Goal: Task Accomplishment & Management: Use online tool/utility

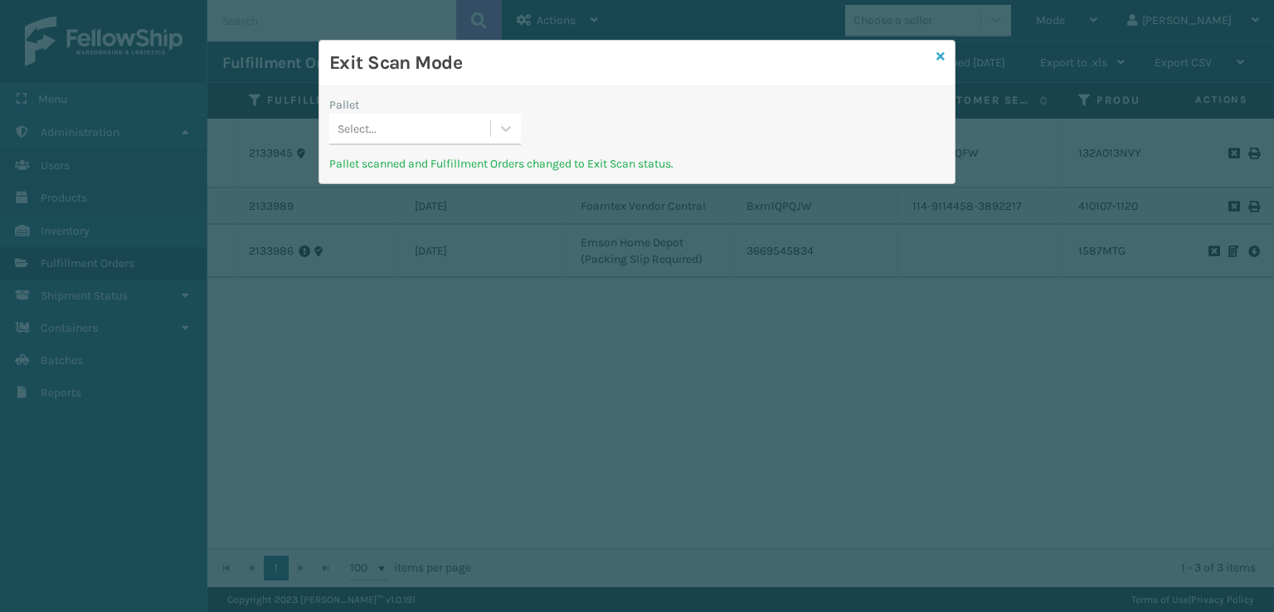
click at [943, 54] on icon at bounding box center [941, 57] width 8 height 12
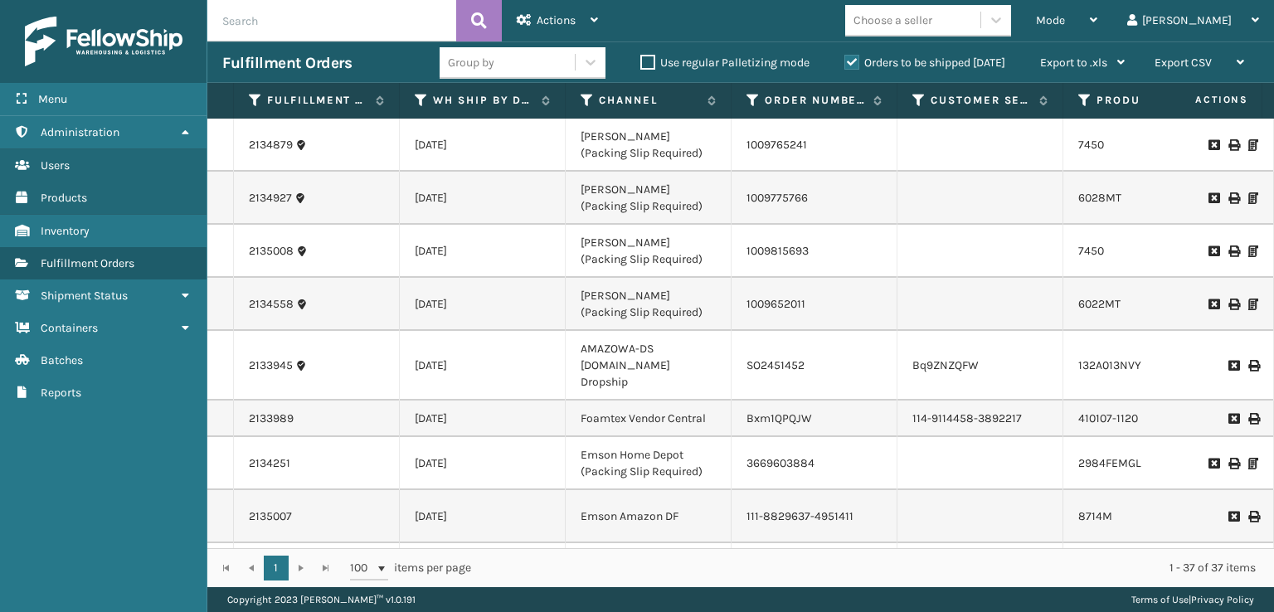
click at [1001, 61] on label "Orders to be shipped [DATE]" at bounding box center [924, 63] width 161 height 14
click at [845, 61] on input "Orders to be shipped [DATE]" at bounding box center [844, 58] width 1 height 11
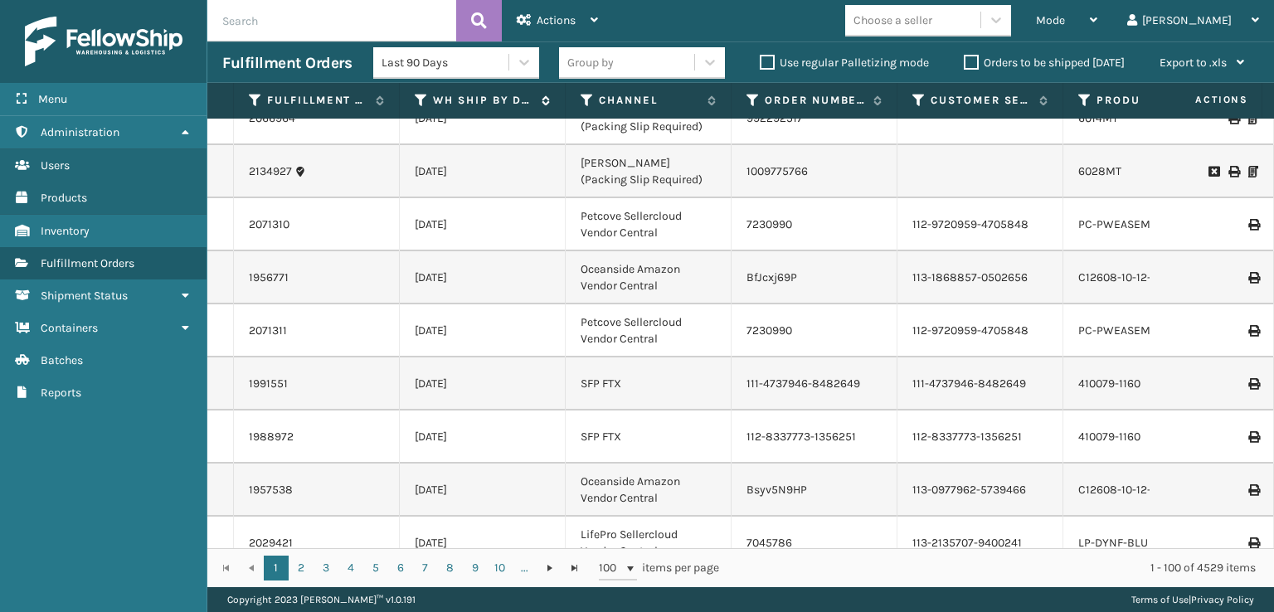
click at [418, 107] on icon at bounding box center [421, 100] width 13 height 15
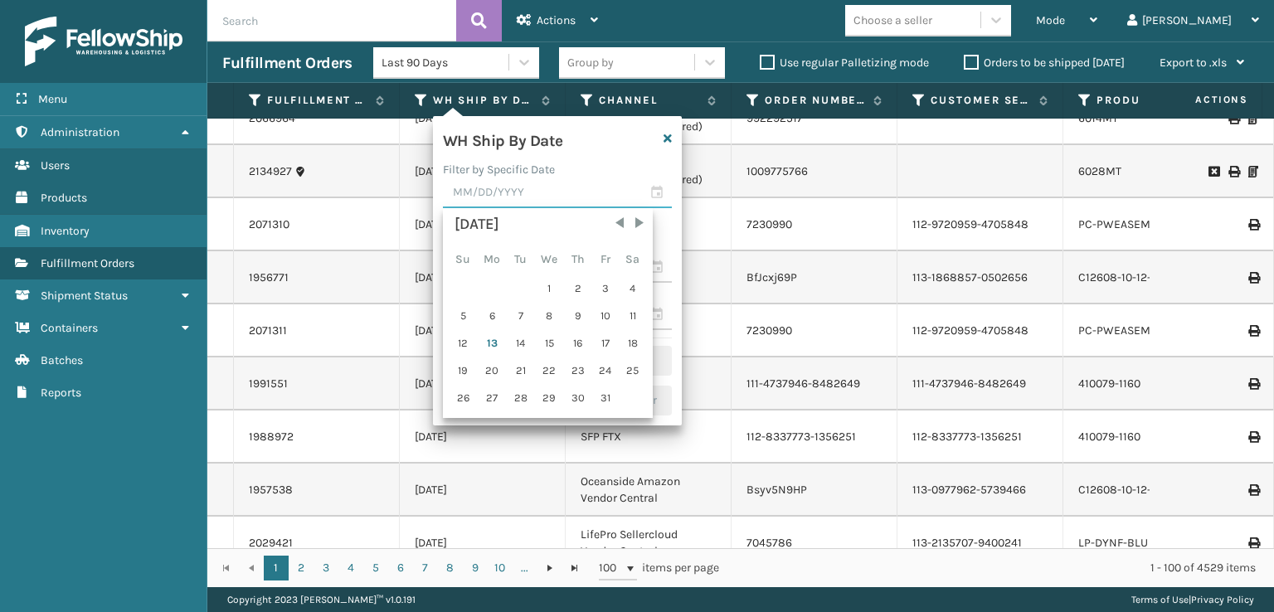
click at [479, 202] on input "text" at bounding box center [557, 193] width 229 height 30
click at [479, 336] on div "13" at bounding box center [492, 343] width 27 height 25
type input "[DATE]"
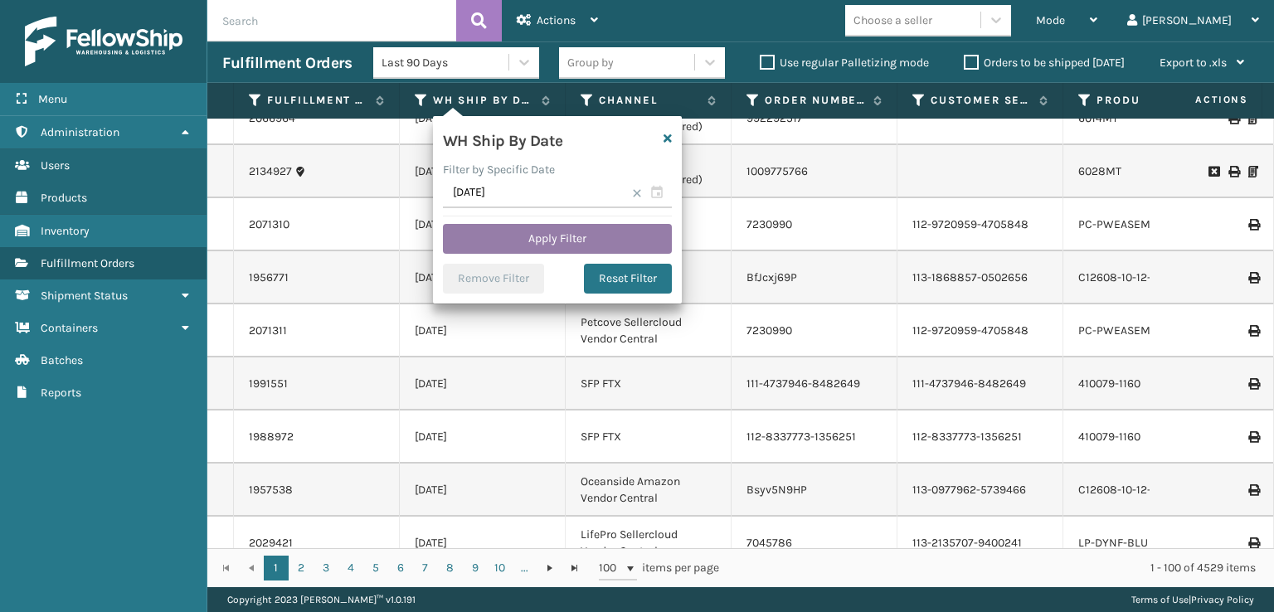
click at [595, 246] on button "Apply Filter" at bounding box center [557, 239] width 229 height 30
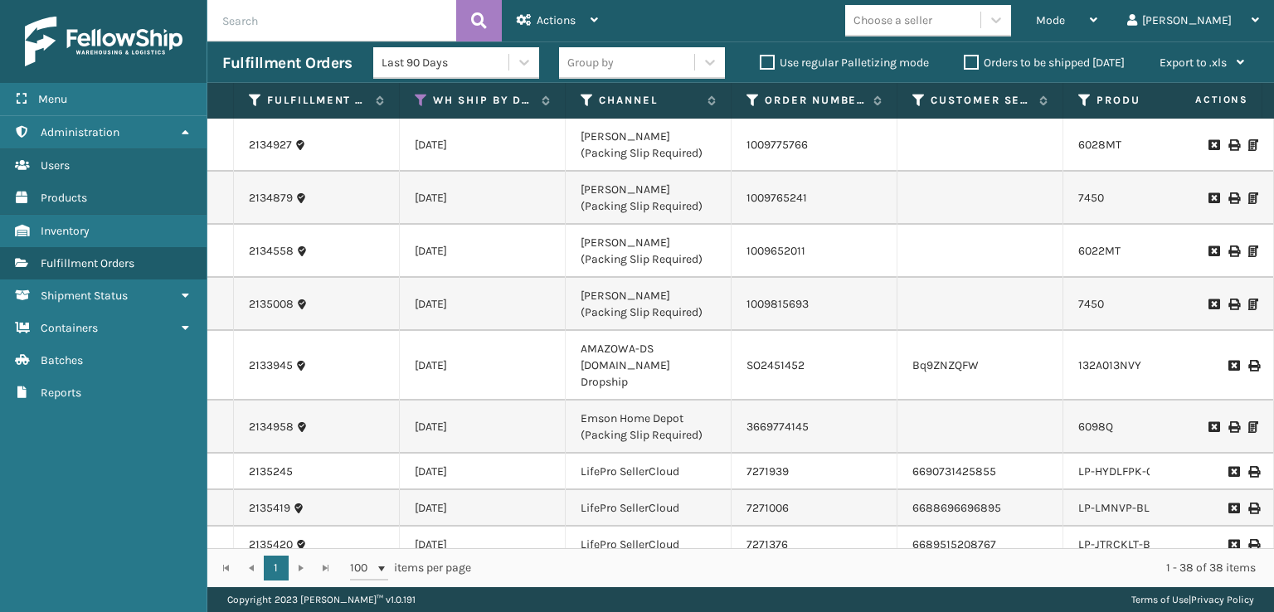
click at [966, 66] on label "Orders to be shipped [DATE]" at bounding box center [1044, 63] width 161 height 14
click at [965, 64] on input "Orders to be shipped [DATE]" at bounding box center [964, 58] width 1 height 11
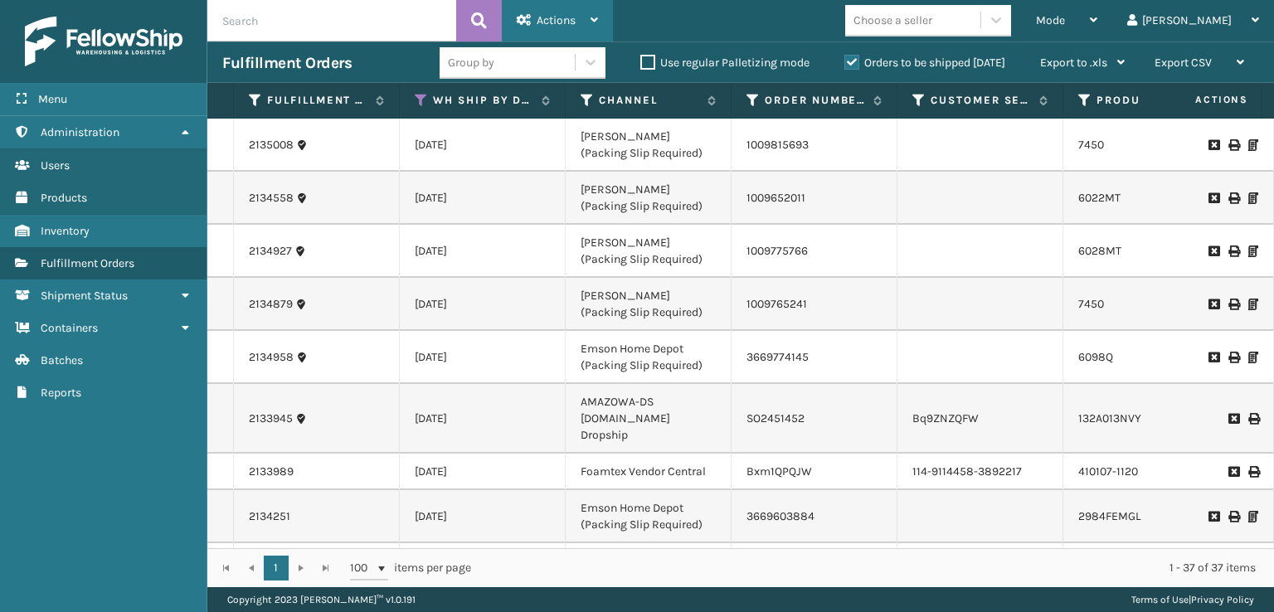
click at [543, 25] on span "Actions" at bounding box center [556, 20] width 39 height 14
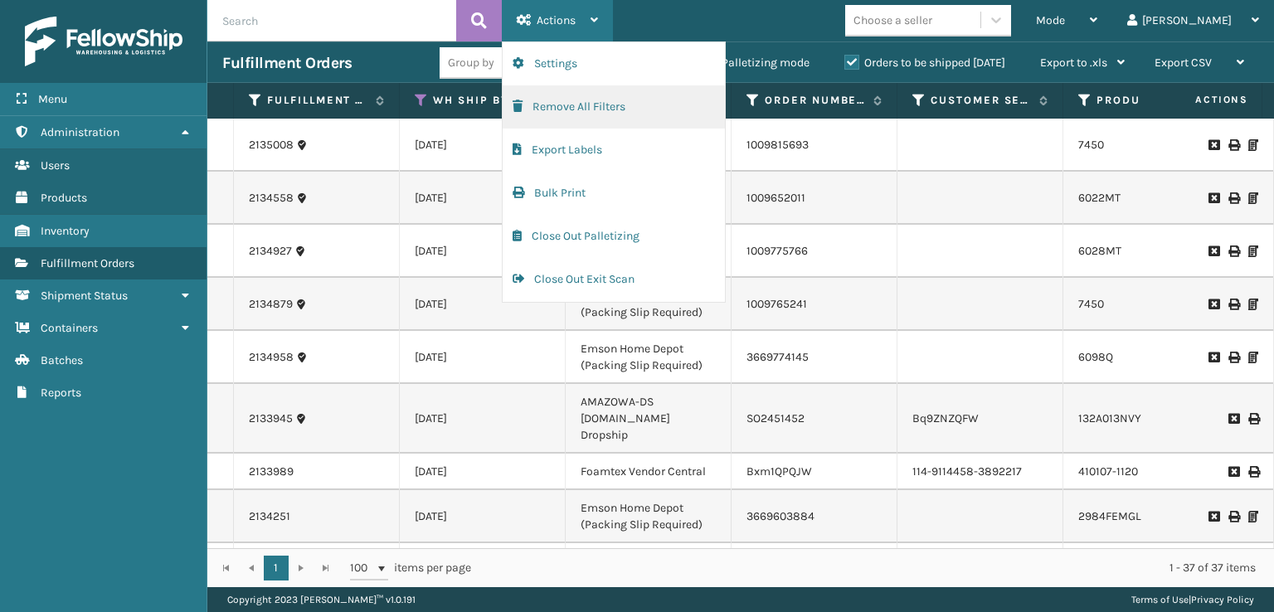
click at [599, 113] on button "Remove All Filters" at bounding box center [614, 106] width 222 height 43
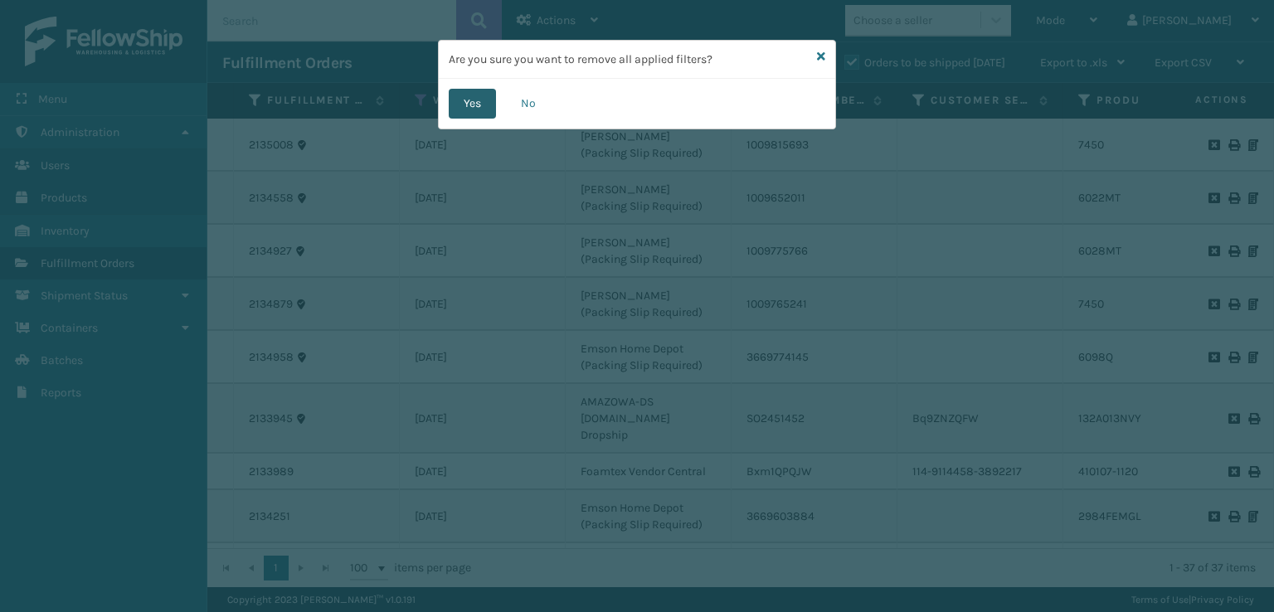
click at [478, 104] on button "Yes" at bounding box center [472, 104] width 47 height 30
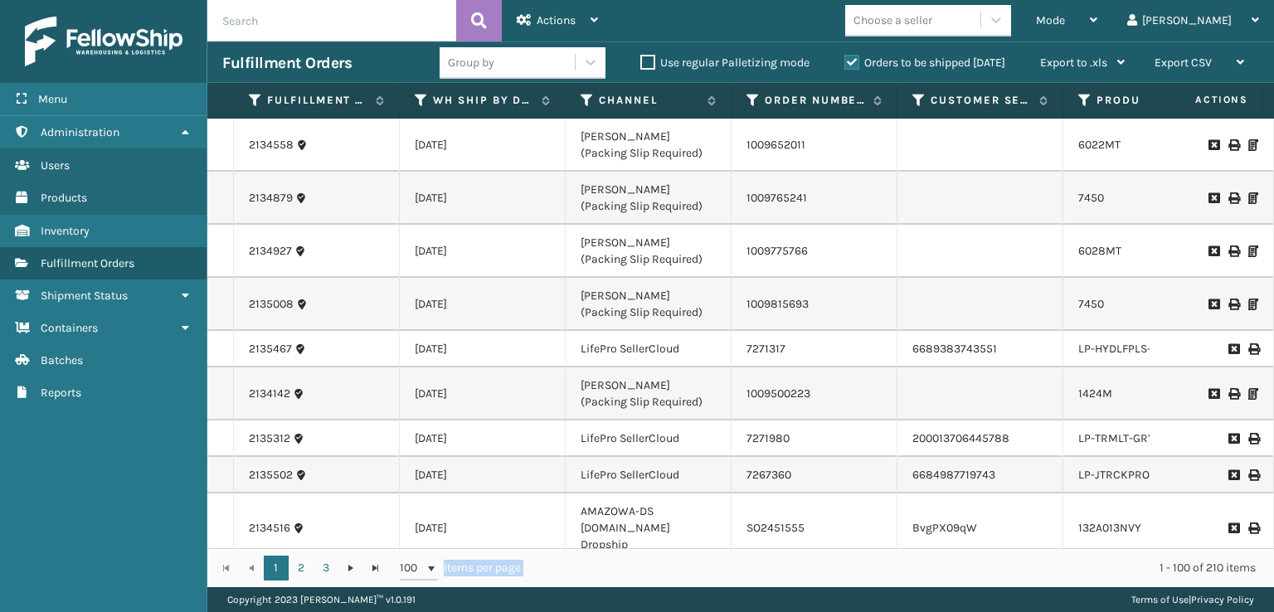
drag, startPoint x: 527, startPoint y: 548, endPoint x: 631, endPoint y: 557, distance: 104.9
click at [631, 557] on div "1 2 3 1 2 3 100 items per page 1 - 100 of 210 items" at bounding box center [740, 567] width 1067 height 39
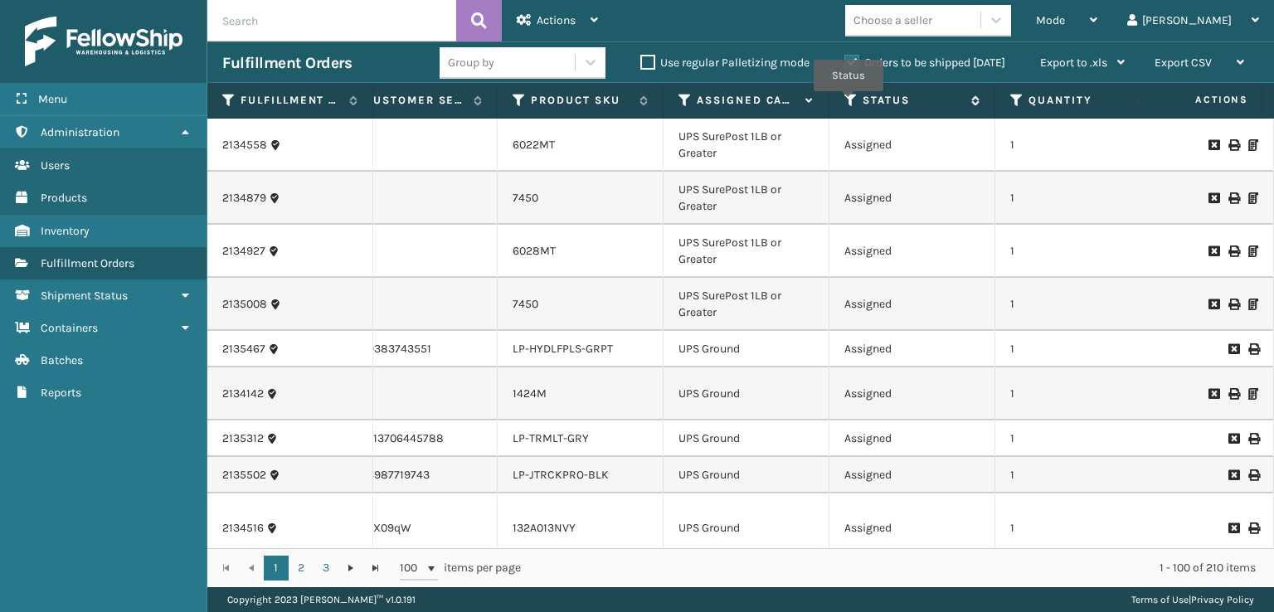
click at [849, 103] on icon at bounding box center [850, 100] width 13 height 15
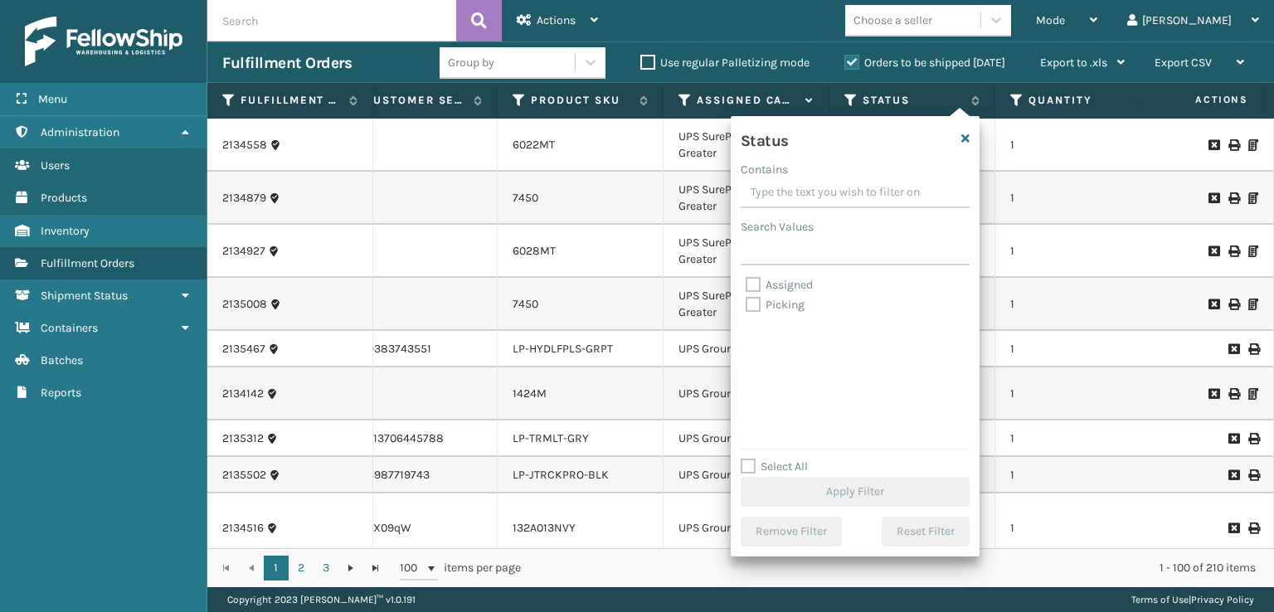
drag, startPoint x: 762, startPoint y: 303, endPoint x: 760, endPoint y: 294, distance: 8.7
click at [762, 302] on label "Picking" at bounding box center [775, 305] width 59 height 14
click at [747, 302] on input "Picking" at bounding box center [746, 300] width 1 height 11
checkbox input "true"
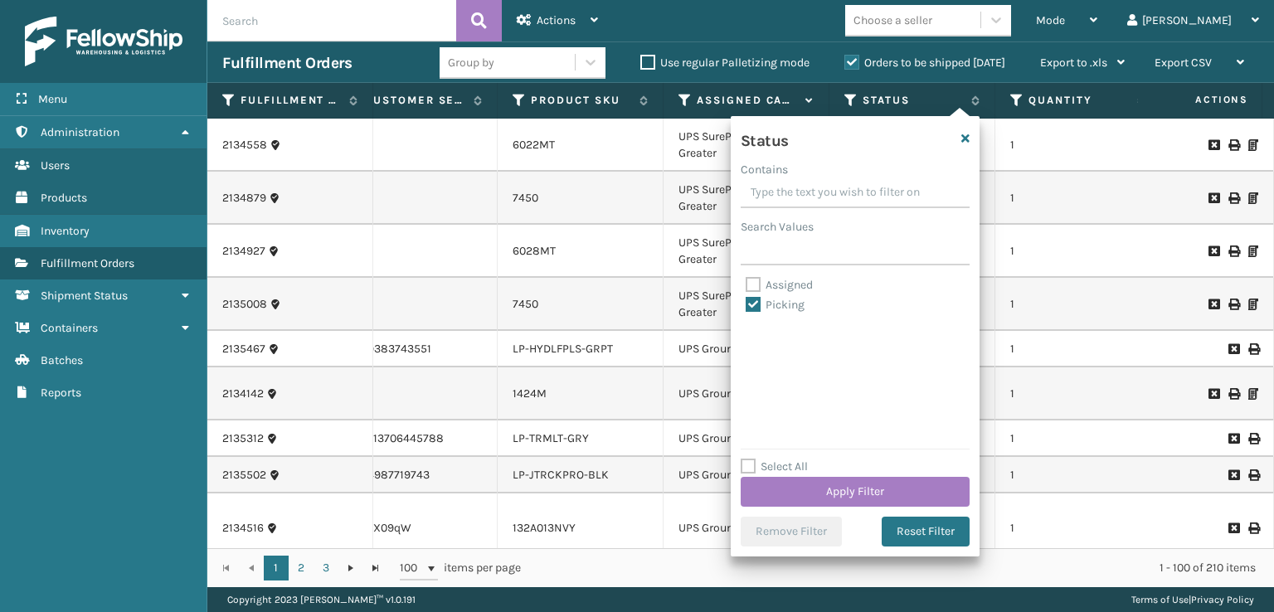
click at [760, 290] on label "Assigned" at bounding box center [779, 285] width 67 height 14
click at [747, 286] on input "Assigned" at bounding box center [746, 280] width 1 height 11
checkbox input "true"
click at [811, 492] on button "Apply Filter" at bounding box center [855, 492] width 229 height 30
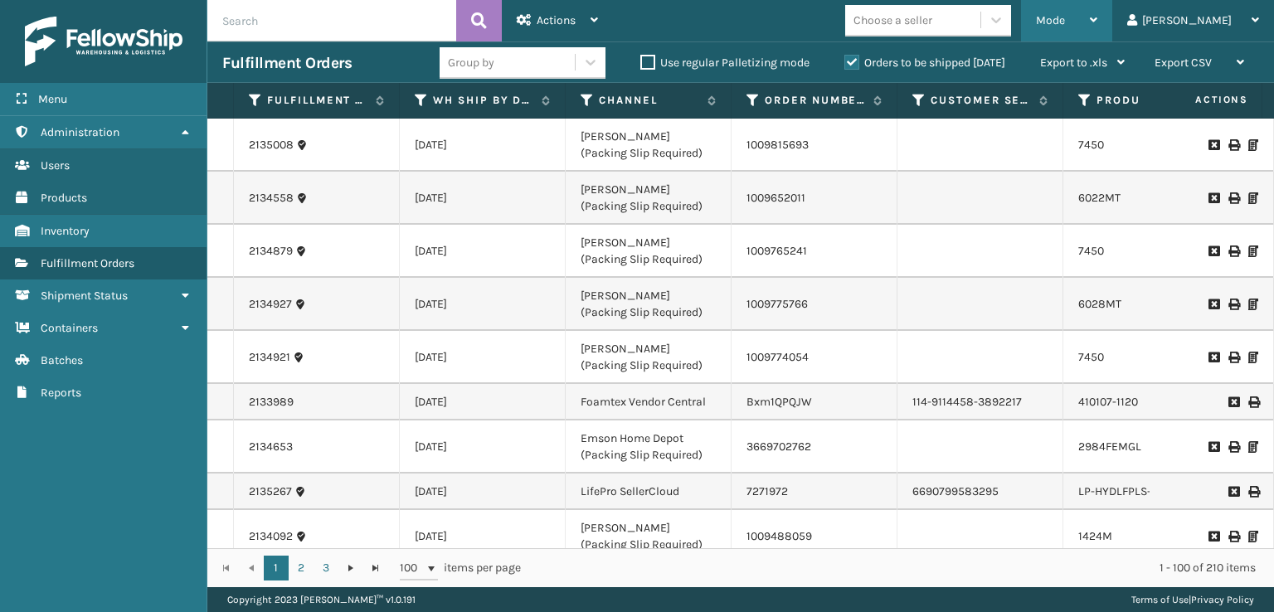
click at [1105, 16] on div "Mode Regular Mode Picking Mode Labeling Mode Exit Scan Mode" at bounding box center [1066, 20] width 91 height 41
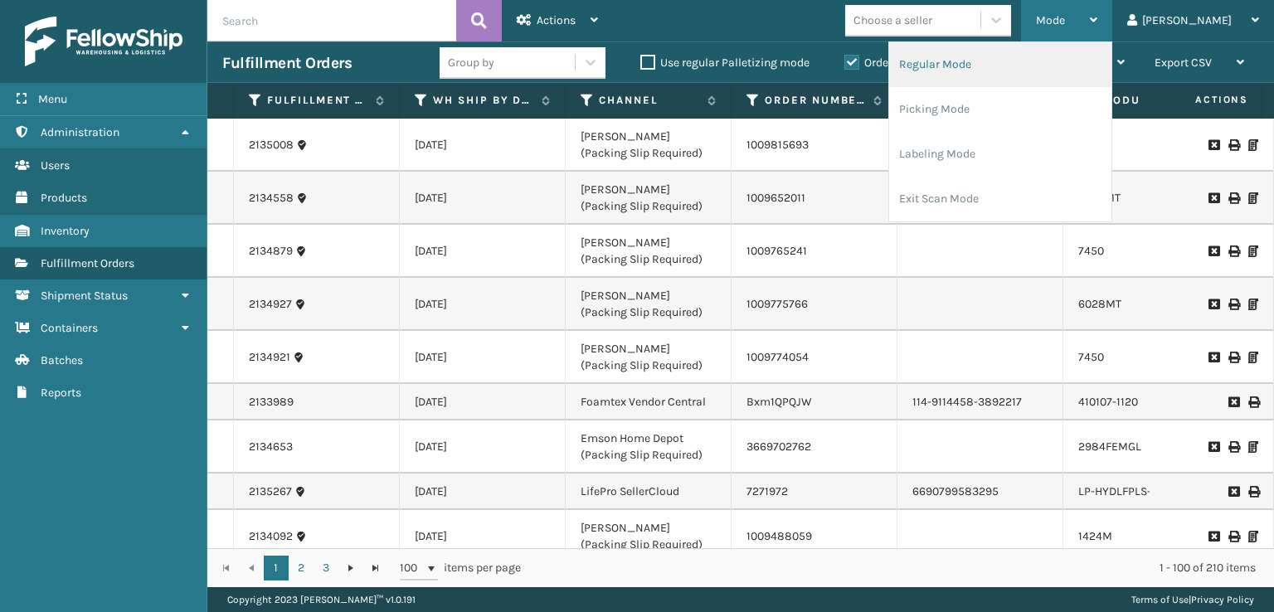
click at [1000, 58] on li "Regular Mode" at bounding box center [1000, 64] width 222 height 45
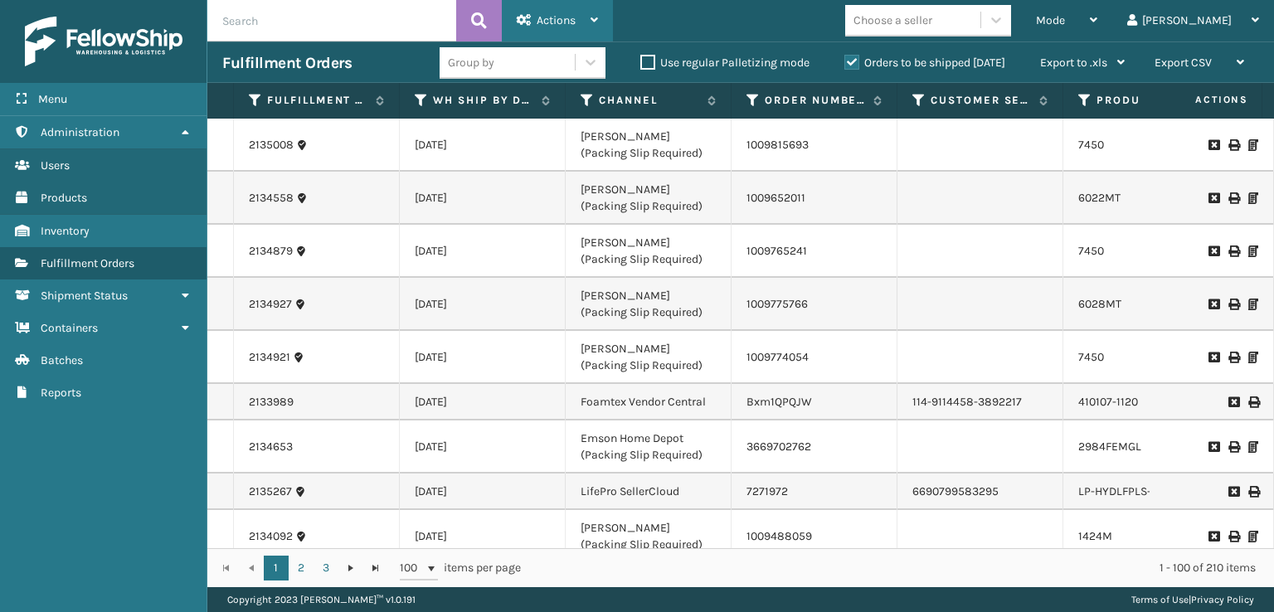
click at [563, 24] on span "Actions" at bounding box center [556, 20] width 39 height 14
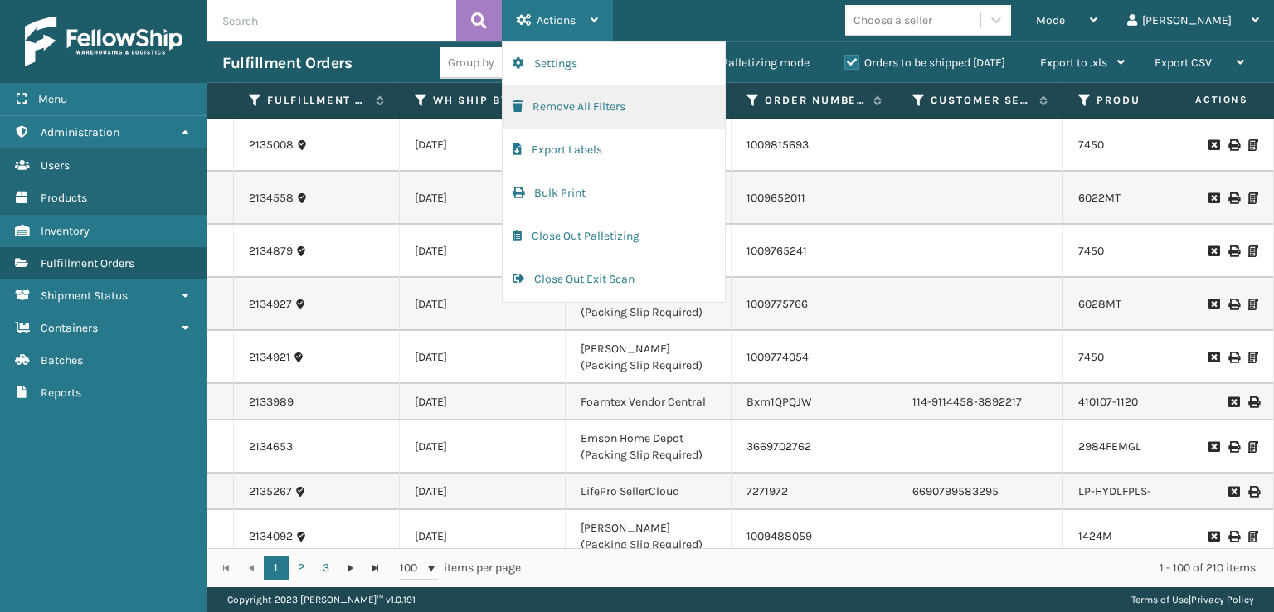
click at [553, 105] on button "Remove All Filters" at bounding box center [614, 106] width 222 height 43
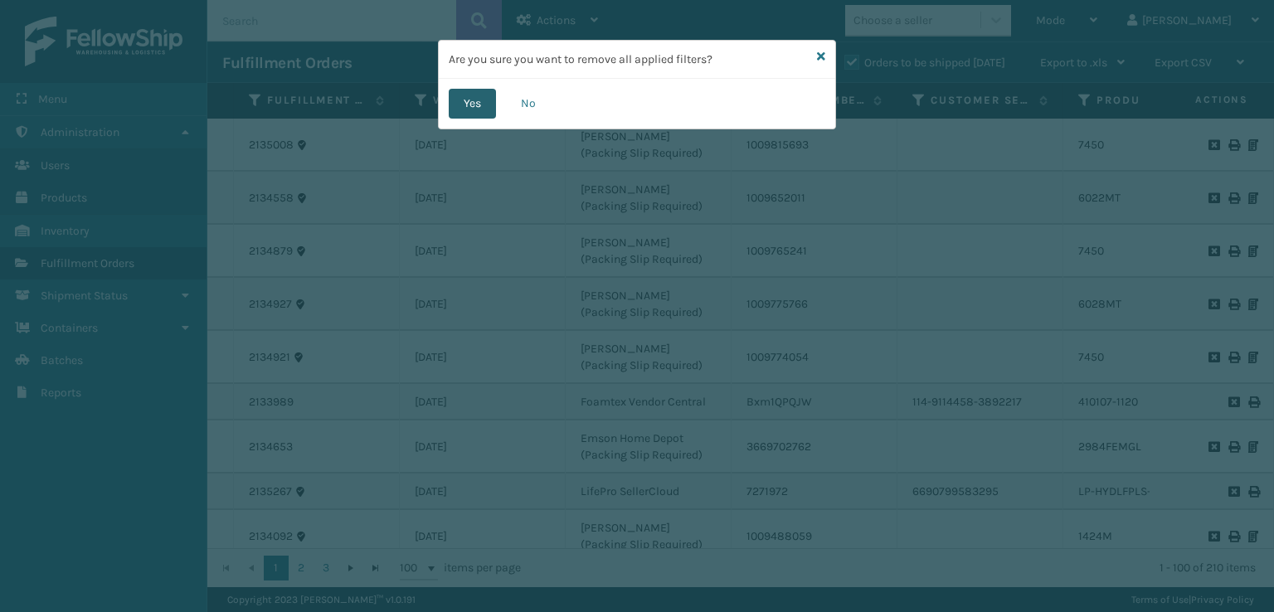
click at [465, 109] on button "Yes" at bounding box center [472, 104] width 47 height 30
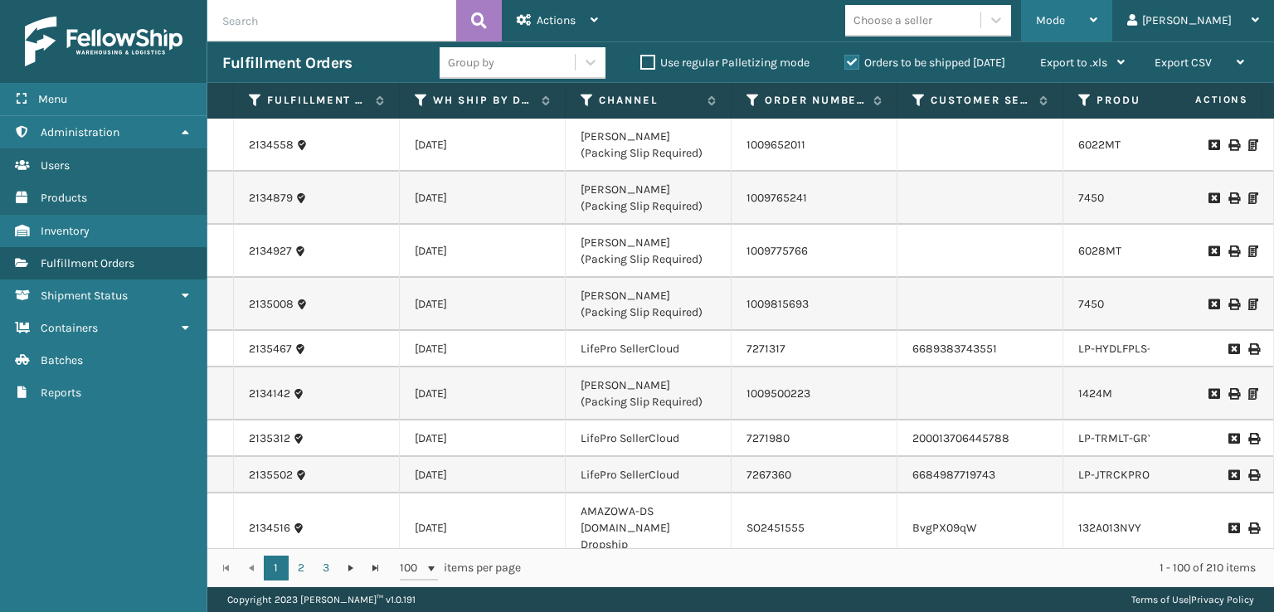
click at [1065, 27] on span "Mode" at bounding box center [1050, 20] width 29 height 14
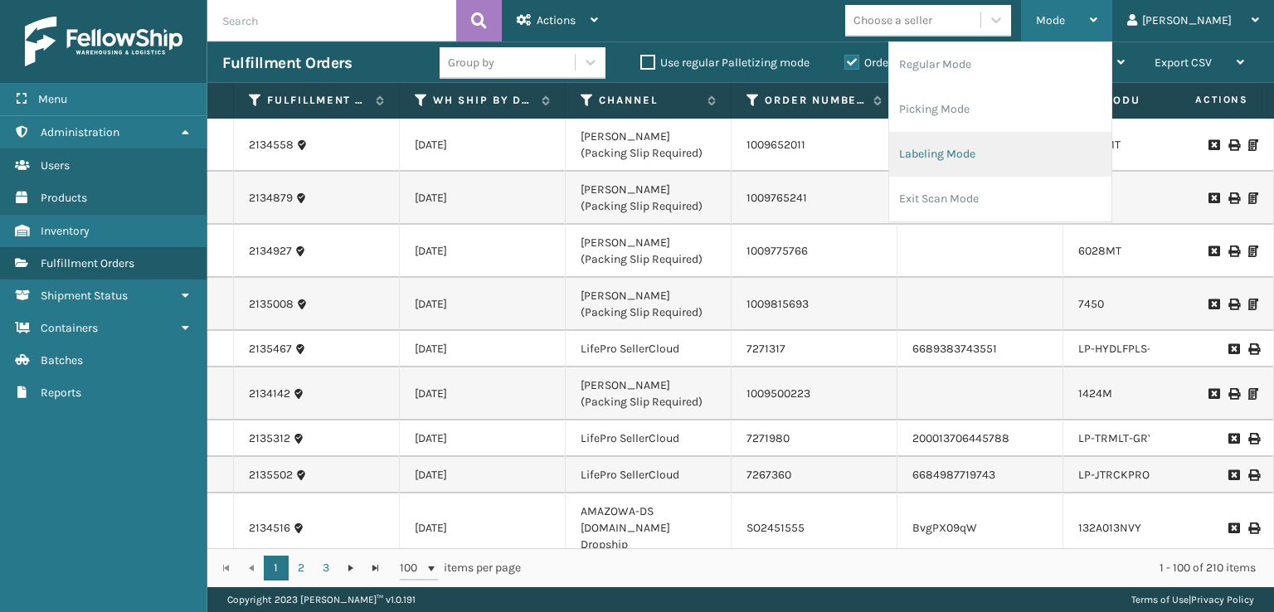
click at [1000, 163] on li "Labeling Mode" at bounding box center [1000, 154] width 222 height 45
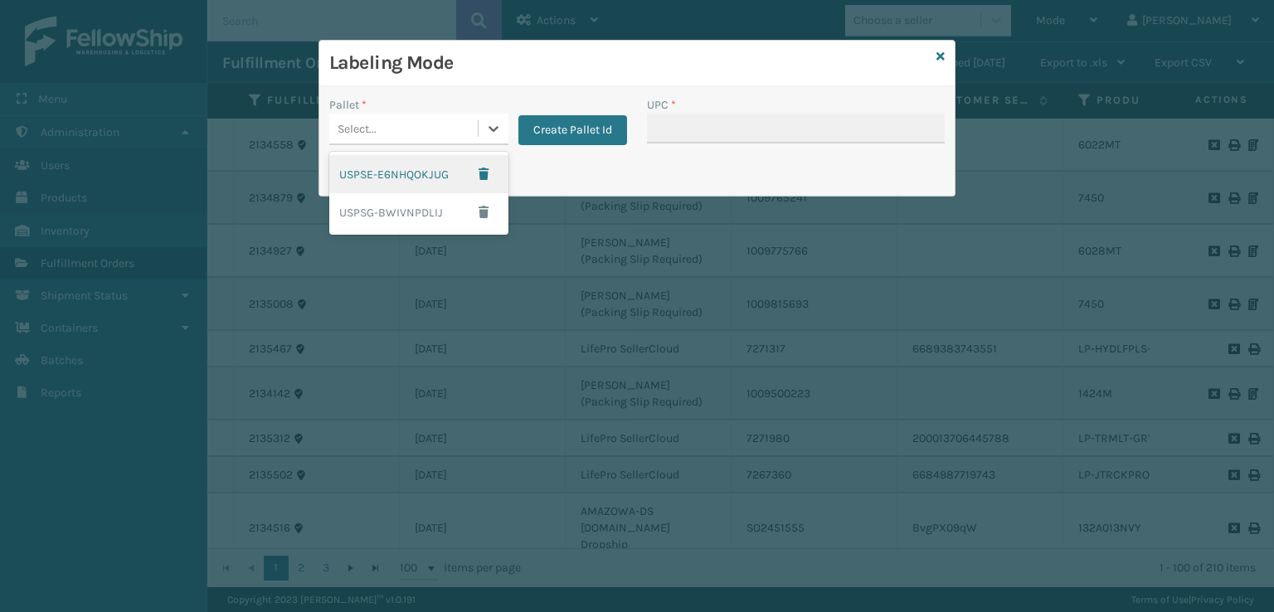
click at [437, 139] on div "Select..." at bounding box center [403, 128] width 148 height 27
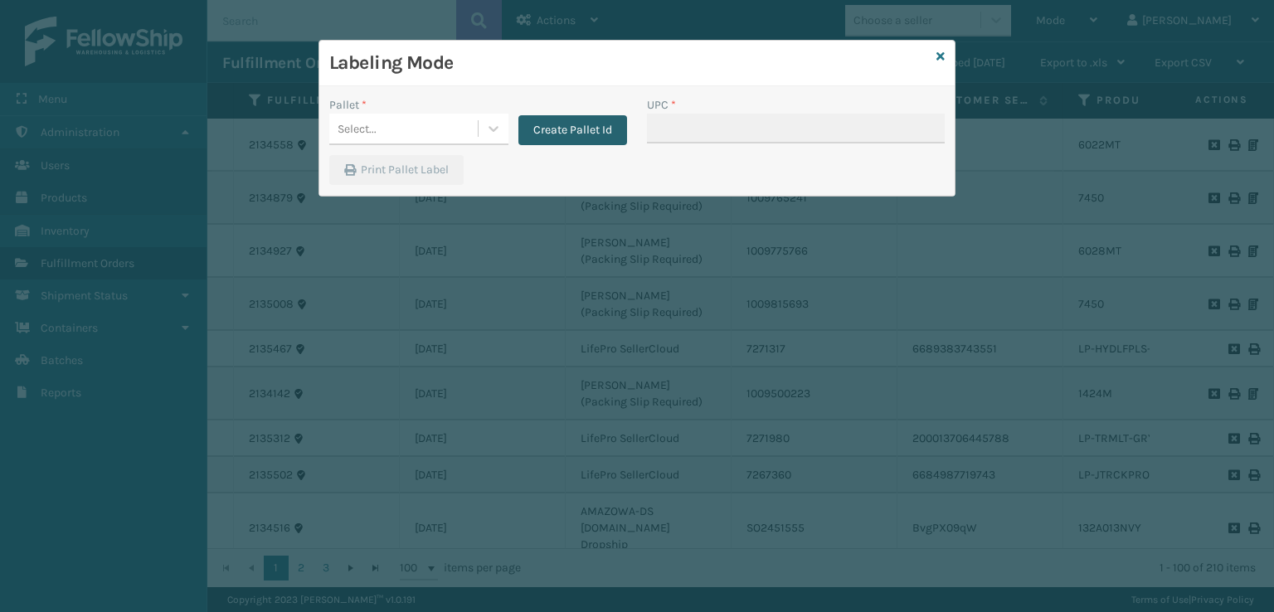
click at [571, 127] on button "Create Pallet Id" at bounding box center [572, 130] width 109 height 30
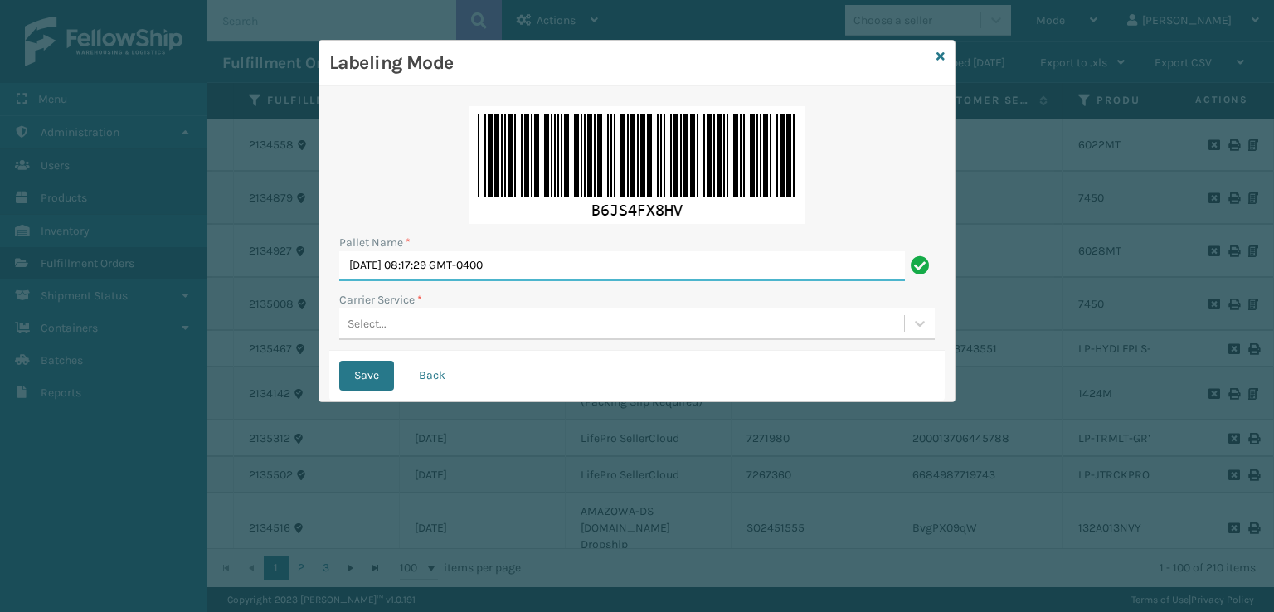
click at [422, 296] on div "Pallet Name * Mon Oct 13 2025 08:17:29 GMT-0400 Carrier Service * Select..." at bounding box center [637, 223] width 616 height 255
drag, startPoint x: 431, startPoint y: 322, endPoint x: 431, endPoint y: 331, distance: 9.1
click at [431, 331] on div "Select..." at bounding box center [621, 323] width 565 height 27
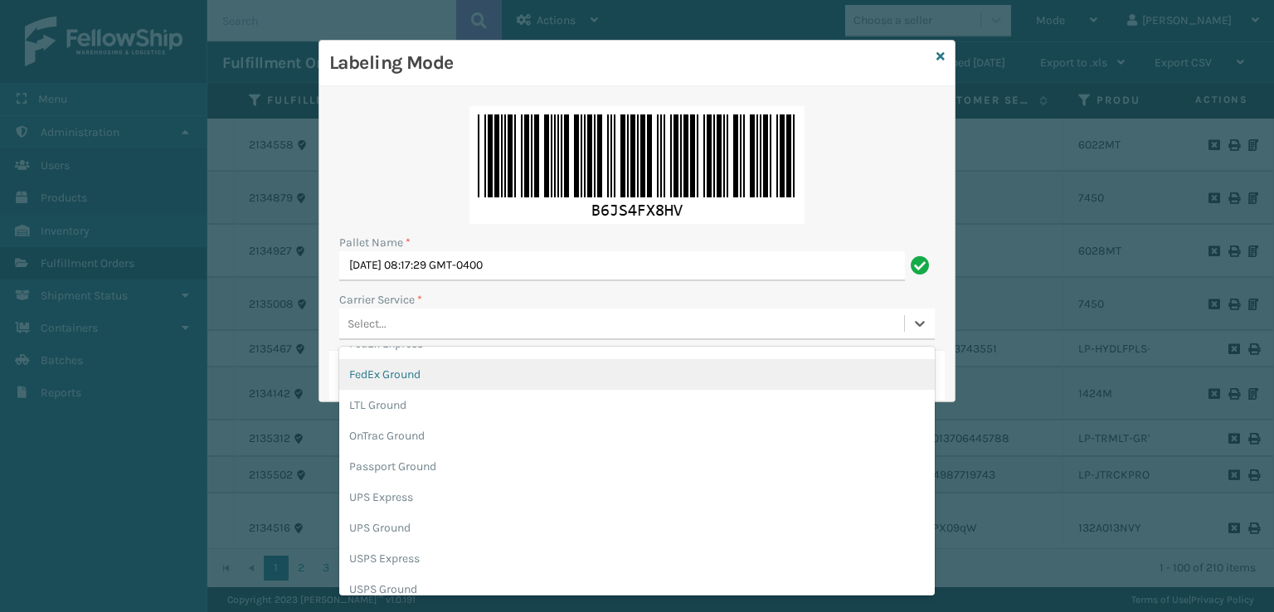
click at [398, 377] on div "FedEx Ground" at bounding box center [637, 374] width 596 height 31
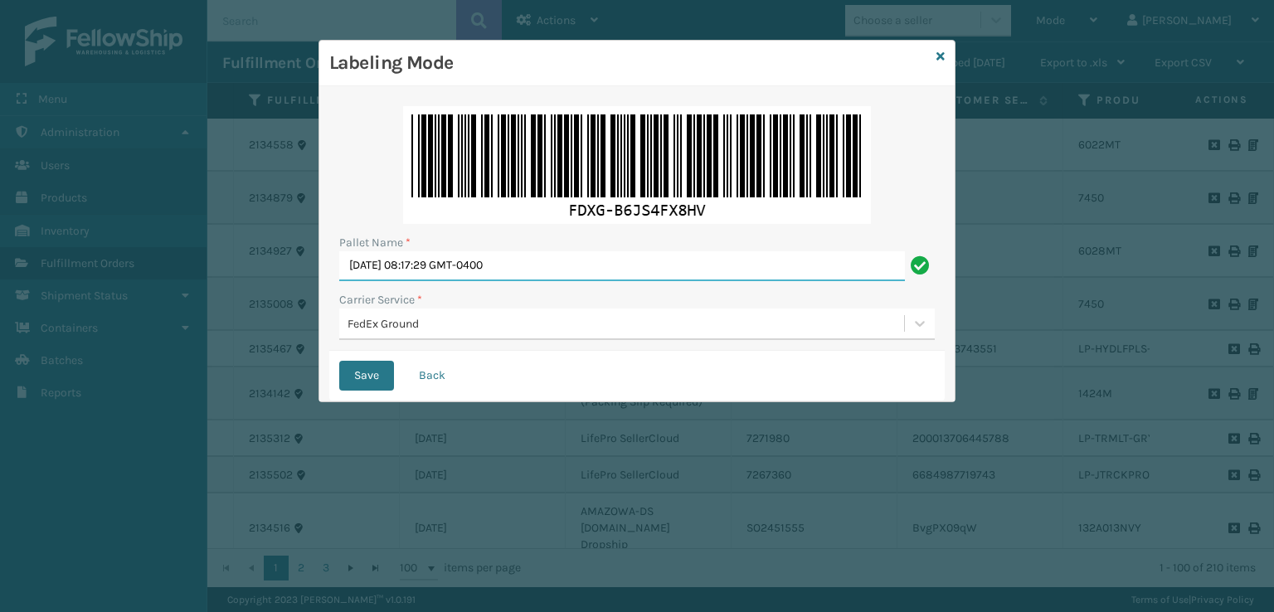
drag, startPoint x: 729, startPoint y: 264, endPoint x: 246, endPoint y: 256, distance: 482.8
click at [246, 256] on div "Labeling Mode Pallet Name * Mon Oct 13 2025 08:17:29 GMT-0400 Carrier Service *…" at bounding box center [637, 306] width 1274 height 612
type input "T564564"
click at [339, 361] on button "Save" at bounding box center [366, 376] width 55 height 30
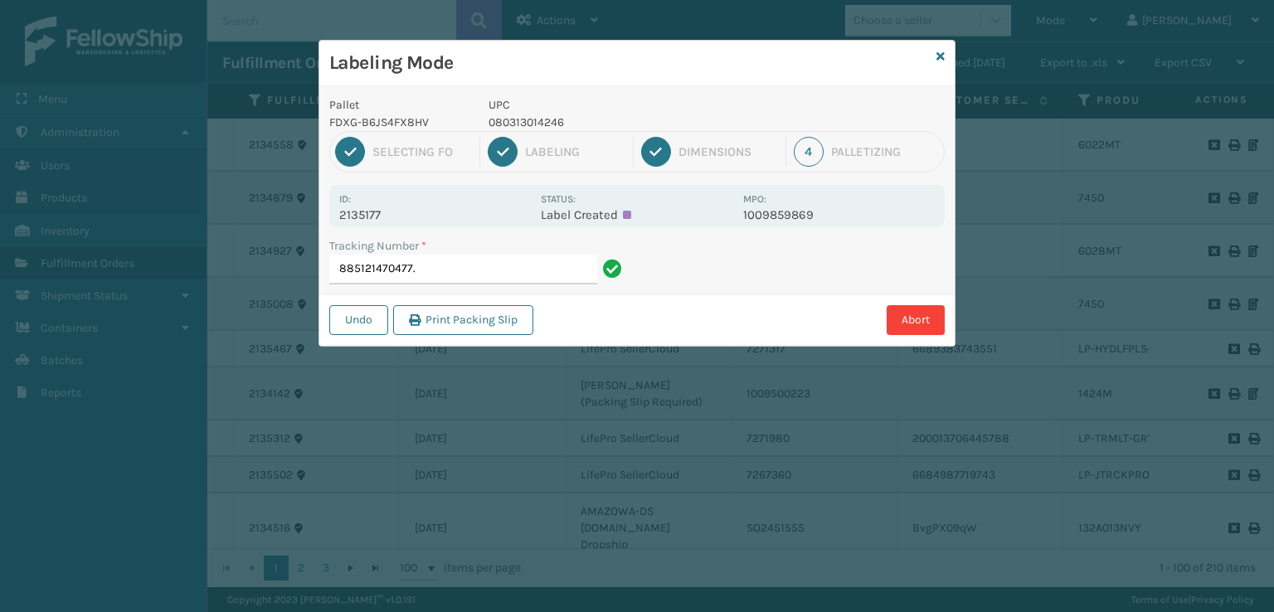
type input "885121470477"
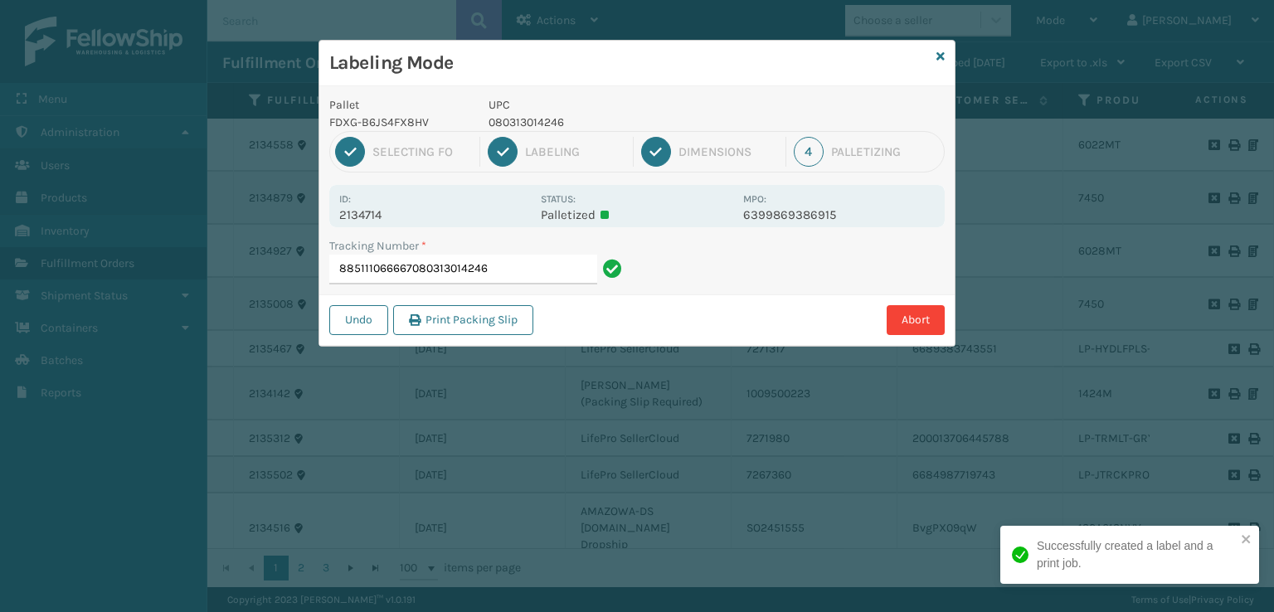
type input "885111066667080313014246"
type input "885110191160080313014246080313014246"
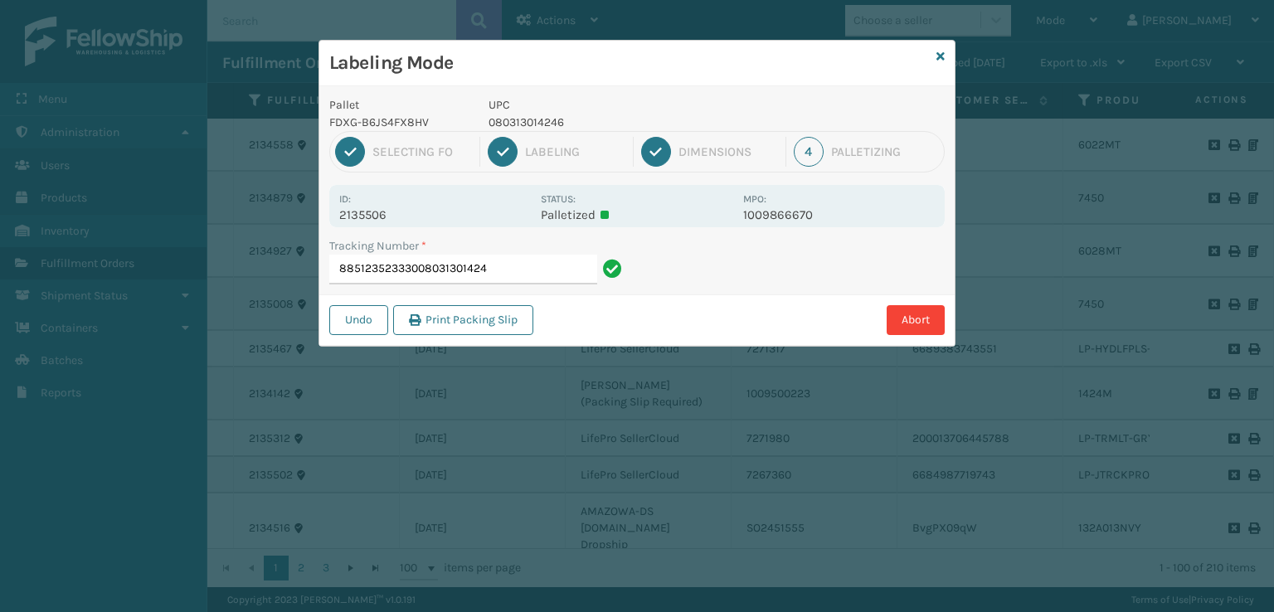
type input "885123523330080313014246"
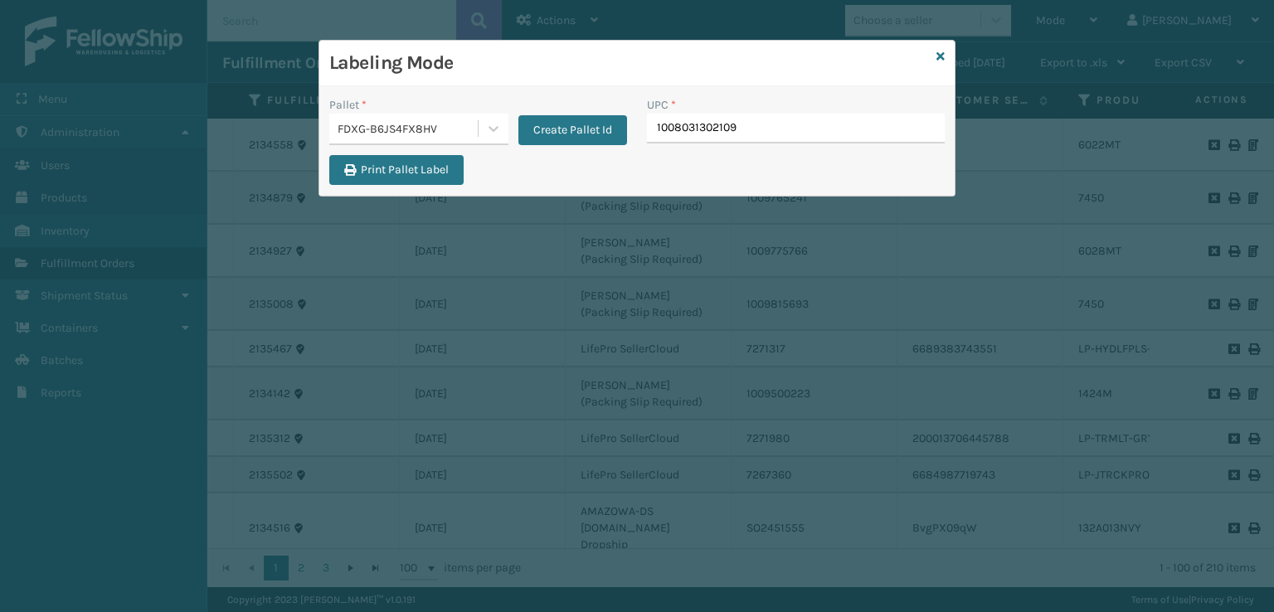
type input "10080313021098"
click at [941, 61] on icon at bounding box center [941, 57] width 8 height 12
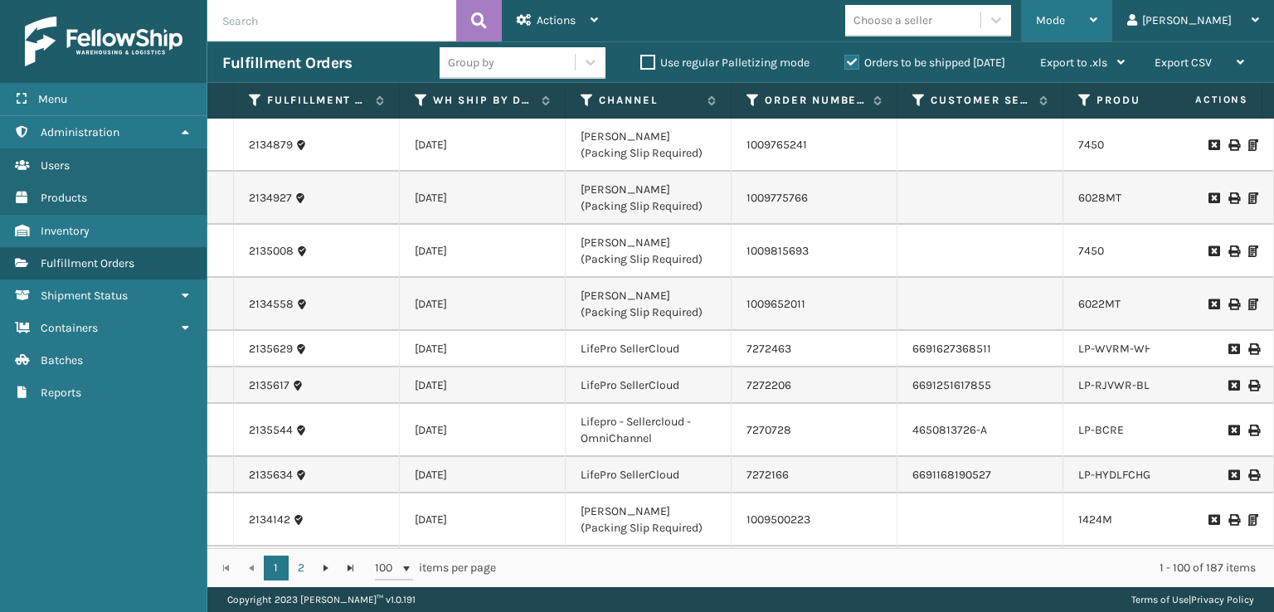
drag, startPoint x: 1122, startPoint y: 35, endPoint x: 1092, endPoint y: 57, distance: 37.3
click at [1097, 41] on div "Mode" at bounding box center [1066, 20] width 61 height 41
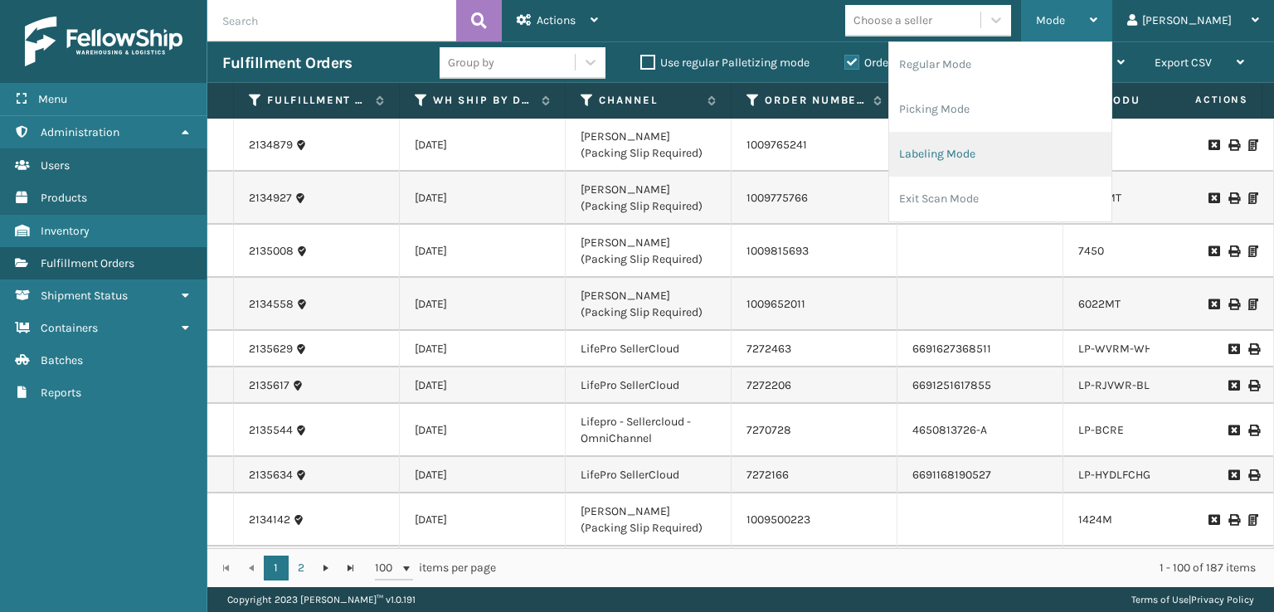
click at [989, 153] on li "Labeling Mode" at bounding box center [1000, 154] width 222 height 45
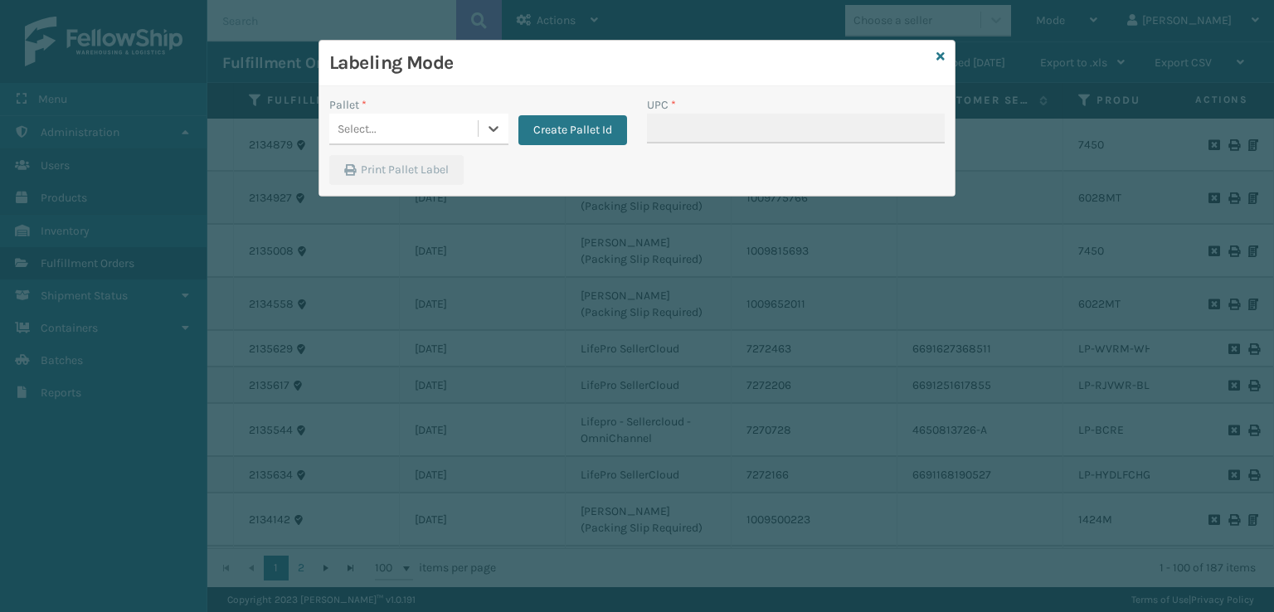
click at [382, 130] on div "Select..." at bounding box center [403, 128] width 148 height 27
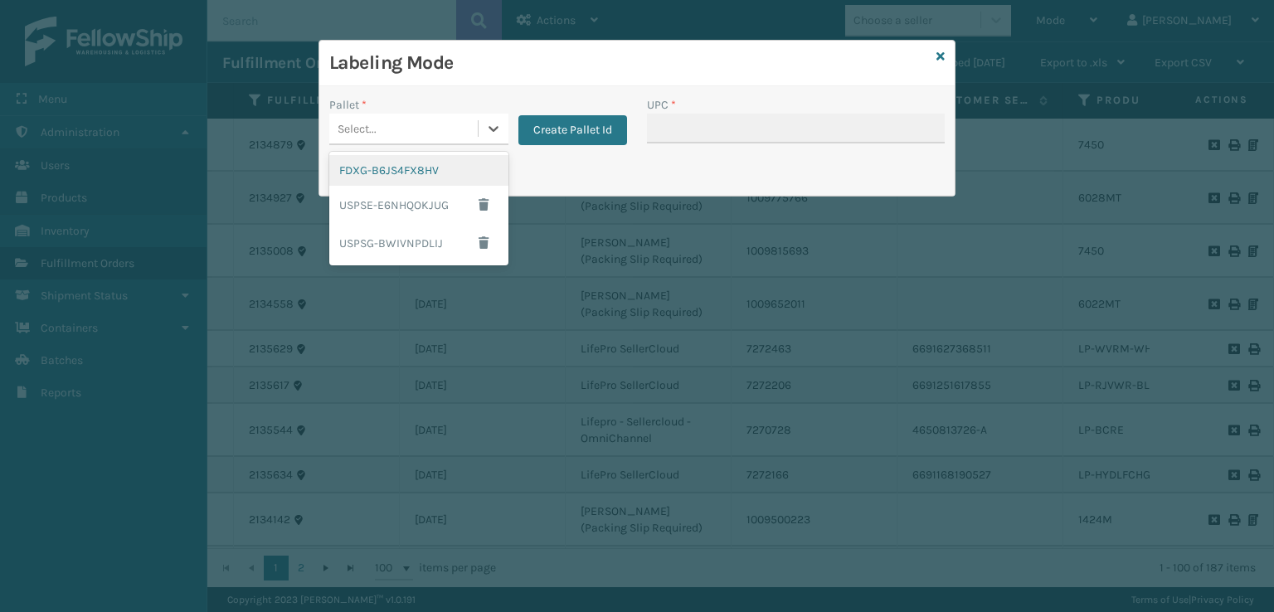
click at [401, 175] on div "FDXG-B6JS4FX8HV" at bounding box center [418, 170] width 179 height 31
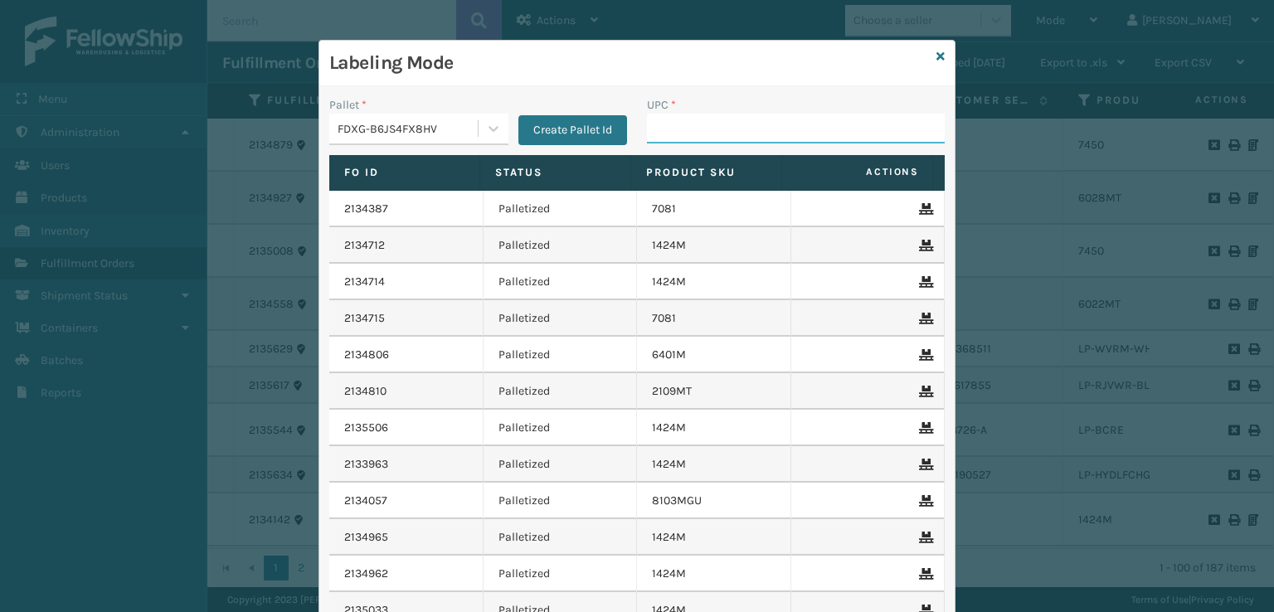
click at [651, 125] on input "UPC *" at bounding box center [796, 129] width 298 height 30
type input "7450"
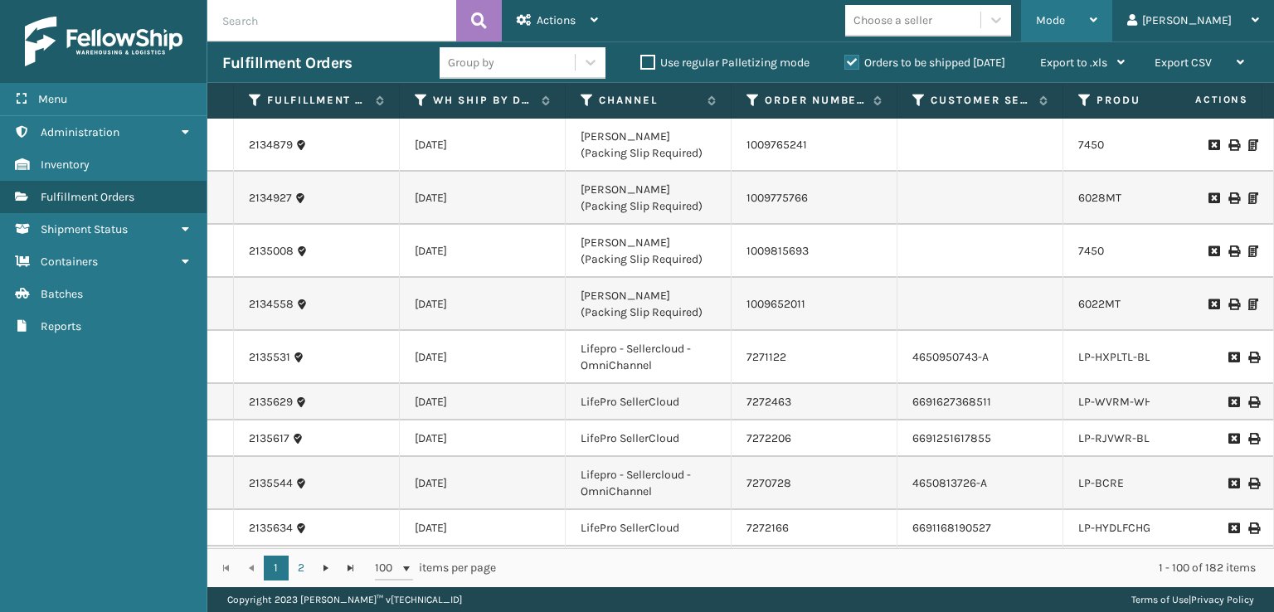
click at [1097, 4] on div "Mode" at bounding box center [1066, 20] width 61 height 41
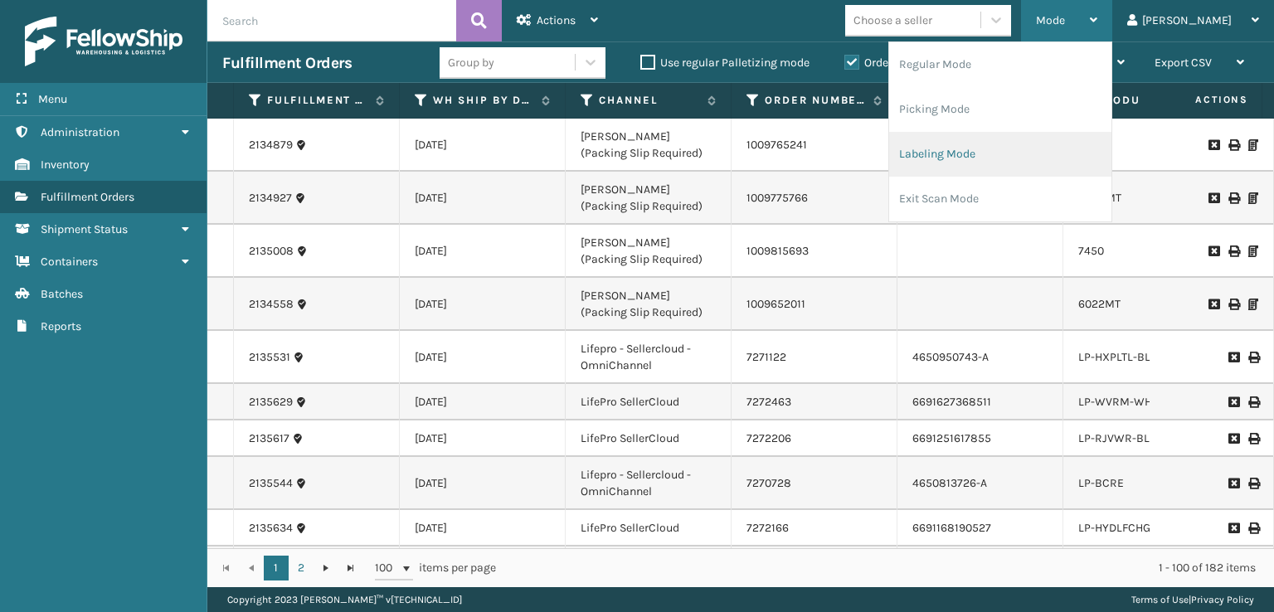
click at [999, 173] on li "Labeling Mode" at bounding box center [1000, 154] width 222 height 45
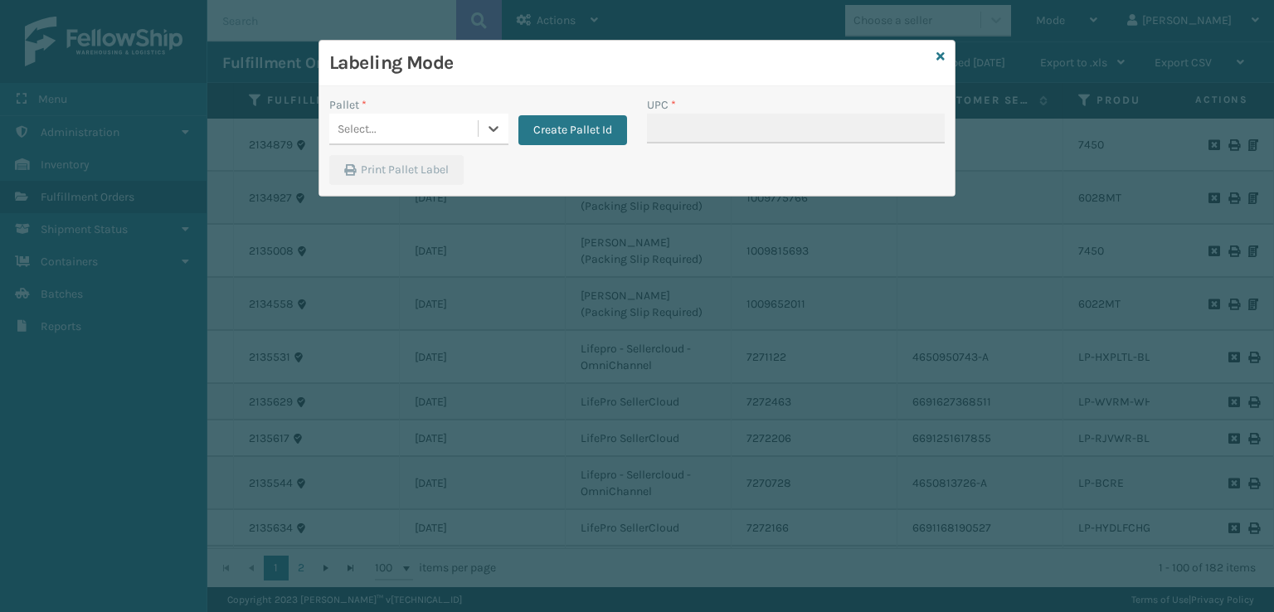
click at [421, 147] on div "Pallet * 0 results available. Select is focused ,type to refine list, press Dow…" at bounding box center [478, 125] width 318 height 59
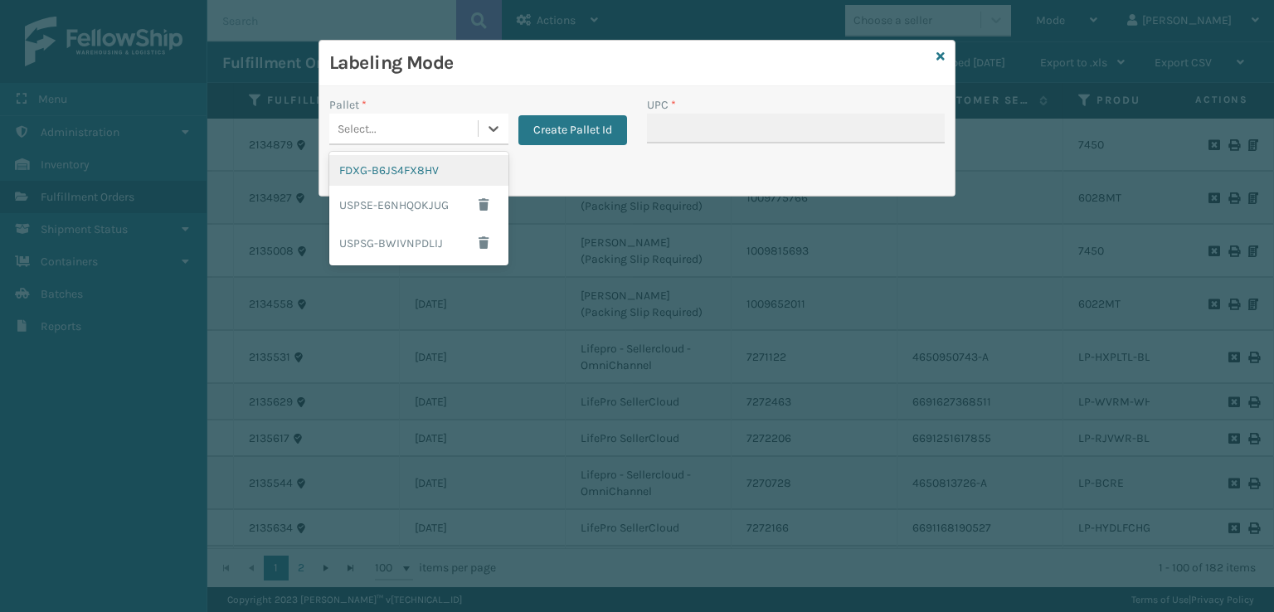
click at [411, 129] on div "Select..." at bounding box center [403, 128] width 148 height 27
click at [405, 162] on div "FDXG-B6JS4FX8HV" at bounding box center [418, 170] width 179 height 31
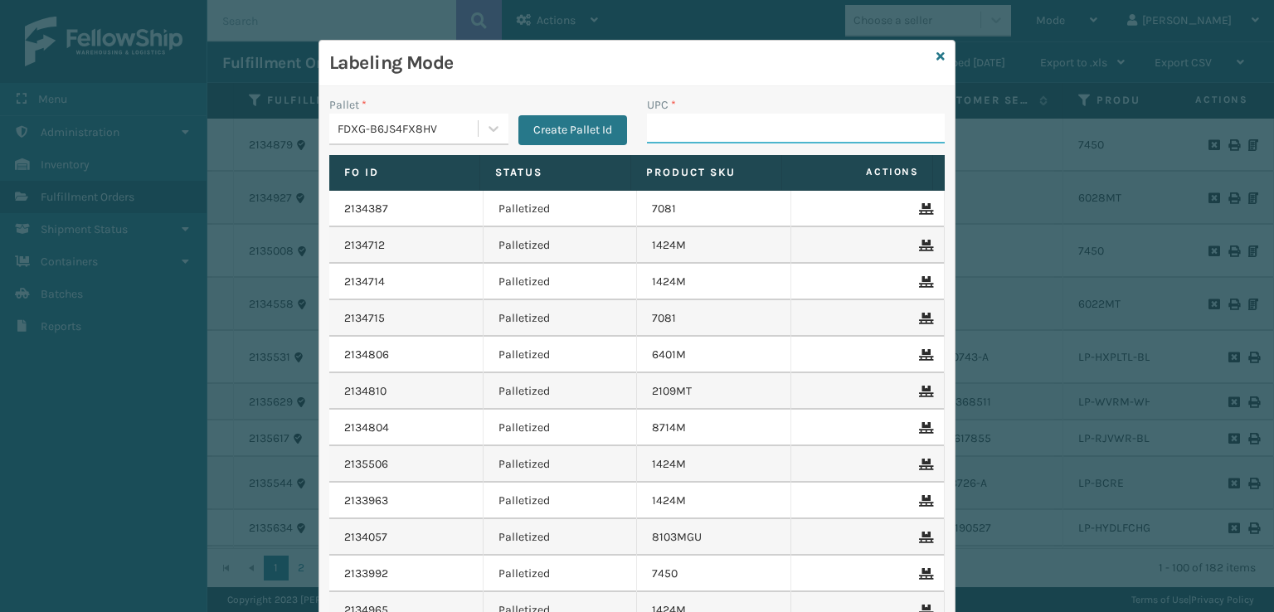
click at [697, 133] on input "UPC *" at bounding box center [796, 129] width 298 height 30
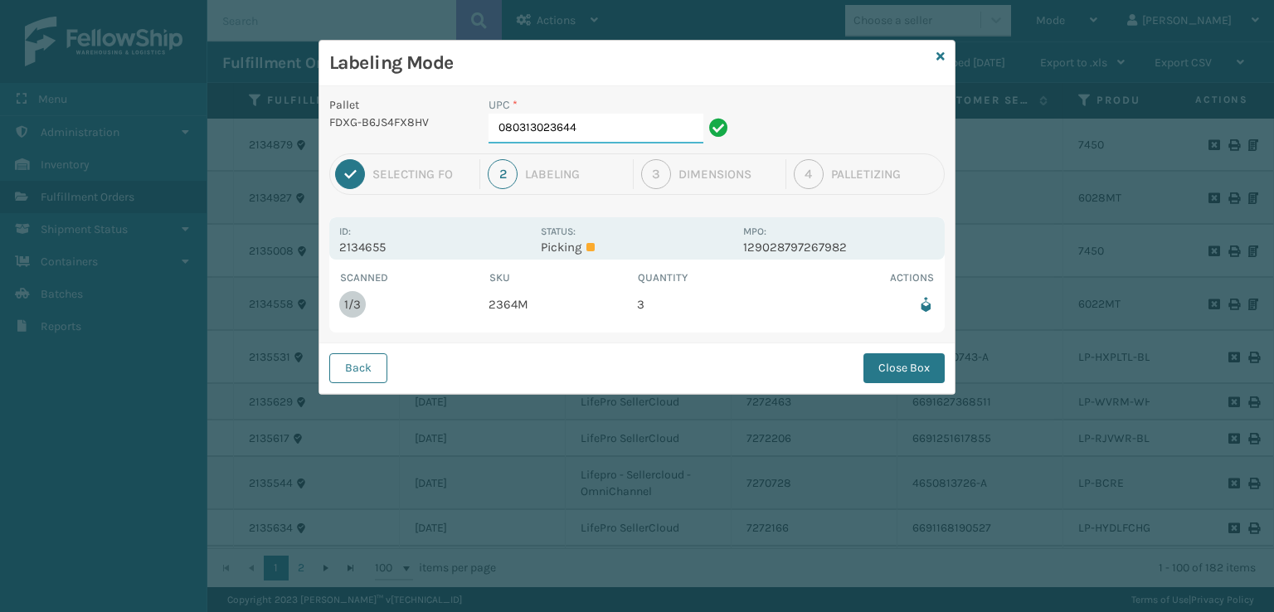
click at [635, 119] on input "080313023644" at bounding box center [596, 129] width 215 height 30
click at [913, 353] on button "Close Box" at bounding box center [904, 368] width 81 height 30
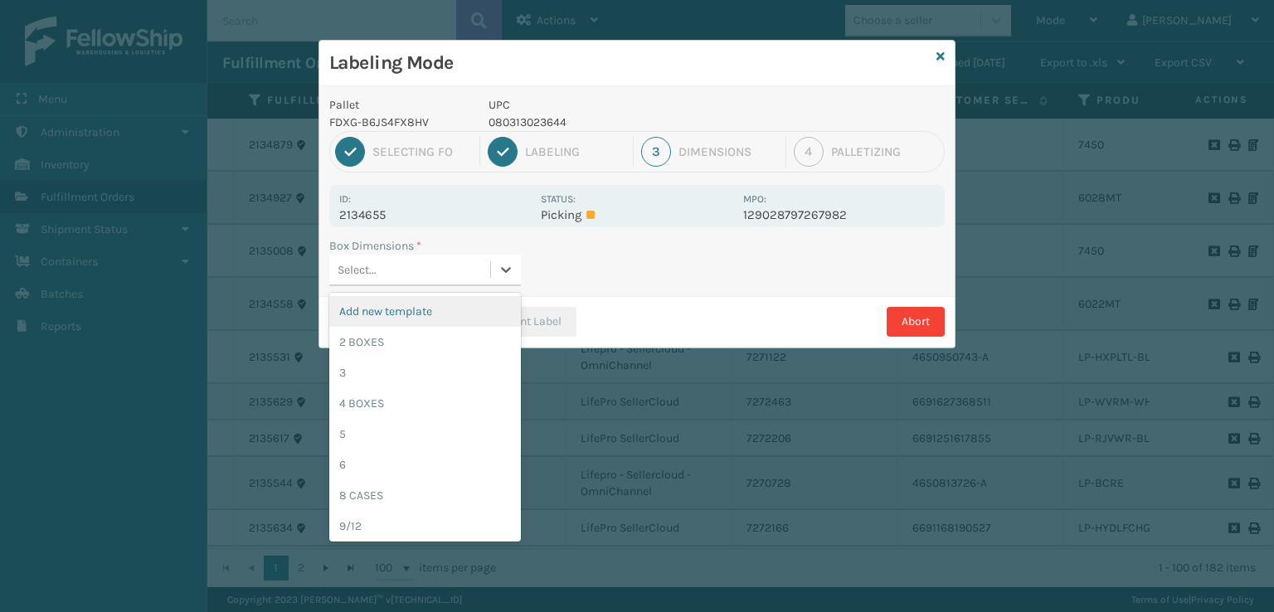
click at [375, 268] on div "Select..." at bounding box center [357, 269] width 39 height 17
click at [350, 379] on div "3" at bounding box center [425, 373] width 192 height 31
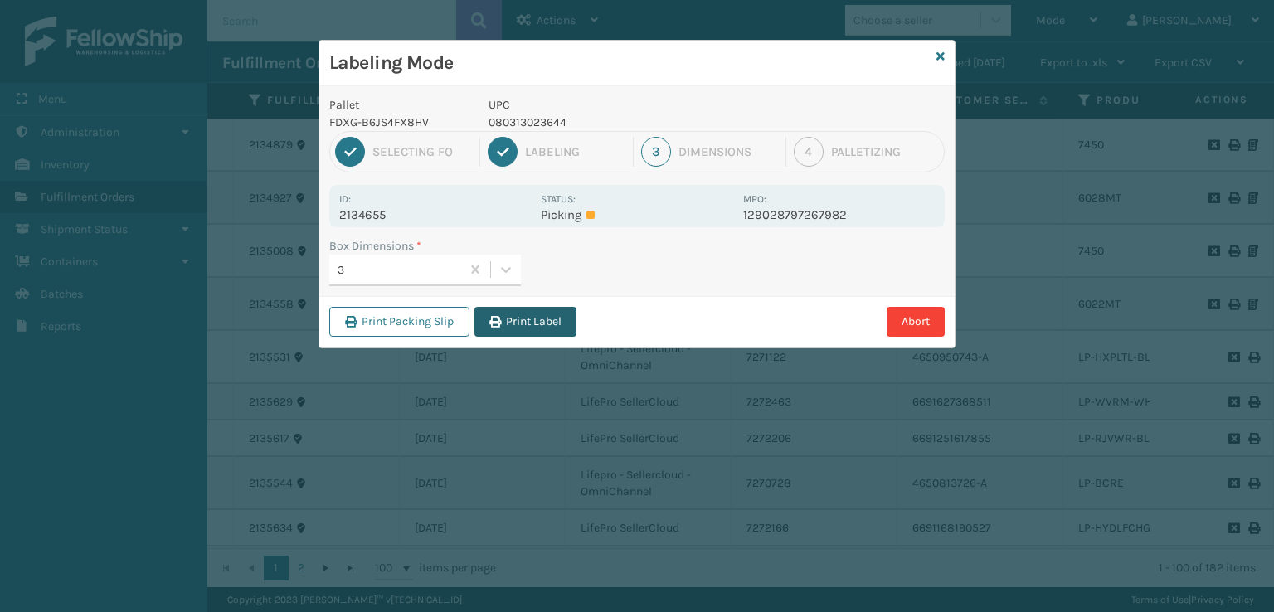
click at [494, 322] on icon "button" at bounding box center [495, 322] width 12 height 12
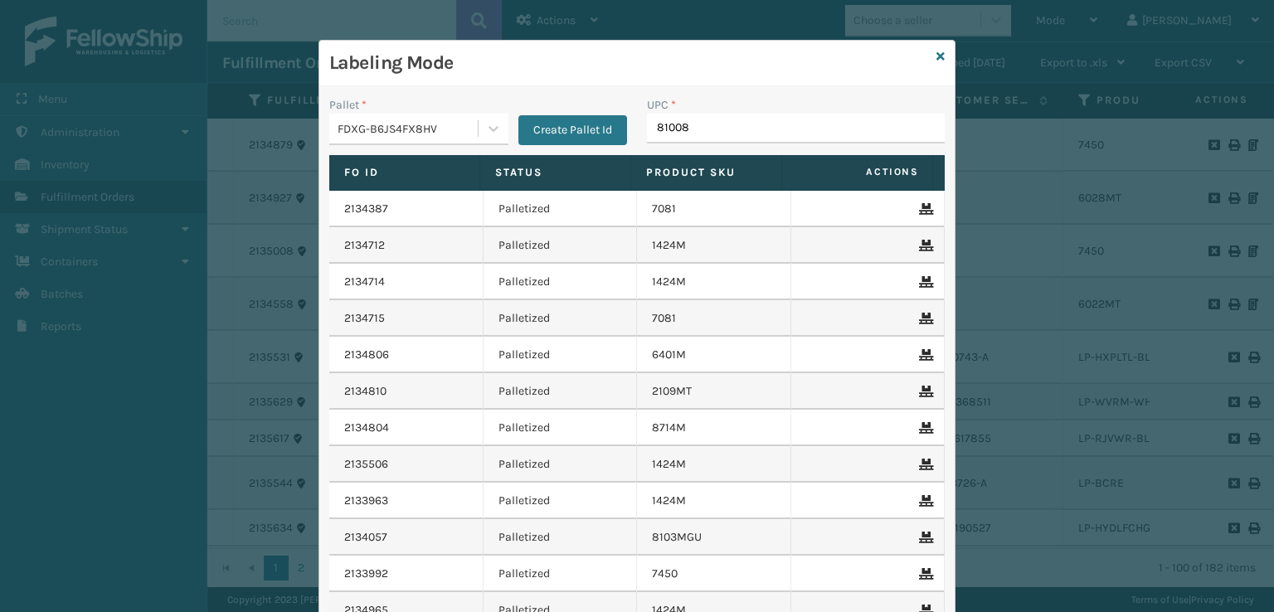
type input "810081"
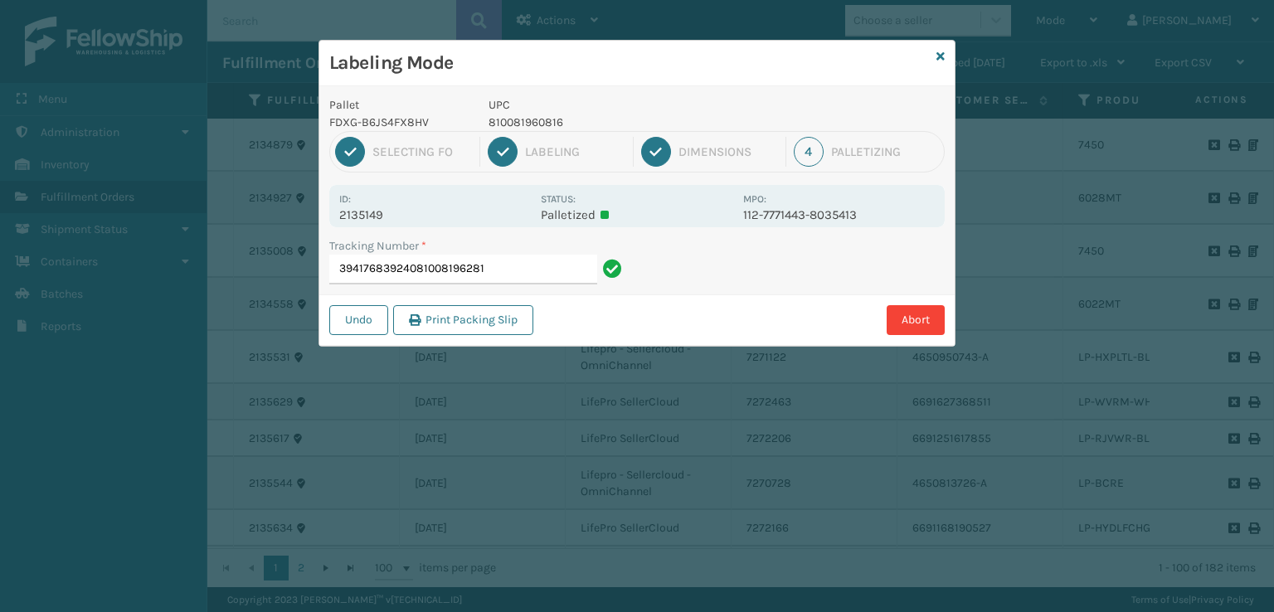
type input "394176839240810081962810"
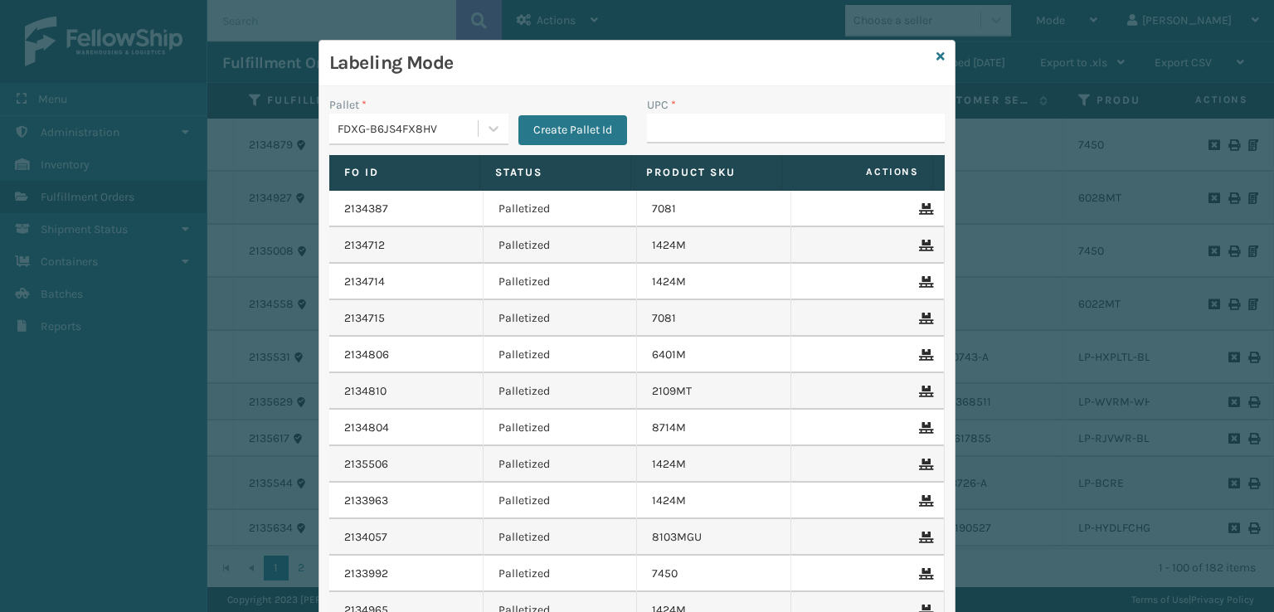
click at [231, 457] on div "Labeling Mode Pallet * FDXG-B6JS4FX8HV Create Pallet Id UPC * Fo Id Status Prod…" at bounding box center [637, 306] width 1274 height 612
type input "850046"
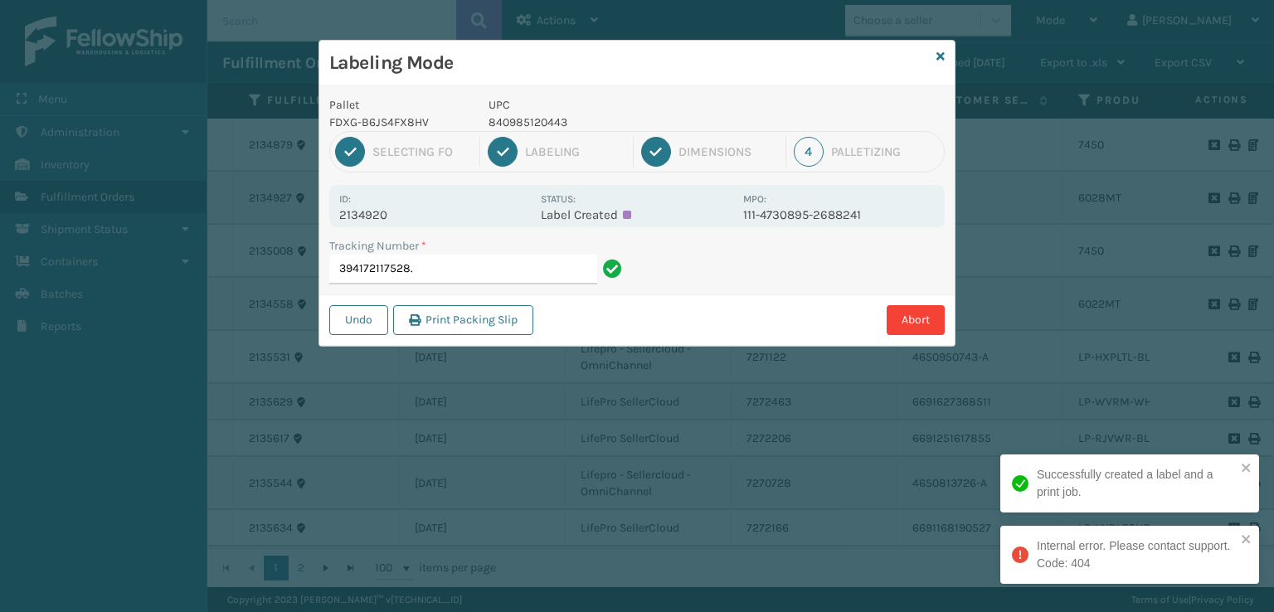
type input "394172117528"
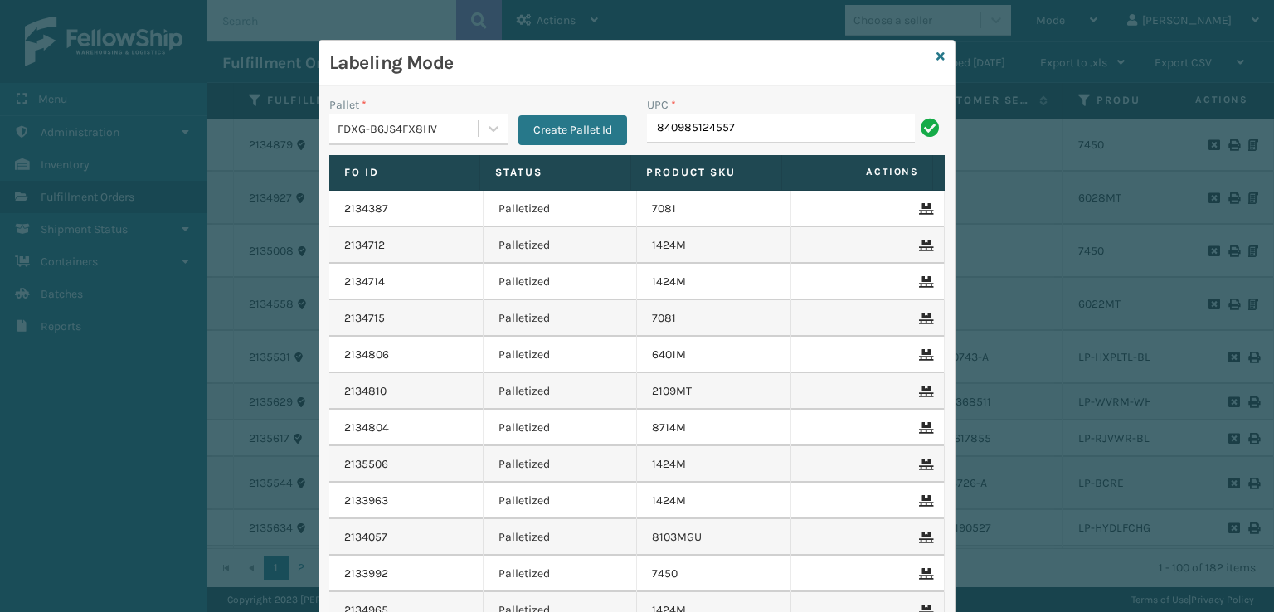
type input "840985124557"
click at [542, 118] on button "Create Pallet Id" at bounding box center [572, 130] width 109 height 30
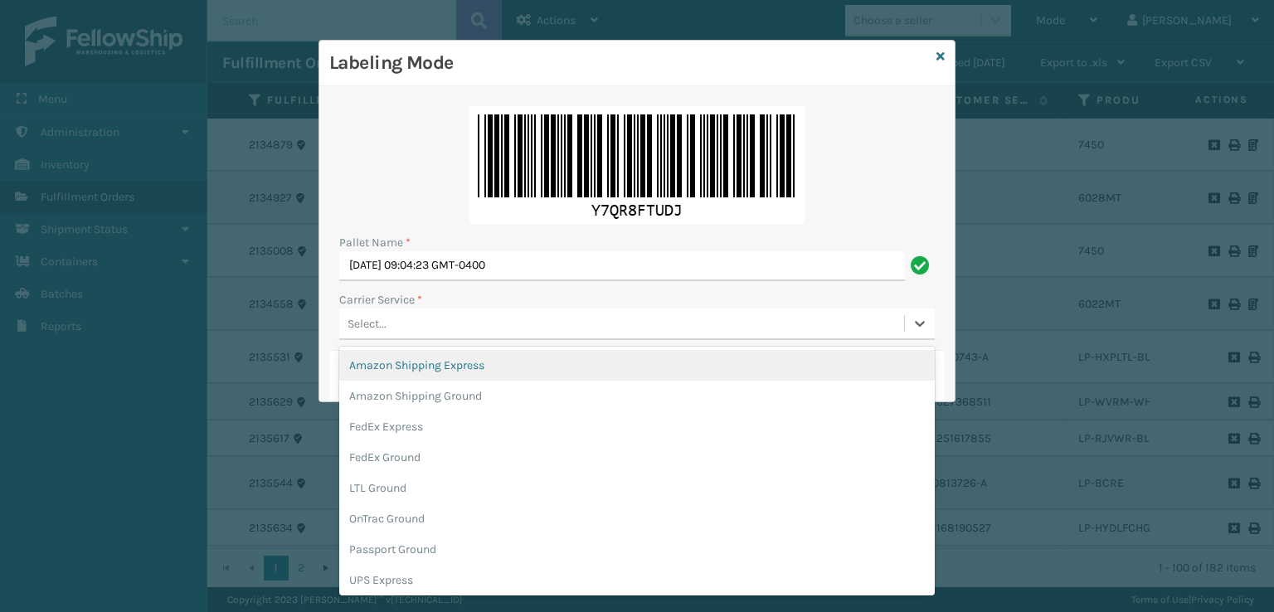
click at [383, 328] on div "Select..." at bounding box center [367, 323] width 39 height 17
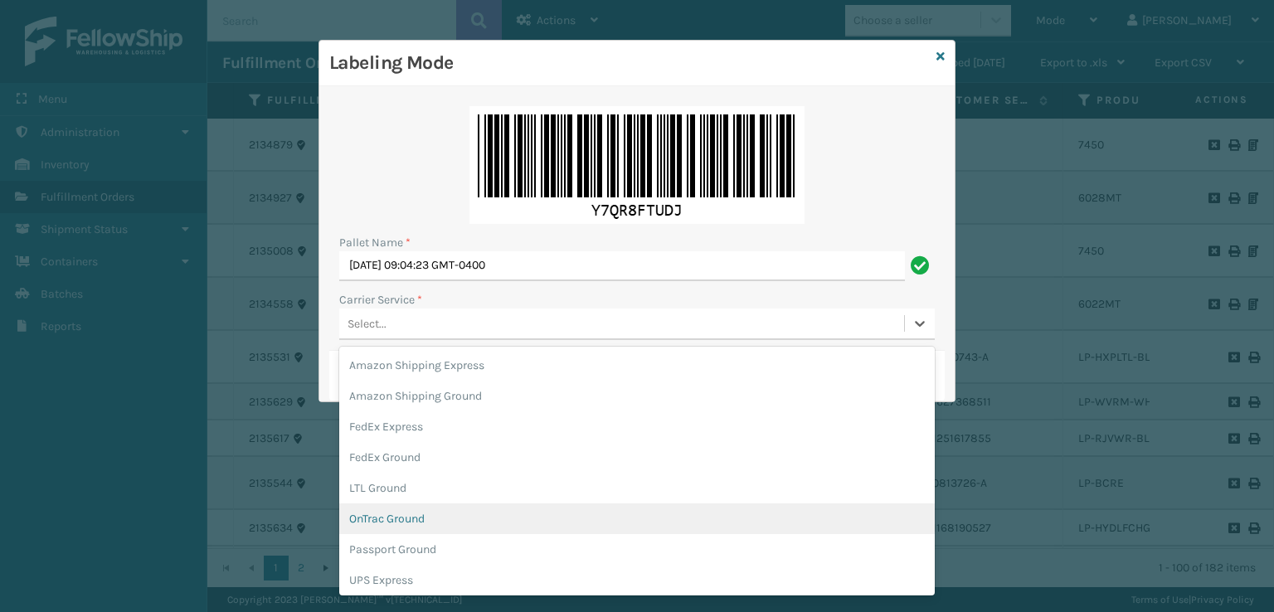
scroll to position [83, 0]
click at [389, 527] on div "UPS Ground" at bounding box center [637, 528] width 596 height 31
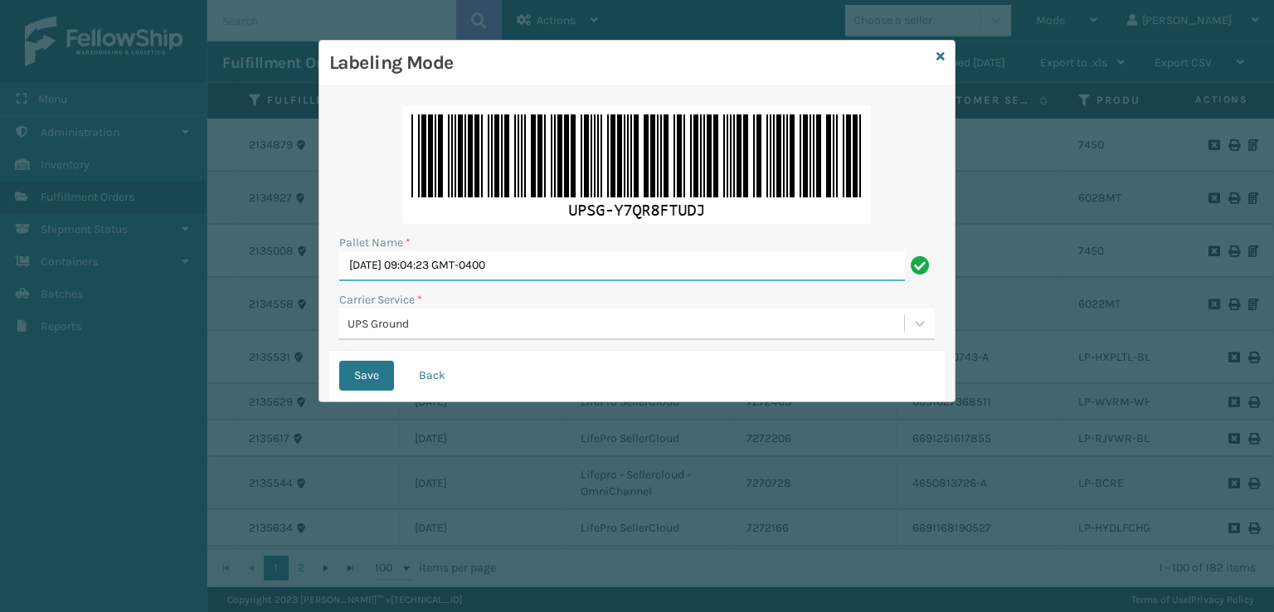
drag, startPoint x: 568, startPoint y: 266, endPoint x: 334, endPoint y: 280, distance: 234.4
click at [334, 280] on div "Pallet Name * [DATE] 09:04:23 GMT-0400 Carrier Service * UPS Ground" at bounding box center [637, 223] width 616 height 255
type input "UPST8401773"
click at [339, 361] on button "Save" at bounding box center [366, 376] width 55 height 30
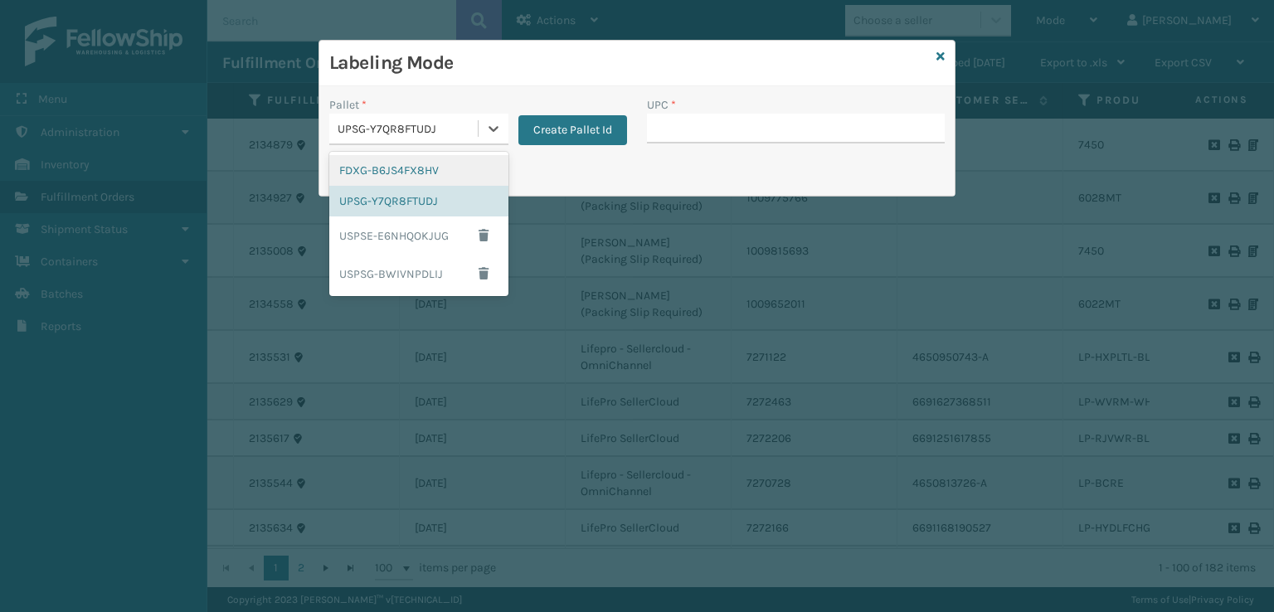
drag, startPoint x: 437, startPoint y: 129, endPoint x: 442, endPoint y: 142, distance: 14.2
click at [439, 129] on div "UPSG-Y7QR8FTUDJ" at bounding box center [409, 128] width 142 height 17
click at [406, 180] on div "FDXG-B6JS4FX8HV" at bounding box center [418, 170] width 179 height 31
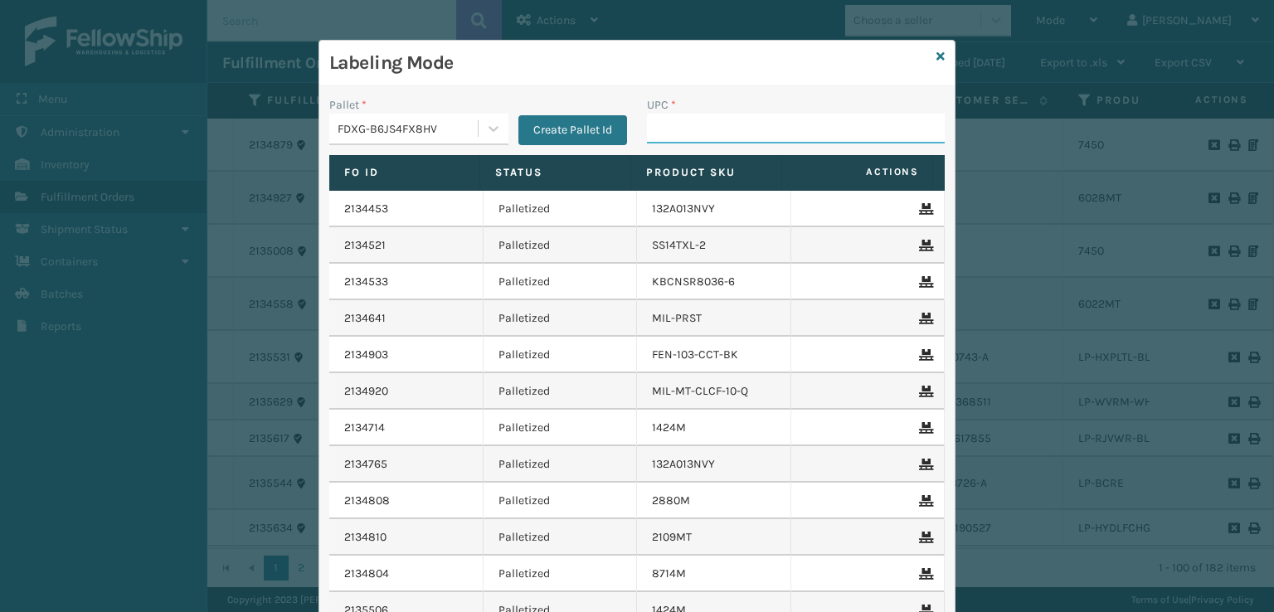
drag, startPoint x: 713, startPoint y: 134, endPoint x: 707, endPoint y: 124, distance: 12.0
click at [713, 129] on input "UPC *" at bounding box center [796, 129] width 298 height 30
type input "81008196279"
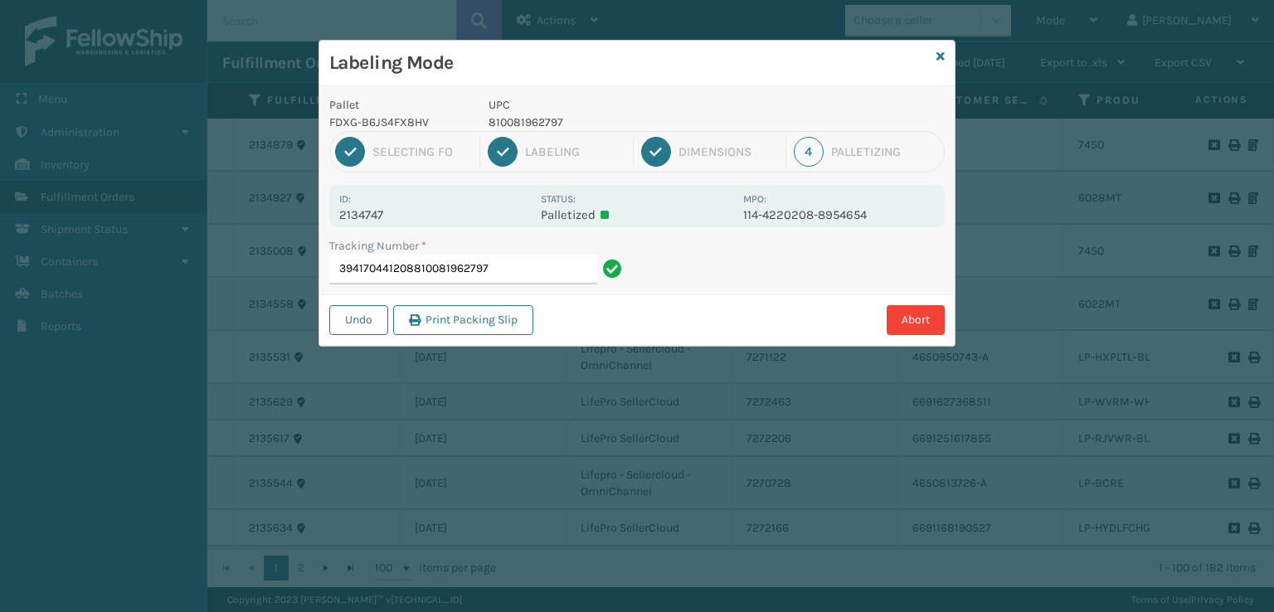
type input "394170441208810081962797"
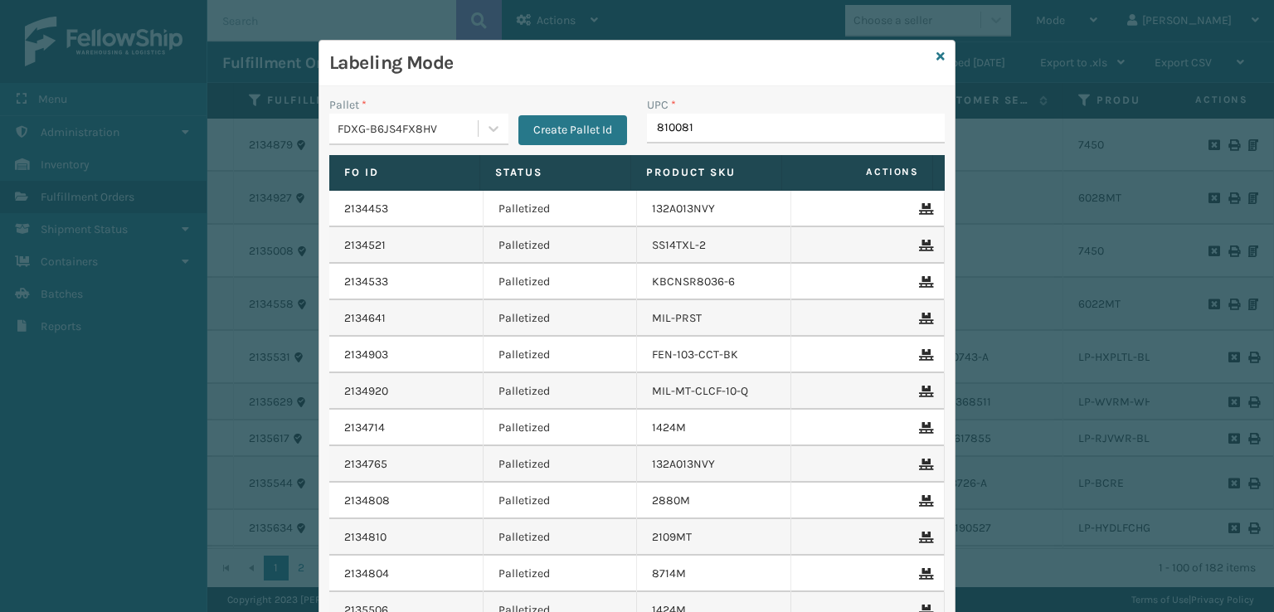
type input "8100819"
click at [422, 110] on div "Pallet *" at bounding box center [418, 104] width 179 height 17
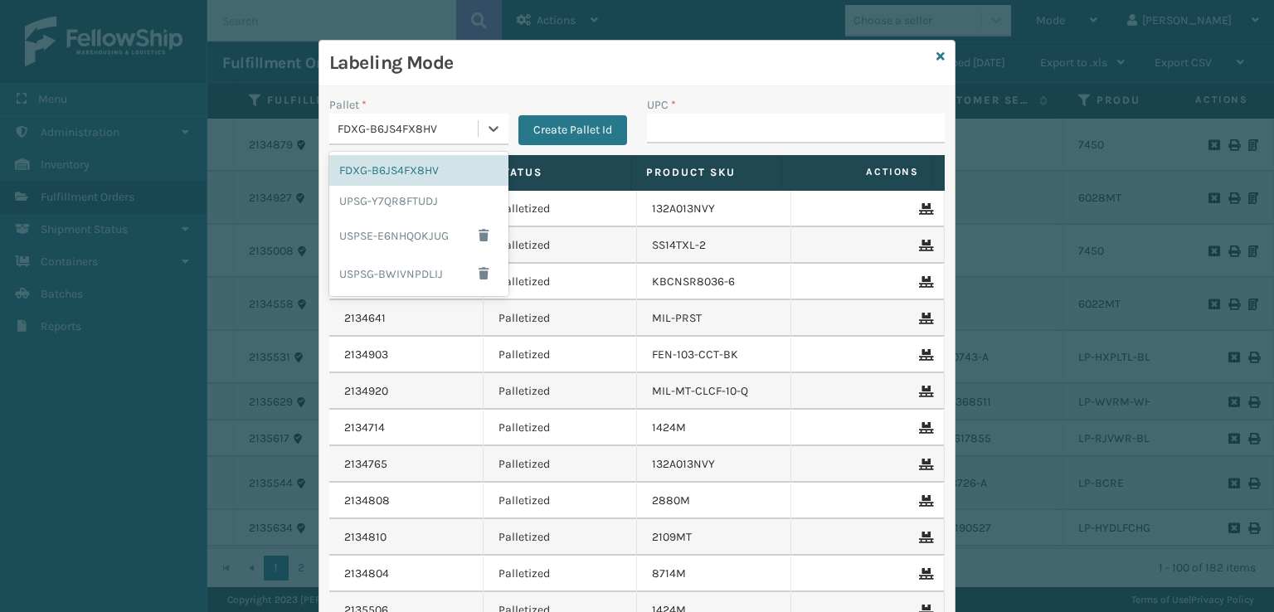
click at [375, 120] on div "FDXG-B6JS4FX8HV" at bounding box center [409, 128] width 142 height 17
click at [385, 193] on div "UPSG-Y7QR8FTUDJ" at bounding box center [418, 201] width 179 height 31
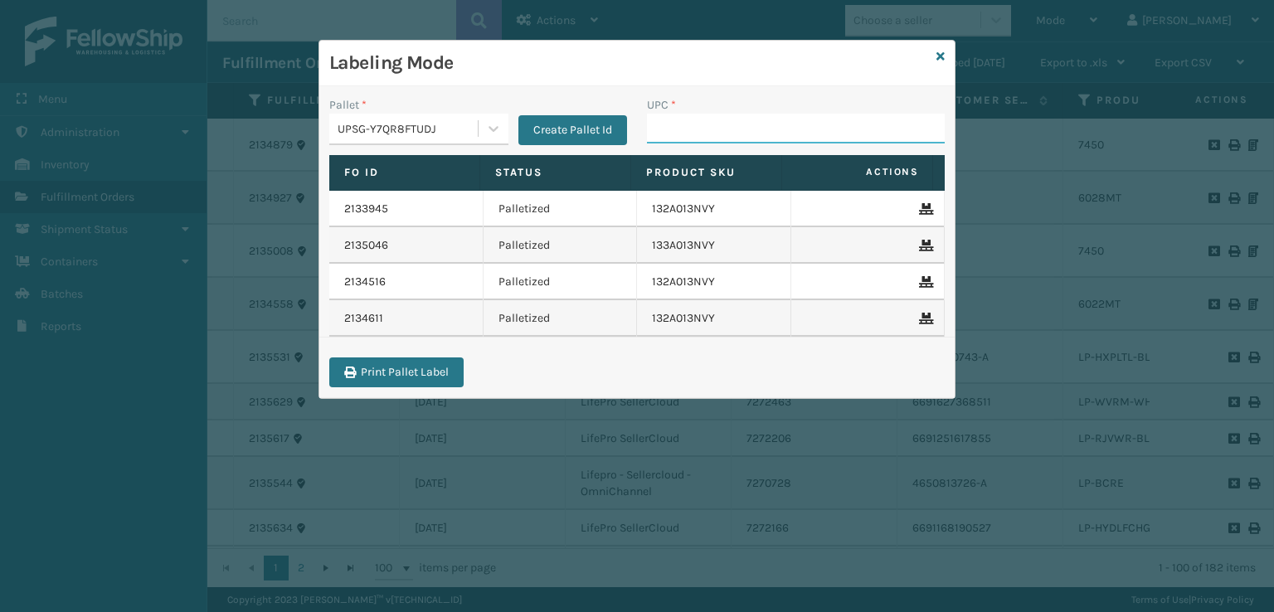
click at [675, 138] on input "UPC *" at bounding box center [796, 129] width 298 height 30
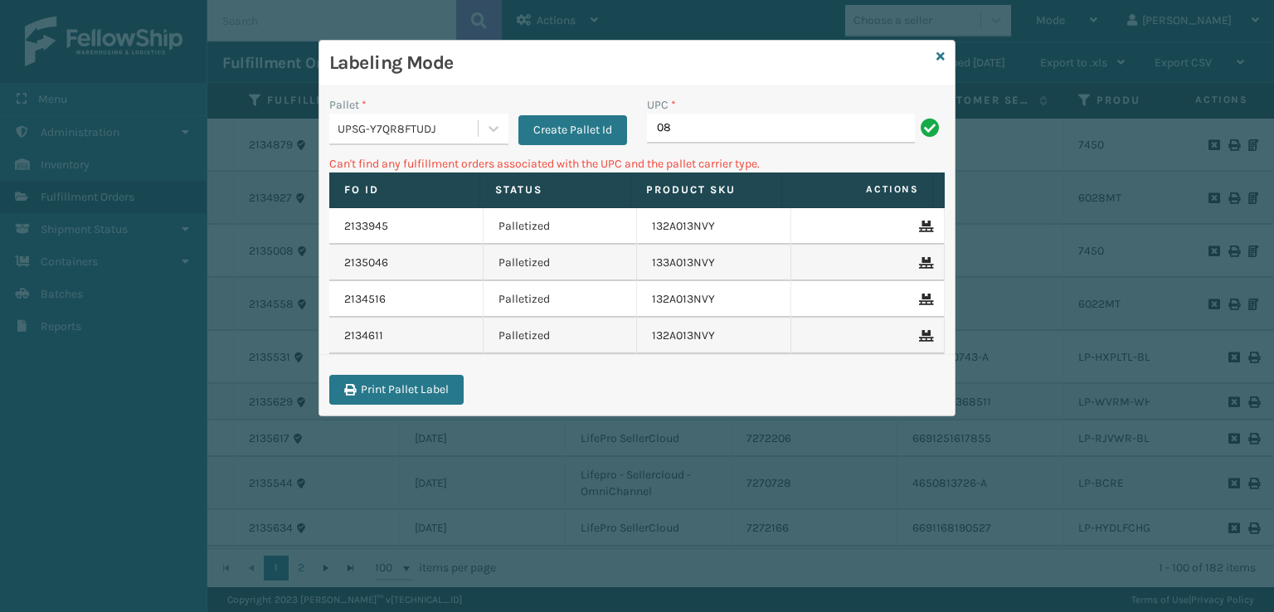
type input "0"
type input "6028mt"
type input "6"
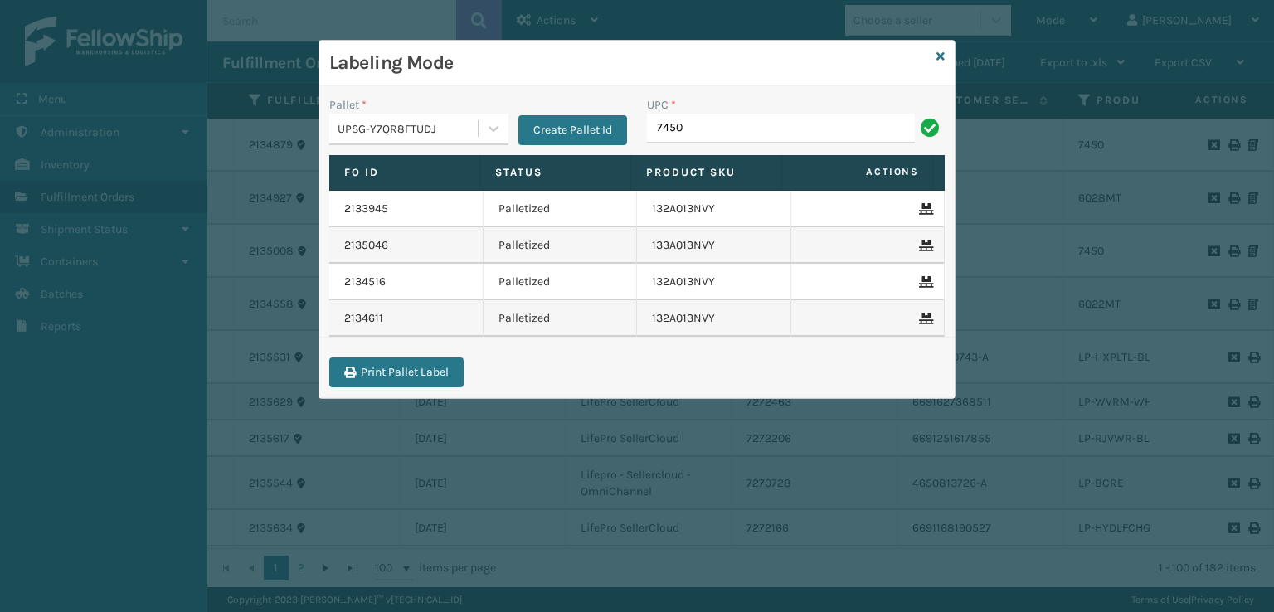
type input "7450"
type input "1008031"
drag, startPoint x: 676, startPoint y: 137, endPoint x: 667, endPoint y: 169, distance: 33.6
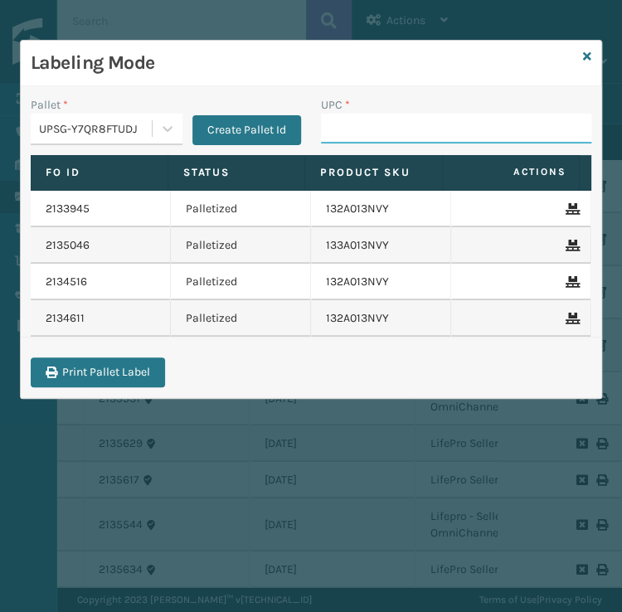
click at [465, 116] on input "UPC *" at bounding box center [456, 129] width 270 height 30
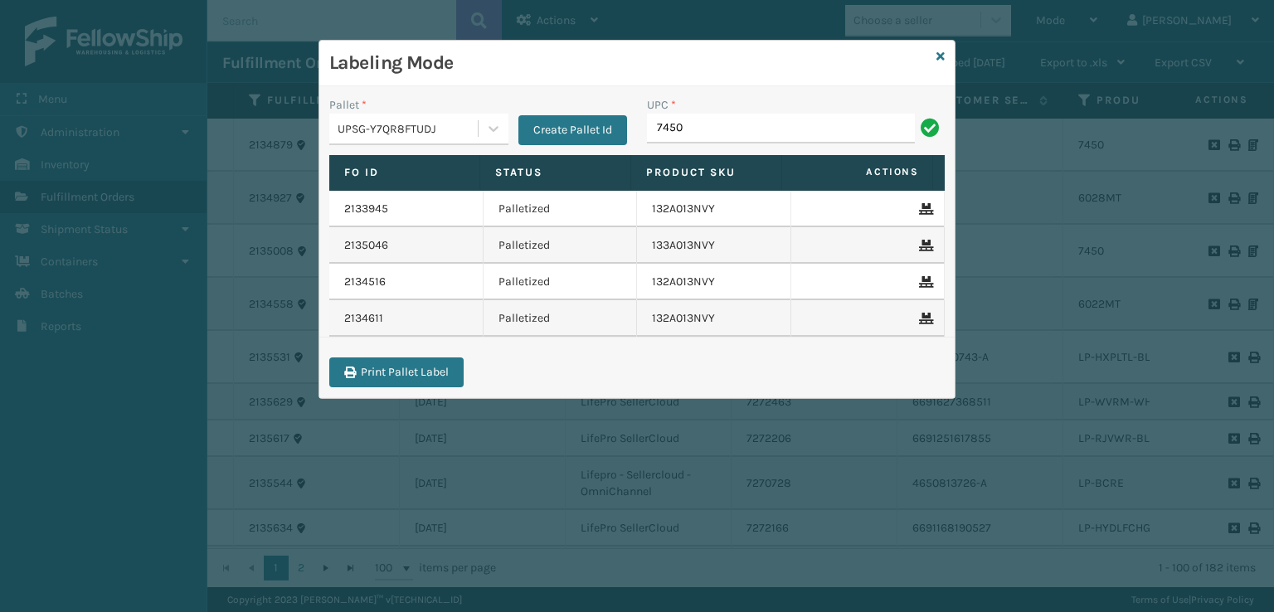
type input "7450"
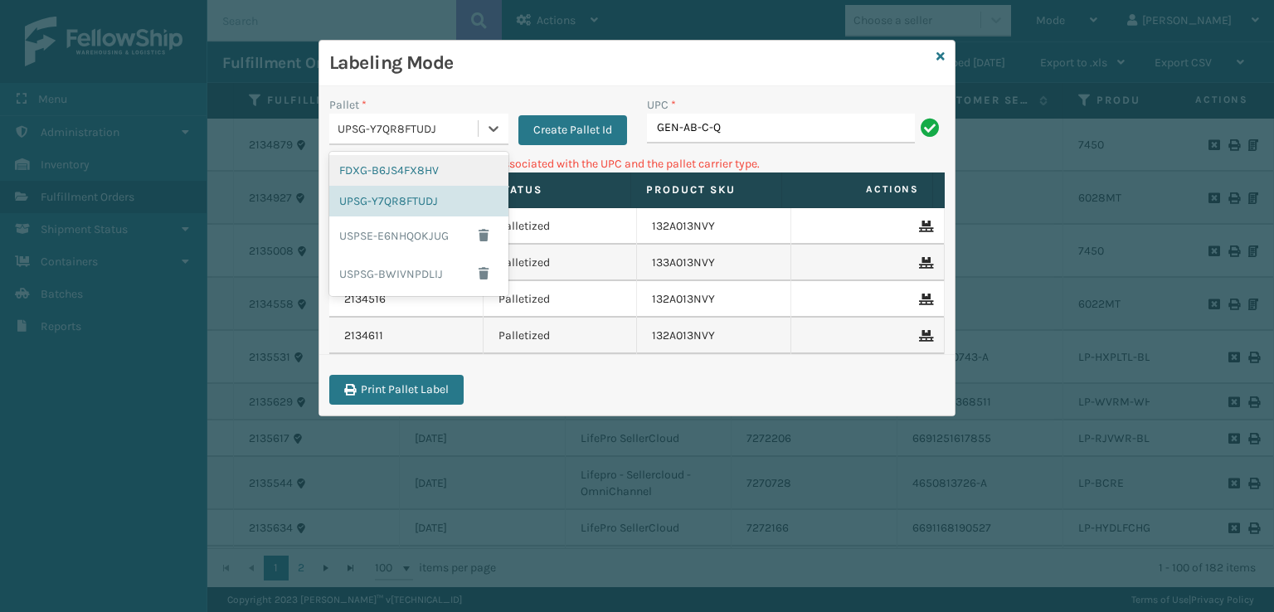
click at [441, 129] on div "UPSG-Y7QR8FTUDJ" at bounding box center [409, 128] width 142 height 17
click at [408, 178] on div "FDXG-B6JS4FX8HV" at bounding box center [418, 170] width 179 height 31
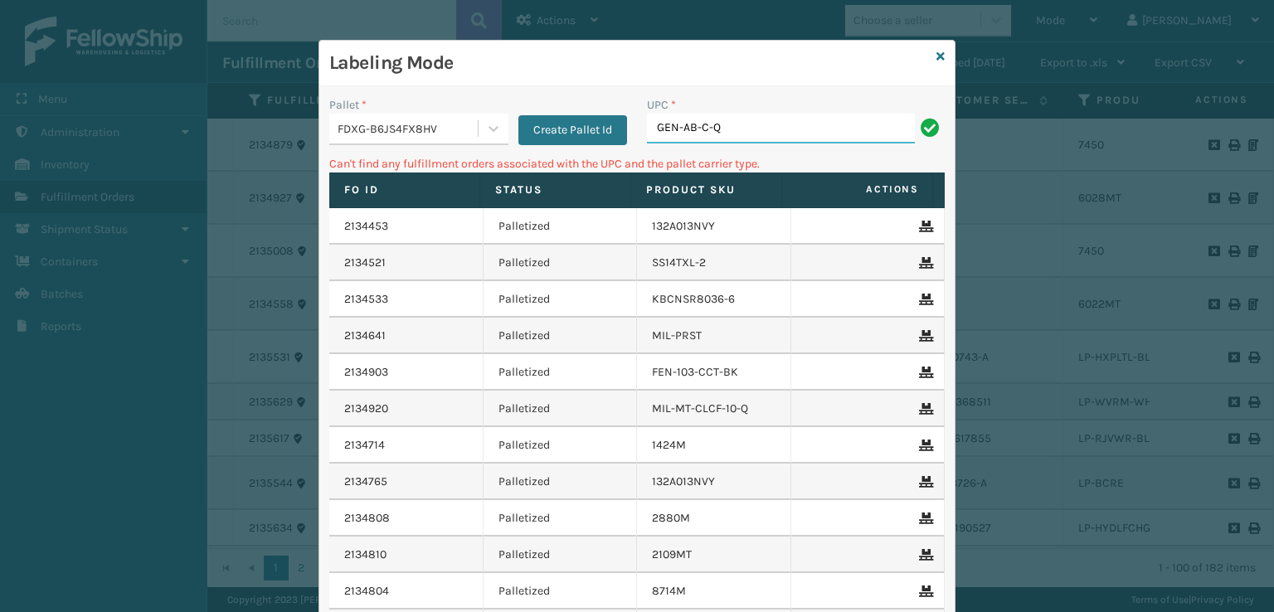
click at [771, 130] on input "GEN-AB-C-Q" at bounding box center [781, 129] width 268 height 30
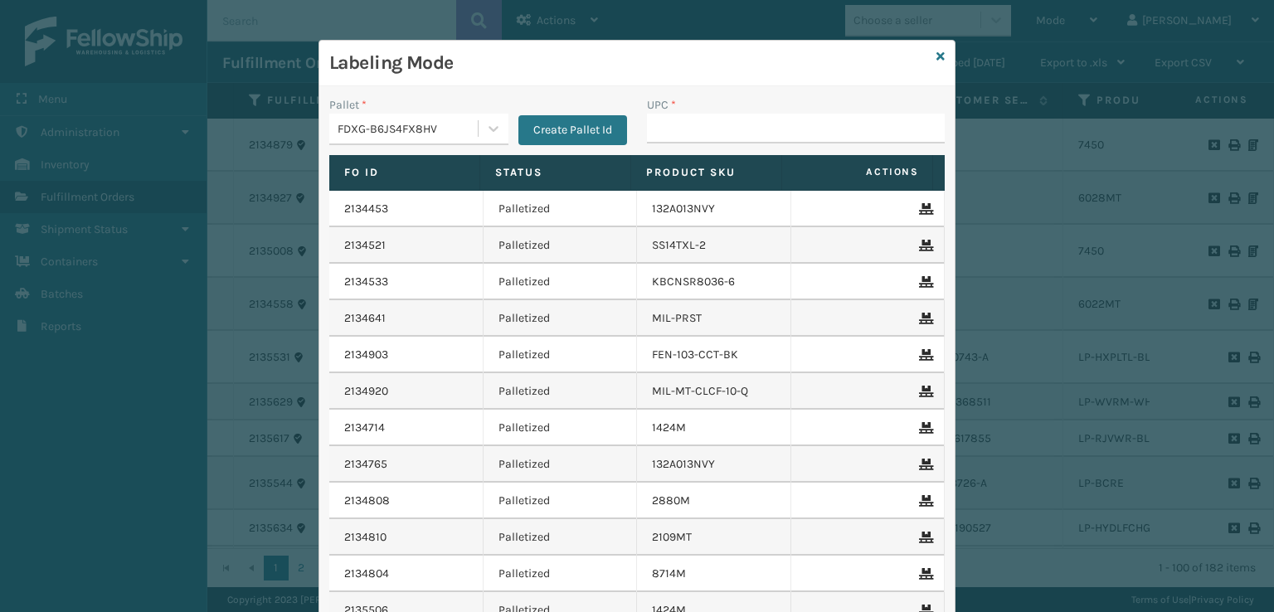
click at [771, 131] on input "UPC *" at bounding box center [796, 129] width 298 height 30
type input "7450"
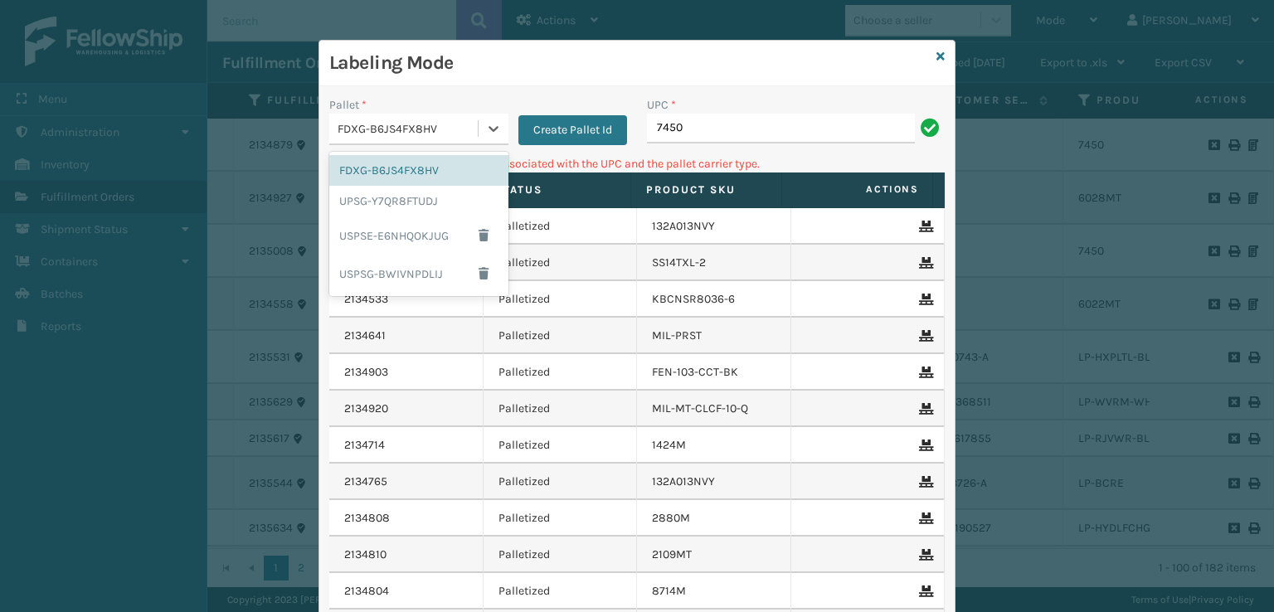
click at [438, 134] on div "FDXG-B6JS4FX8HV" at bounding box center [409, 128] width 142 height 17
click at [385, 202] on div "UPSG-Y7QR8FTUDJ" at bounding box center [418, 201] width 179 height 31
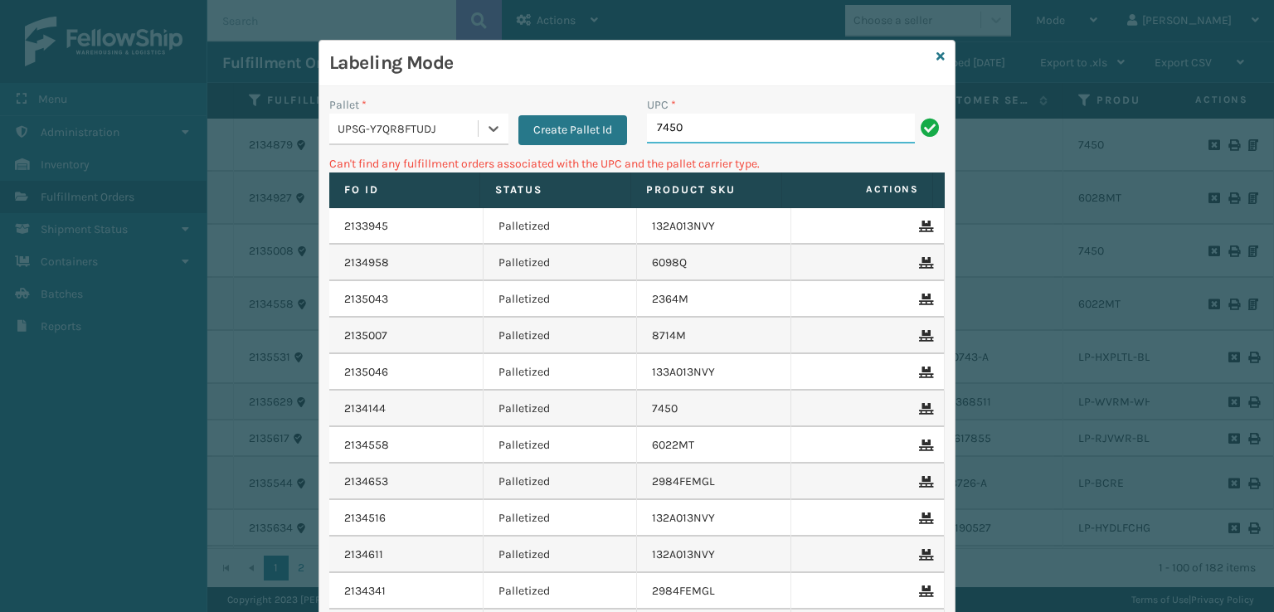
click at [713, 131] on input "7450" at bounding box center [781, 129] width 268 height 30
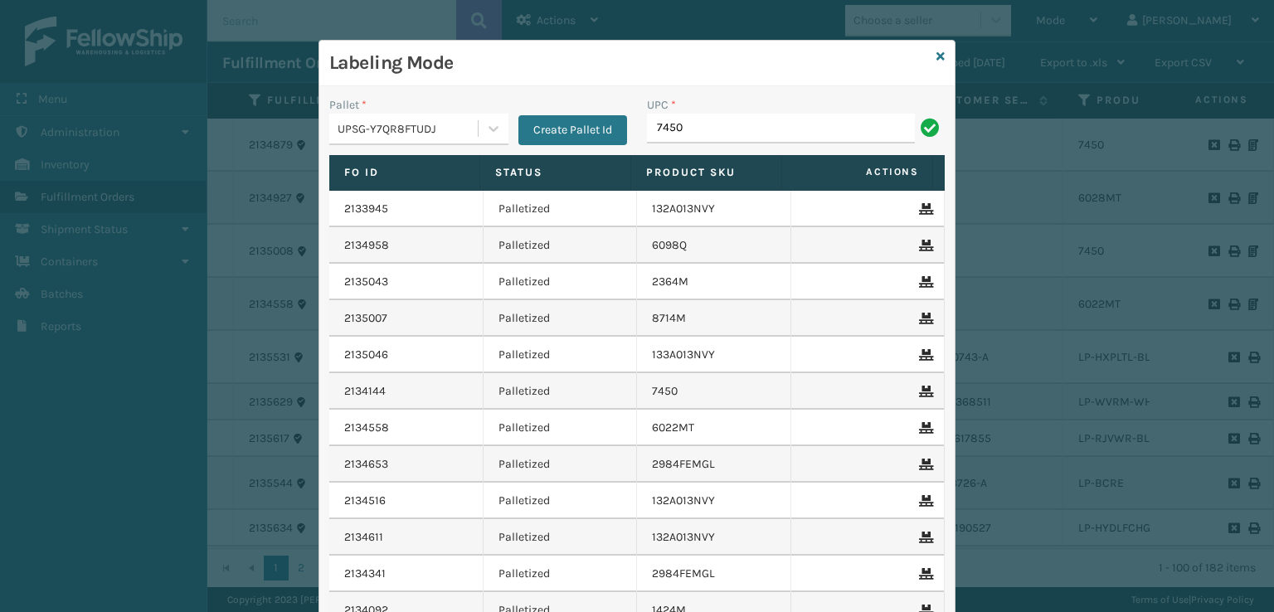
type input "7450"
type input "l"
type input "LP-HYDLFPK-OCN"
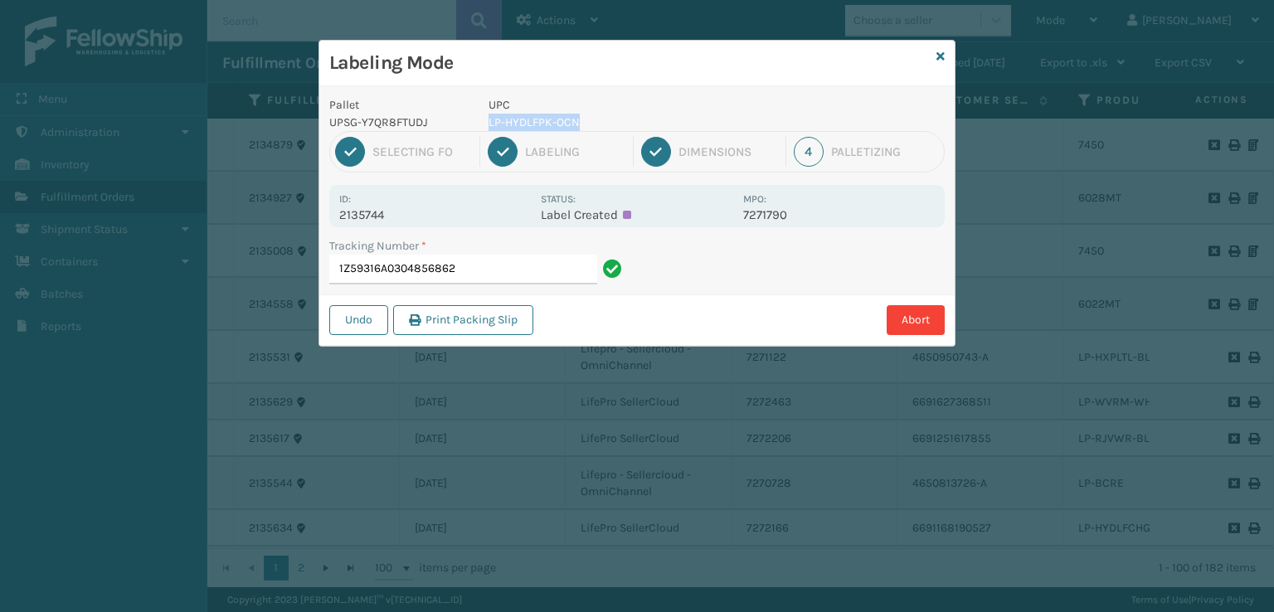
drag, startPoint x: 591, startPoint y: 122, endPoint x: 481, endPoint y: 124, distance: 109.5
click at [481, 124] on div "UPC LP-HYDLFPK-OCN" at bounding box center [611, 113] width 265 height 35
copy p "LP-HYDLFPK-OCN"
drag, startPoint x: 511, startPoint y: 291, endPoint x: 508, endPoint y: 276, distance: 15.3
click at [508, 278] on div "Tracking Number * 1Z59316A0304856862" at bounding box center [478, 265] width 318 height 57
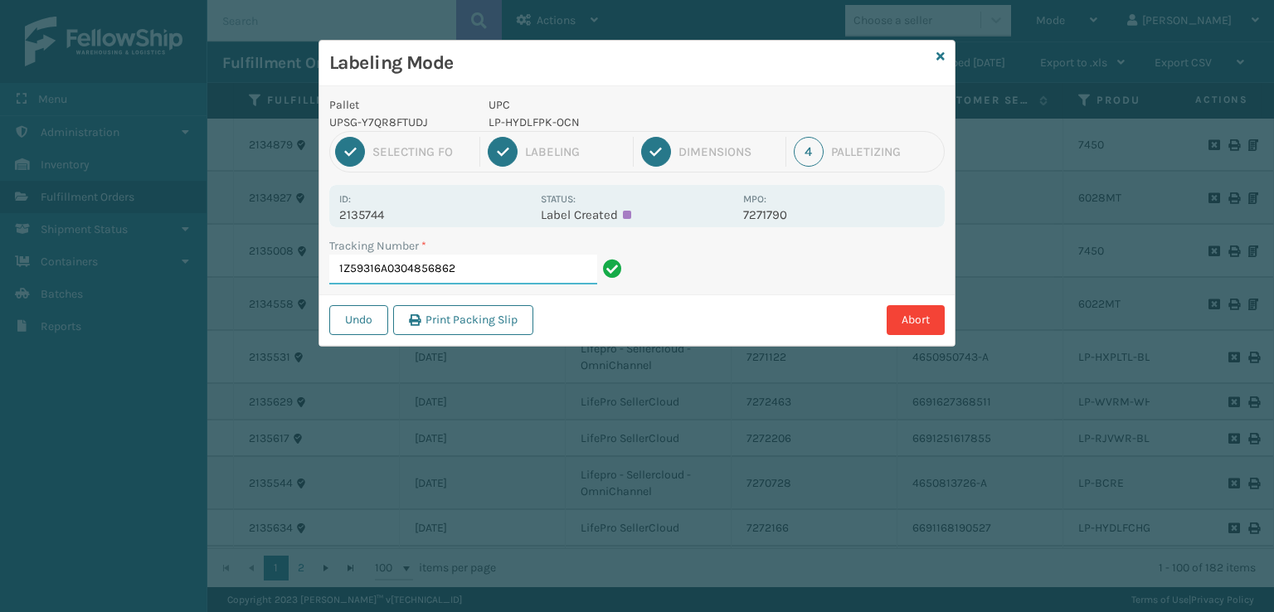
click at [505, 270] on input "1Z59316A0304856862" at bounding box center [463, 270] width 268 height 30
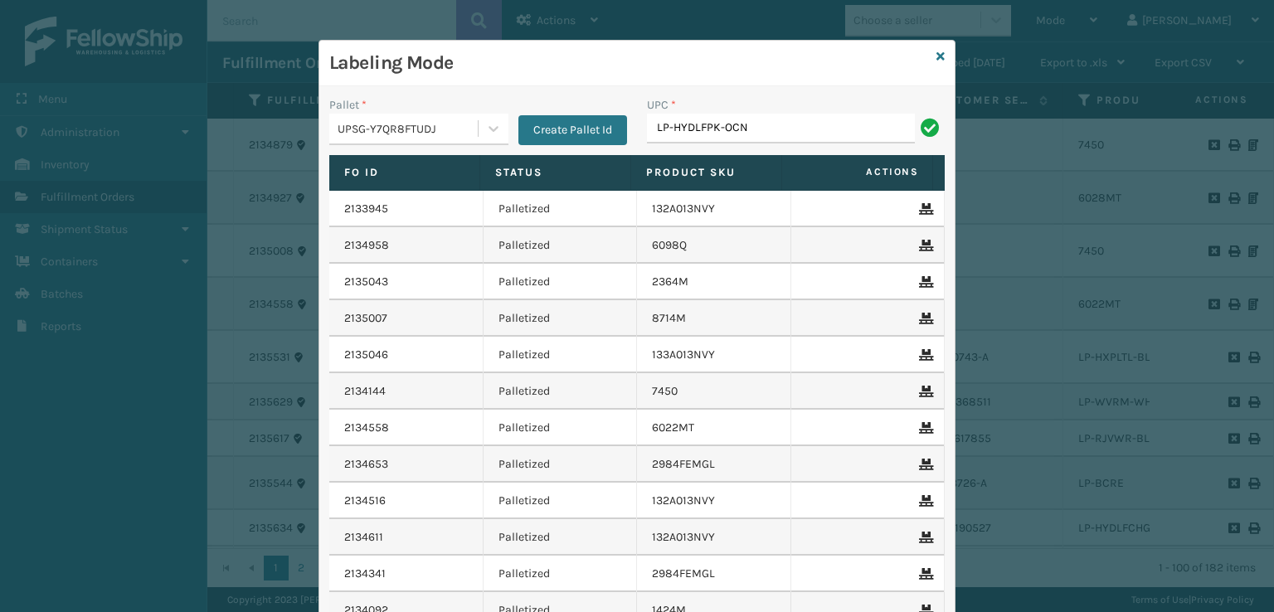
type input "LP-HYDLFPK-OCN"
type input "LP-HYDLFPLS-GRPT"
drag, startPoint x: 806, startPoint y: 123, endPoint x: 574, endPoint y: 164, distance: 235.9
click at [574, 164] on div "Pallet * UPSG-Y7QR8FTUDJ Create Pallet Id UPC * LP-HYDLFPLS-GRPT Fo Id Status P…" at bounding box center [636, 403] width 635 height 635
click at [784, 124] on input "LP-HYDLFPLS-GRPT" at bounding box center [781, 129] width 268 height 30
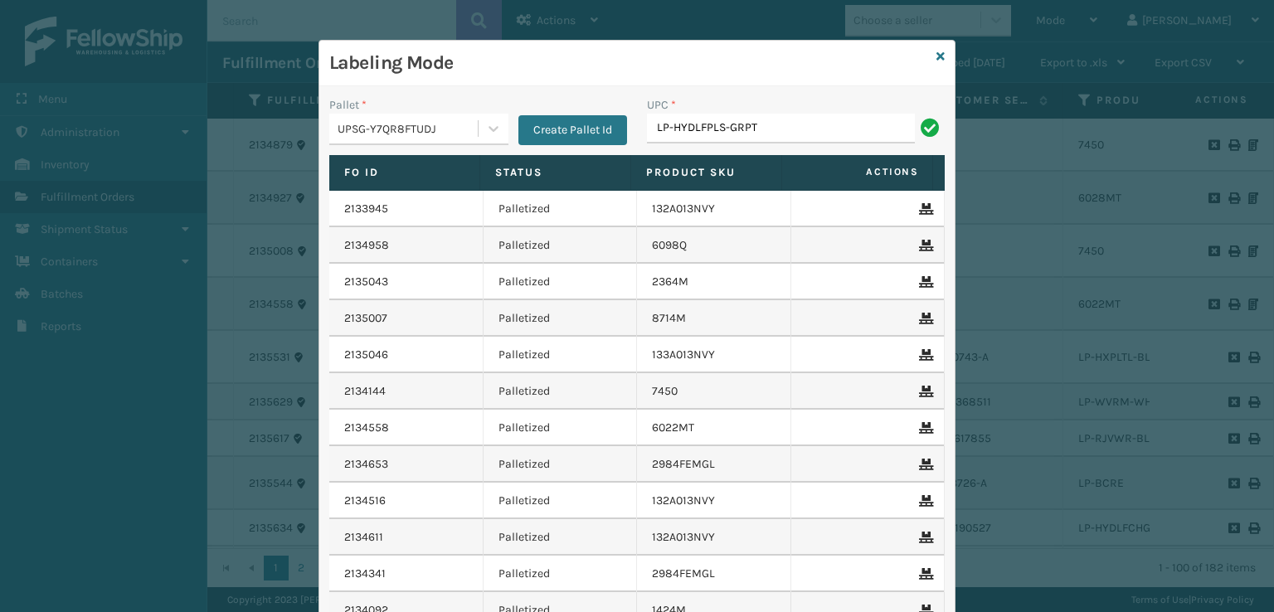
type input "LP-HYDLFPLS-GRPT"
type input "LP-TRMLT-GRY"
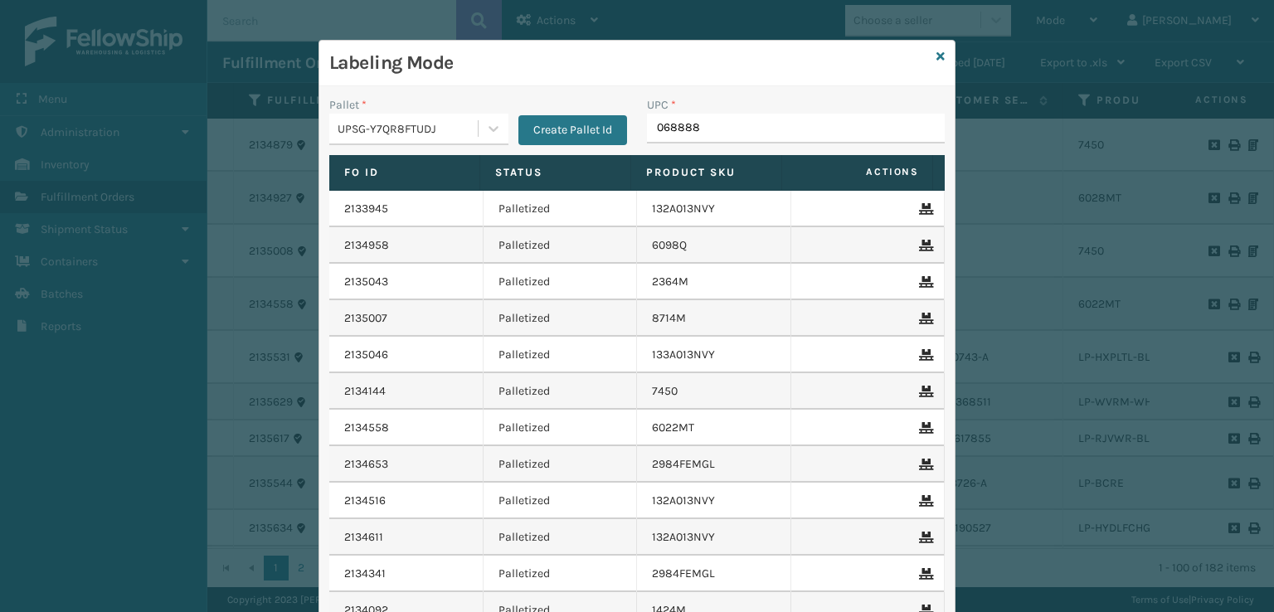
type input "0688880"
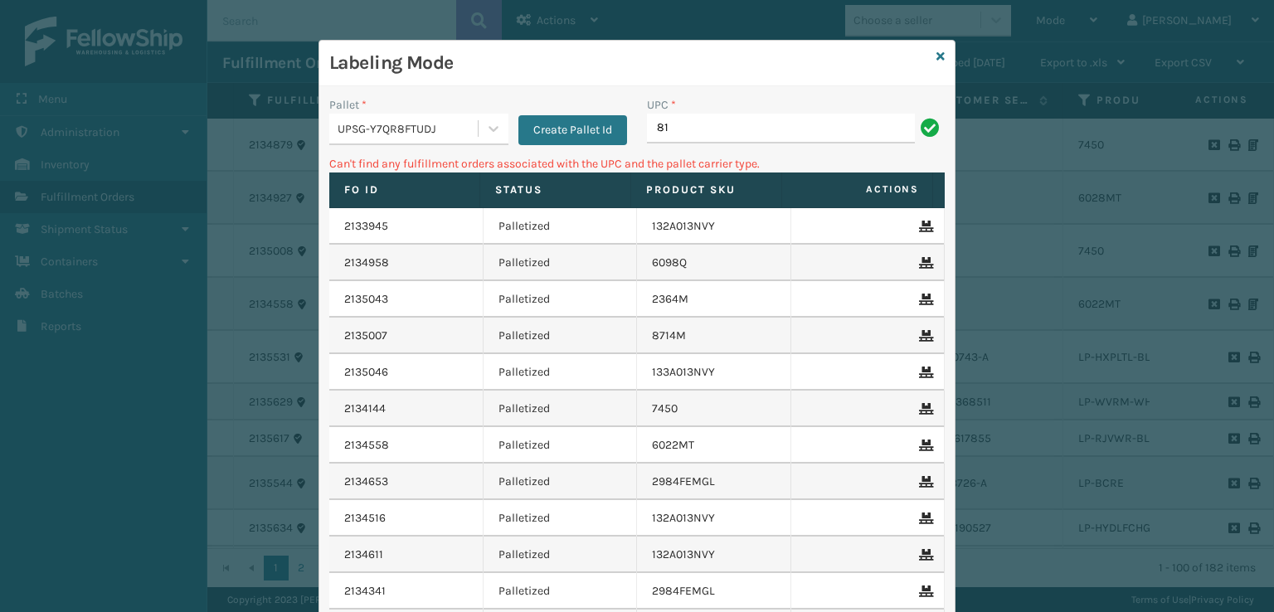
type input "8"
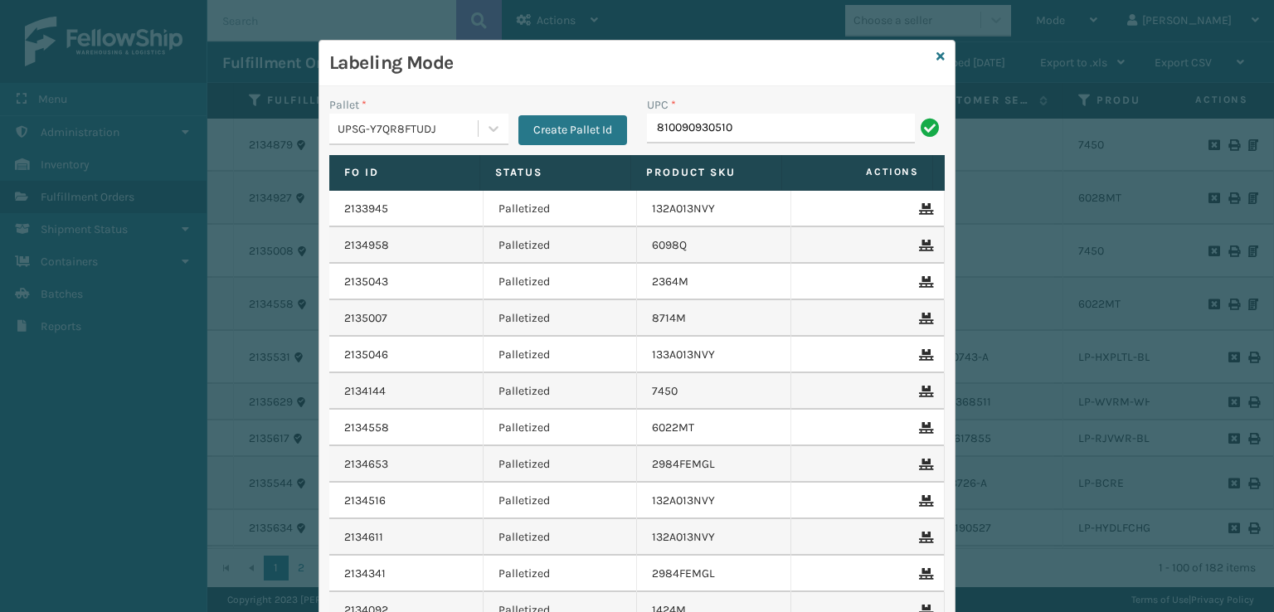
type input "810090930510"
type input "LP-HYDLFCHG-FOG"
type input "LP-VBRN-BLK"
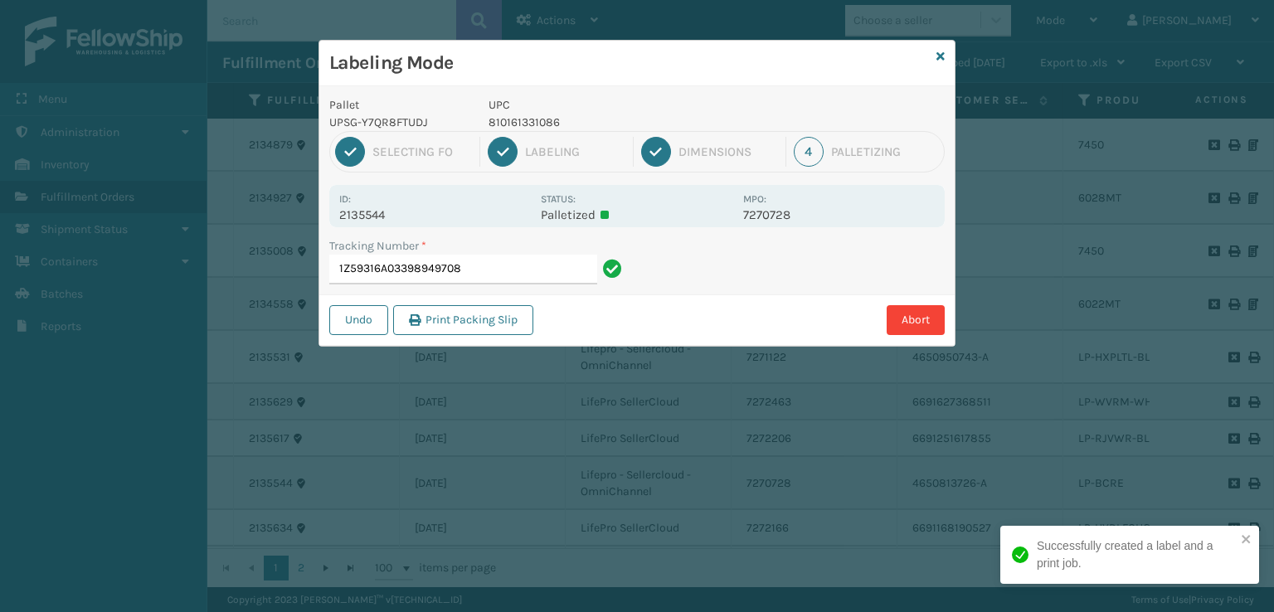
type input "1Z59316A033989497081"
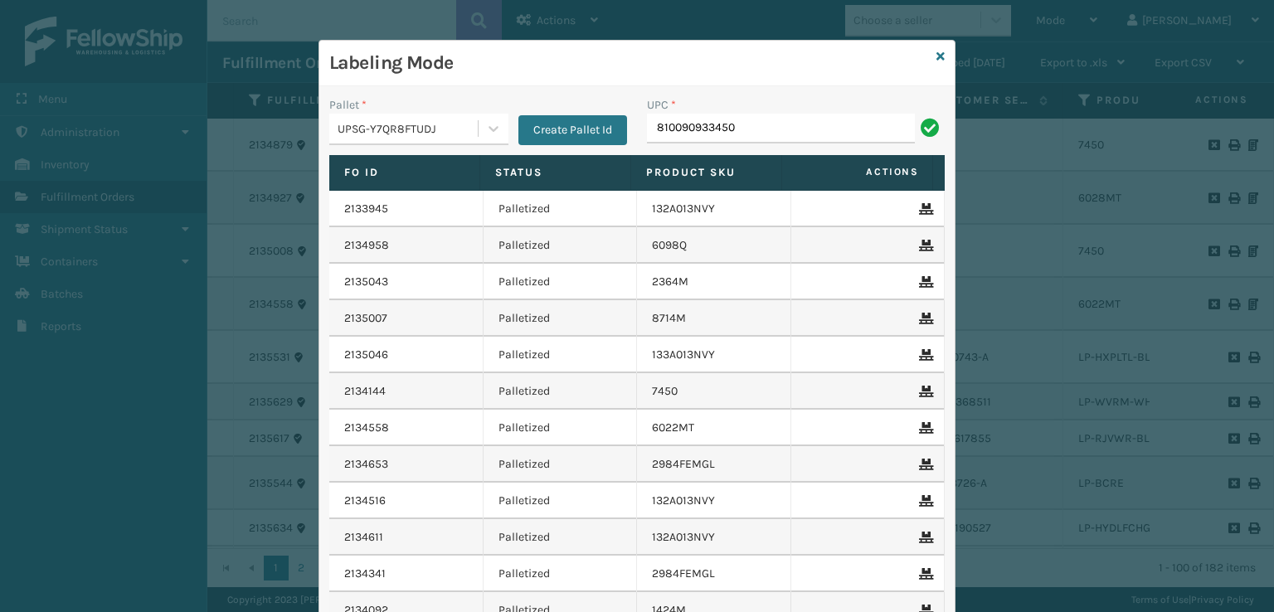
type input "810090933450"
click at [937, 57] on icon at bounding box center [941, 57] width 8 height 12
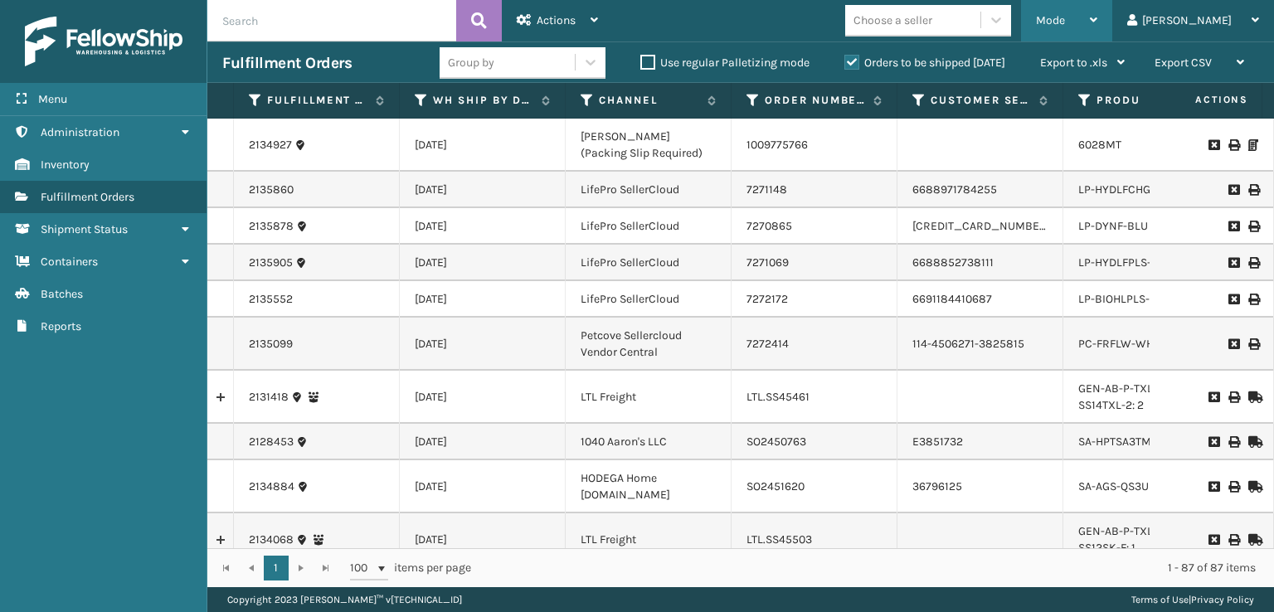
click at [1097, 27] on div "Mode" at bounding box center [1066, 20] width 61 height 41
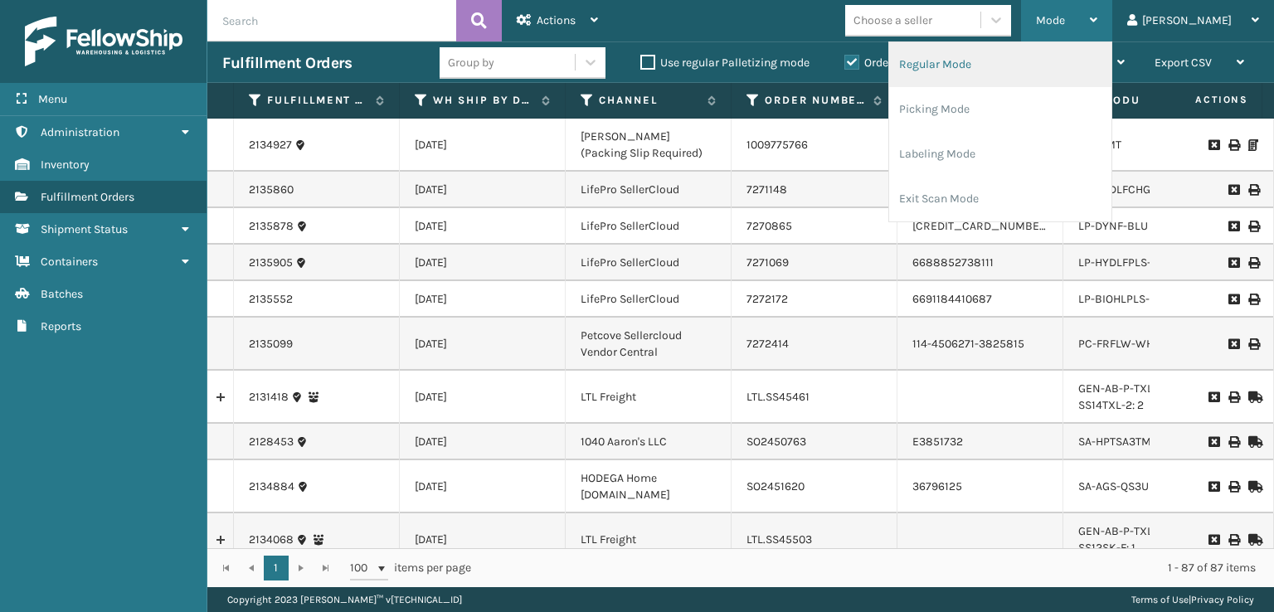
click at [994, 69] on li "Regular Mode" at bounding box center [1000, 64] width 222 height 45
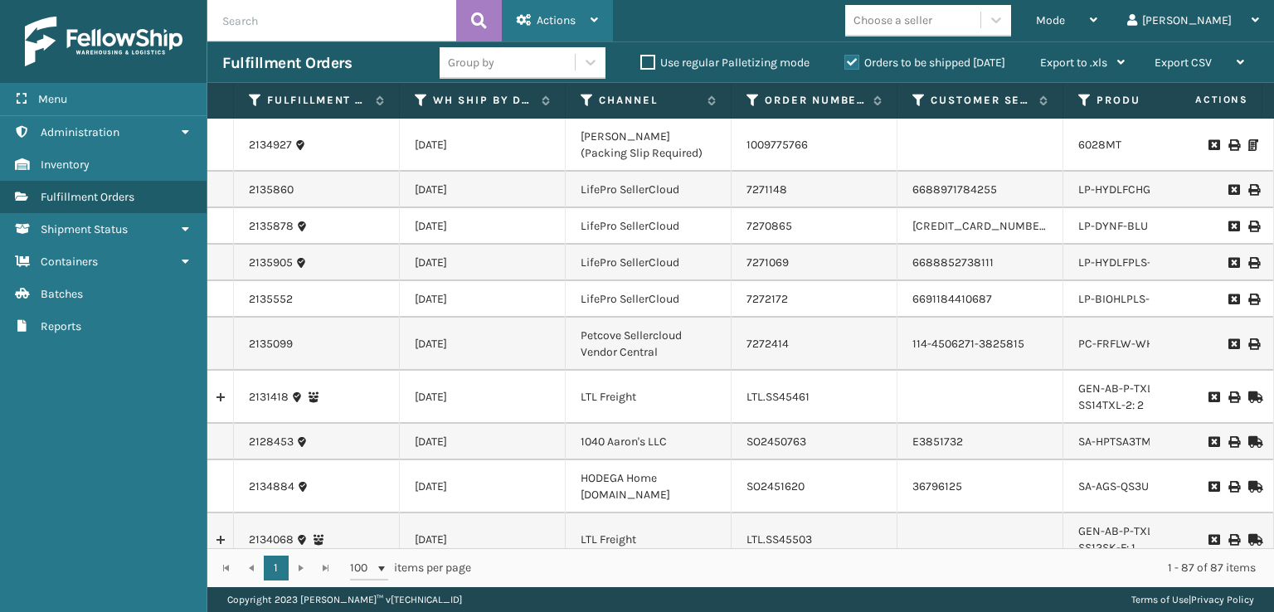
click at [541, 29] on div "Actions" at bounding box center [557, 20] width 81 height 41
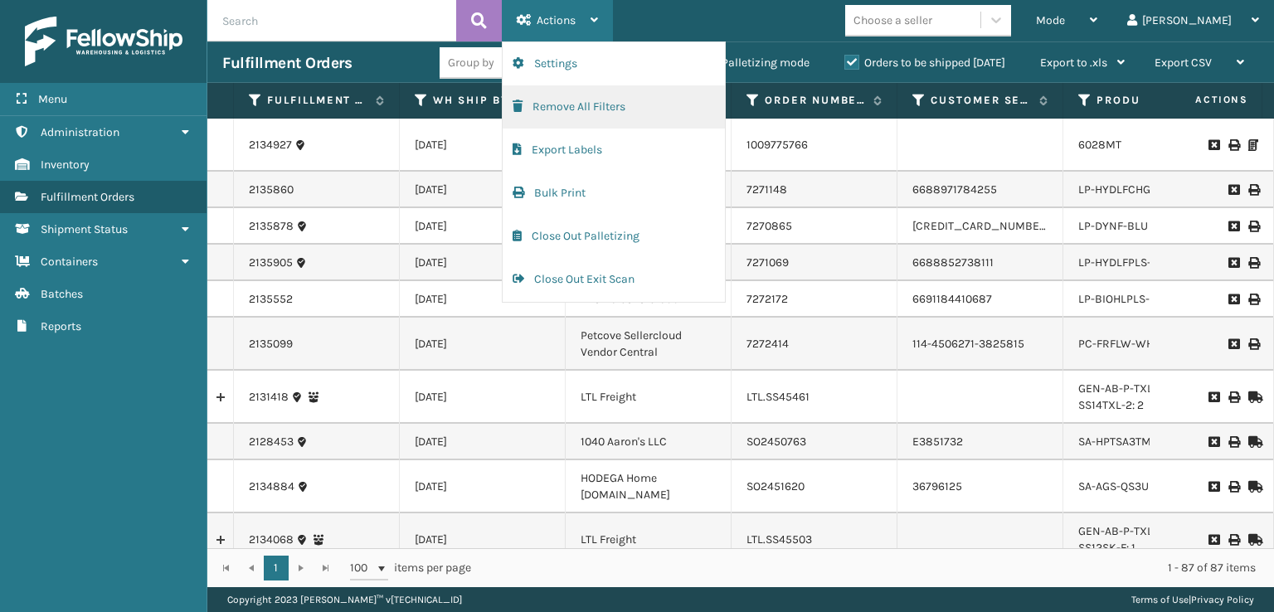
click at [538, 114] on button "Remove All Filters" at bounding box center [614, 106] width 222 height 43
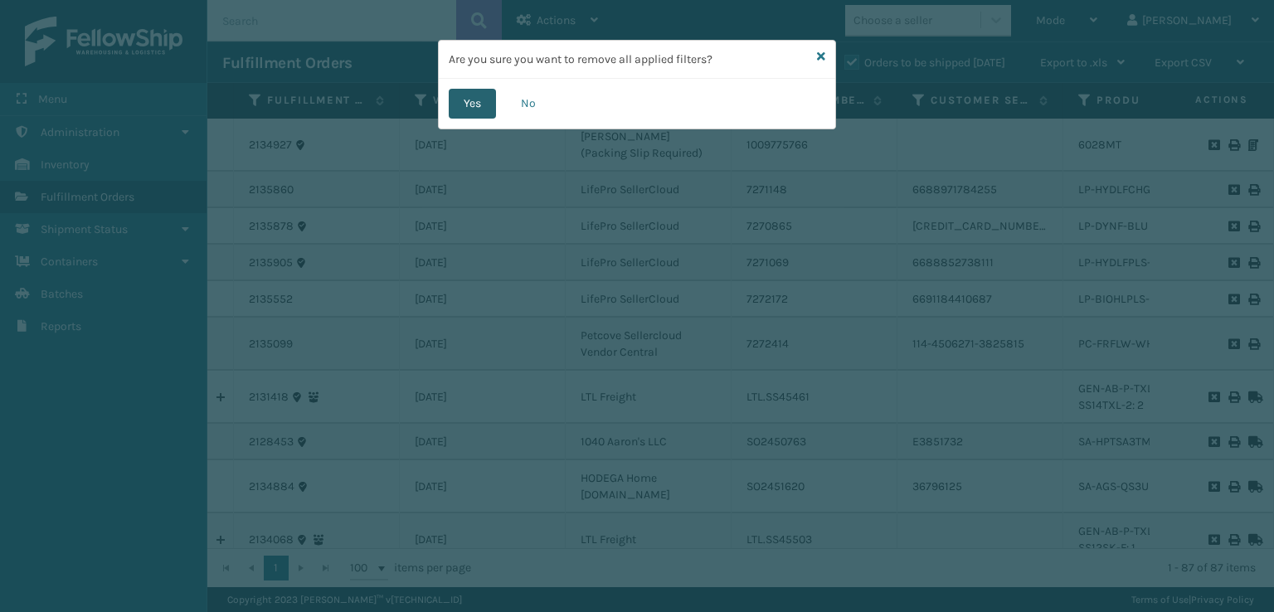
click at [480, 106] on button "Yes" at bounding box center [472, 104] width 47 height 30
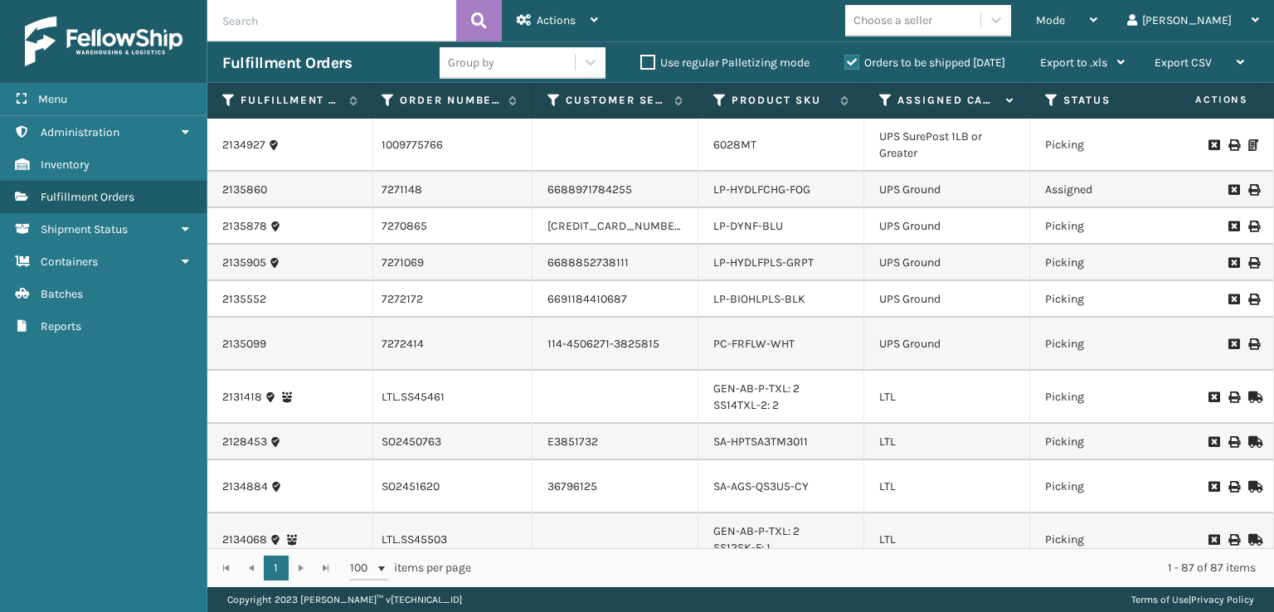
scroll to position [0, 407]
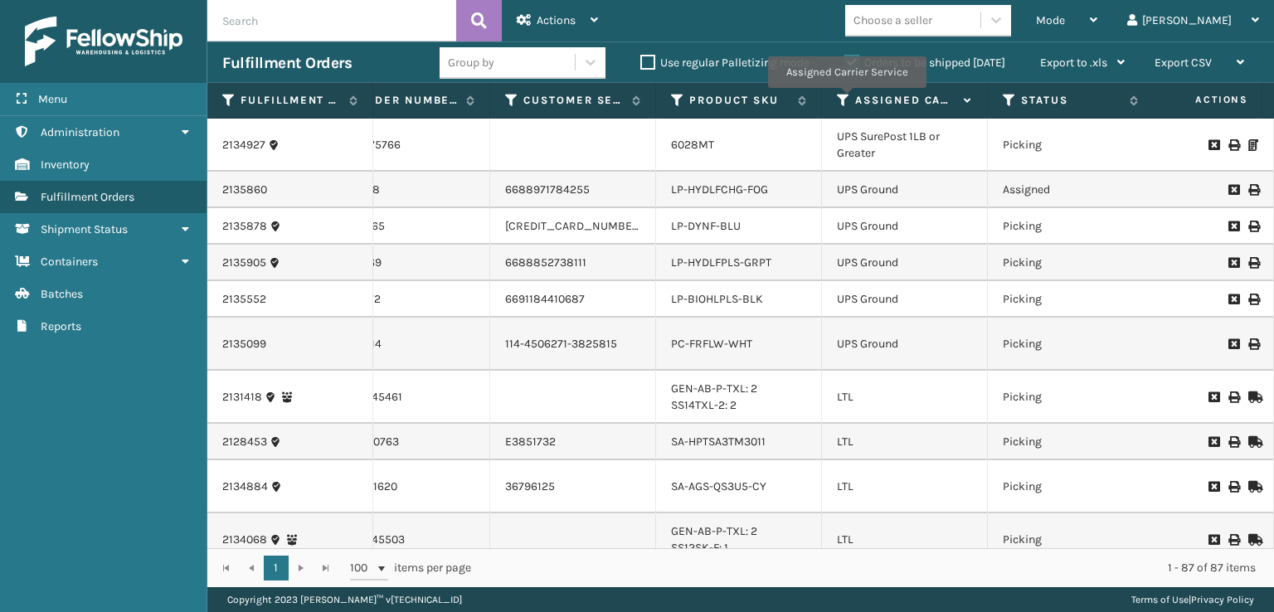
click at [846, 100] on icon at bounding box center [843, 100] width 13 height 15
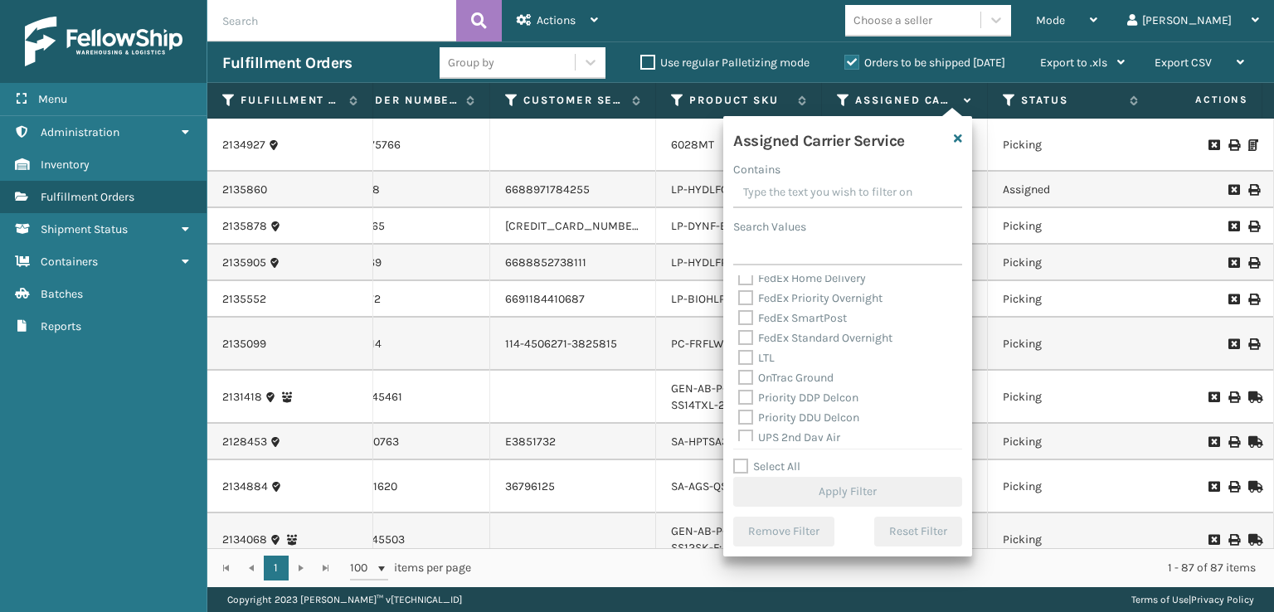
scroll to position [249, 0]
click at [732, 374] on div "Assigned Carrier Service Contains Search Values Amazon Transportation Air Amazo…" at bounding box center [847, 336] width 249 height 440
click at [743, 352] on label "UPS 2nd Day Air" at bounding box center [789, 355] width 102 height 14
click at [739, 352] on input "UPS 2nd Day Air" at bounding box center [738, 350] width 1 height 11
checkbox input "true"
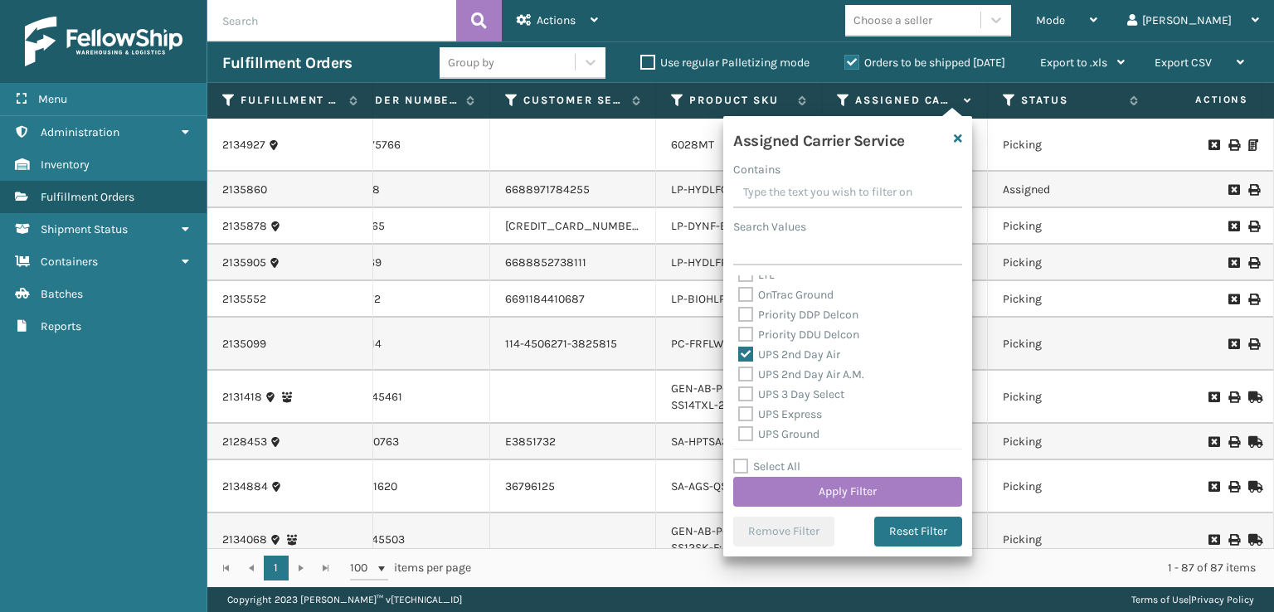
click at [743, 329] on label "Priority DDU Delcon" at bounding box center [798, 335] width 121 height 14
click at [739, 329] on input "Priority DDU Delcon" at bounding box center [738, 330] width 1 height 11
click at [747, 337] on label "Priority DDU Delcon" at bounding box center [798, 335] width 121 height 14
click at [739, 336] on input "Priority DDU Delcon" at bounding box center [738, 330] width 1 height 11
click at [745, 333] on label "Priority DDU Delcon" at bounding box center [798, 335] width 121 height 14
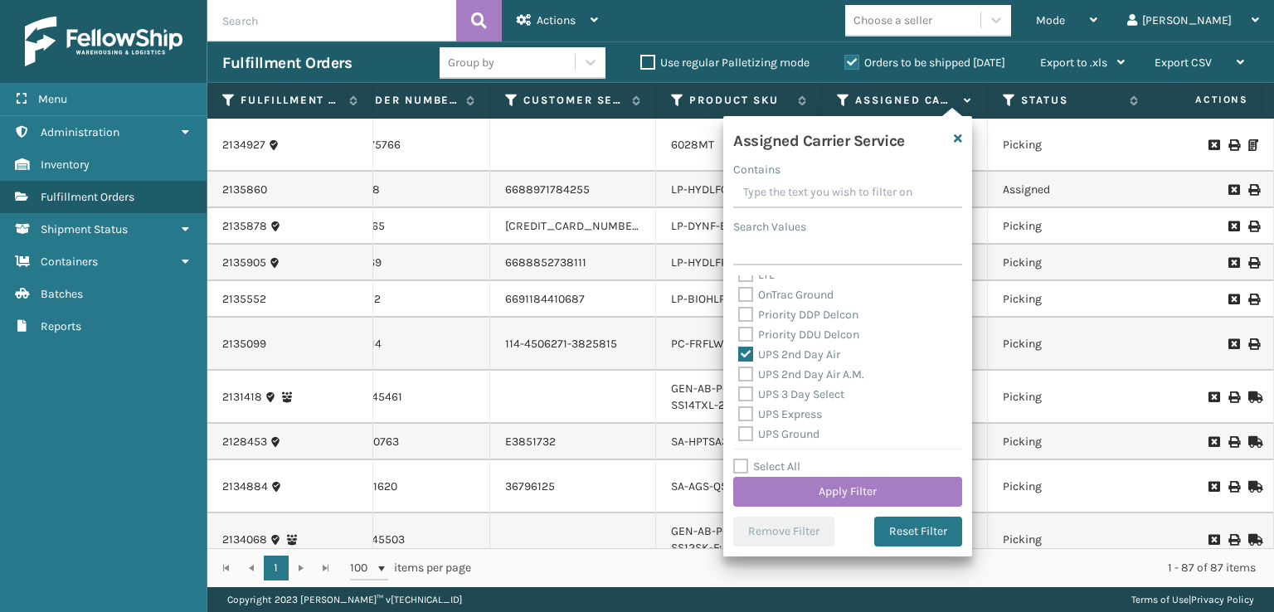
click at [739, 333] on input "Priority DDU Delcon" at bounding box center [738, 330] width 1 height 11
click at [745, 333] on label "Priority DDU Delcon" at bounding box center [798, 335] width 121 height 14
click at [739, 333] on input "Priority DDU Delcon" at bounding box center [738, 330] width 1 height 11
checkbox input "false"
click at [758, 388] on label "UPS 3 Day Select" at bounding box center [791, 394] width 106 height 14
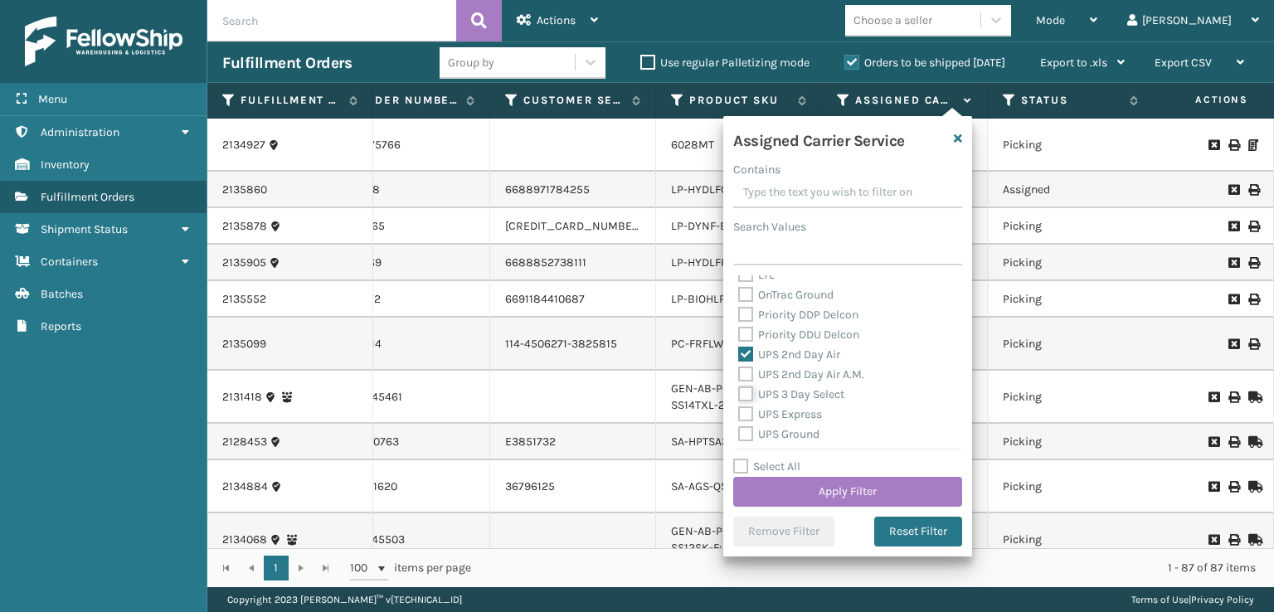
click at [739, 388] on input "UPS 3 Day Select" at bounding box center [738, 390] width 1 height 11
checkbox input "true"
drag, startPoint x: 750, startPoint y: 367, endPoint x: 749, endPoint y: 378, distance: 10.8
click at [750, 368] on label "UPS 2nd Day Air A.M." at bounding box center [801, 374] width 126 height 14
click at [739, 368] on input "UPS 2nd Day Air A.M." at bounding box center [738, 370] width 1 height 11
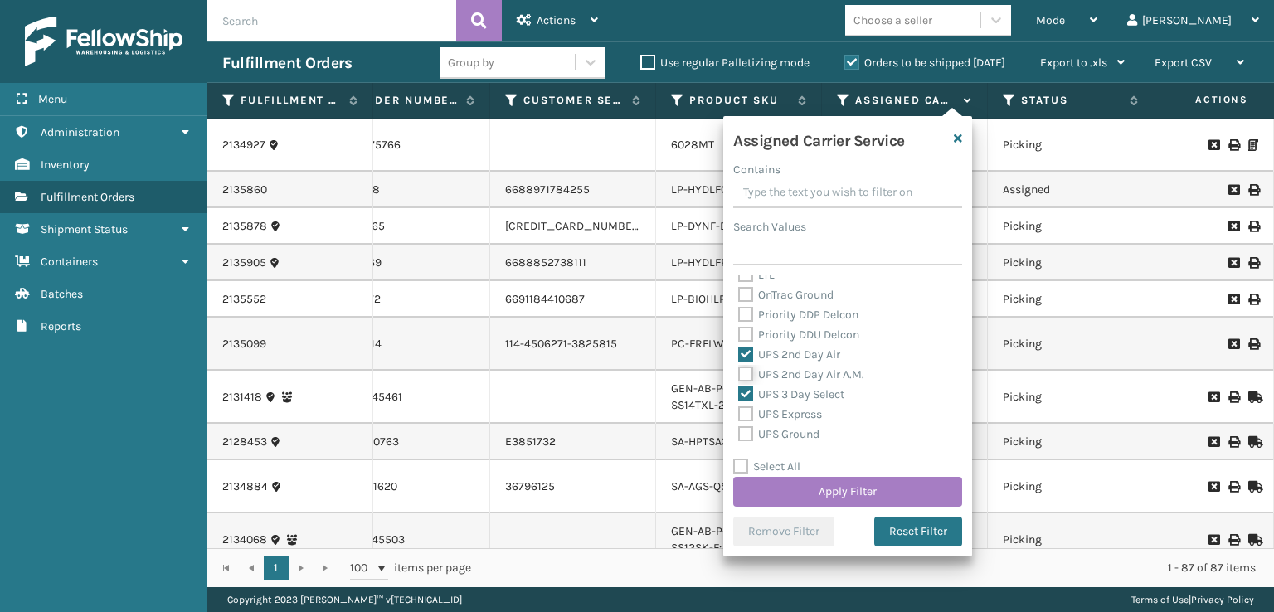
checkbox input "true"
click at [749, 402] on div "UPS 3 Day Select" at bounding box center [847, 395] width 219 height 20
click at [749, 422] on div "UPS Express" at bounding box center [847, 415] width 219 height 20
click at [747, 418] on div "UPS Next Day Air Saver" at bounding box center [847, 411] width 219 height 20
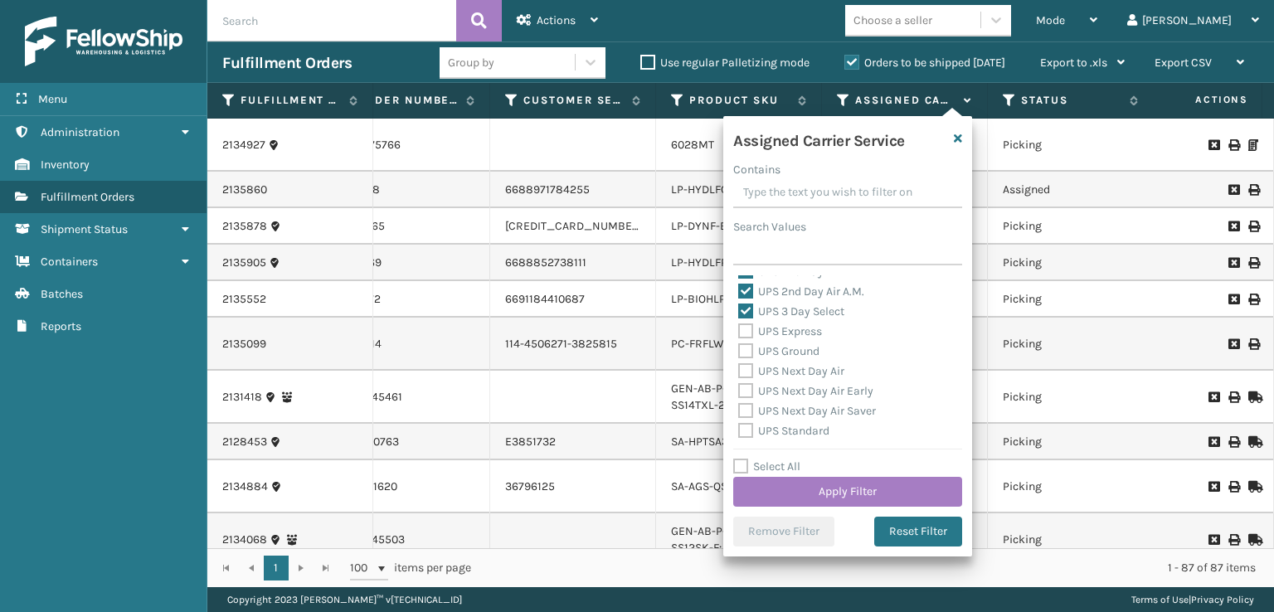
click at [743, 405] on label "UPS Next Day Air Saver" at bounding box center [807, 411] width 138 height 14
click at [739, 405] on input "UPS Next Day Air Saver" at bounding box center [738, 406] width 1 height 11
checkbox input "true"
click at [743, 396] on label "UPS Next Day Air Early" at bounding box center [805, 391] width 135 height 14
click at [739, 392] on input "UPS Next Day Air Early" at bounding box center [738, 387] width 1 height 11
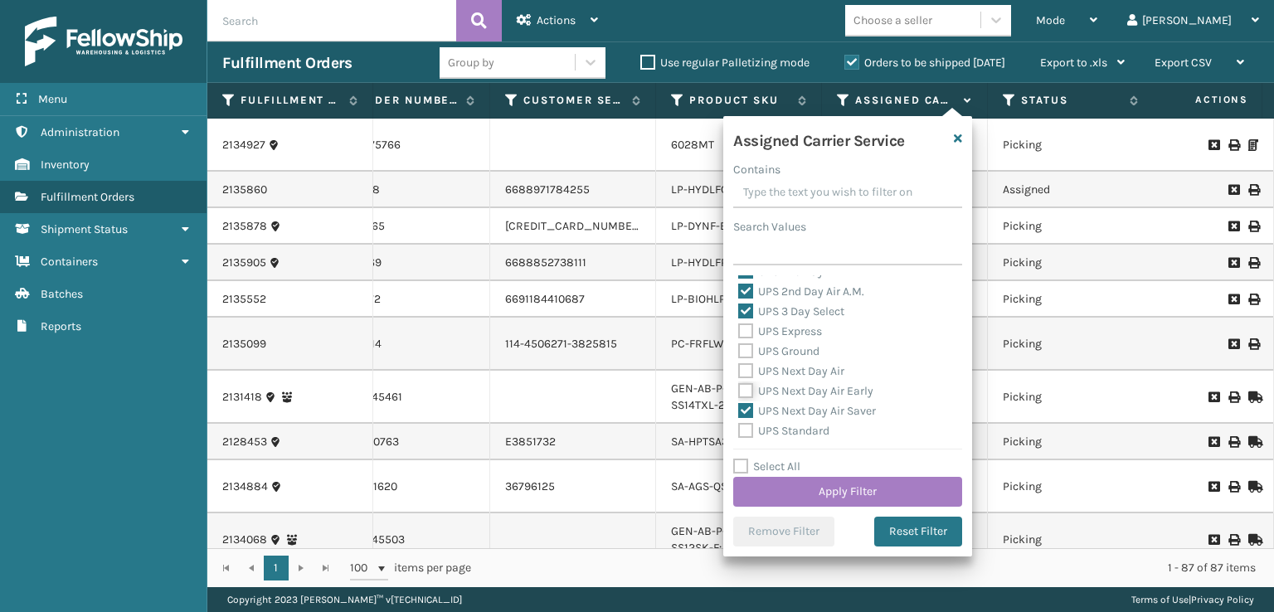
checkbox input "true"
drag, startPoint x: 742, startPoint y: 376, endPoint x: 742, endPoint y: 359, distance: 16.6
click at [742, 375] on label "UPS Next Day Air" at bounding box center [791, 371] width 106 height 14
click at [739, 372] on input "UPS Next Day Air" at bounding box center [738, 367] width 1 height 11
checkbox input "true"
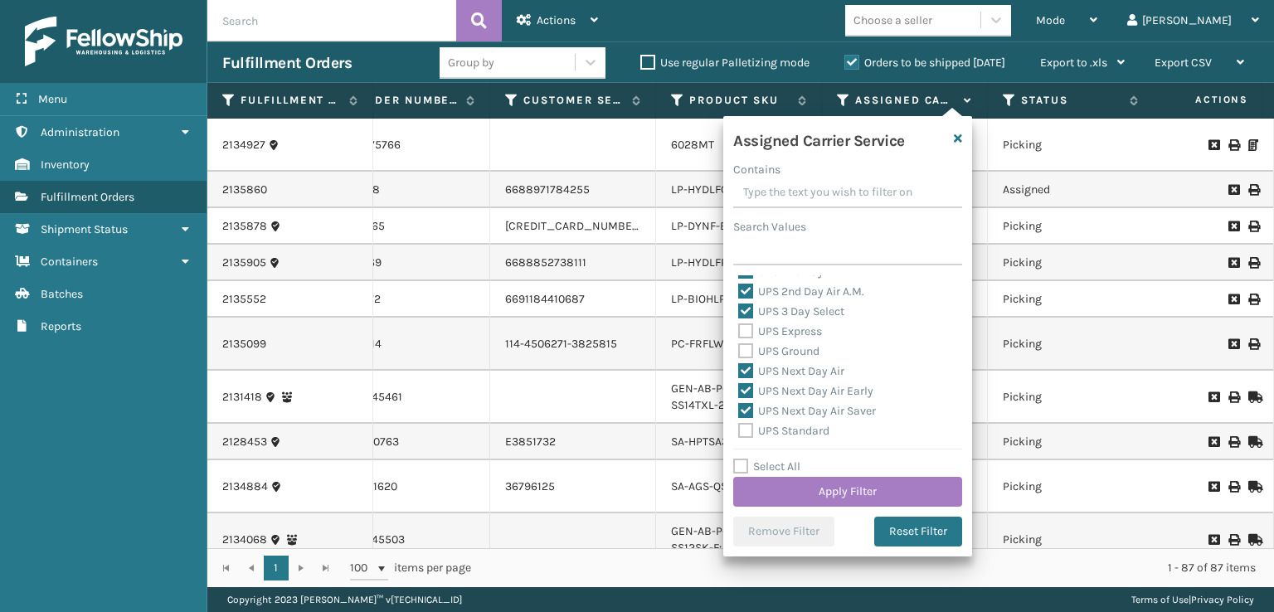
click at [743, 344] on label "UPS Ground" at bounding box center [778, 351] width 81 height 14
click at [739, 344] on input "UPS Ground" at bounding box center [738, 347] width 1 height 11
checkbox input "true"
click at [744, 332] on label "UPS Express" at bounding box center [780, 331] width 84 height 14
click at [739, 332] on input "UPS Express" at bounding box center [738, 327] width 1 height 11
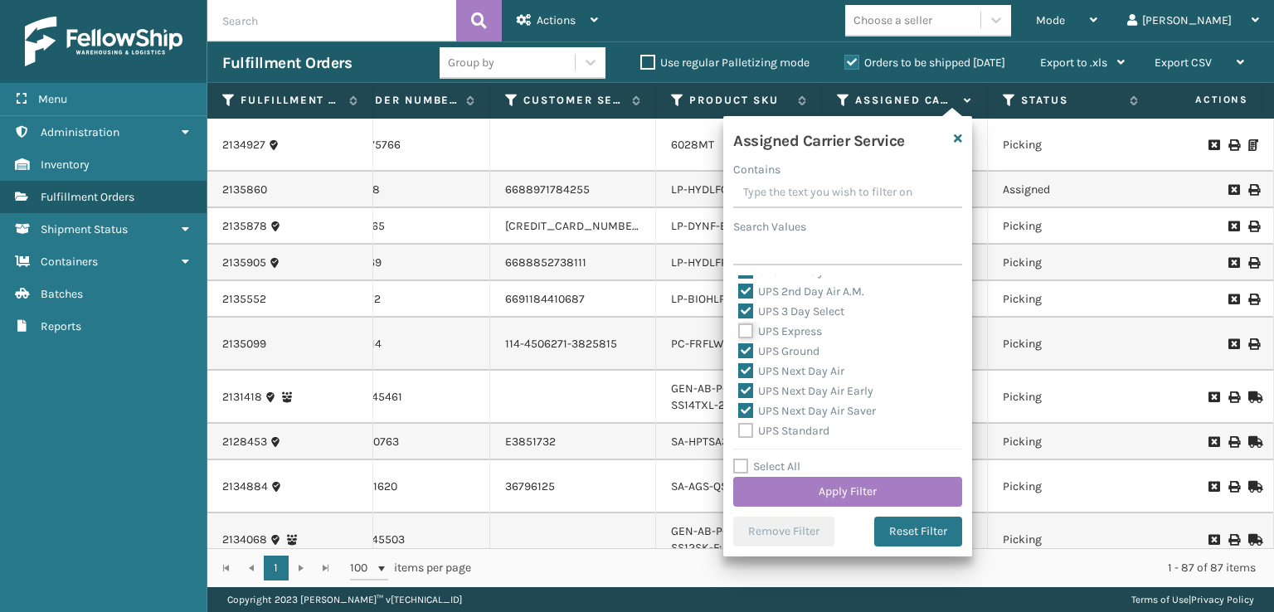
checkbox input "true"
click at [740, 429] on label "UPS Standard" at bounding box center [783, 431] width 91 height 14
click at [739, 429] on input "UPS Standard" at bounding box center [738, 426] width 1 height 11
checkbox input "true"
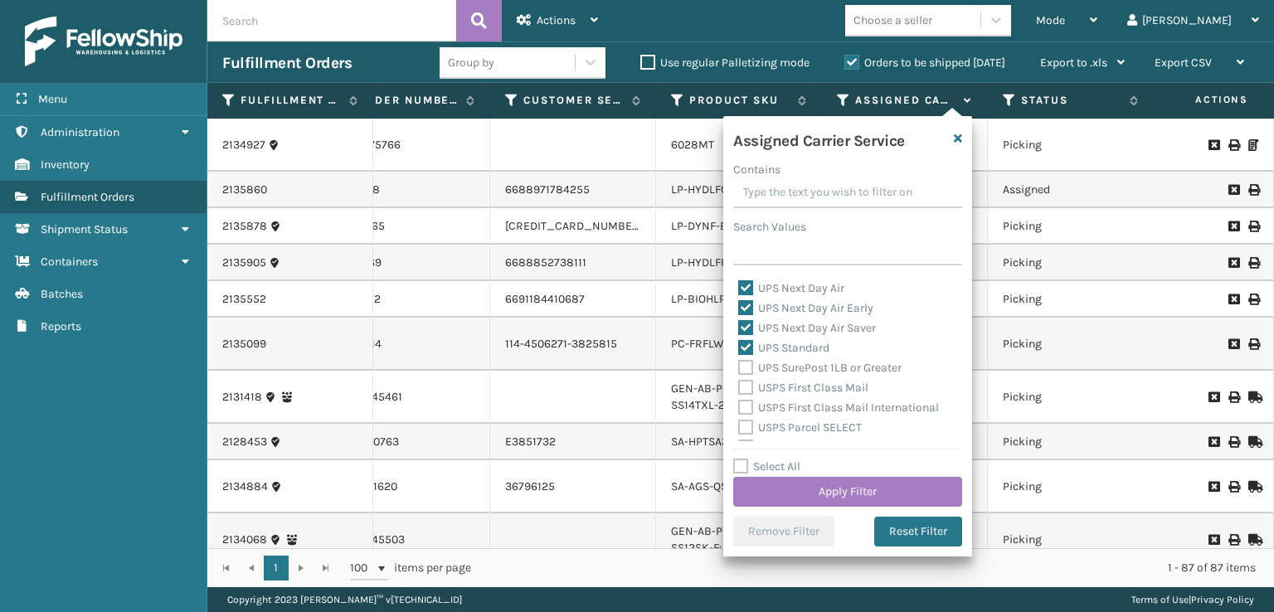
click at [746, 363] on label "UPS SurePost 1LB or Greater" at bounding box center [819, 368] width 163 height 14
click at [739, 363] on input "UPS SurePost 1LB or Greater" at bounding box center [738, 363] width 1 height 11
checkbox input "true"
click at [791, 502] on button "Apply Filter" at bounding box center [847, 492] width 229 height 30
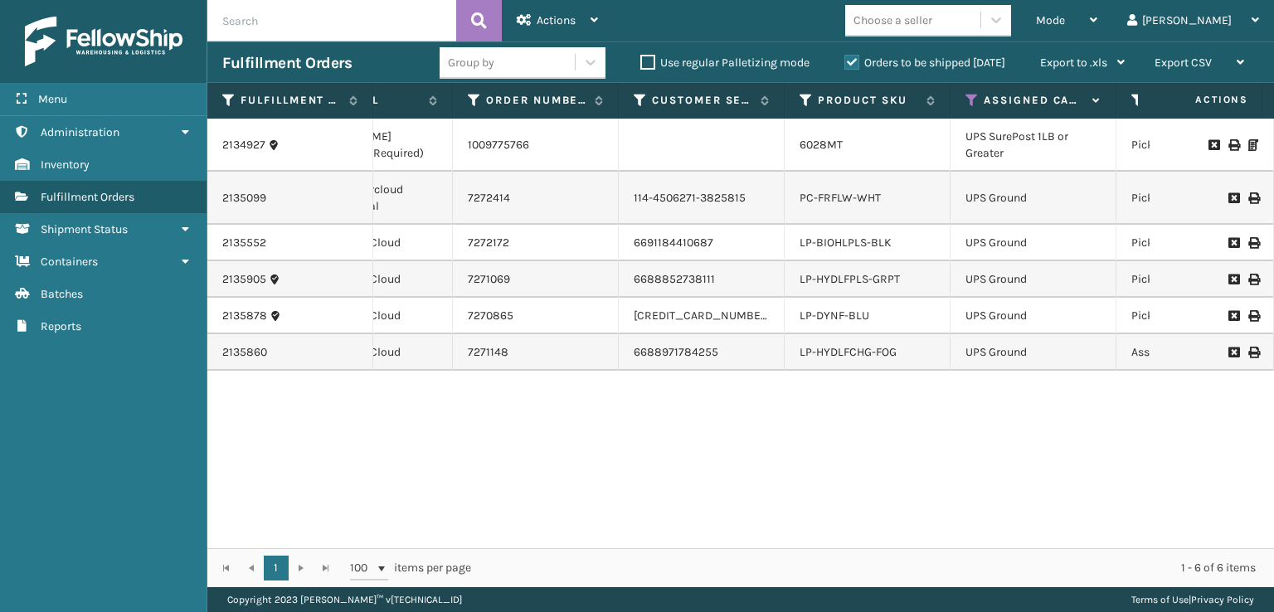
scroll to position [0, 315]
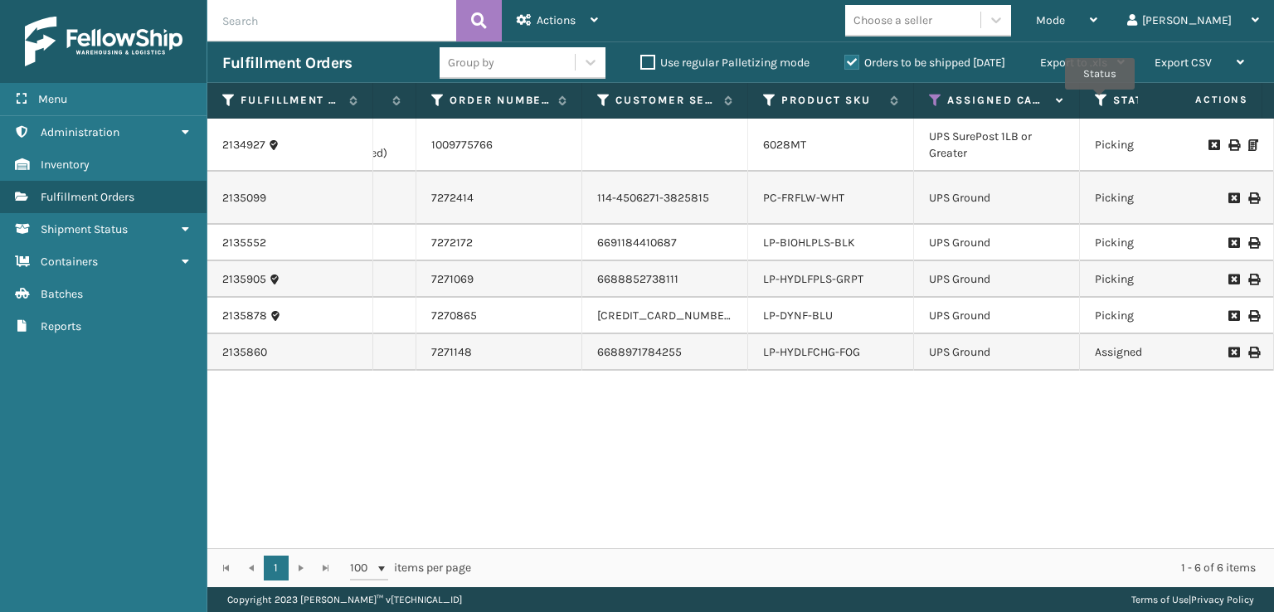
drag, startPoint x: 1100, startPoint y: 101, endPoint x: 1092, endPoint y: 103, distance: 8.5
click at [1099, 101] on icon at bounding box center [1101, 100] width 13 height 15
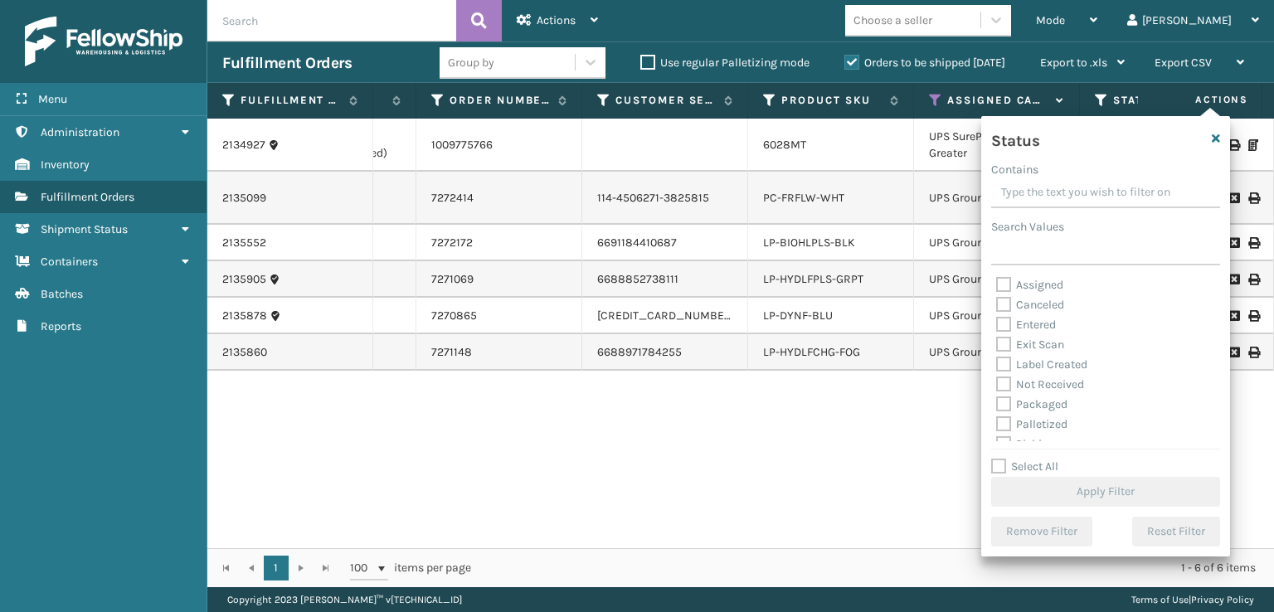
scroll to position [83, 0]
click at [1003, 367] on label "Picking" at bounding box center [1025, 361] width 59 height 14
click at [997, 363] on input "Picking" at bounding box center [996, 357] width 1 height 11
checkbox input "true"
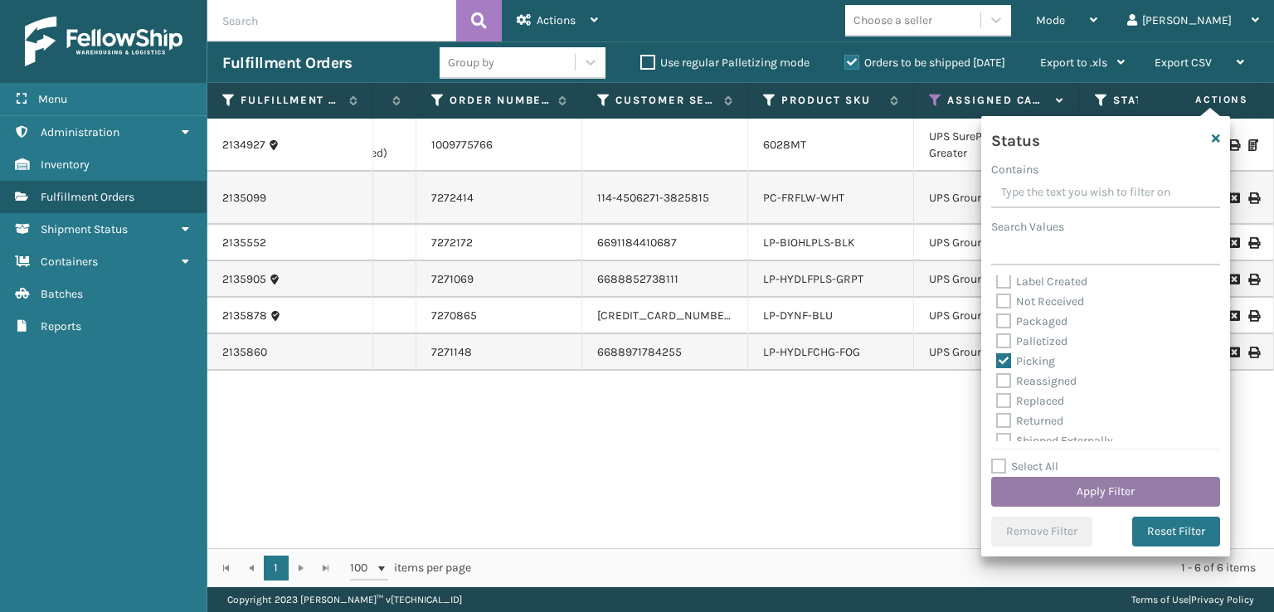
click at [1090, 497] on button "Apply Filter" at bounding box center [1105, 492] width 229 height 30
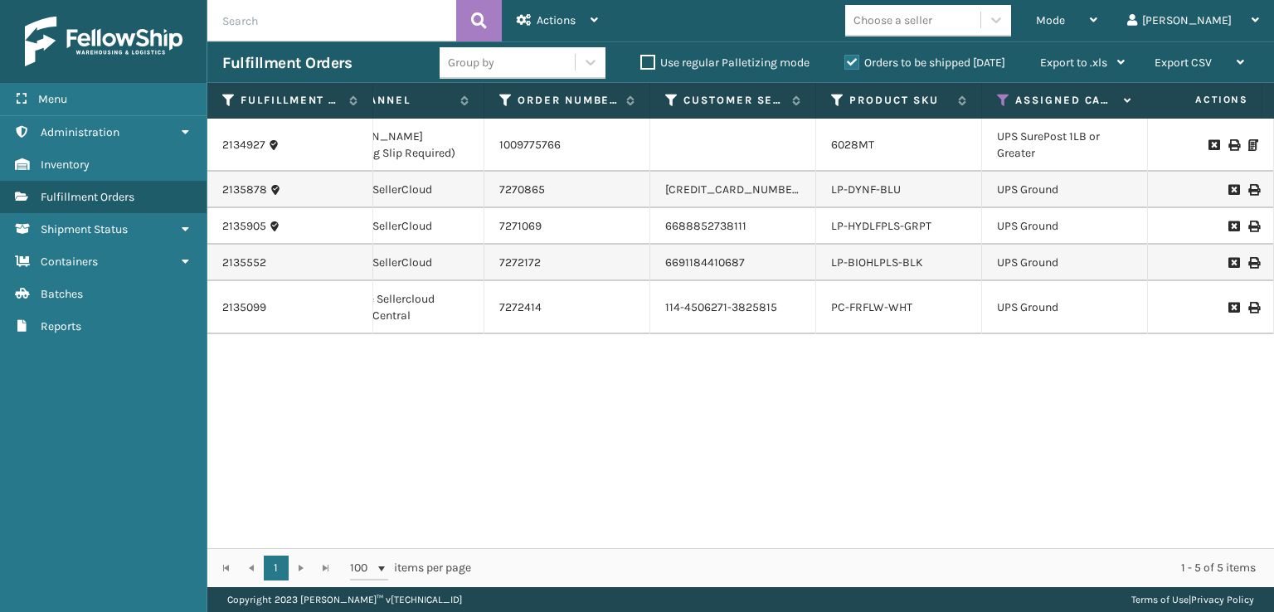
scroll to position [0, 289]
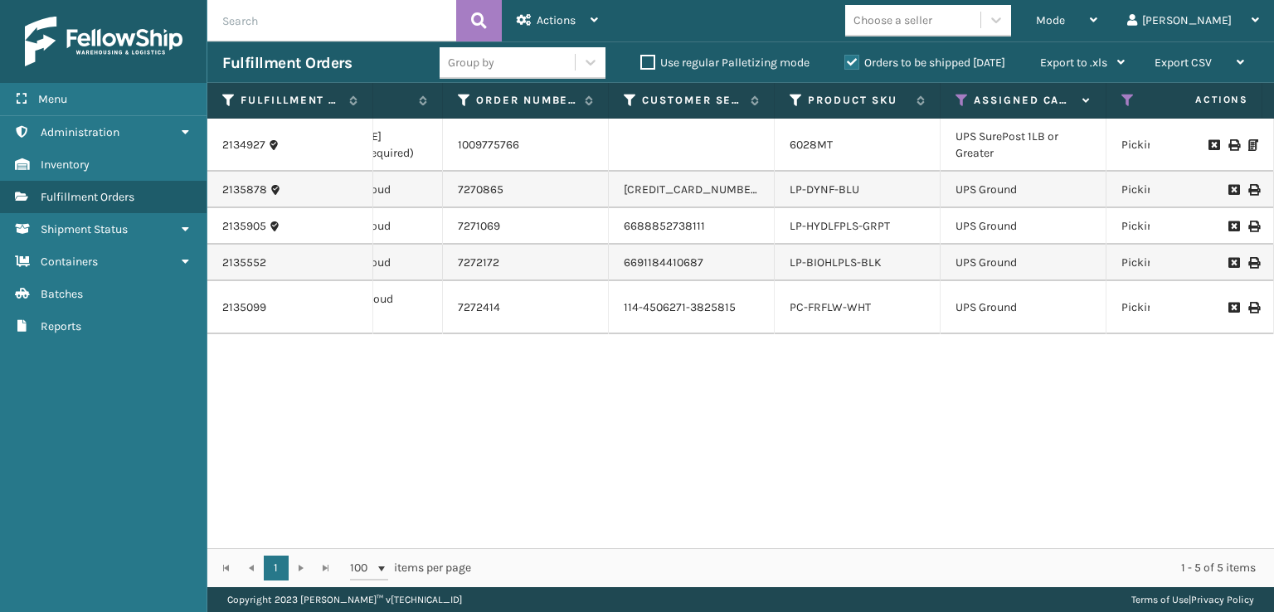
click at [667, 548] on div "1 1 100 items per page 1 - 5 of 5 items" at bounding box center [740, 567] width 1067 height 39
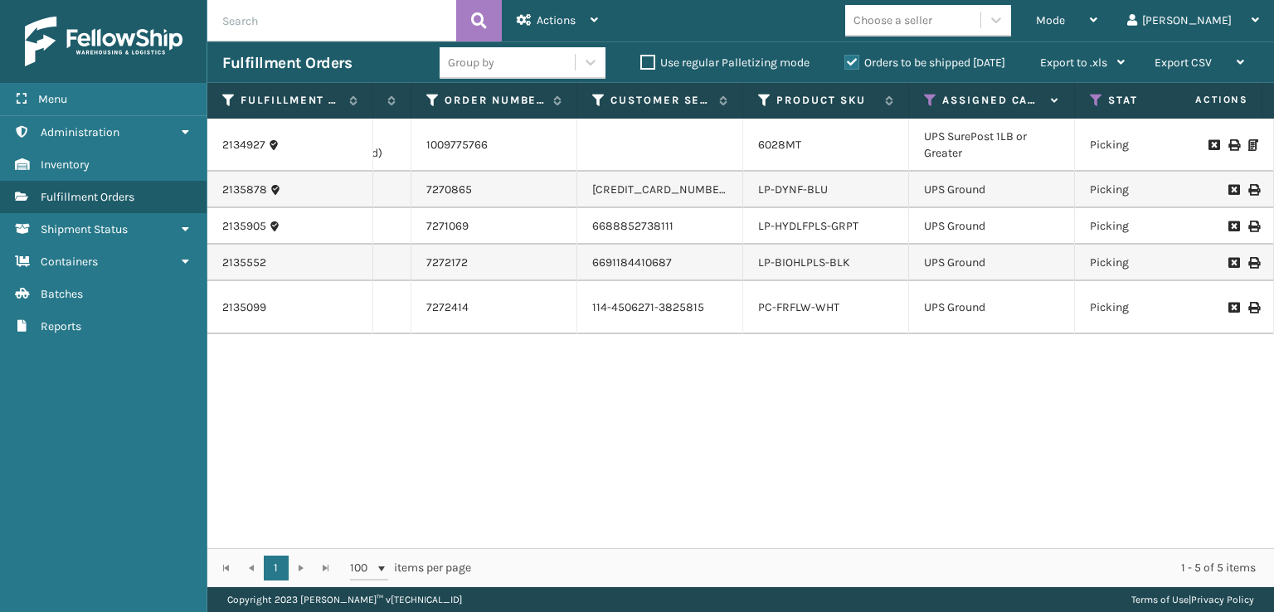
scroll to position [0, 397]
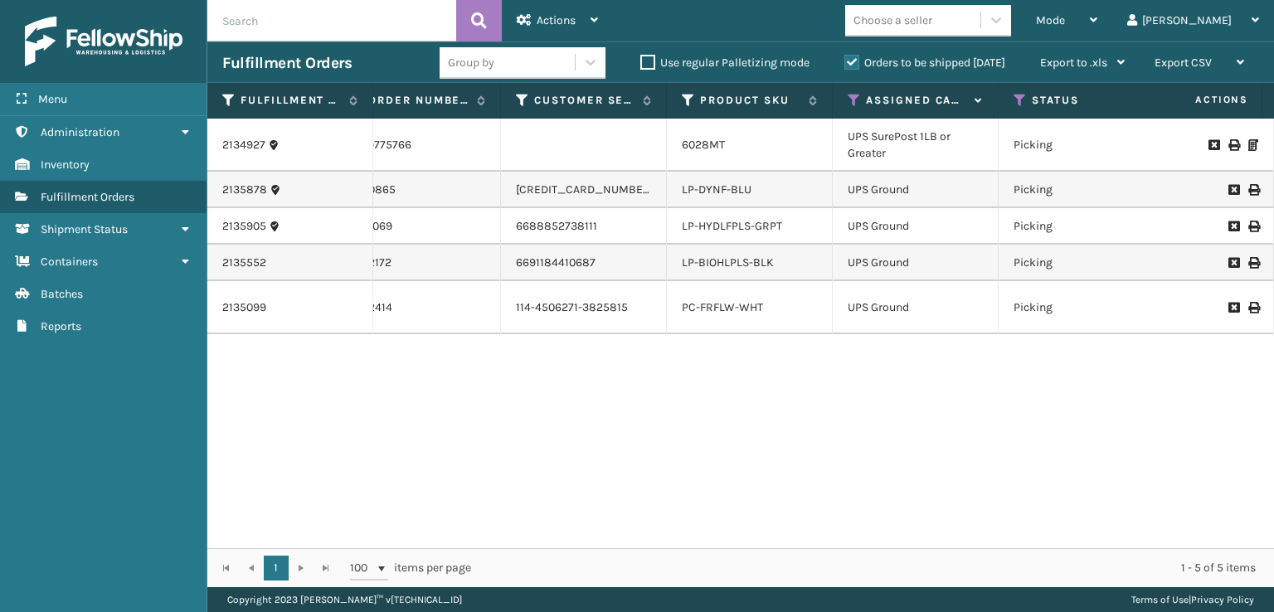
click at [717, 152] on li "6028MT" at bounding box center [703, 145] width 43 height 17
click at [717, 148] on link "6028MT" at bounding box center [703, 145] width 43 height 14
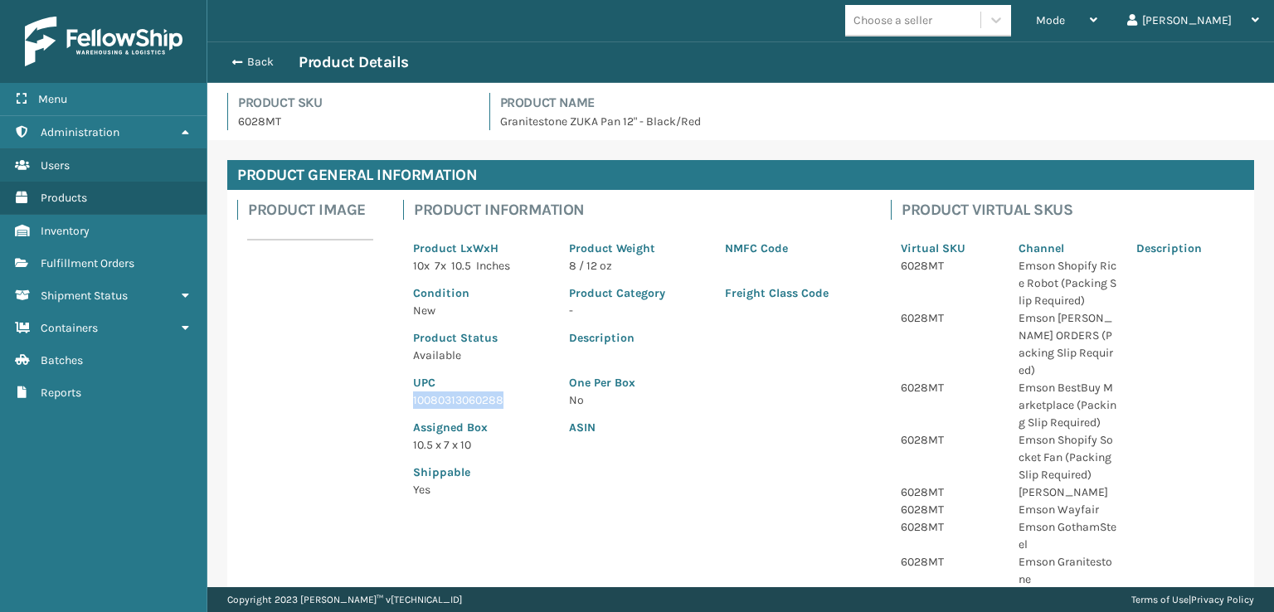
drag, startPoint x: 516, startPoint y: 406, endPoint x: 411, endPoint y: 404, distance: 105.4
click at [411, 404] on div "UPC 10080313060288" at bounding box center [481, 386] width 156 height 45
copy p "10080313060288"
click at [241, 58] on button "Back" at bounding box center [260, 62] width 76 height 15
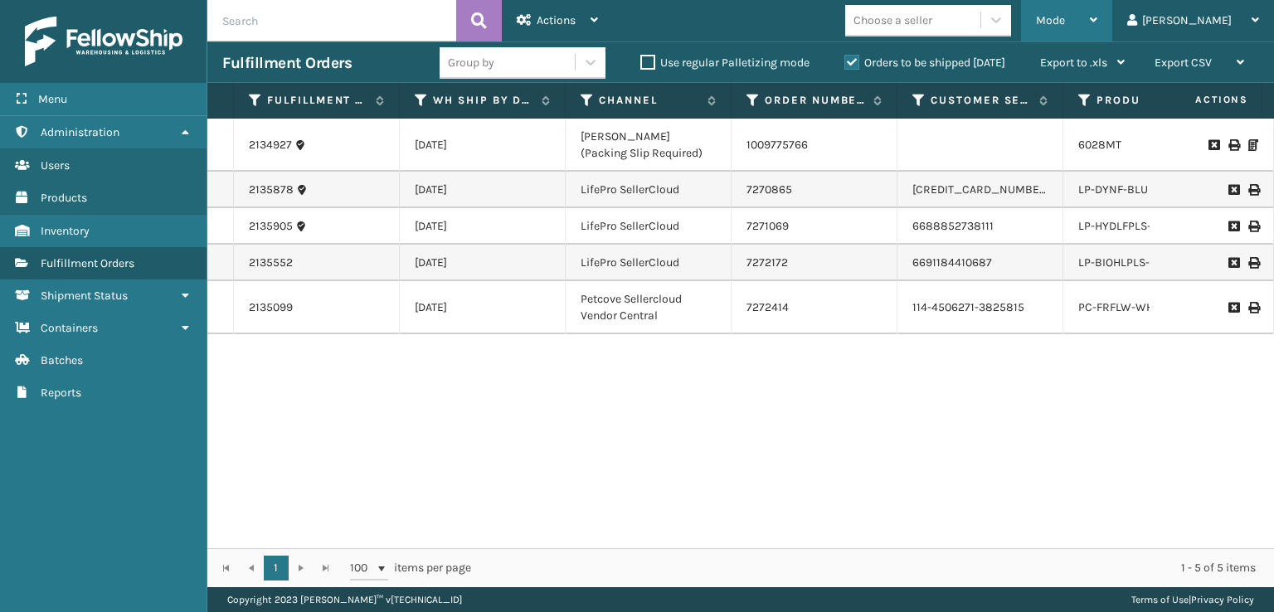
click at [1065, 14] on span "Mode" at bounding box center [1050, 20] width 29 height 14
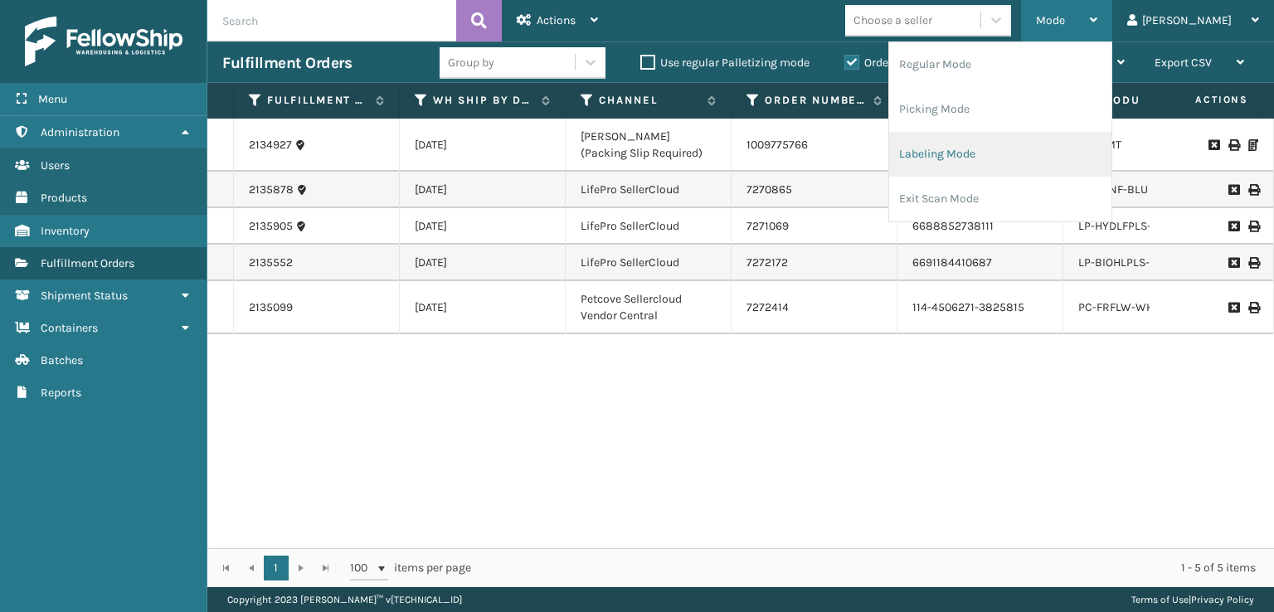
click at [999, 154] on li "Labeling Mode" at bounding box center [1000, 154] width 222 height 45
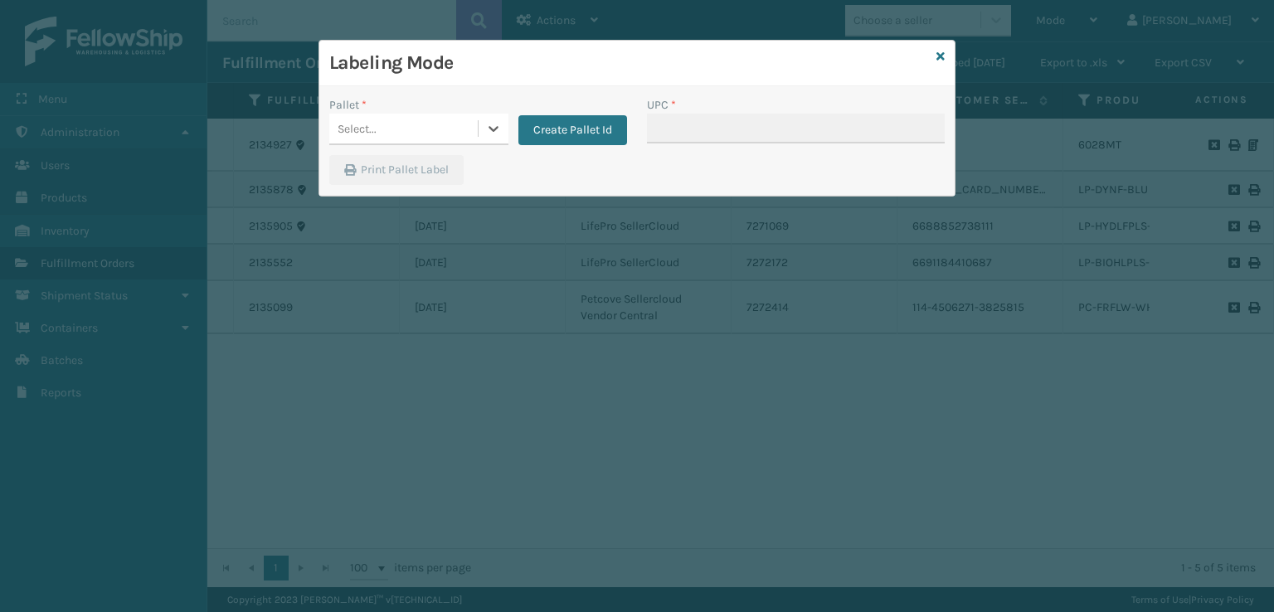
click at [455, 137] on div "Select..." at bounding box center [403, 128] width 148 height 27
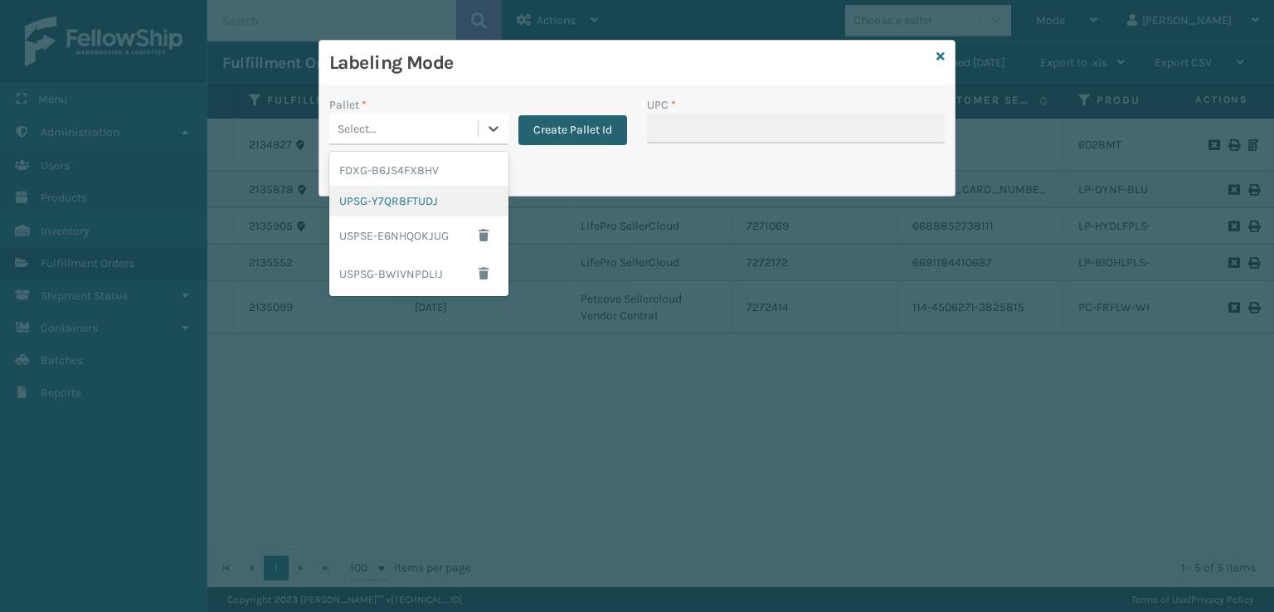
drag, startPoint x: 396, startPoint y: 211, endPoint x: 579, endPoint y: 137, distance: 197.6
click at [413, 206] on div "UPSG-Y7QR8FTUDJ" at bounding box center [418, 201] width 179 height 31
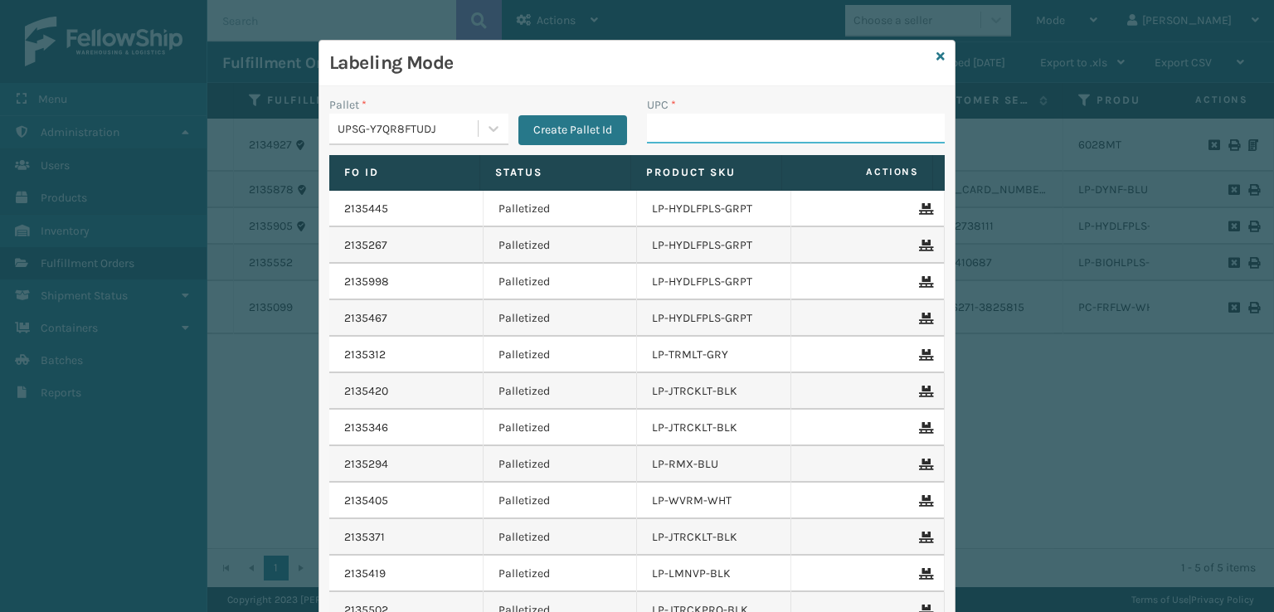
click at [744, 130] on input "UPC *" at bounding box center [796, 129] width 298 height 30
paste input "10080313060288"
type input "10080313060288"
click at [937, 60] on icon at bounding box center [941, 57] width 8 height 12
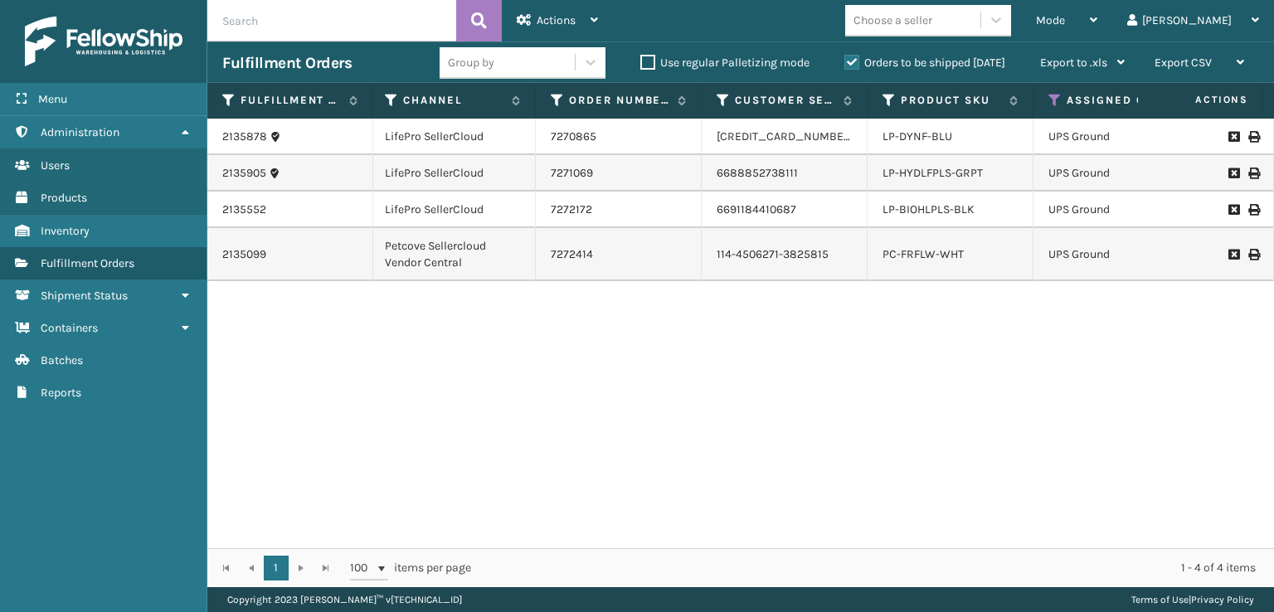
scroll to position [0, 202]
click at [943, 210] on link "LP-BIOHLPLS-BLK" at bounding box center [922, 209] width 92 height 14
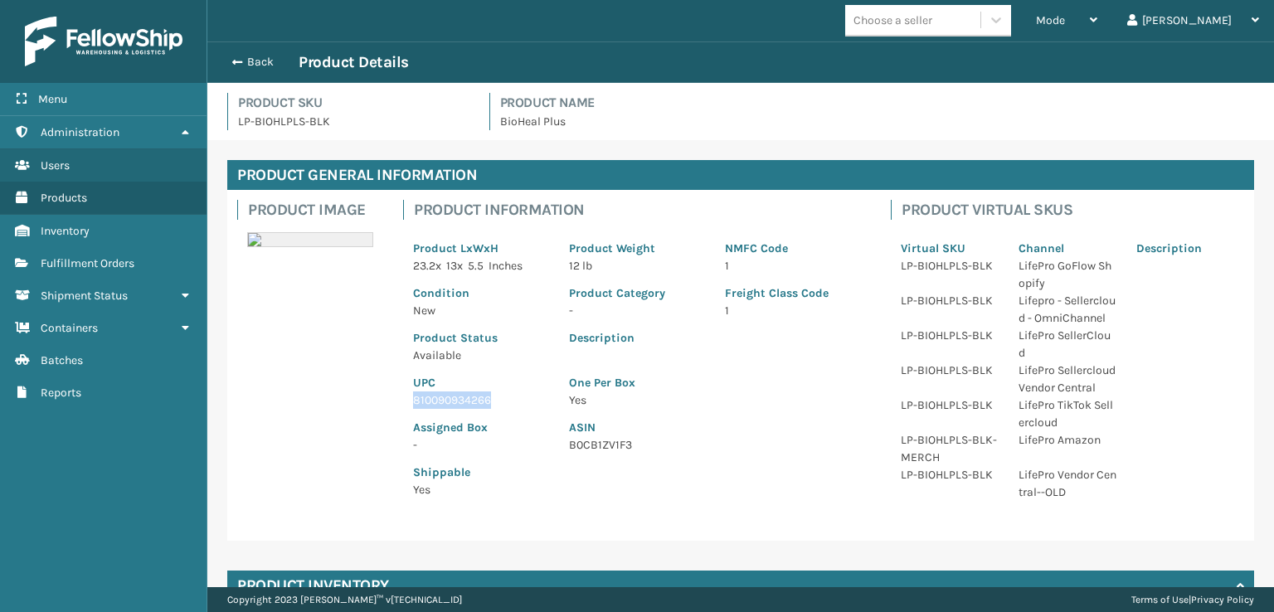
drag, startPoint x: 511, startPoint y: 400, endPoint x: 408, endPoint y: 407, distance: 103.1
click at [408, 407] on div "UPC 810090934266" at bounding box center [481, 386] width 156 height 45
copy p "810090934266"
click at [228, 59] on button "Back" at bounding box center [260, 62] width 76 height 15
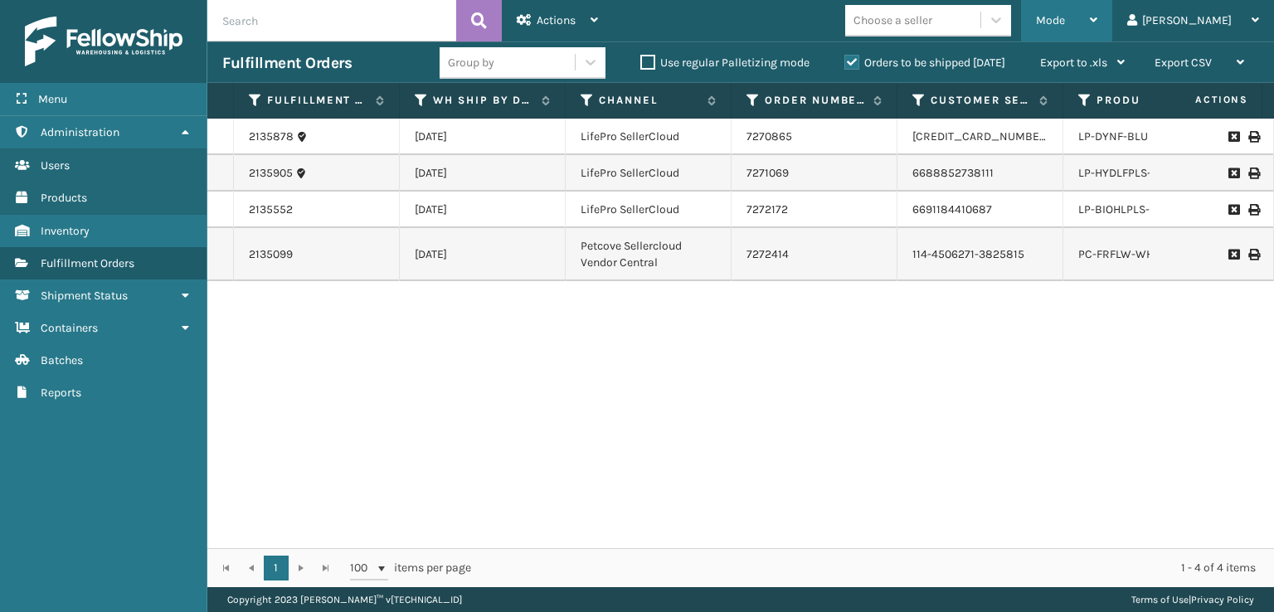
drag, startPoint x: 1119, startPoint y: 14, endPoint x: 1108, endPoint y: 21, distance: 12.7
click at [1065, 17] on span "Mode" at bounding box center [1050, 20] width 29 height 14
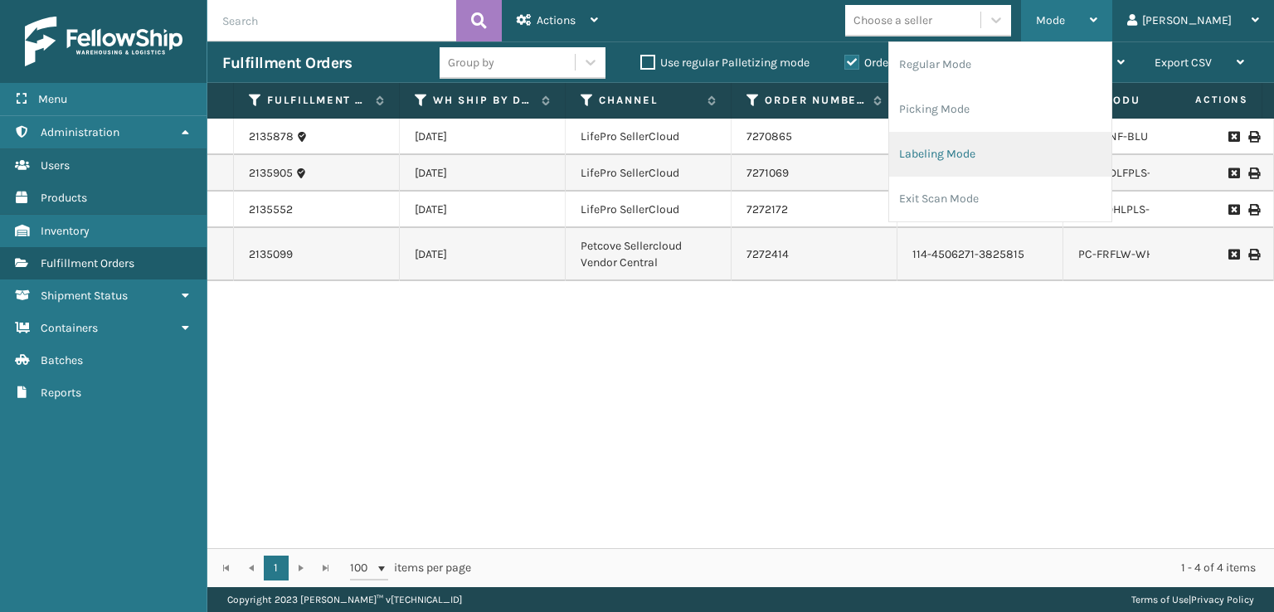
click at [969, 146] on li "Labeling Mode" at bounding box center [1000, 154] width 222 height 45
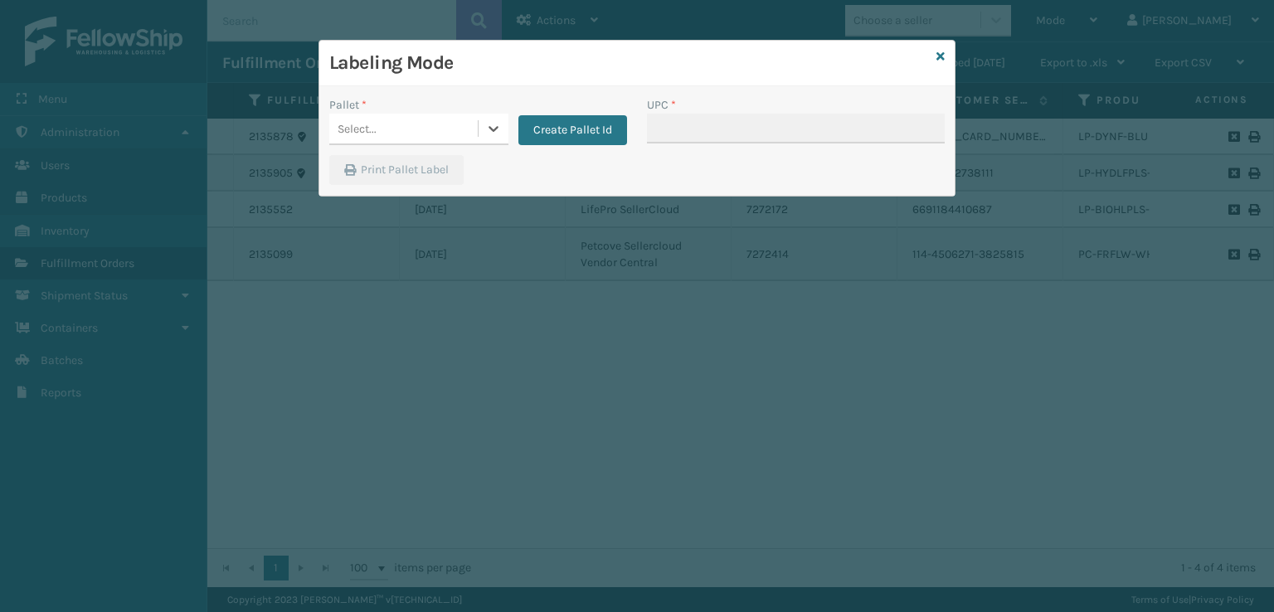
click at [357, 139] on div "Select..." at bounding box center [403, 128] width 148 height 27
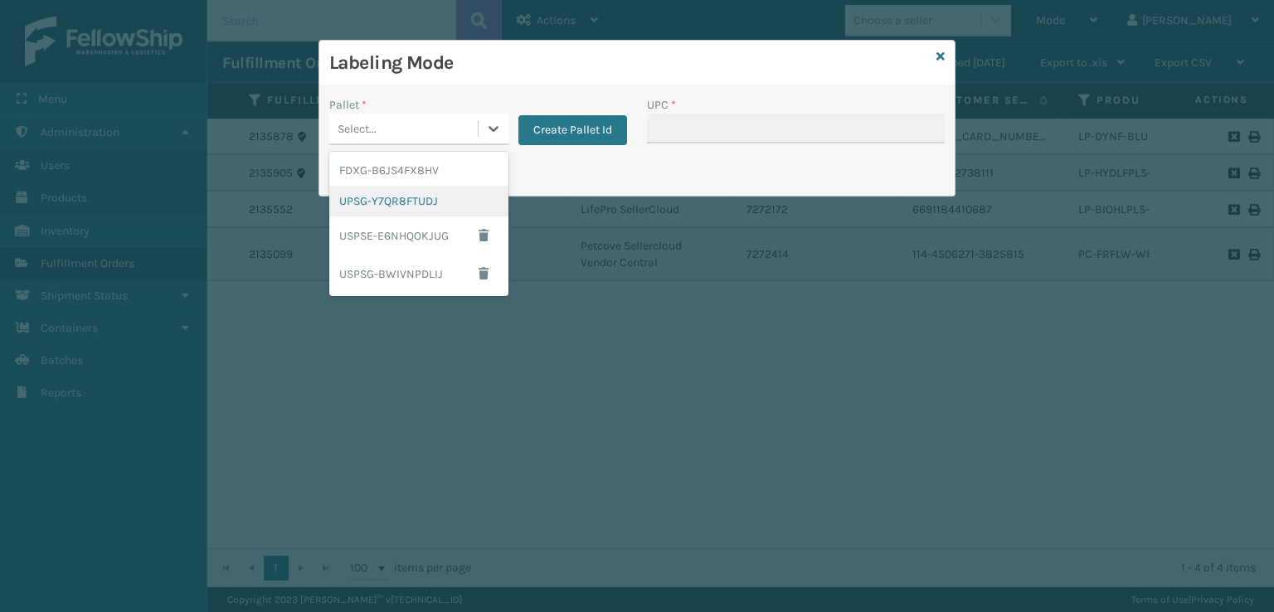
click at [351, 208] on div "UPSG-Y7QR8FTUDJ" at bounding box center [418, 201] width 179 height 31
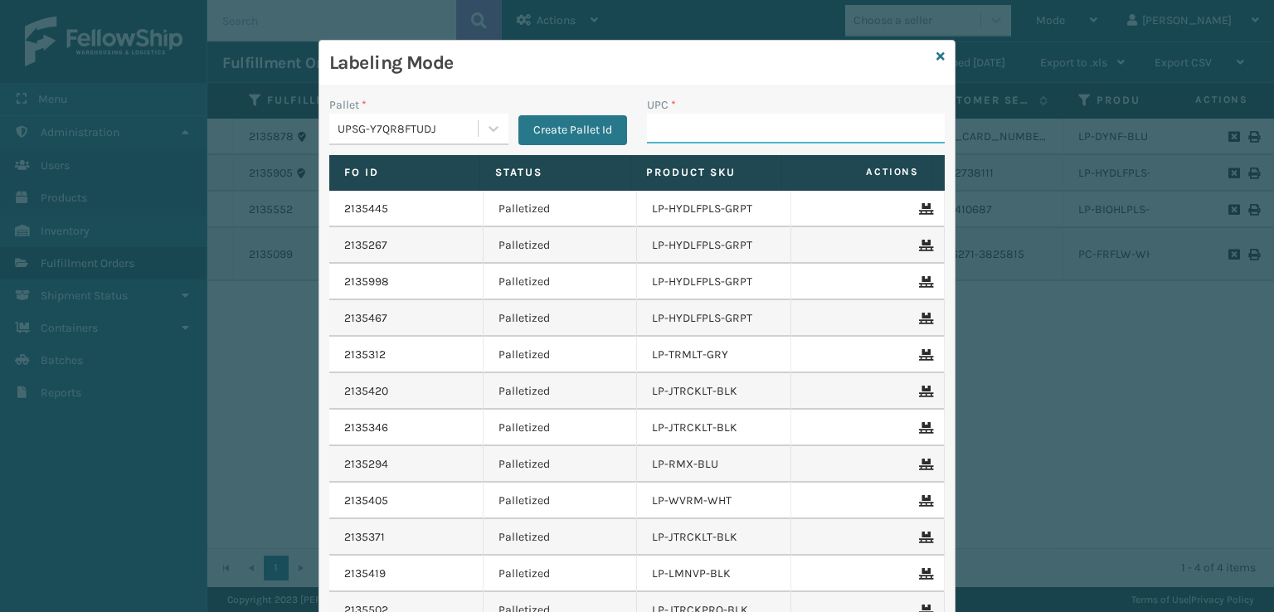
click at [674, 134] on input "UPC *" at bounding box center [796, 129] width 298 height 30
paste input "810090934266"
type input "810090934266"
click at [444, 139] on div "UPSG-Y7QR8FTUDJ" at bounding box center [403, 128] width 148 height 27
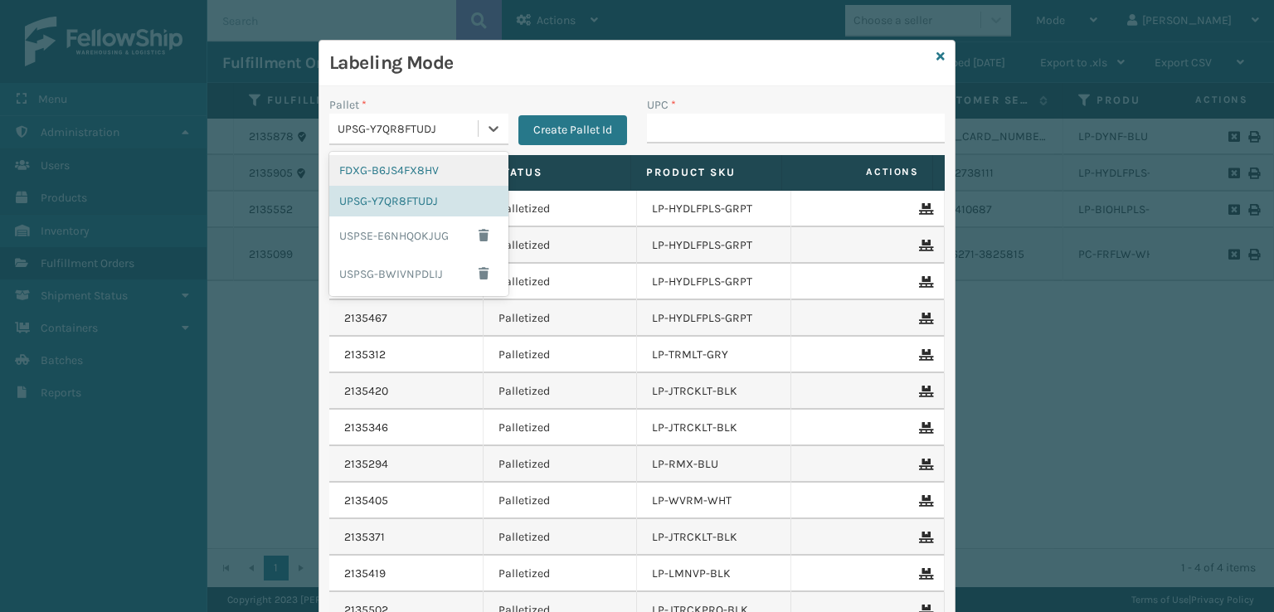
click at [429, 175] on div "FDXG-B6JS4FX8HV" at bounding box center [418, 170] width 179 height 31
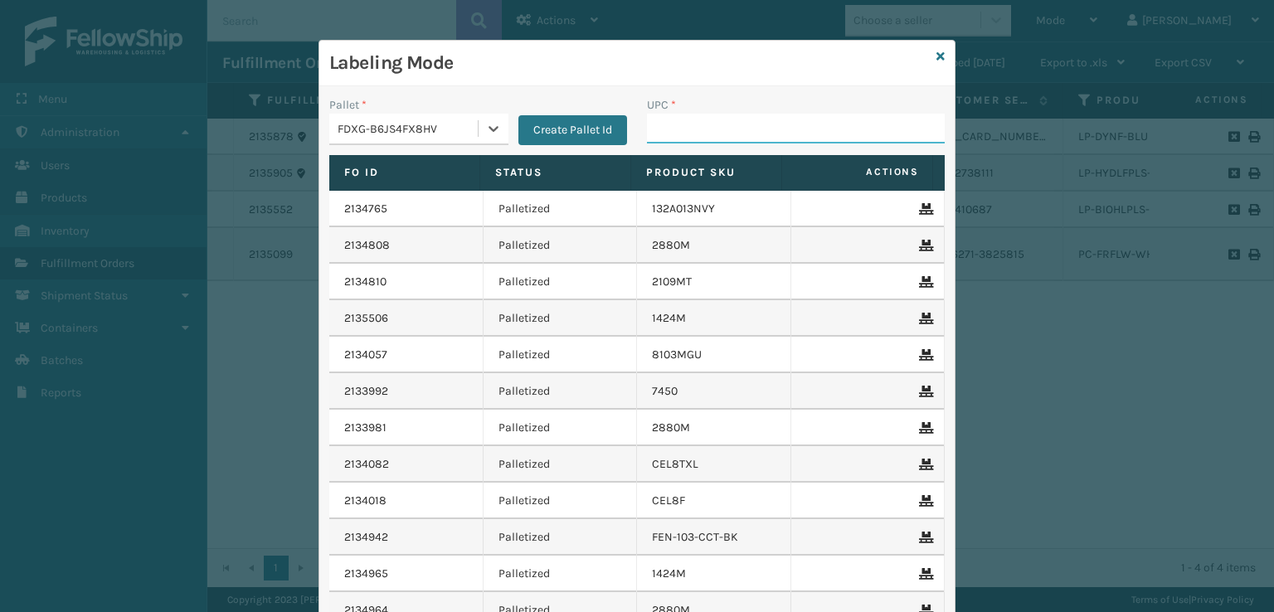
click at [717, 122] on input "UPC *" at bounding box center [796, 129] width 298 height 30
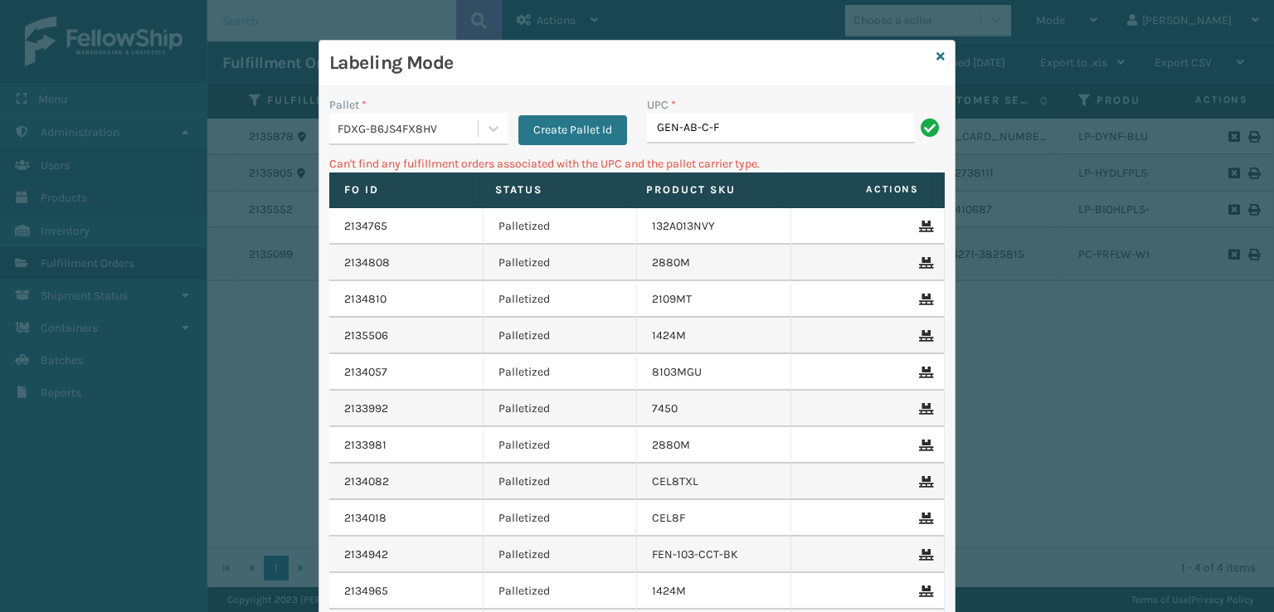
type input "GEN-AB-C-F"
type input "GEN-AB-C-SCK"
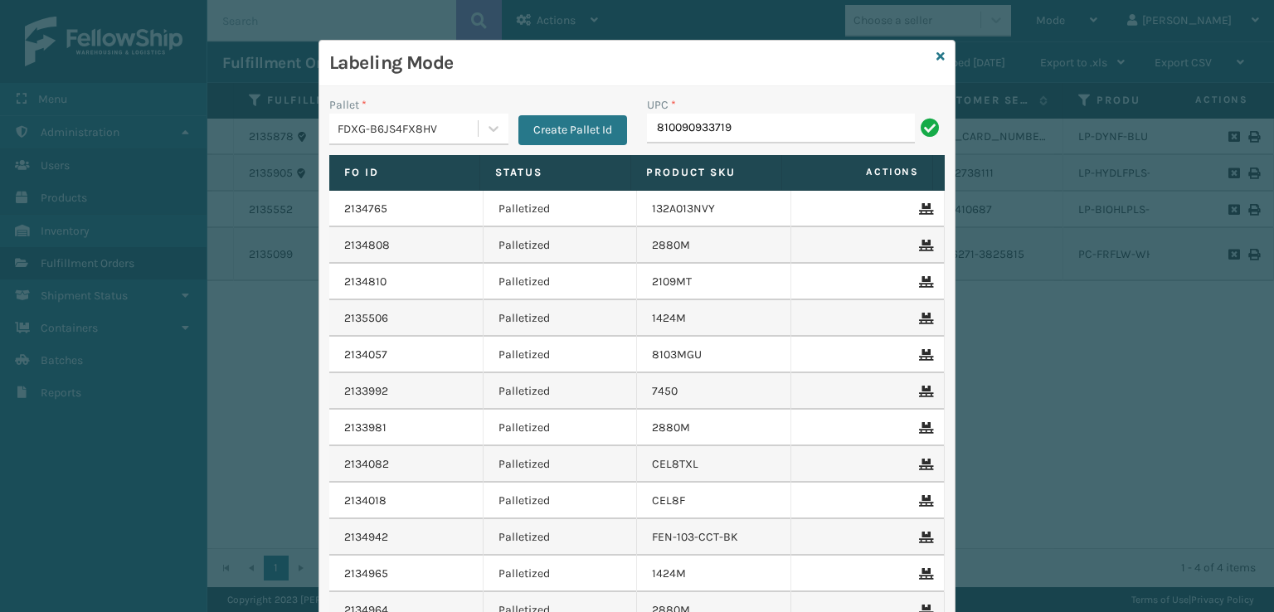
type input "810090933719"
type input "8499860140"
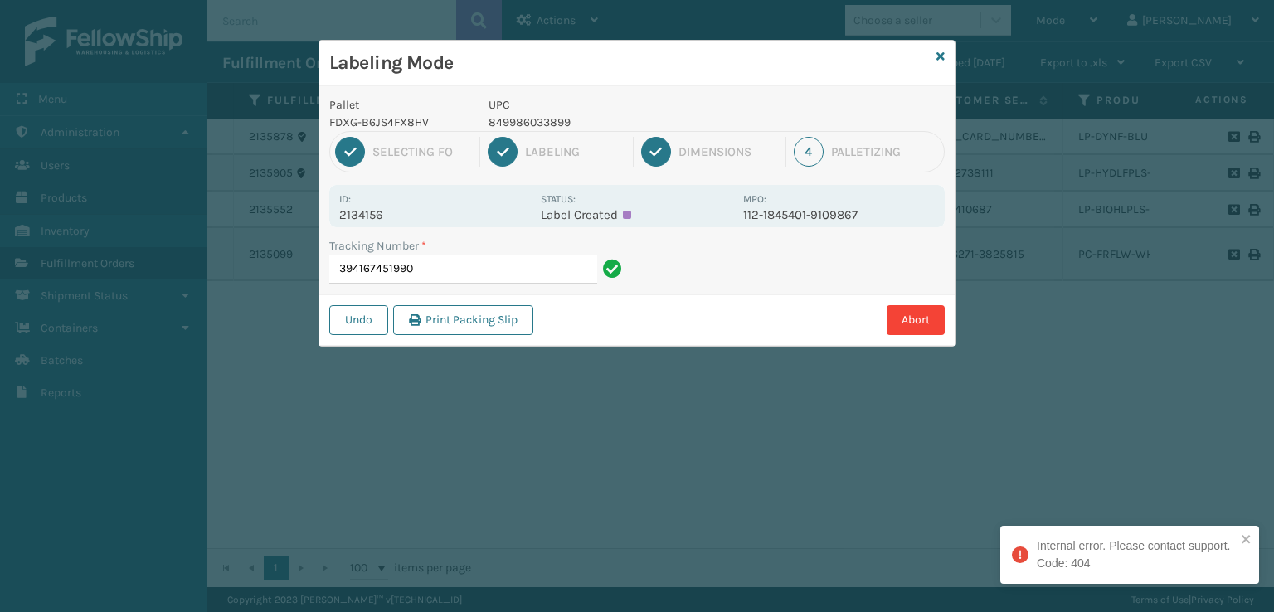
type input "394167451990"
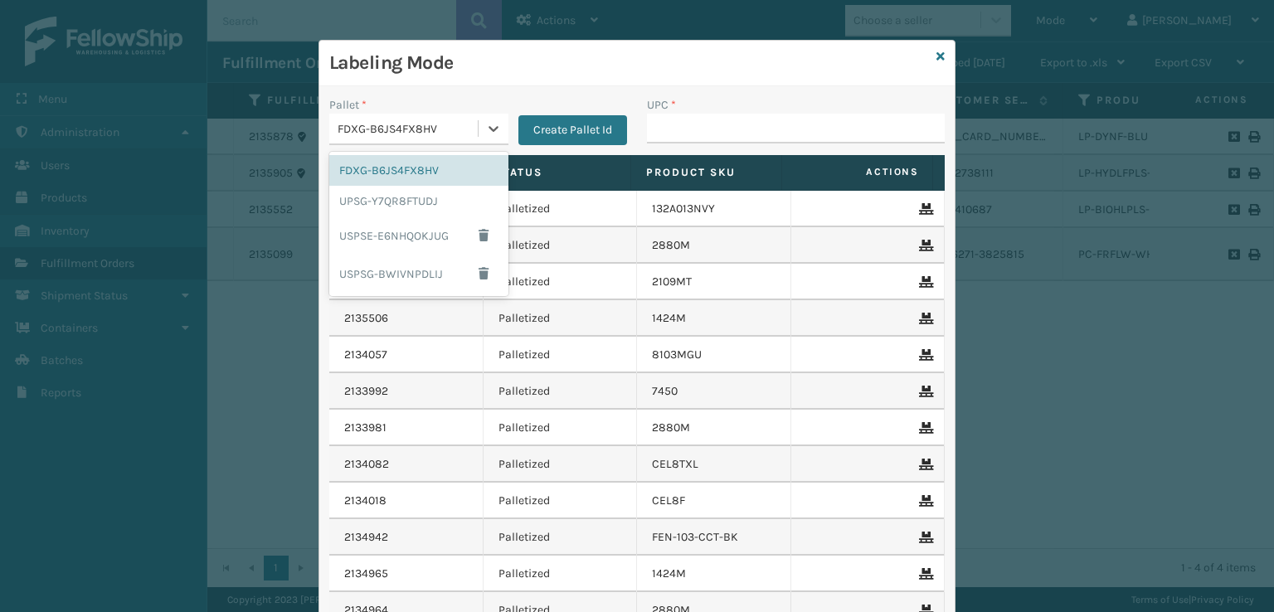
click at [456, 130] on div "FDXG-B6JS4FX8HV" at bounding box center [409, 128] width 142 height 17
click at [423, 198] on div "UPSG-Y7QR8FTUDJ" at bounding box center [418, 201] width 179 height 31
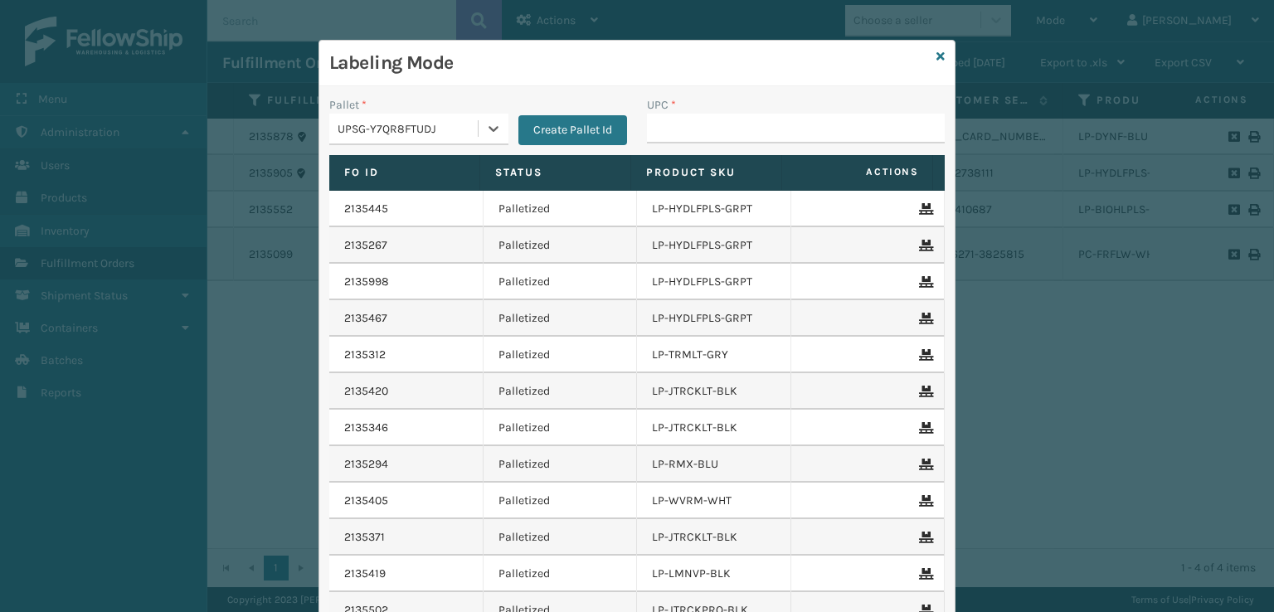
type input "068888027267"
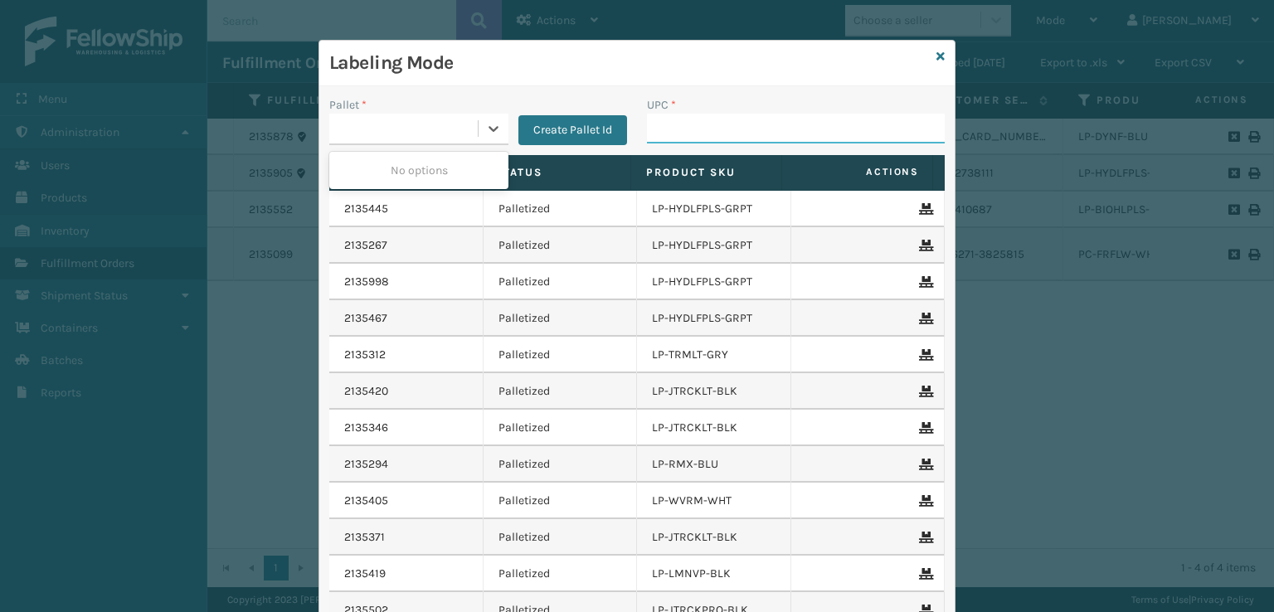
click at [668, 137] on input "UPC *" at bounding box center [796, 129] width 298 height 30
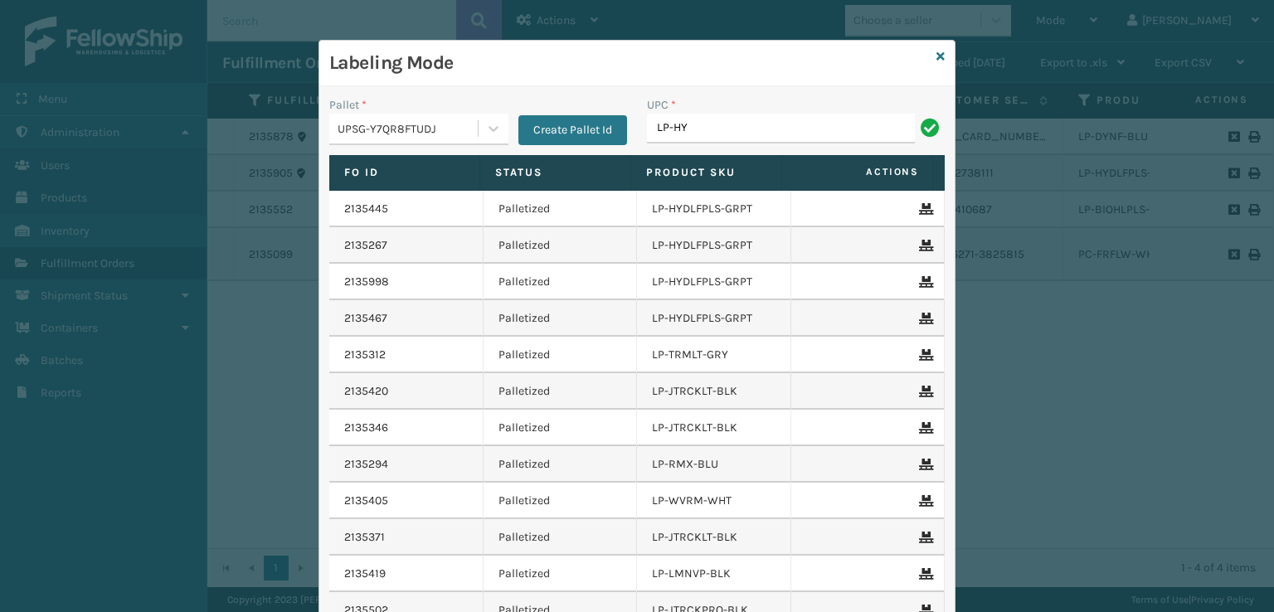
type input "LP-HYDLFPLS-GRPT"
type input "LP-HYDLFCHG-FOG"
type input "LP-HYDLFPLS-GRPT"
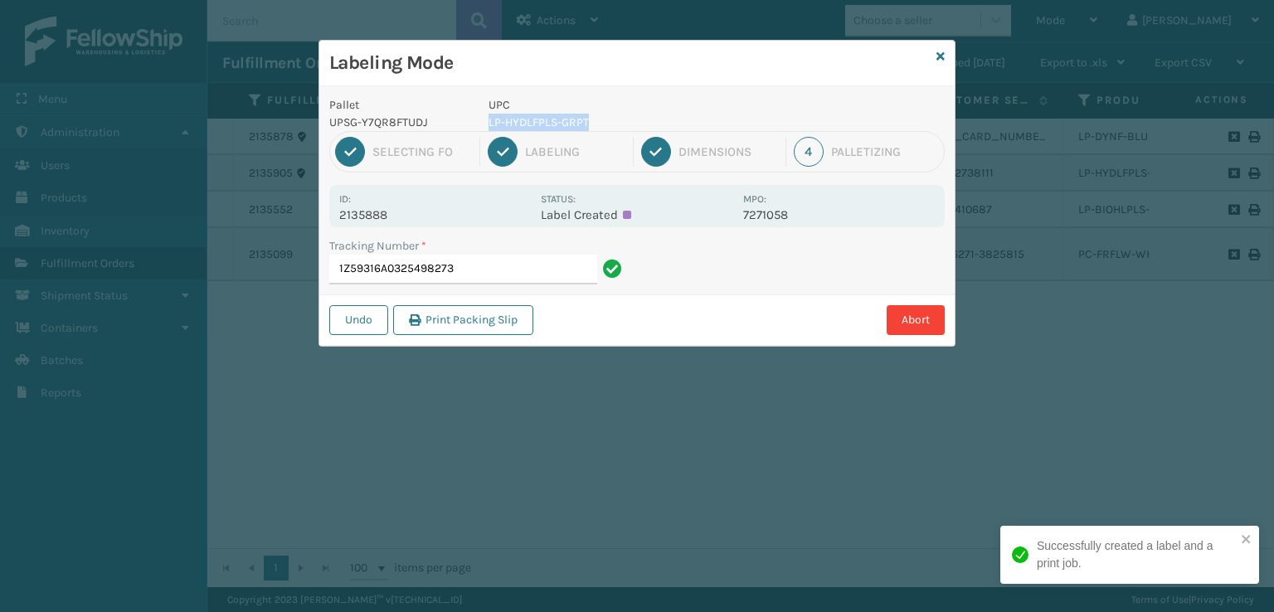
drag, startPoint x: 625, startPoint y: 111, endPoint x: 616, endPoint y: 122, distance: 14.1
click at [616, 122] on div "UPC LP-HYDLFPLS-GRPT" at bounding box center [611, 113] width 265 height 35
copy div "LP-HYDLFPLS-GRPT"
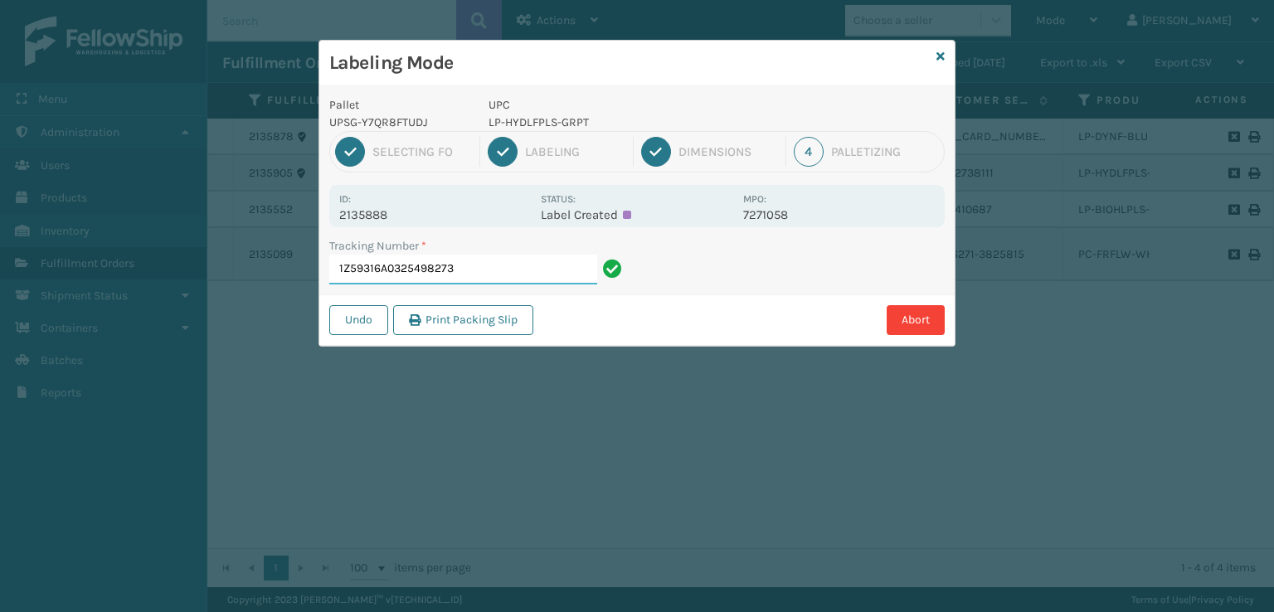
click at [505, 275] on input "1Z59316A0325498273" at bounding box center [463, 270] width 268 height 30
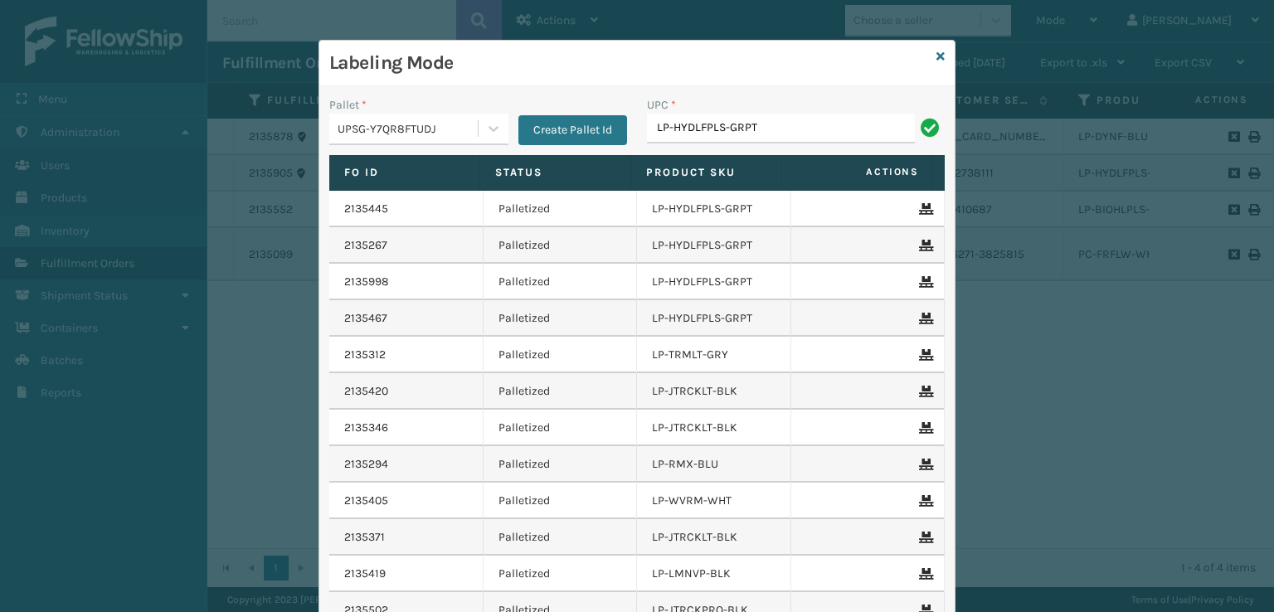
type input "LP-HYDLFPLS-GRPT"
click at [937, 49] on link at bounding box center [941, 56] width 8 height 17
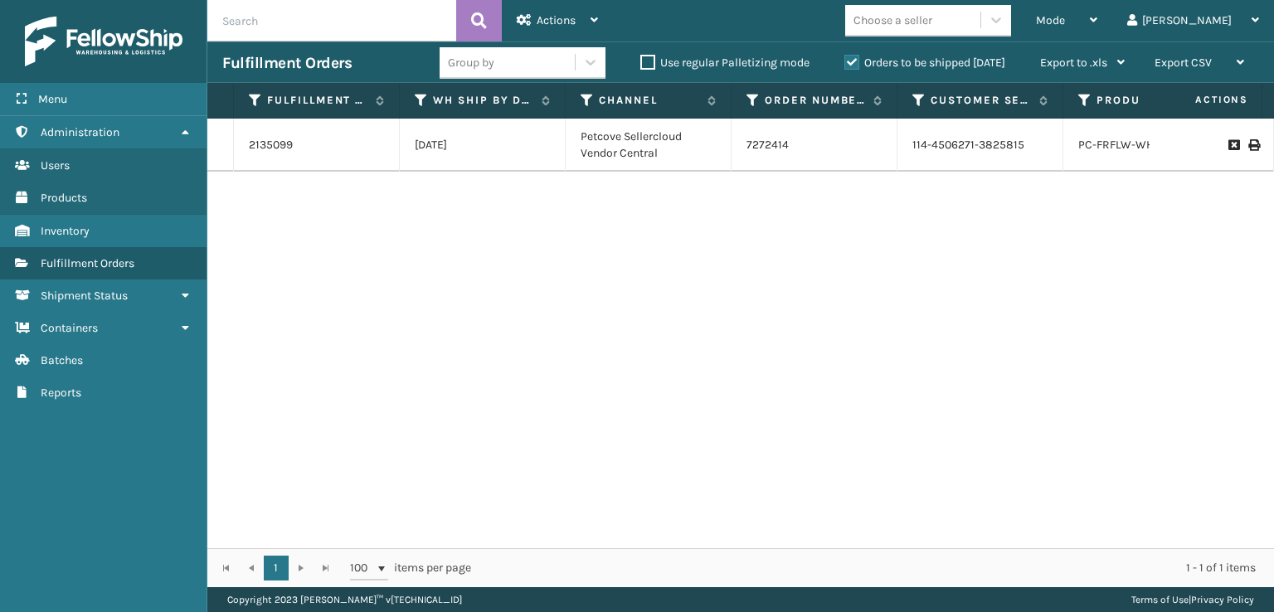
click at [245, 146] on td "2135099" at bounding box center [317, 145] width 166 height 53
click at [258, 144] on link "2135099" at bounding box center [271, 145] width 44 height 17
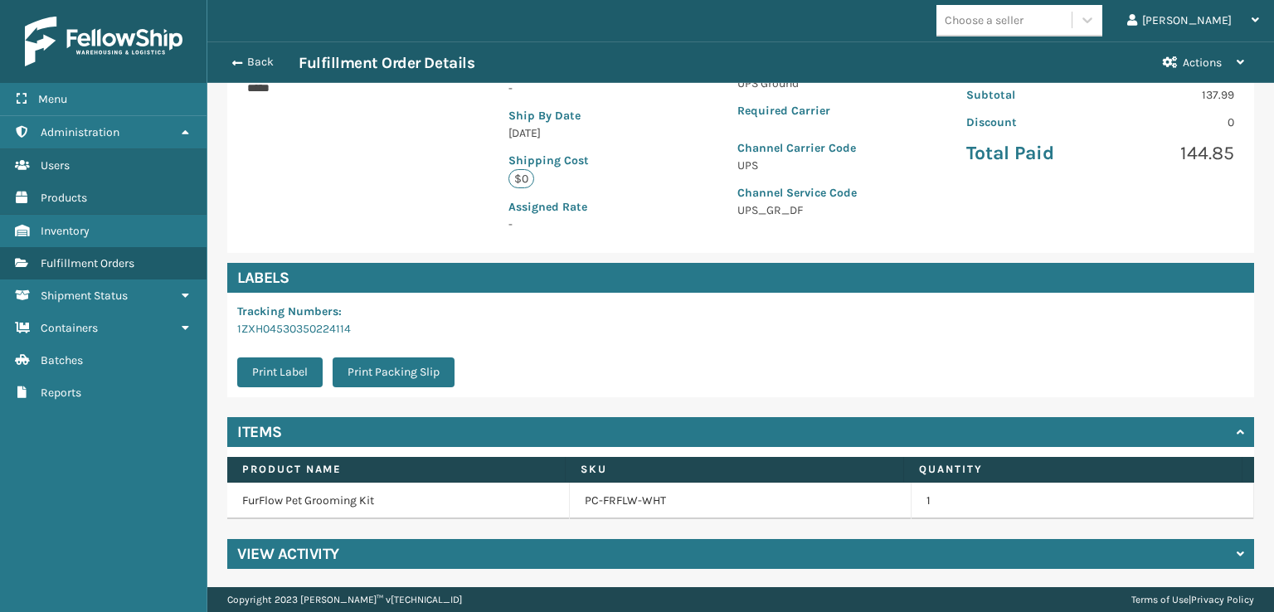
scroll to position [338, 0]
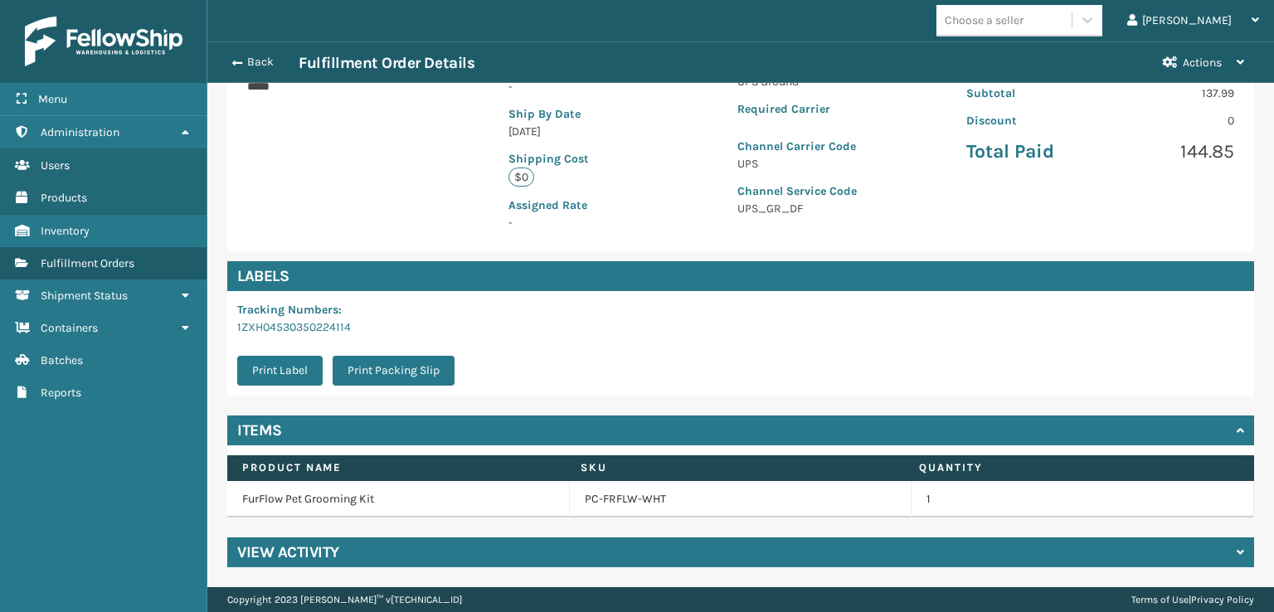
click at [456, 544] on div "View Activity" at bounding box center [740, 553] width 1027 height 30
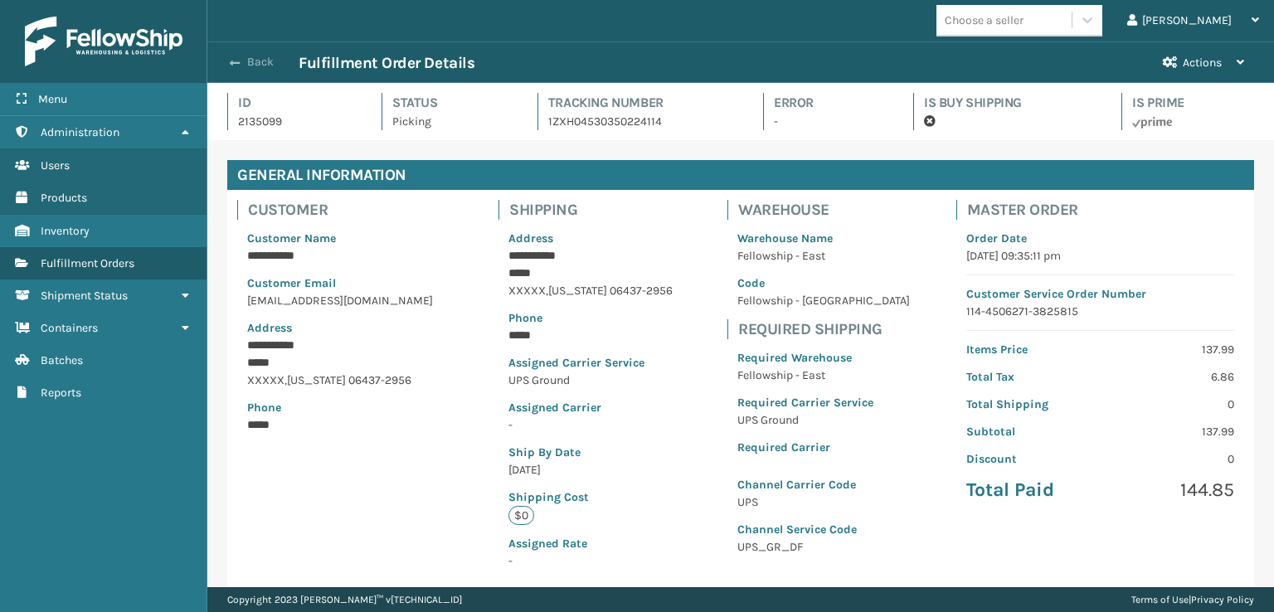
click at [236, 63] on span "button" at bounding box center [235, 63] width 10 height 12
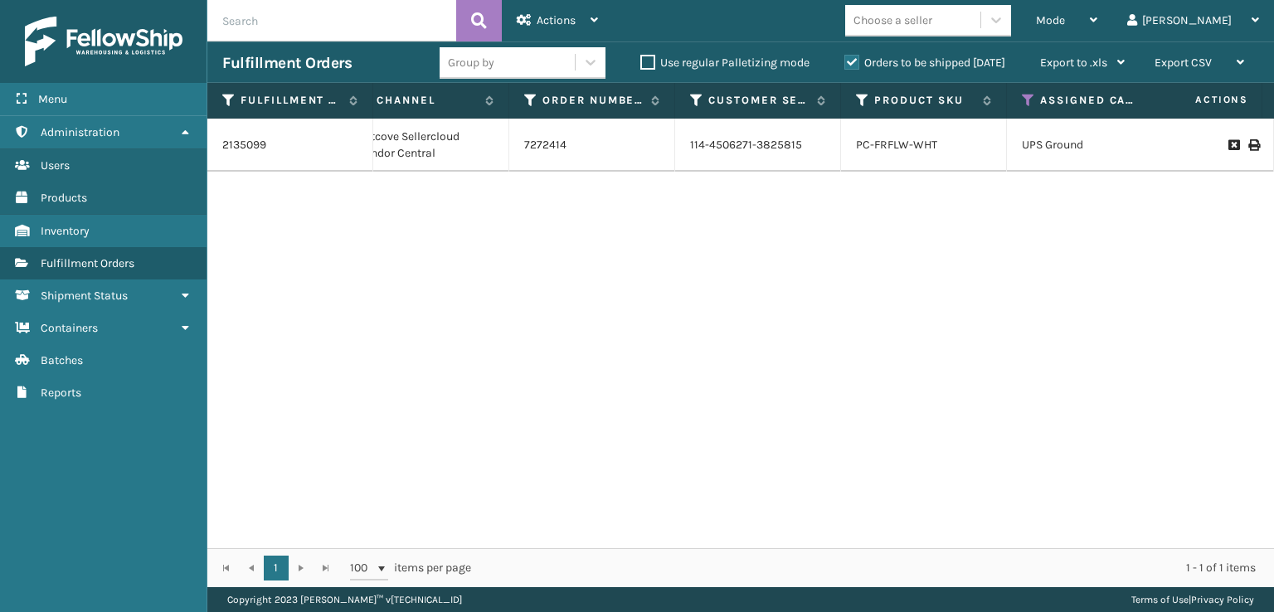
scroll to position [0, 211]
click at [455, 150] on td "Petcove Sellercloud Vendor Central" at bounding box center [438, 145] width 166 height 53
click at [883, 138] on link "PC-FRFLW-WHT" at bounding box center [908, 145] width 81 height 14
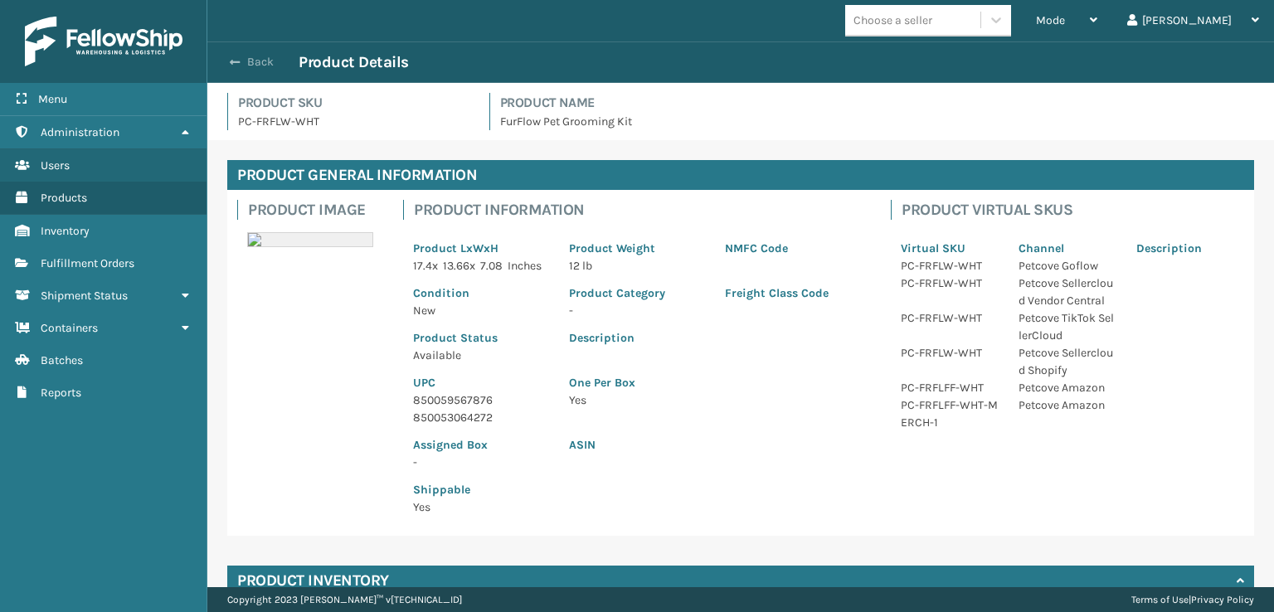
click at [230, 59] on span "button" at bounding box center [235, 62] width 10 height 12
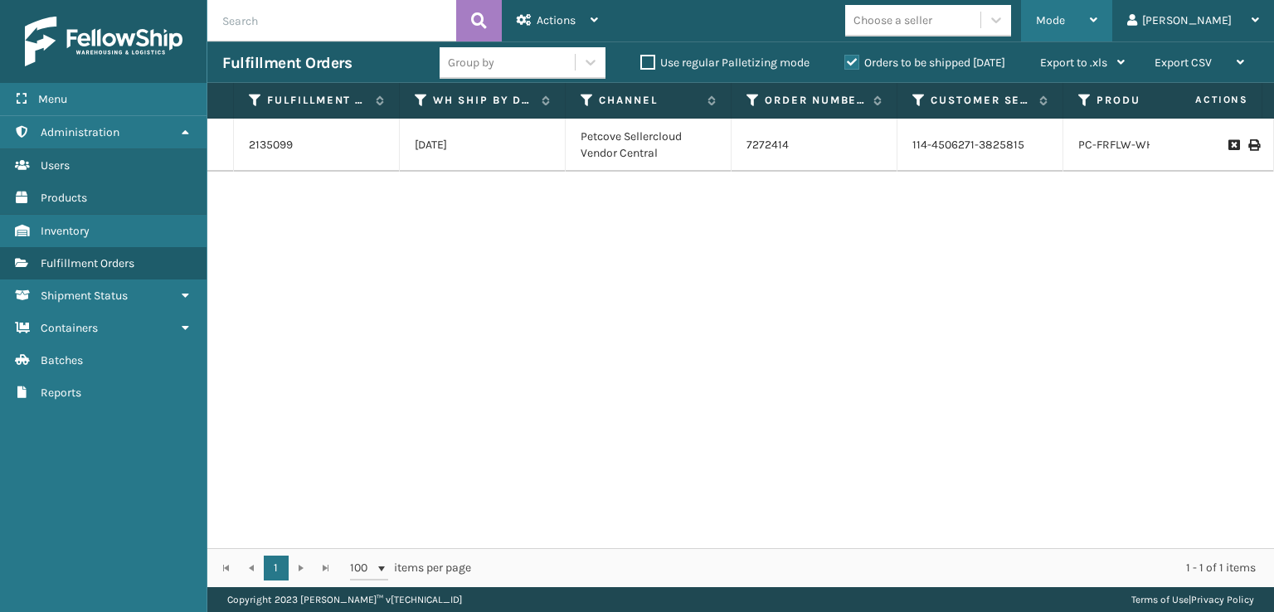
click at [1065, 16] on span "Mode" at bounding box center [1050, 20] width 29 height 14
click at [498, 328] on div "2135099 [DATE] Petcove Sellercloud Vendor Central 7272414 114-4506271-3825815 P…" at bounding box center [740, 334] width 1067 height 430
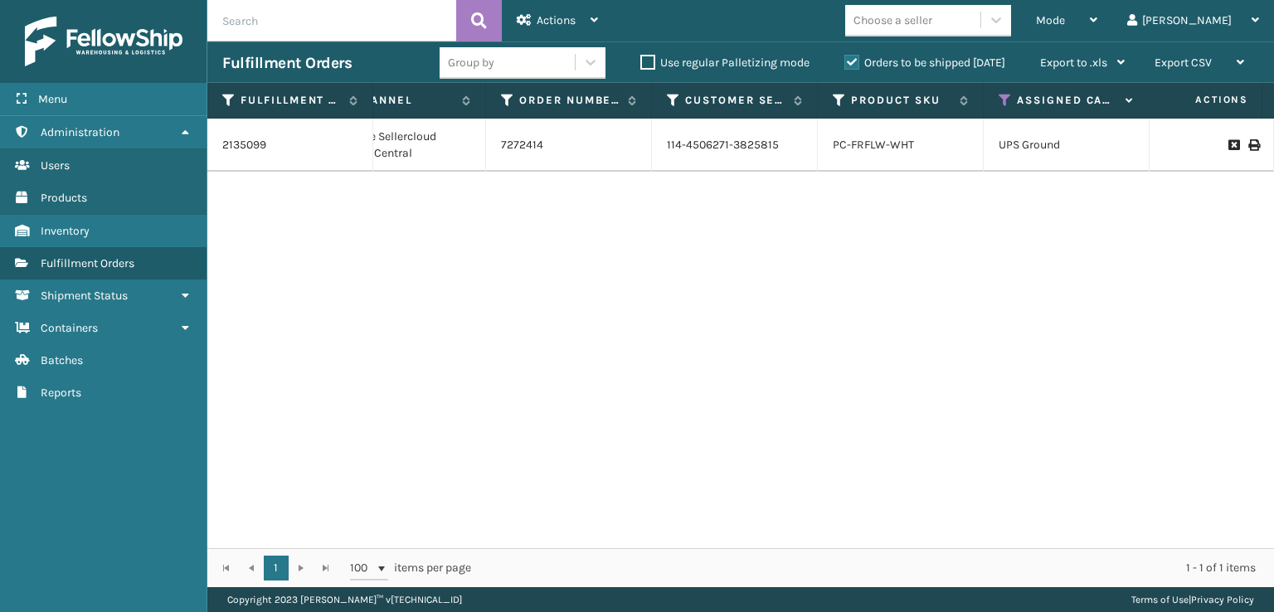
scroll to position [0, 249]
click at [995, 109] on th "Assigned Carrier Service" at bounding box center [1064, 101] width 166 height 36
click at [999, 108] on th "Assigned Carrier Service" at bounding box center [1064, 101] width 166 height 36
click at [1004, 100] on icon at bounding box center [1001, 100] width 13 height 15
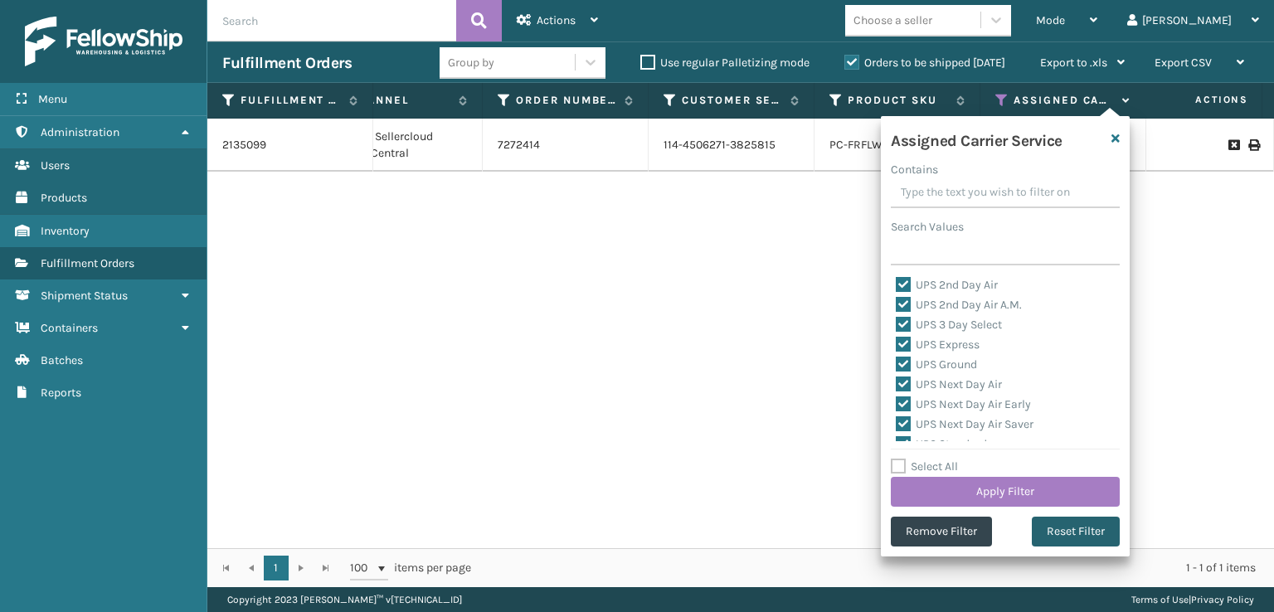
click at [1040, 532] on button "Reset Filter" at bounding box center [1076, 532] width 88 height 30
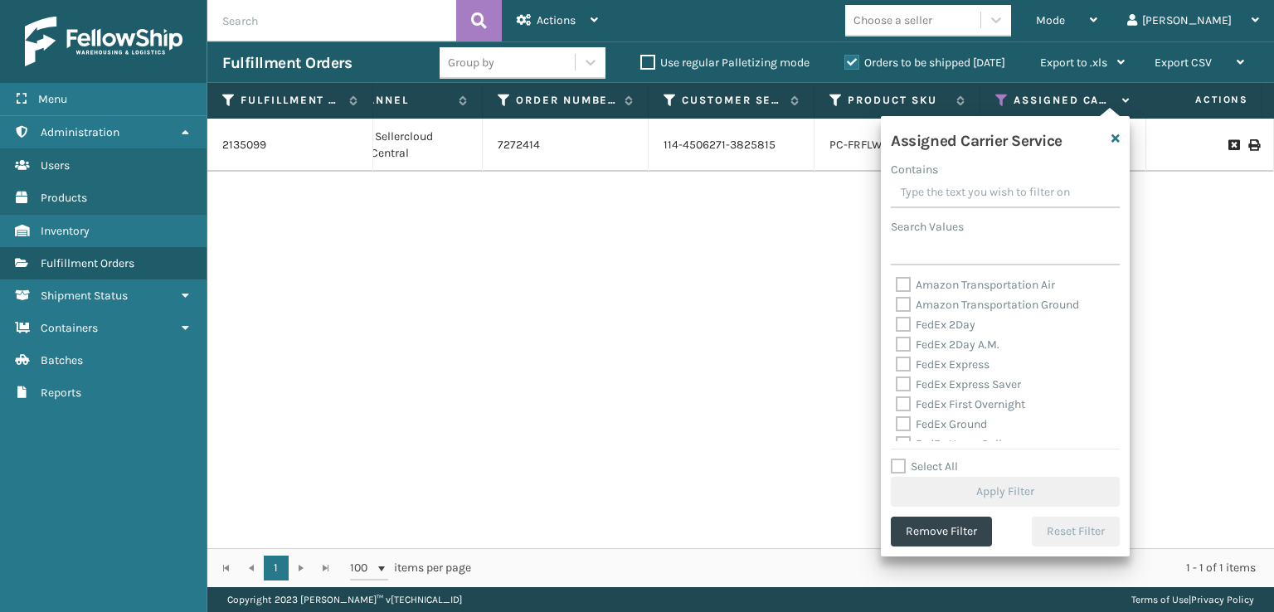
click at [908, 333] on div "FedEx 2Day" at bounding box center [1005, 325] width 219 height 20
click at [908, 341] on label "FedEx 2Day A.M." at bounding box center [948, 345] width 104 height 14
click at [897, 341] on input "FedEx 2Day A.M." at bounding box center [896, 340] width 1 height 11
checkbox input "true"
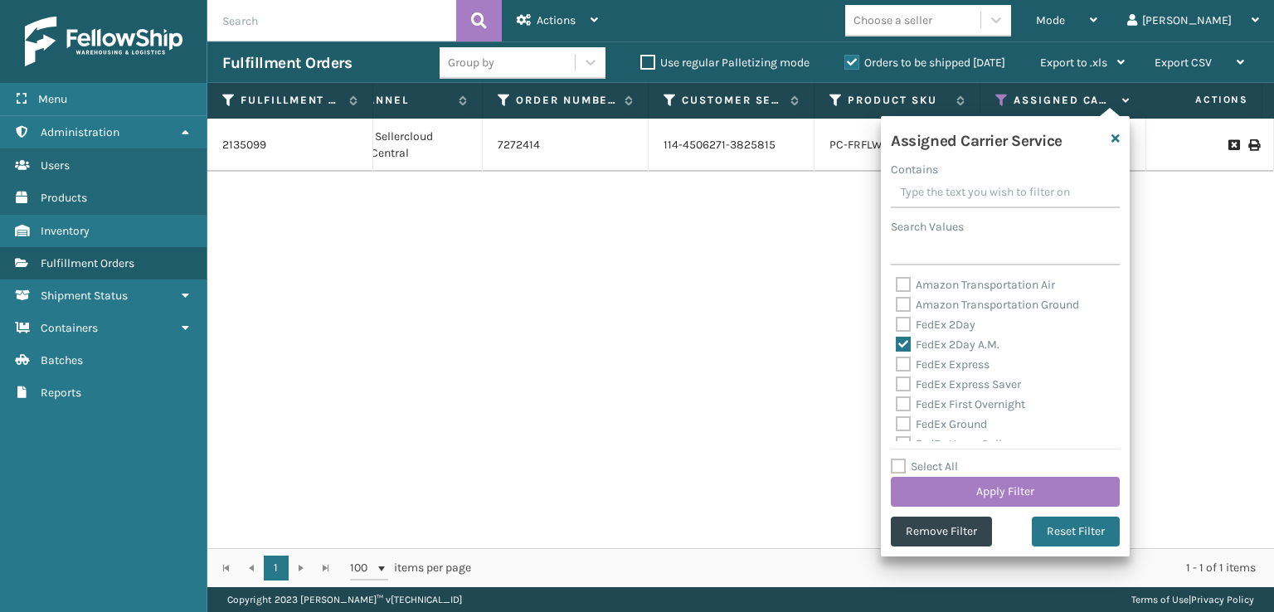
click at [907, 324] on label "FedEx 2Day" at bounding box center [936, 325] width 80 height 14
click at [897, 324] on input "FedEx 2Day" at bounding box center [896, 320] width 1 height 11
checkbox input "true"
click at [906, 392] on div "FedEx Express Saver" at bounding box center [1005, 385] width 219 height 20
click at [906, 375] on div "FedEx Express Saver" at bounding box center [1005, 385] width 219 height 20
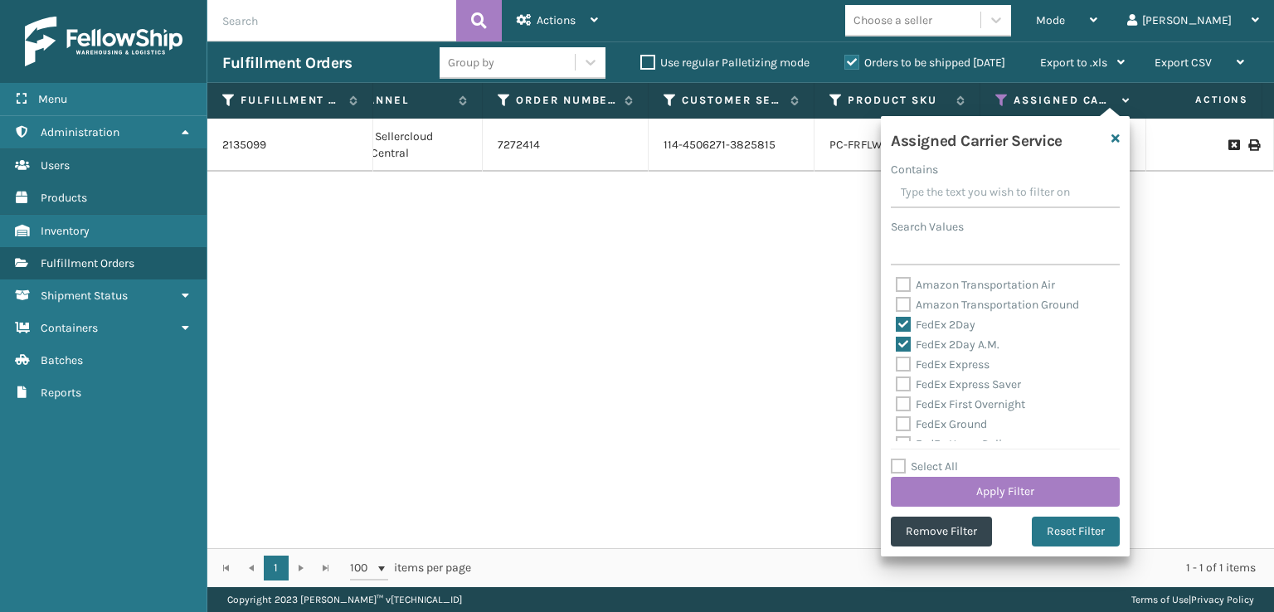
click at [905, 369] on label "FedEx Express" at bounding box center [943, 365] width 94 height 14
click at [897, 366] on input "FedEx Express" at bounding box center [896, 360] width 1 height 11
checkbox input "true"
click at [905, 392] on div "FedEx Express Saver" at bounding box center [1005, 385] width 219 height 20
click at [903, 388] on label "FedEx Express Saver" at bounding box center [958, 384] width 125 height 14
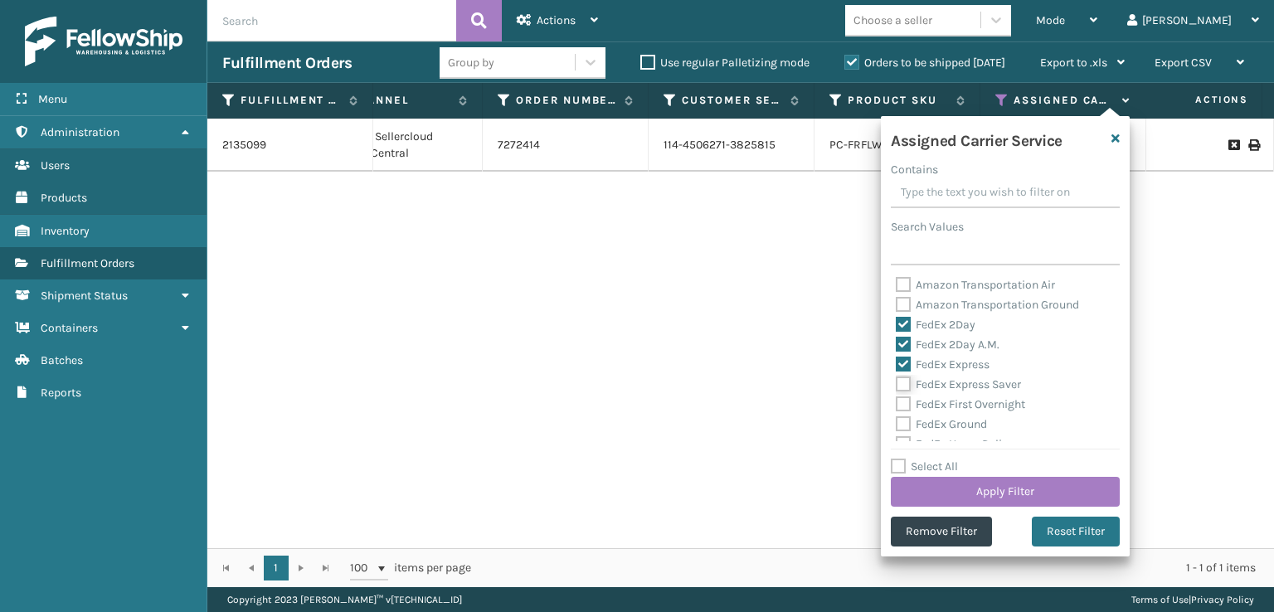
click at [897, 386] on input "FedEx Express Saver" at bounding box center [896, 380] width 1 height 11
checkbox input "true"
click at [903, 411] on label "FedEx First Overnight" at bounding box center [960, 404] width 129 height 14
click at [897, 406] on input "FedEx First Overnight" at bounding box center [896, 400] width 1 height 11
checkbox input "true"
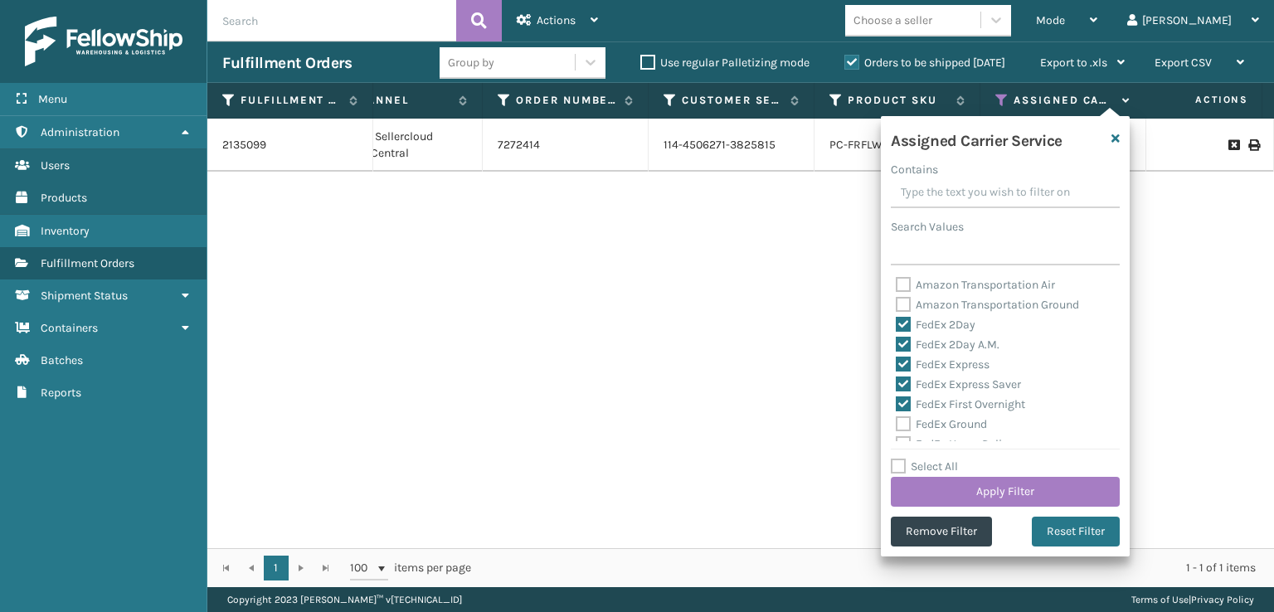
click at [898, 428] on label "FedEx Ground" at bounding box center [941, 424] width 91 height 14
click at [897, 426] on input "FedEx Ground" at bounding box center [896, 420] width 1 height 11
checkbox input "true"
click at [901, 394] on label "FedEx SmartPost" at bounding box center [950, 401] width 109 height 14
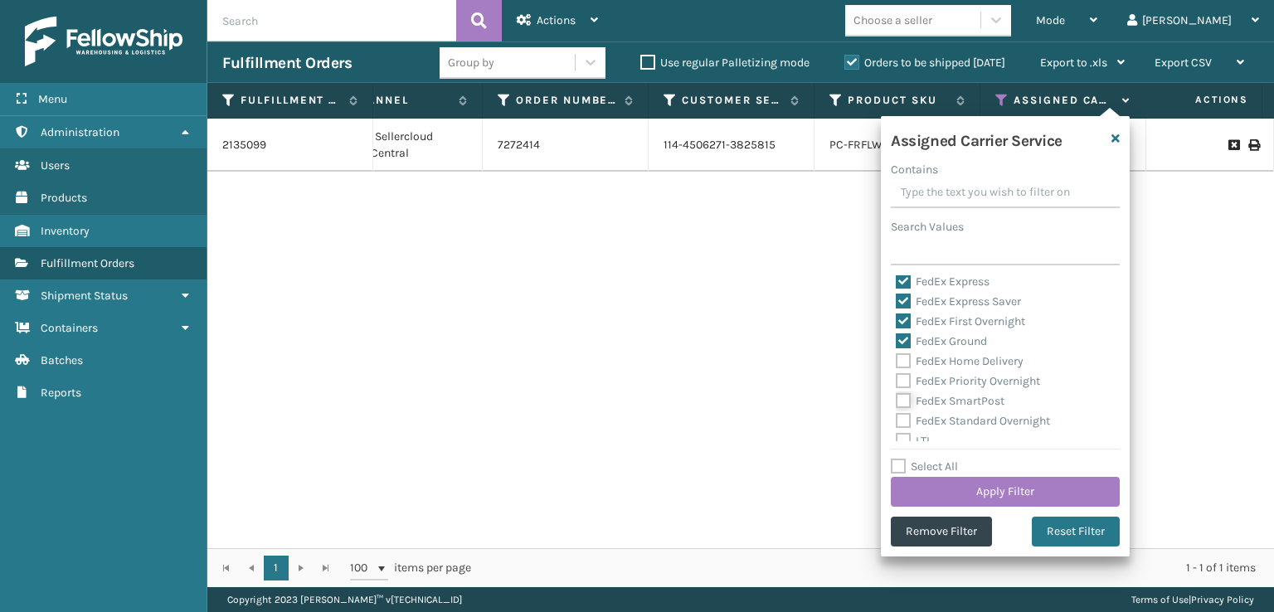
click at [897, 393] on input "FedEx SmartPost" at bounding box center [896, 397] width 1 height 11
checkbox input "true"
click at [906, 369] on div "FedEx Home Delivery" at bounding box center [1005, 362] width 219 height 20
click at [904, 376] on label "FedEx Priority Overnight" at bounding box center [968, 381] width 144 height 14
click at [897, 376] on input "FedEx Priority Overnight" at bounding box center [896, 377] width 1 height 11
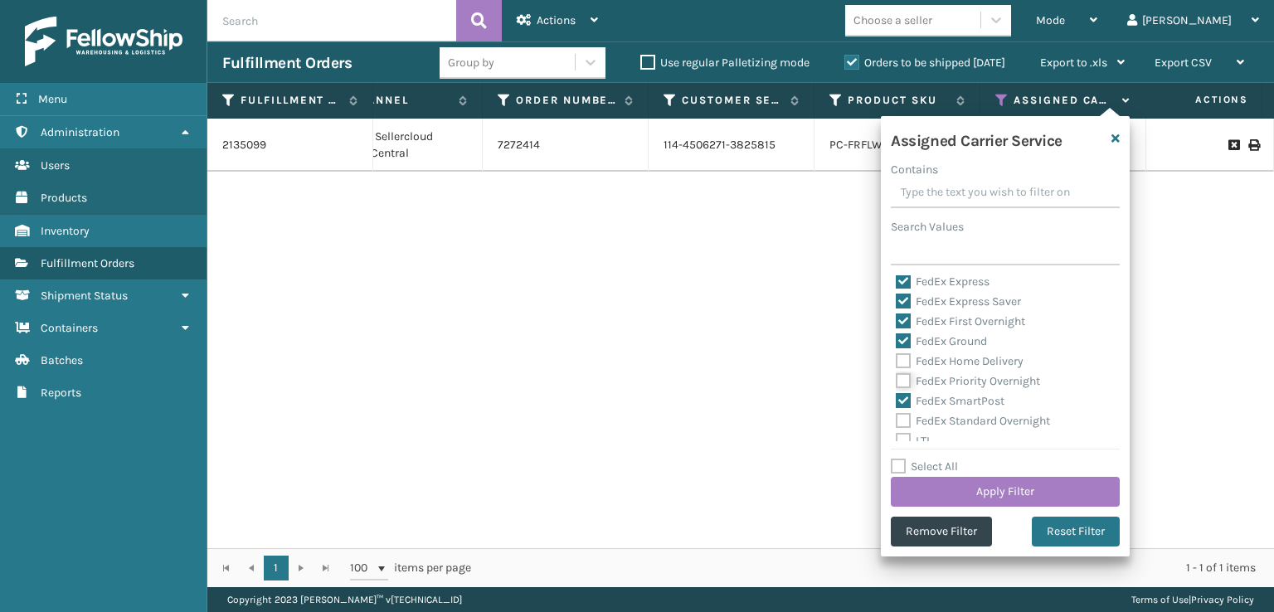
checkbox input "true"
click at [902, 357] on label "FedEx Home Delivery" at bounding box center [960, 361] width 128 height 14
click at [897, 357] on input "FedEx Home Delivery" at bounding box center [896, 357] width 1 height 11
checkbox input "true"
click at [903, 419] on label "FedEx Standard Overnight" at bounding box center [973, 421] width 154 height 14
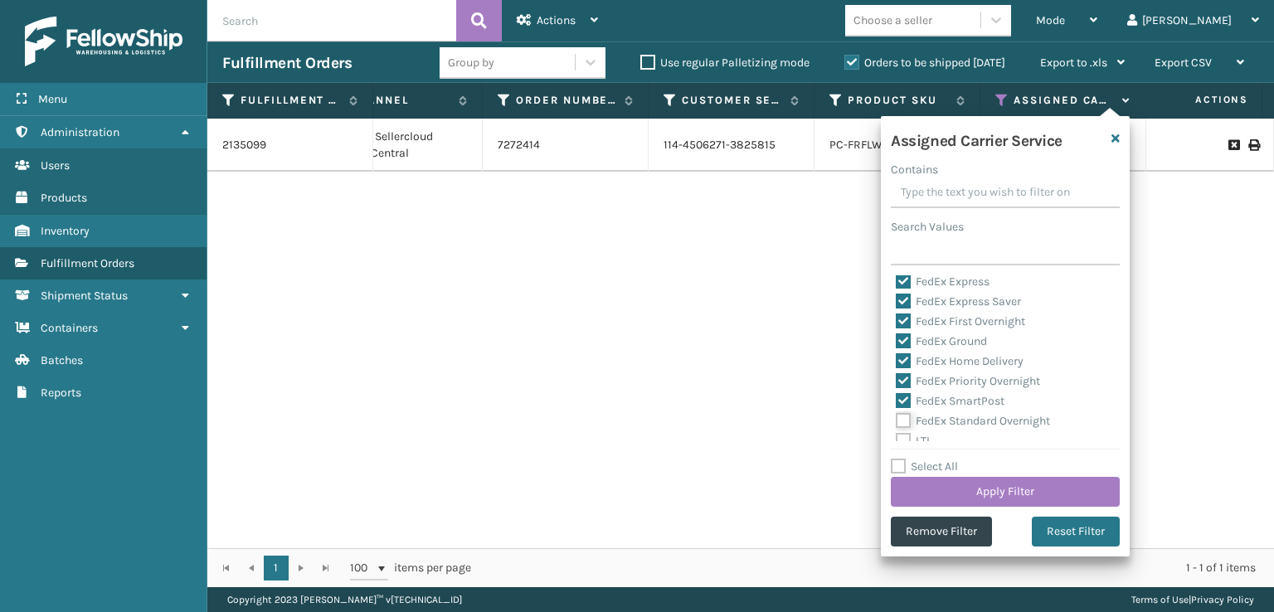
click at [897, 419] on input "FedEx Standard Overnight" at bounding box center [896, 416] width 1 height 11
checkbox input "true"
click at [972, 494] on button "Apply Filter" at bounding box center [1005, 492] width 229 height 30
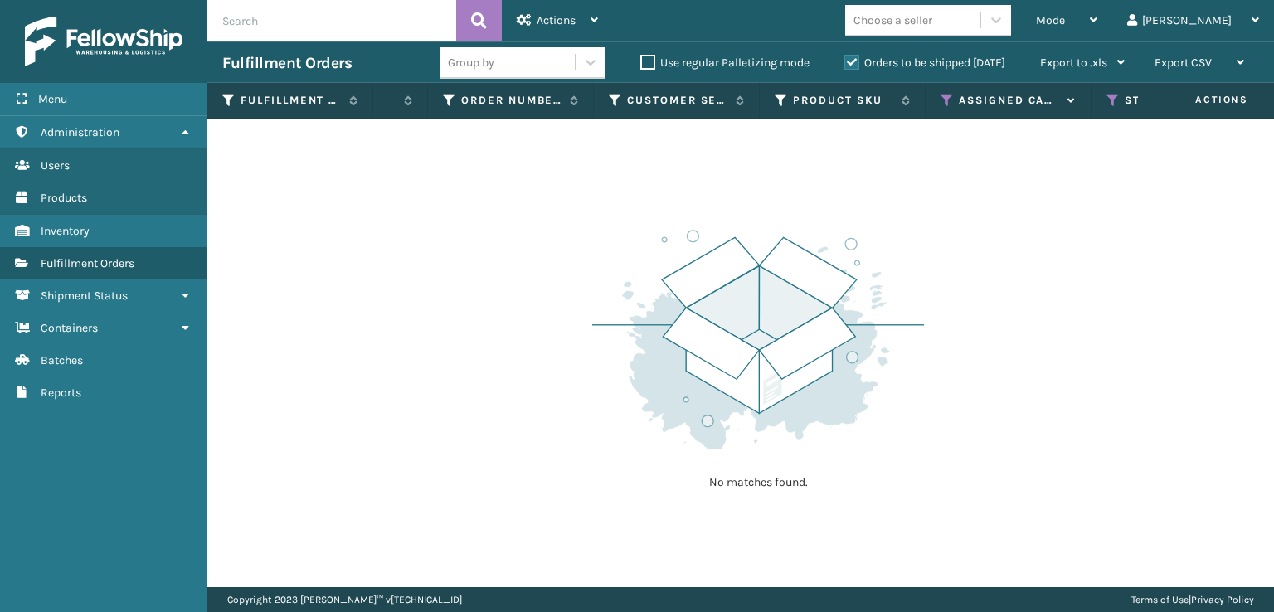
scroll to position [0, 349]
click at [908, 106] on div "Assigned Carrier Service" at bounding box center [962, 100] width 135 height 15
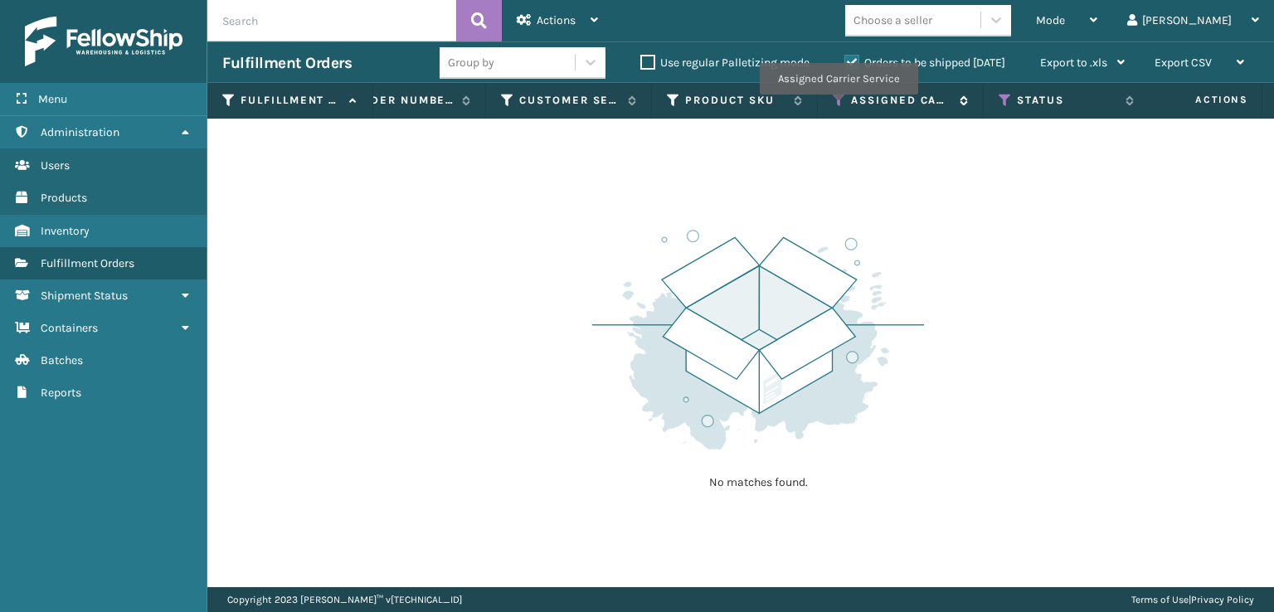
click at [838, 106] on icon at bounding box center [839, 100] width 13 height 15
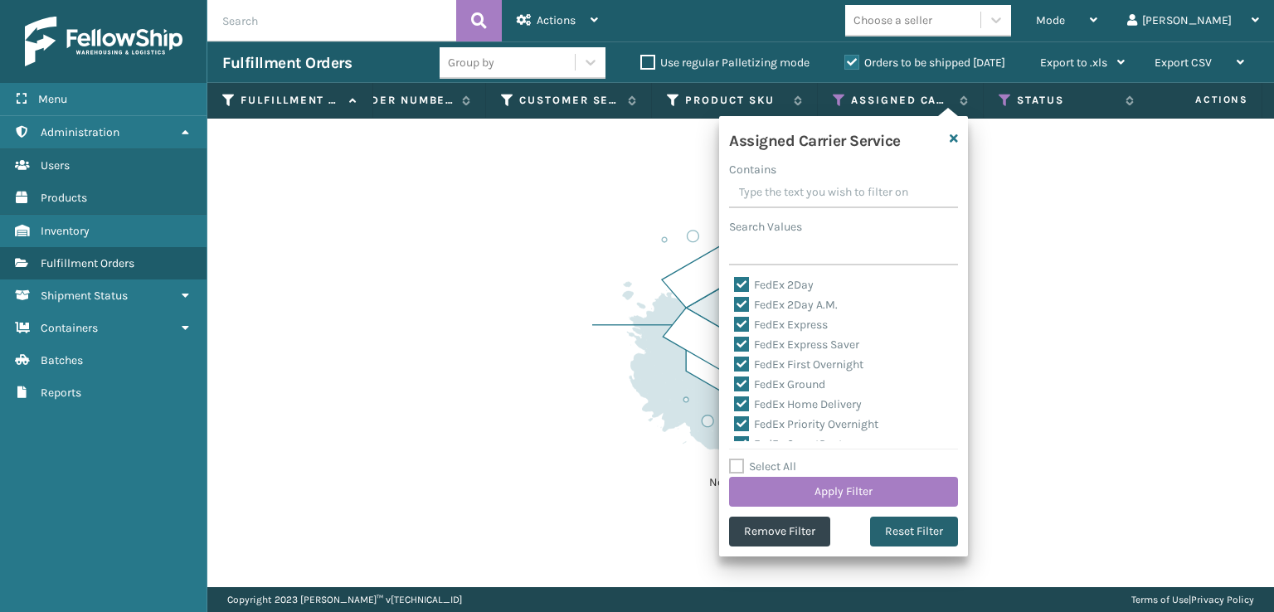
drag, startPoint x: 907, startPoint y: 530, endPoint x: 897, endPoint y: 517, distance: 16.6
click at [906, 529] on button "Reset Filter" at bounding box center [914, 532] width 88 height 30
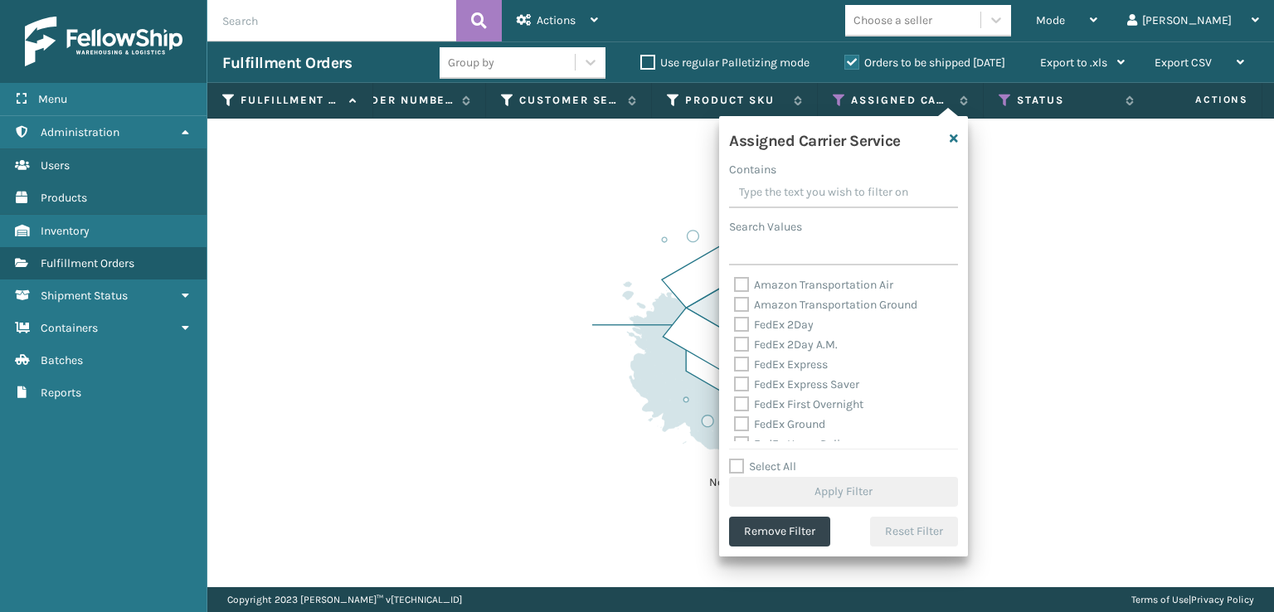
drag, startPoint x: 740, startPoint y: 369, endPoint x: 747, endPoint y: 356, distance: 14.8
click at [741, 369] on label "FedEx Express" at bounding box center [781, 365] width 94 height 14
click at [735, 366] on input "FedEx Express" at bounding box center [734, 360] width 1 height 11
checkbox input "true"
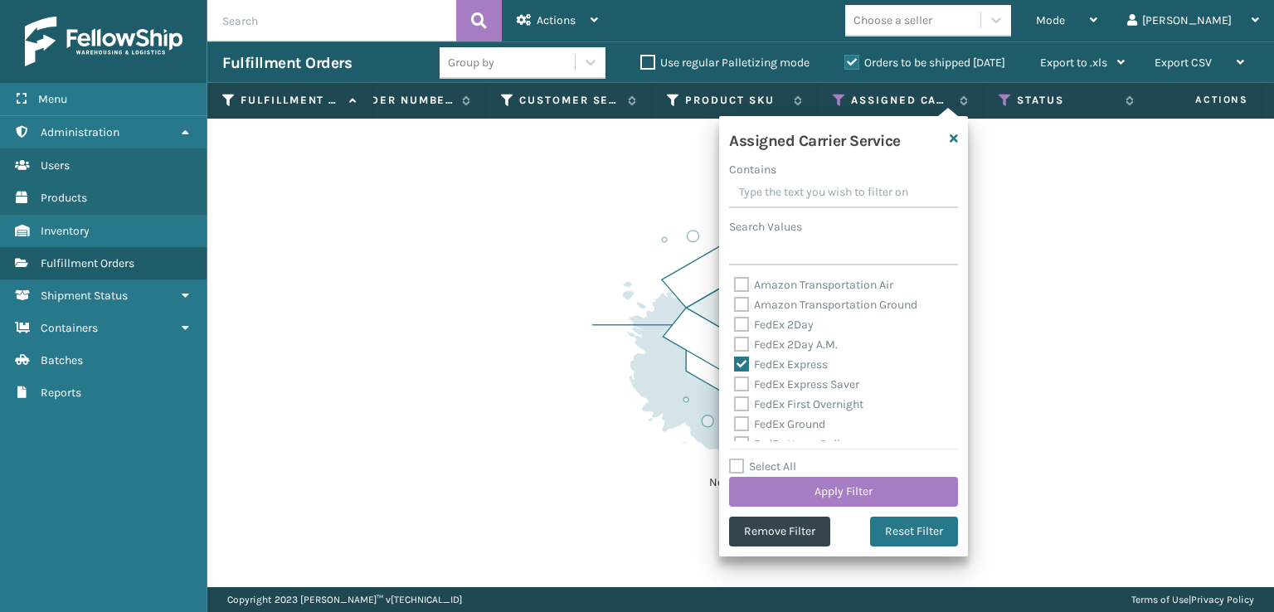
click at [749, 345] on label "FedEx 2Day A.M." at bounding box center [786, 345] width 104 height 14
click at [735, 345] on input "FedEx 2Day A.M." at bounding box center [734, 340] width 1 height 11
click at [744, 365] on label "FedEx Express" at bounding box center [781, 365] width 94 height 14
click at [737, 339] on label "FedEx 2Day A.M." at bounding box center [786, 345] width 104 height 14
click at [735, 339] on input "FedEx 2Day A.M." at bounding box center [734, 340] width 1 height 11
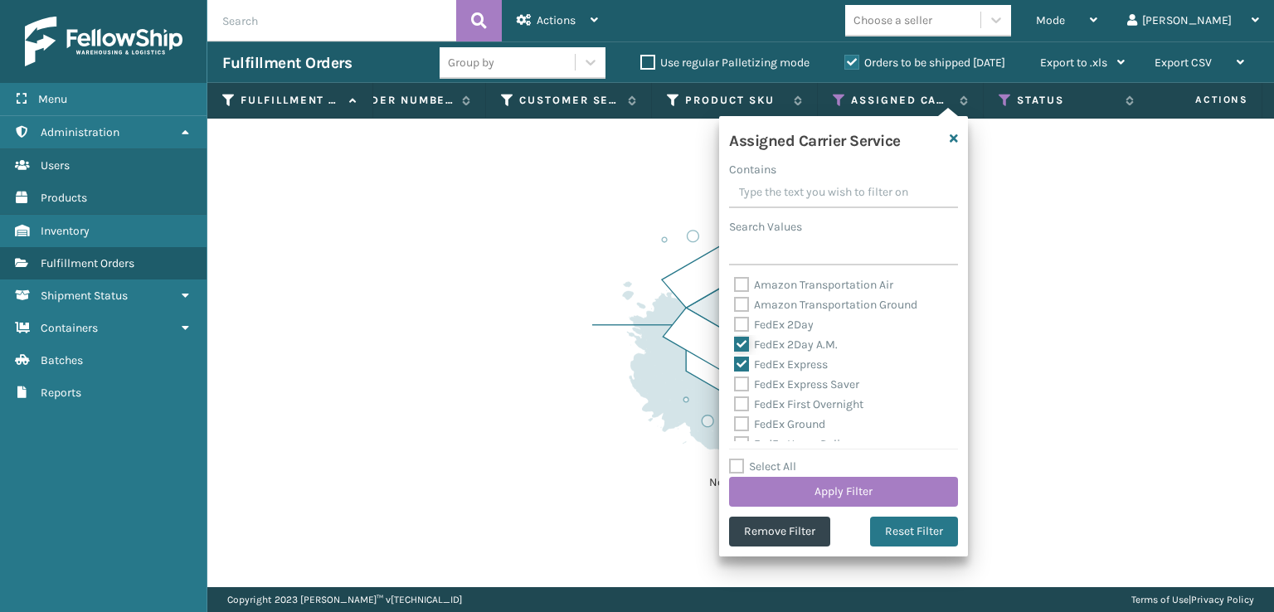
checkbox input "false"
click at [737, 356] on div "FedEx Express" at bounding box center [843, 365] width 219 height 20
click at [750, 371] on label "FedEx Express" at bounding box center [781, 365] width 94 height 14
click at [735, 366] on input "FedEx Express" at bounding box center [734, 360] width 1 height 11
checkbox input "false"
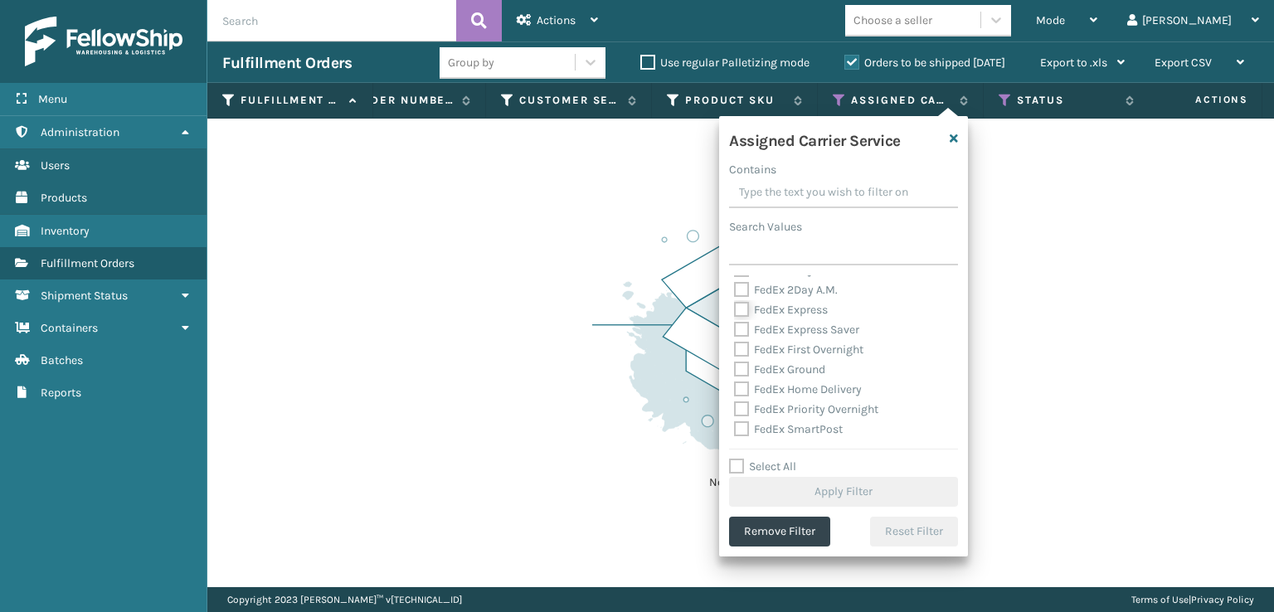
scroll to position [83, 0]
click at [747, 394] on label "FedEx SmartPost" at bounding box center [788, 401] width 109 height 14
click at [735, 393] on input "FedEx SmartPost" at bounding box center [734, 397] width 1 height 11
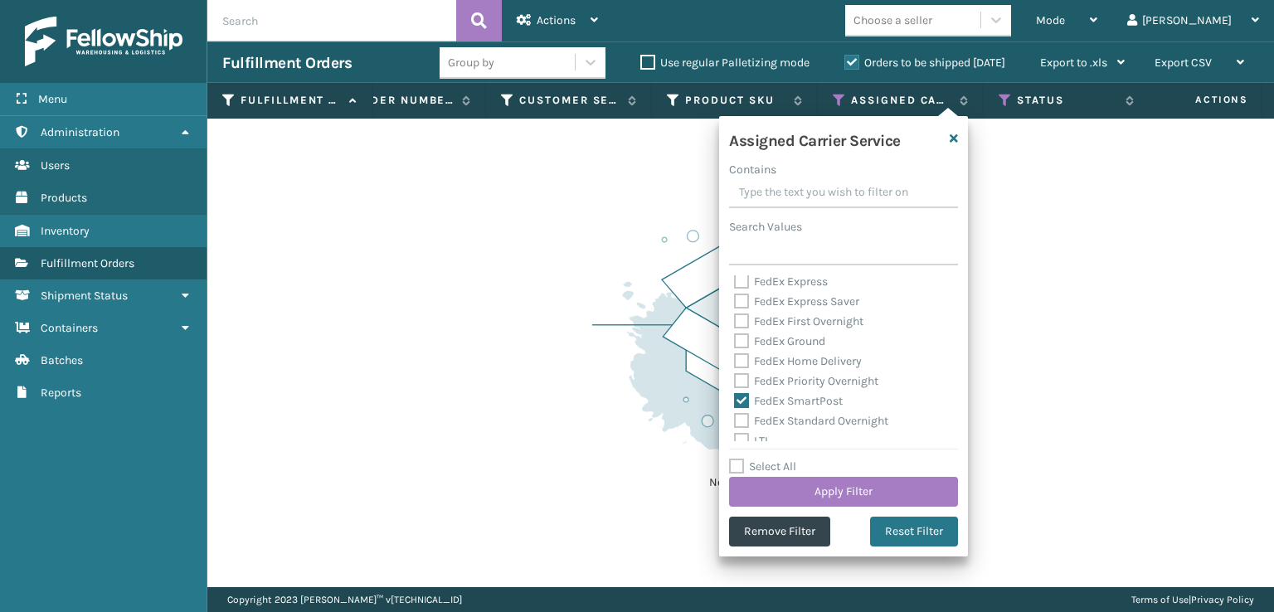
click at [747, 394] on label "FedEx SmartPost" at bounding box center [788, 401] width 109 height 14
click at [735, 393] on input "FedEx SmartPost" at bounding box center [734, 397] width 1 height 11
checkbox input "false"
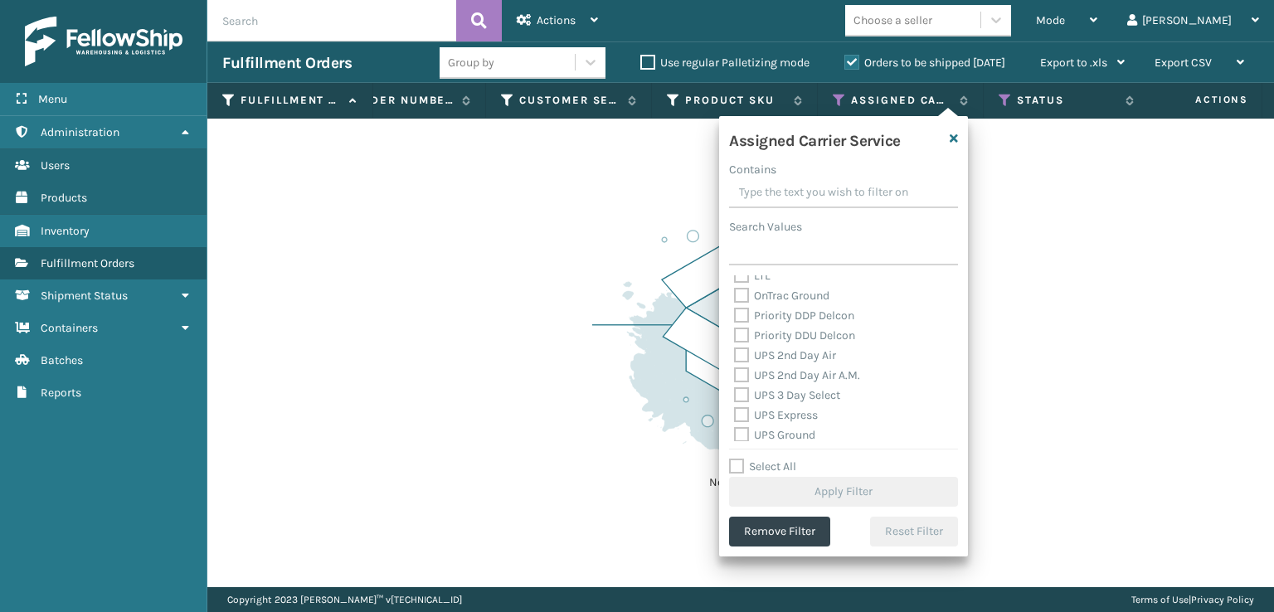
scroll to position [249, 0]
click at [748, 393] on label "UPS 3 Day Select" at bounding box center [787, 394] width 106 height 14
click at [735, 393] on input "UPS 3 Day Select" at bounding box center [734, 390] width 1 height 11
checkbox input "true"
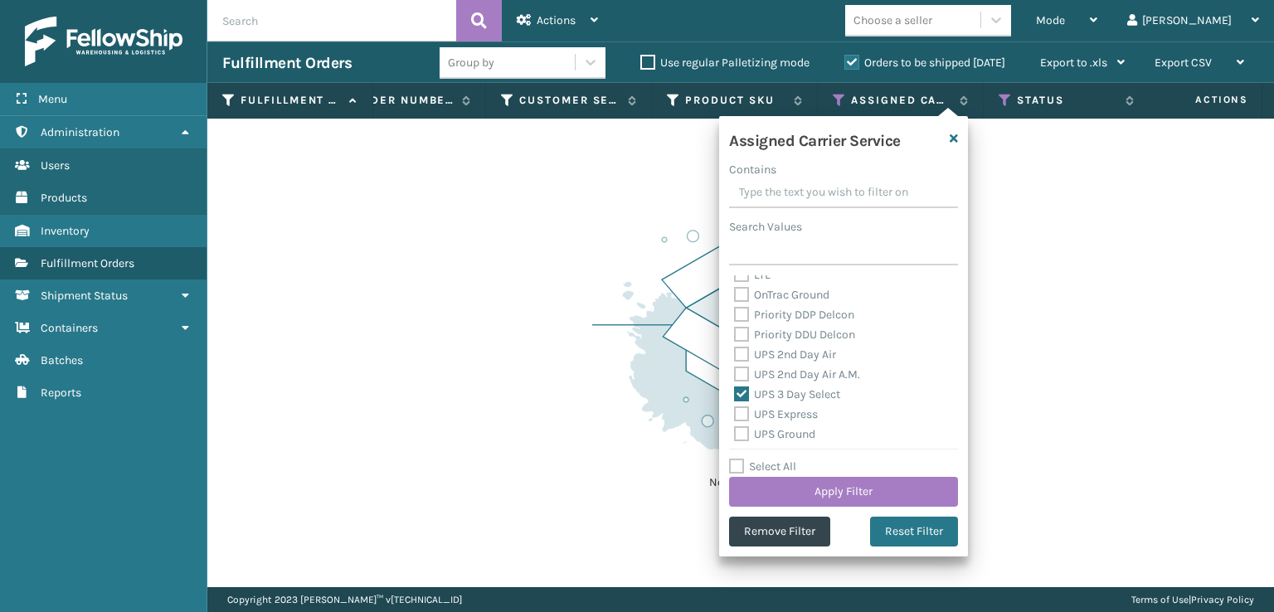
click at [743, 372] on label "UPS 2nd Day Air A.M." at bounding box center [797, 374] width 126 height 14
click at [735, 372] on input "UPS 2nd Day Air A.M." at bounding box center [734, 370] width 1 height 11
checkbox input "true"
drag, startPoint x: 744, startPoint y: 436, endPoint x: 744, endPoint y: 423, distance: 13.3
click at [744, 429] on label "UPS Ground" at bounding box center [774, 434] width 81 height 14
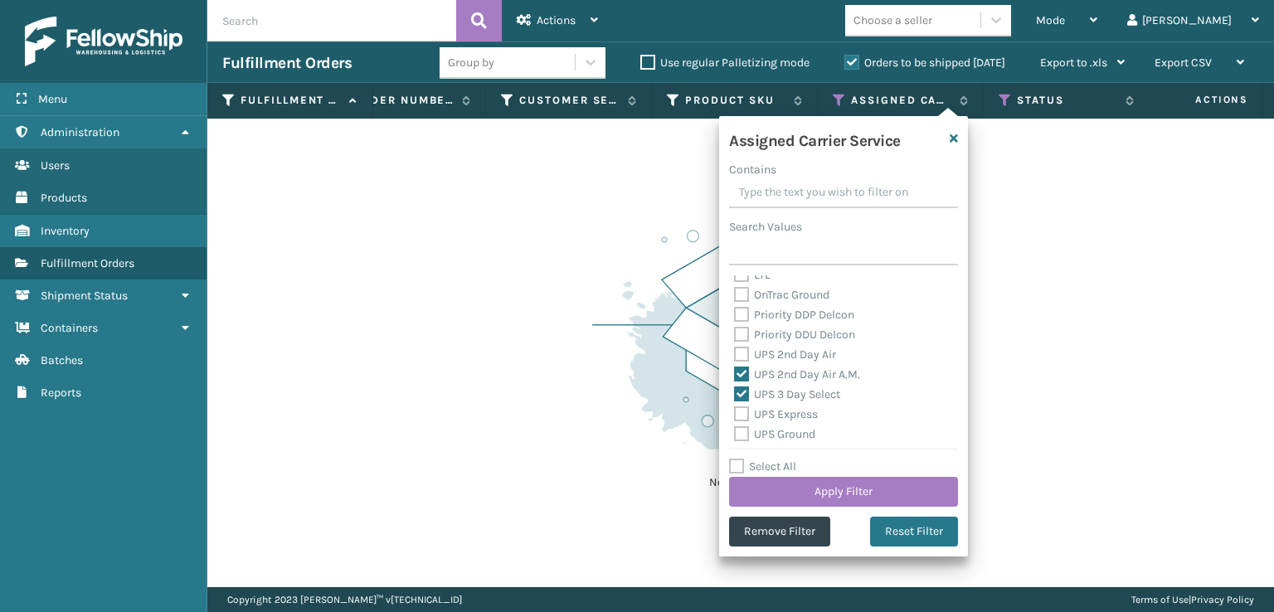
click at [743, 409] on label "UPS Express" at bounding box center [776, 414] width 84 height 14
click at [739, 427] on label "UPS Ground" at bounding box center [774, 434] width 81 height 14
click at [735, 427] on input "UPS Ground" at bounding box center [734, 430] width 1 height 11
checkbox input "true"
click at [740, 413] on label "UPS Express" at bounding box center [776, 414] width 84 height 14
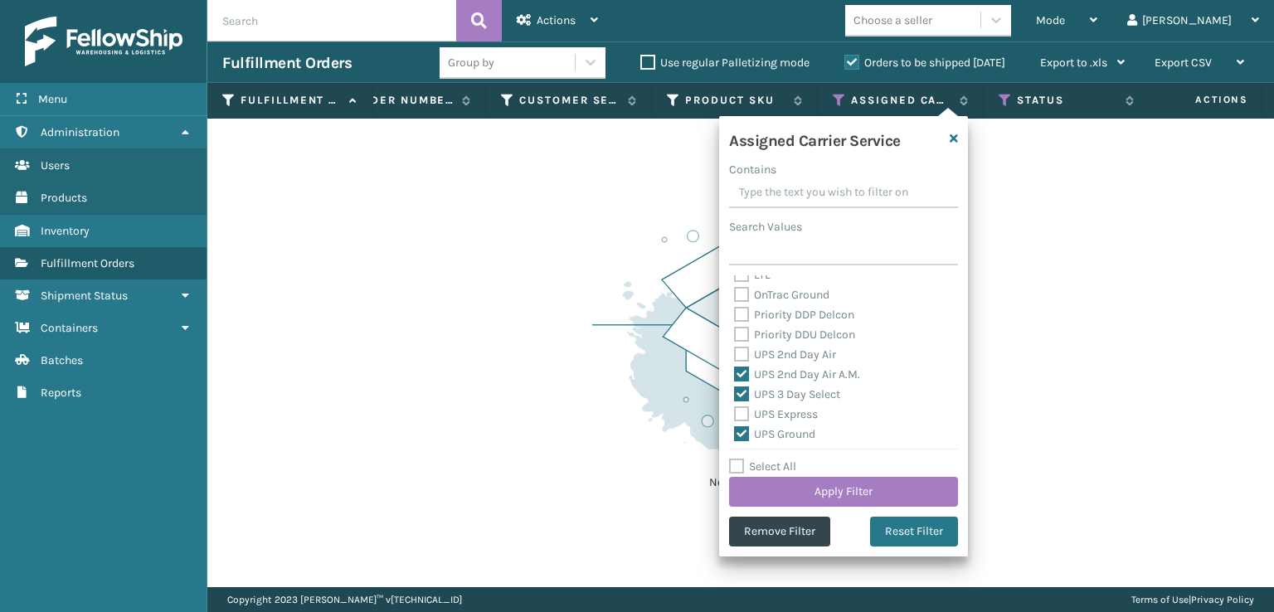
click at [735, 413] on input "UPS Express" at bounding box center [734, 410] width 1 height 11
checkbox input "true"
click at [740, 366] on label "UPS Next Day Air" at bounding box center [787, 371] width 106 height 14
click at [735, 366] on input "UPS Next Day Air" at bounding box center [734, 367] width 1 height 11
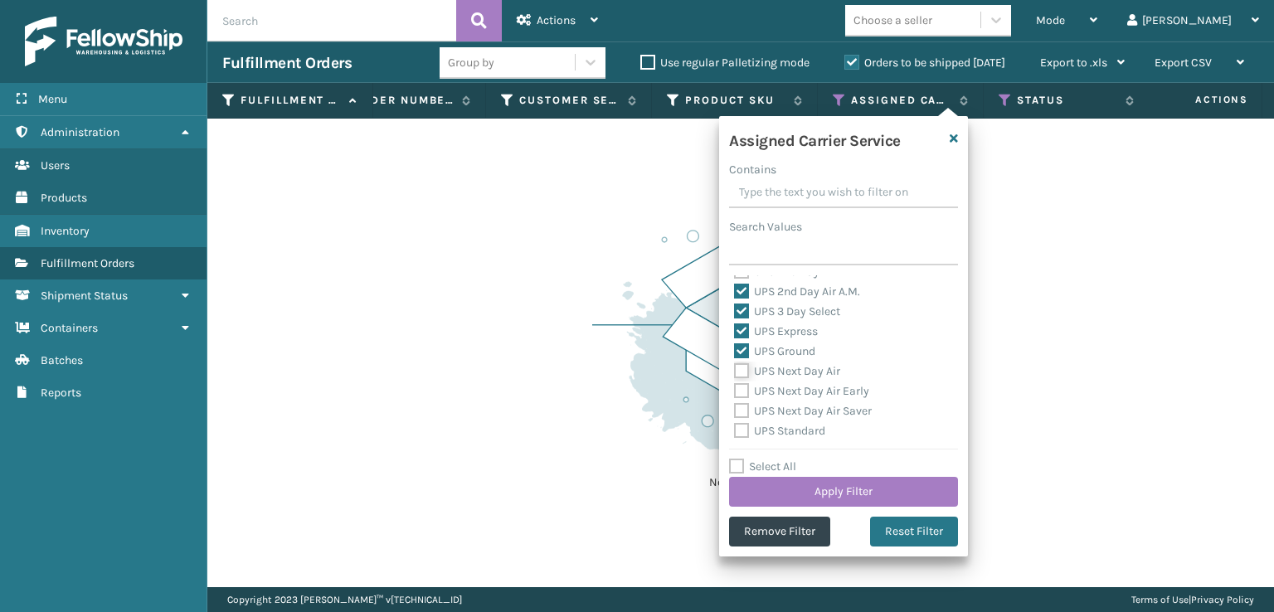
checkbox input "true"
click at [743, 404] on label "UPS Next Day Air Saver" at bounding box center [803, 411] width 138 height 14
click at [735, 403] on input "UPS Next Day Air Saver" at bounding box center [734, 406] width 1 height 11
checkbox input "true"
click at [742, 389] on label "UPS Next Day Air Early" at bounding box center [801, 391] width 135 height 14
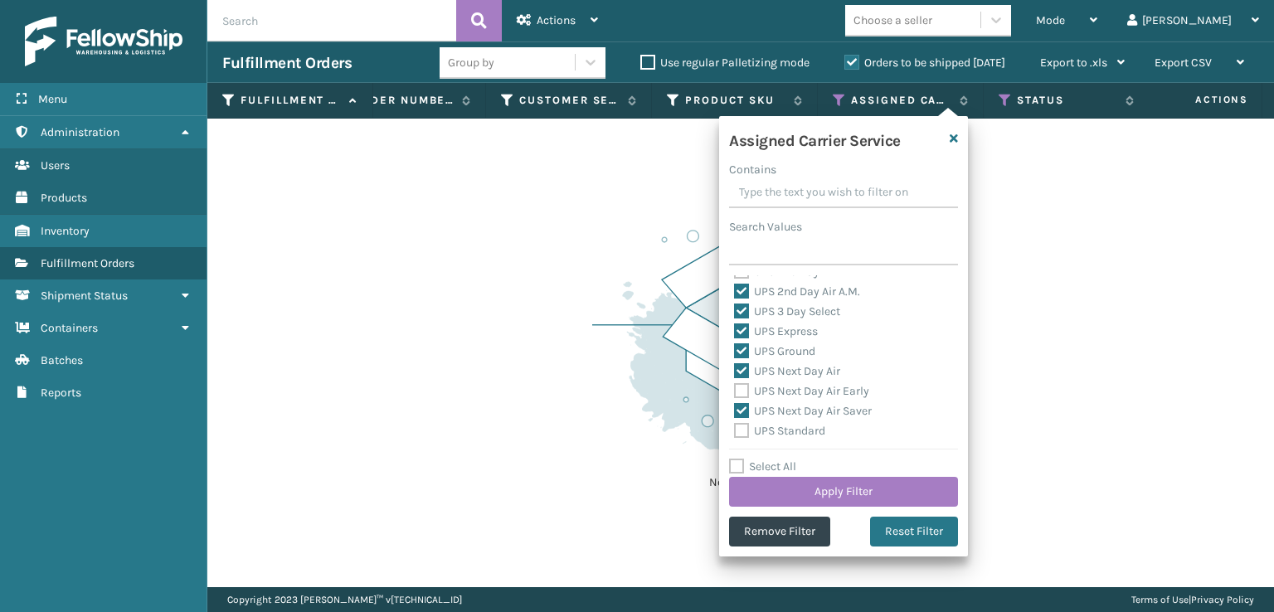
click at [735, 389] on input "UPS Next Day Air Early" at bounding box center [734, 387] width 1 height 11
checkbox input "true"
click at [741, 433] on label "UPS Standard" at bounding box center [779, 431] width 91 height 14
click at [735, 432] on input "UPS Standard" at bounding box center [734, 426] width 1 height 11
checkbox input "true"
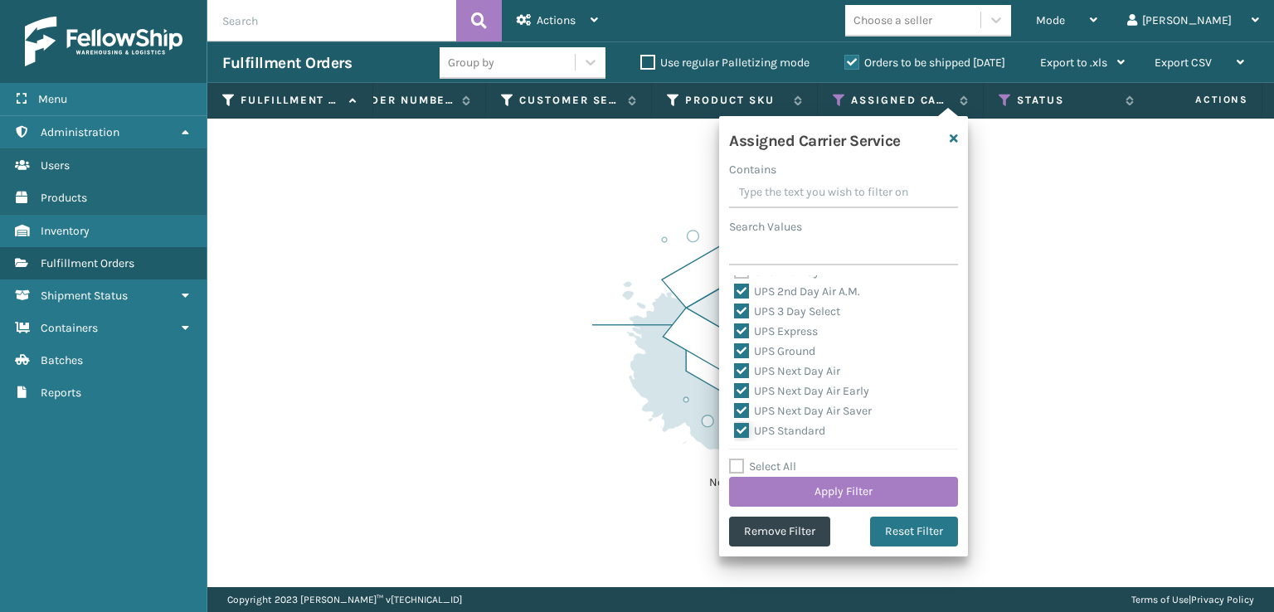
scroll to position [415, 0]
click at [742, 367] on label "UPS SurePost 1LB or Greater" at bounding box center [815, 368] width 163 height 14
click at [735, 367] on input "UPS SurePost 1LB or Greater" at bounding box center [734, 363] width 1 height 11
checkbox input "true"
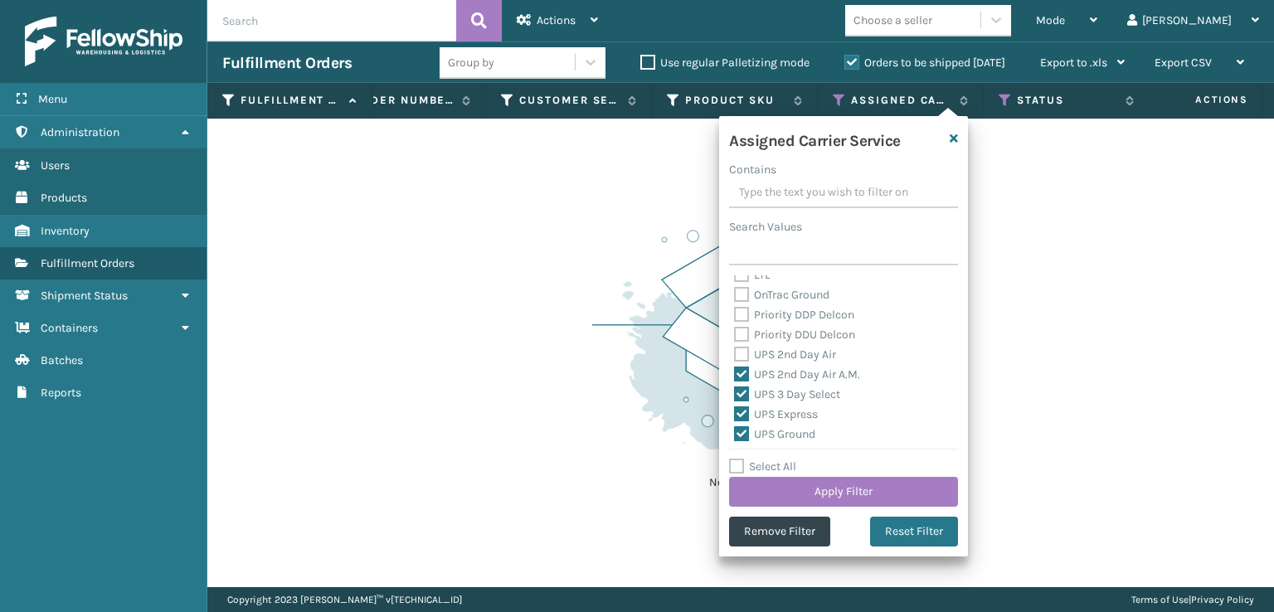
click at [743, 356] on label "UPS 2nd Day Air" at bounding box center [785, 355] width 102 height 14
click at [735, 356] on input "UPS 2nd Day Air" at bounding box center [734, 350] width 1 height 11
checkbox input "true"
drag, startPoint x: 835, startPoint y: 495, endPoint x: 831, endPoint y: 485, distance: 10.8
click at [831, 485] on button "Apply Filter" at bounding box center [843, 492] width 229 height 30
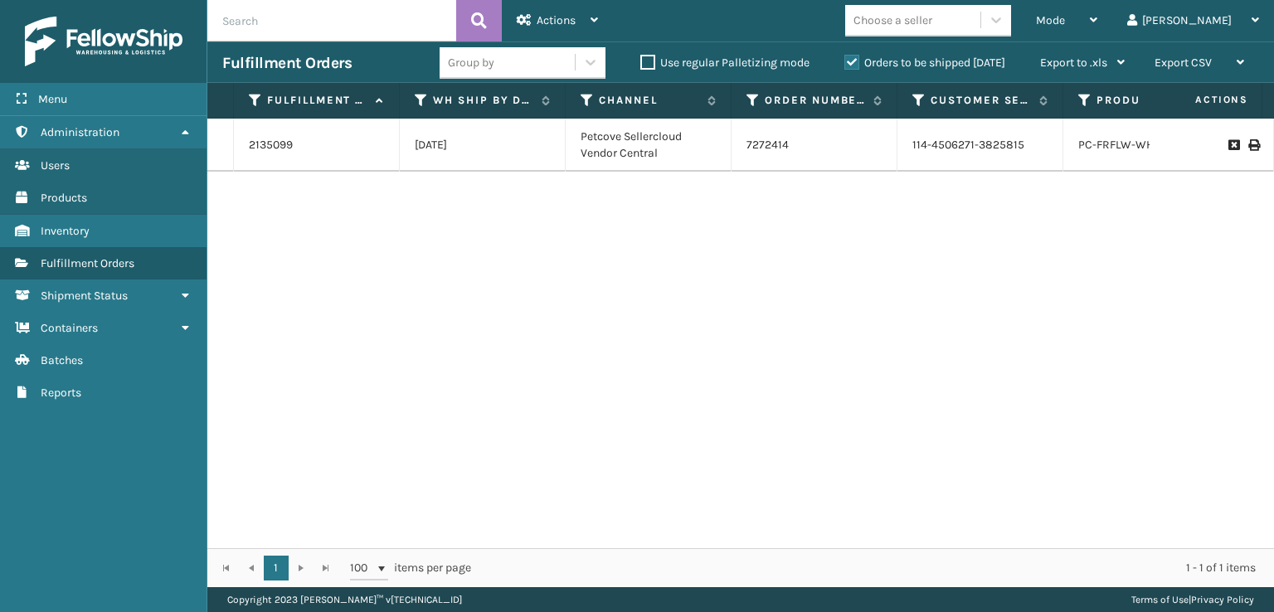
scroll to position [0, 272]
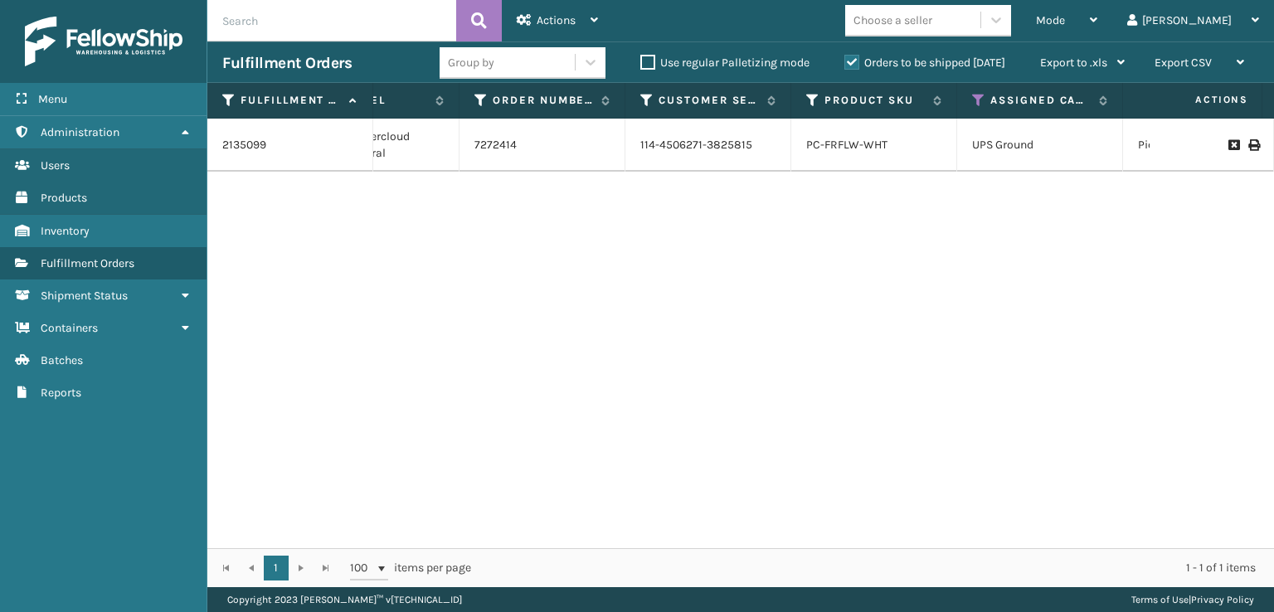
click at [841, 151] on li "PC-FRFLW-WHT" at bounding box center [846, 145] width 81 height 17
click at [839, 138] on link "PC-FRFLW-WHT" at bounding box center [846, 145] width 81 height 14
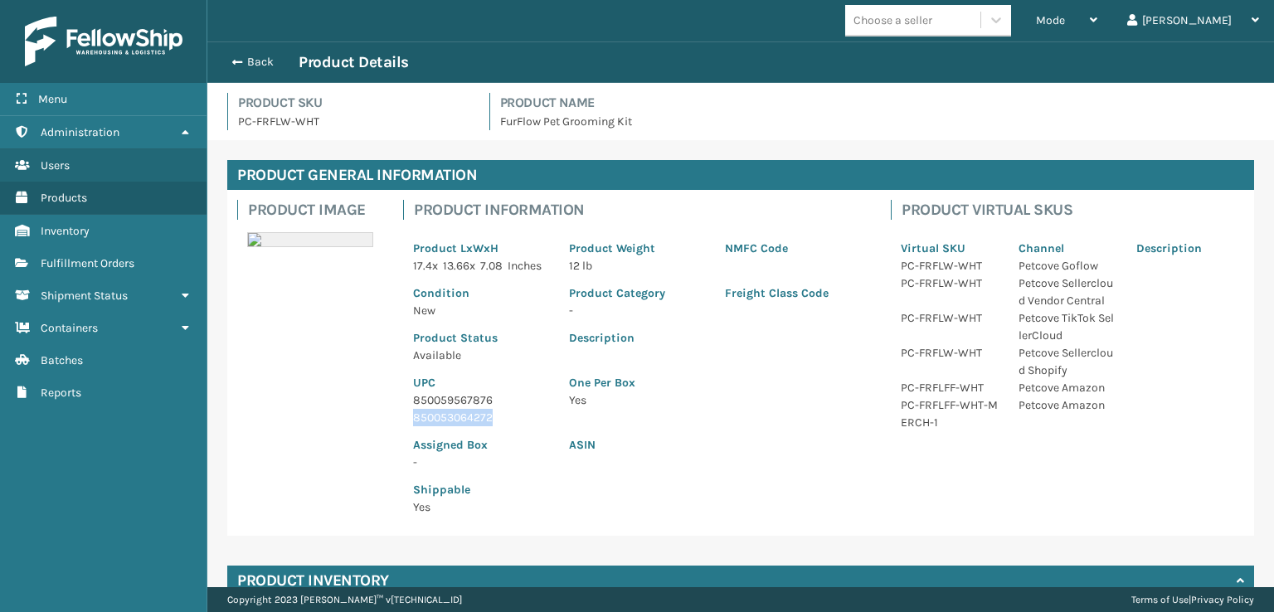
drag, startPoint x: 494, startPoint y: 437, endPoint x: 411, endPoint y: 438, distance: 83.0
click at [411, 426] on div "UPC 850059567876 850053064272" at bounding box center [481, 395] width 156 height 62
copy p "850053064272"
click at [242, 61] on button "Back" at bounding box center [260, 62] width 76 height 15
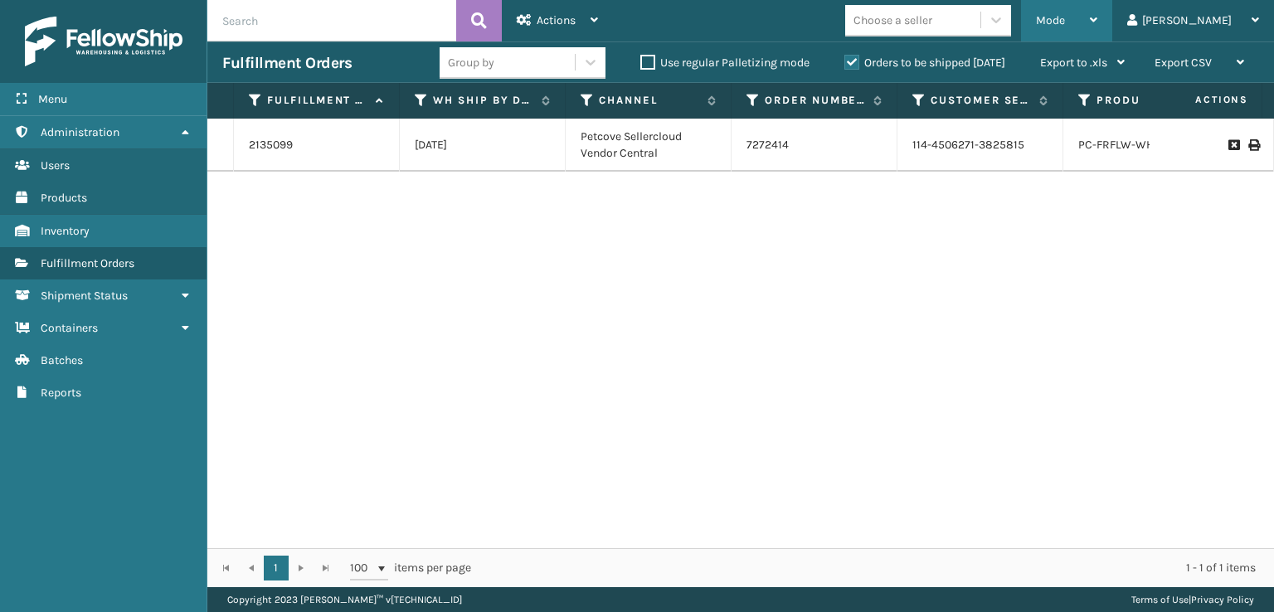
click at [1065, 17] on span "Mode" at bounding box center [1050, 20] width 29 height 14
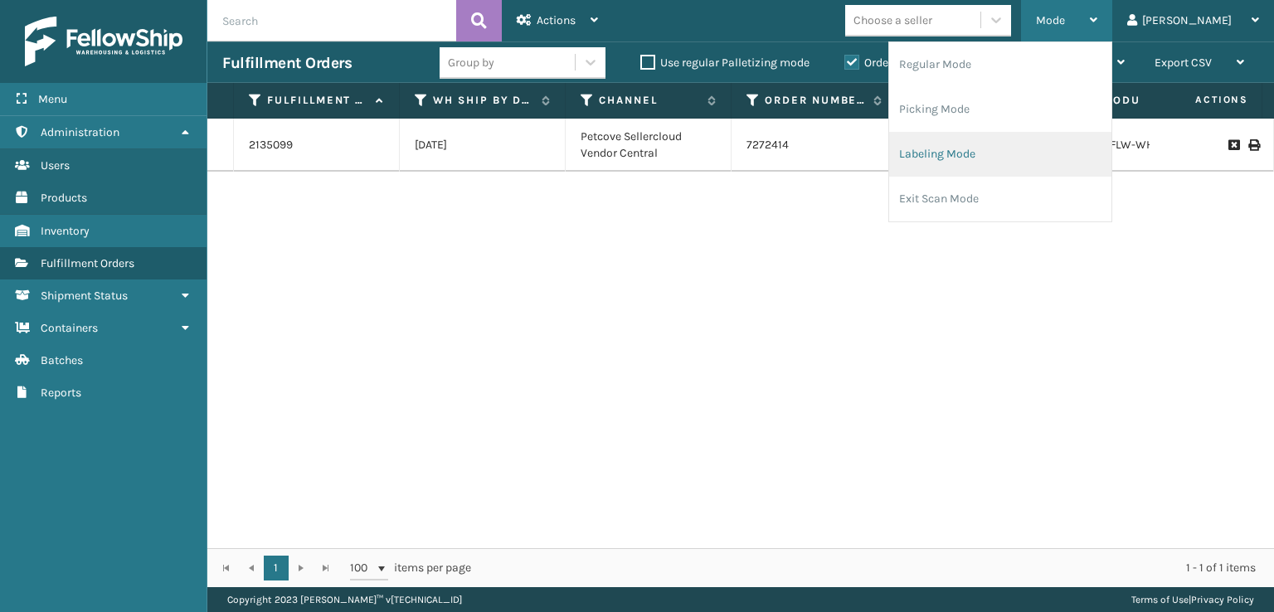
click at [989, 158] on li "Labeling Mode" at bounding box center [1000, 154] width 222 height 45
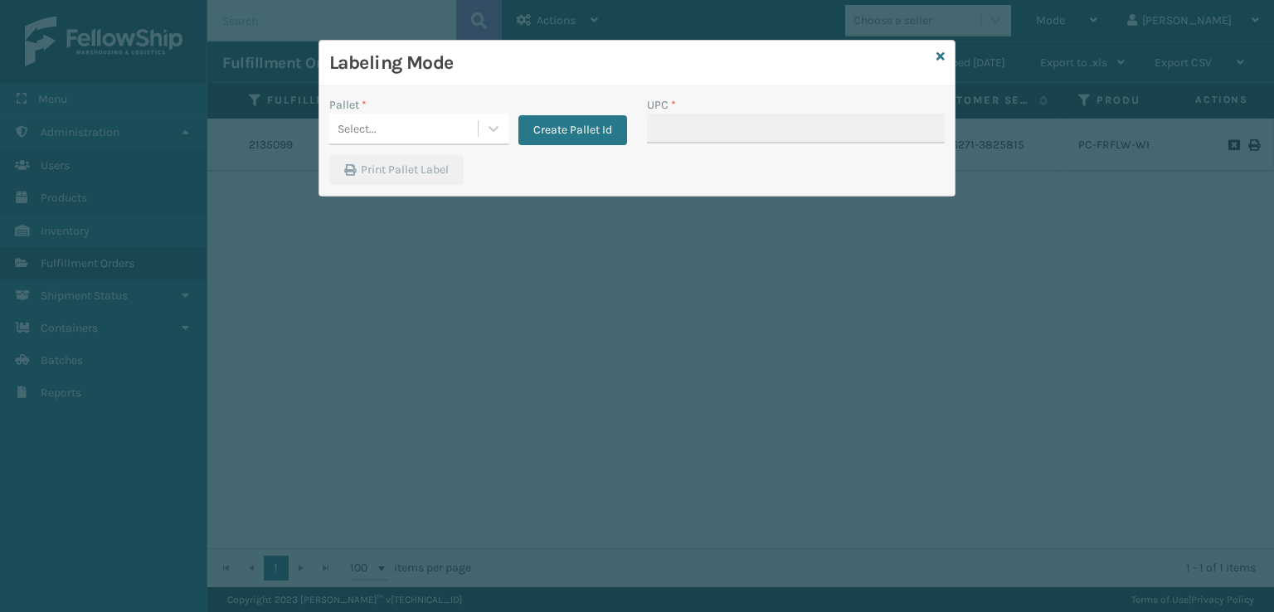
click at [348, 147] on div "Pallet * Select... Create Pallet Id" at bounding box center [478, 125] width 318 height 59
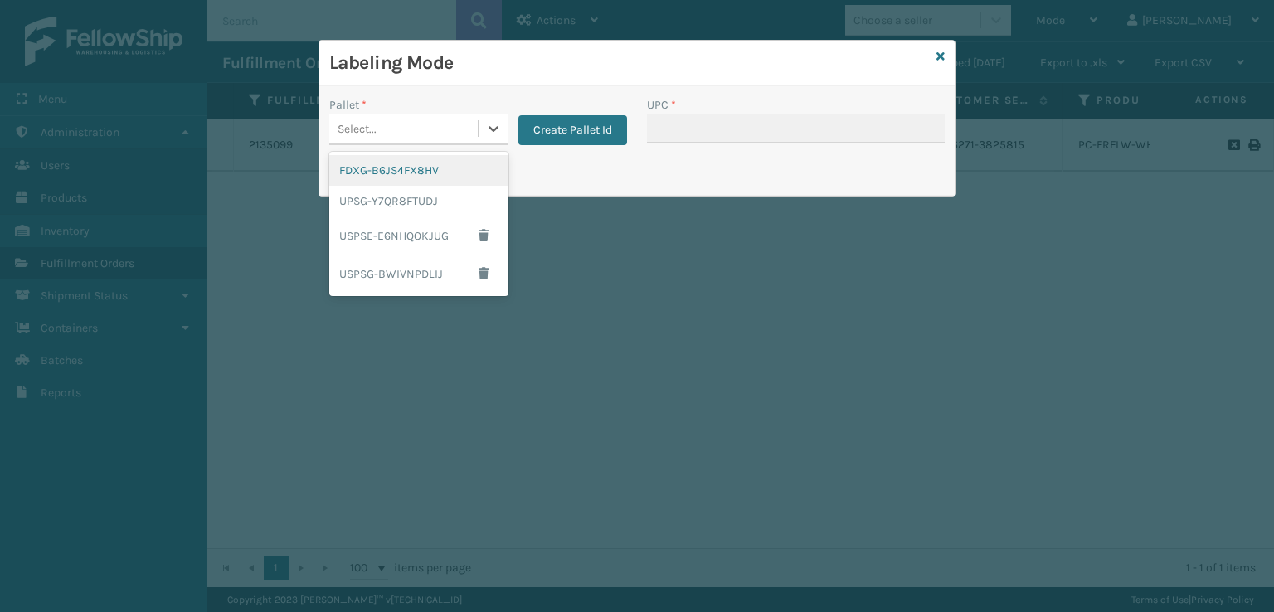
click at [348, 127] on div "Select..." at bounding box center [357, 128] width 39 height 17
click at [371, 212] on div "UPSG-Y7QR8FTUDJ" at bounding box center [418, 201] width 179 height 31
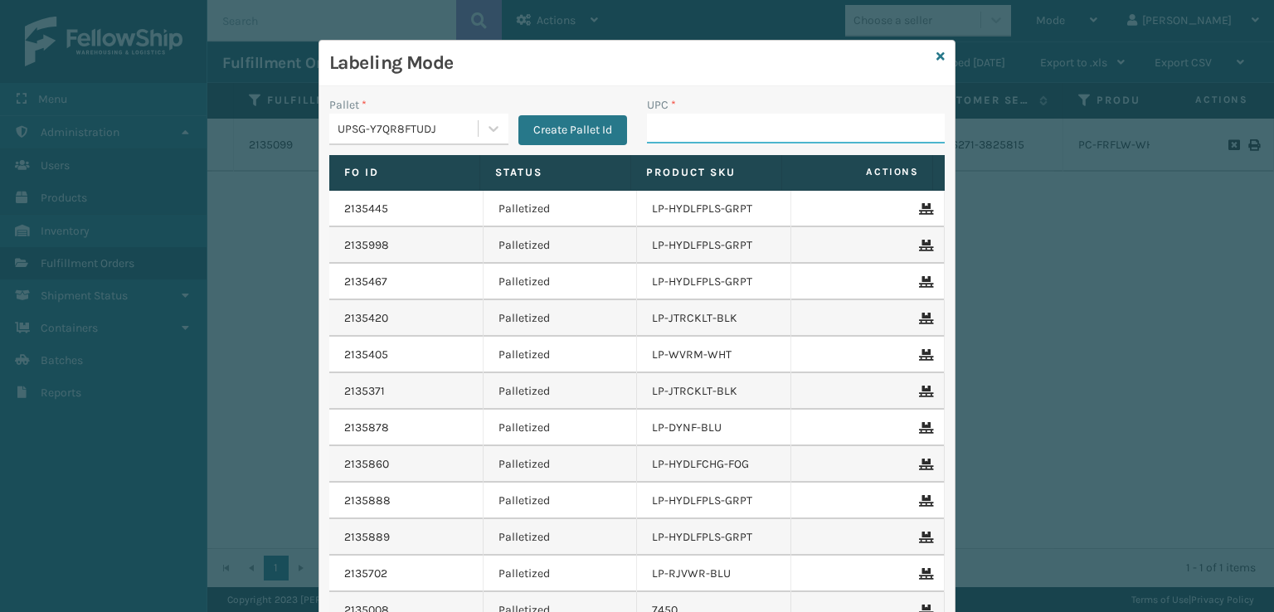
click at [676, 129] on input "UPC *" at bounding box center [796, 129] width 298 height 30
paste input "850053064272"
type input "850053064272"
click at [937, 56] on icon at bounding box center [941, 57] width 8 height 12
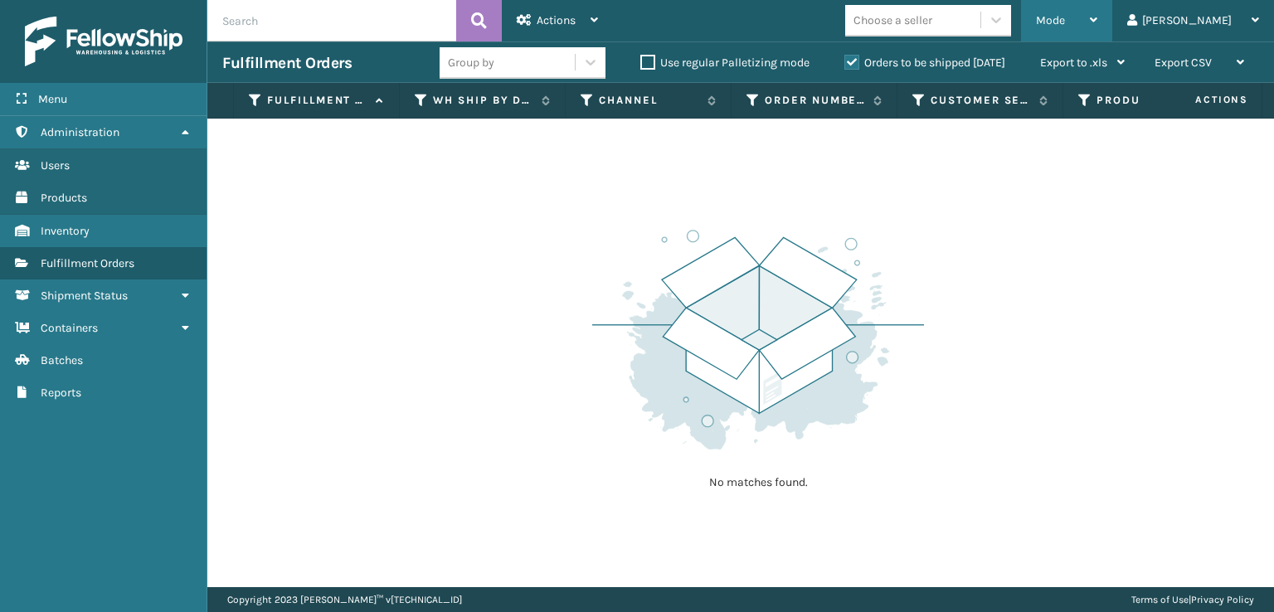
click at [1118, 43] on div "Export to .xls" at bounding box center [1082, 62] width 85 height 41
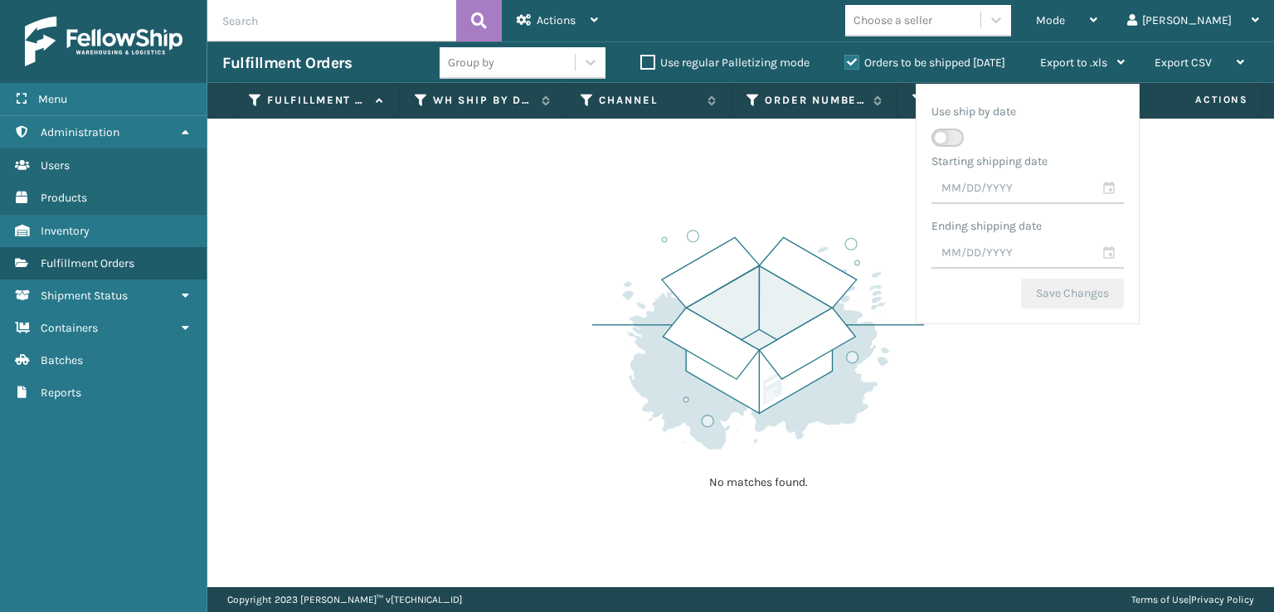
click at [717, 27] on div "Mode Regular Mode Picking Mode Labeling Mode Exit Scan Mode Choose a seller [PE…" at bounding box center [943, 20] width 661 height 41
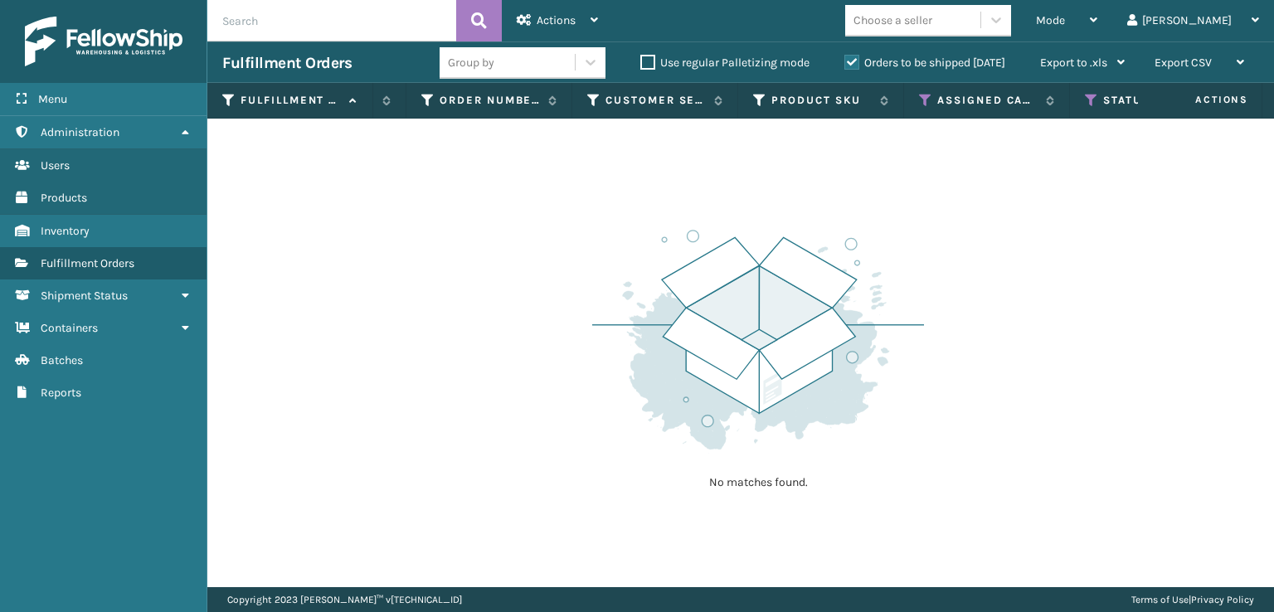
scroll to position [0, 345]
click at [890, 104] on th "Assigned Carrier Service" at bounding box center [967, 101] width 166 height 36
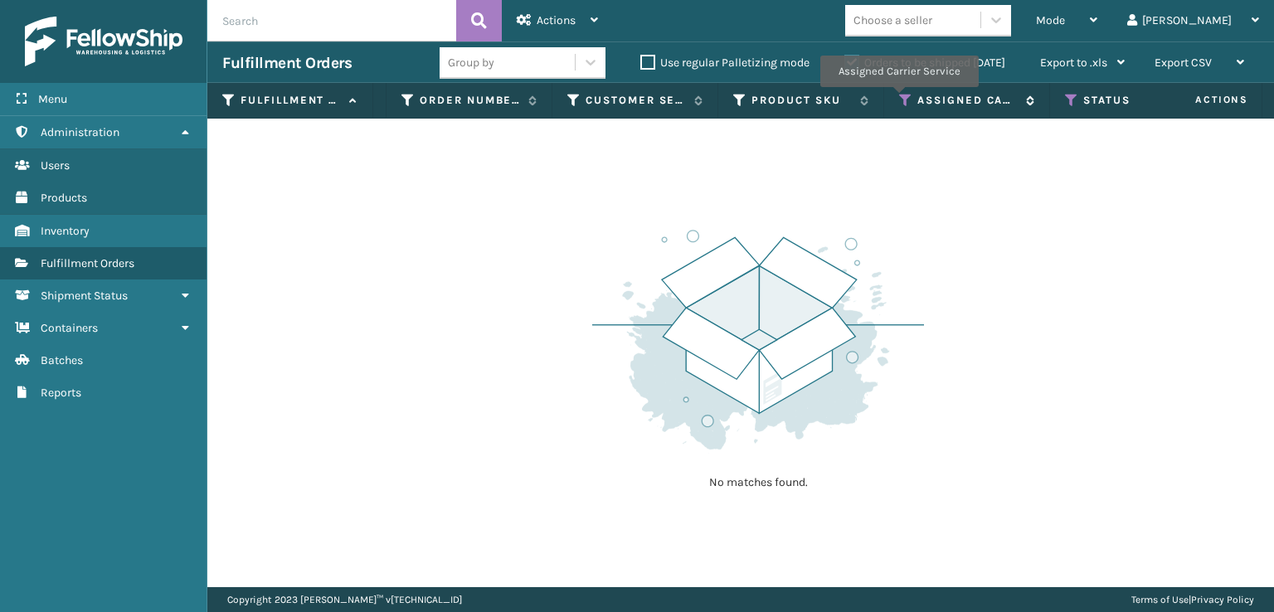
click at [902, 99] on icon at bounding box center [905, 100] width 13 height 15
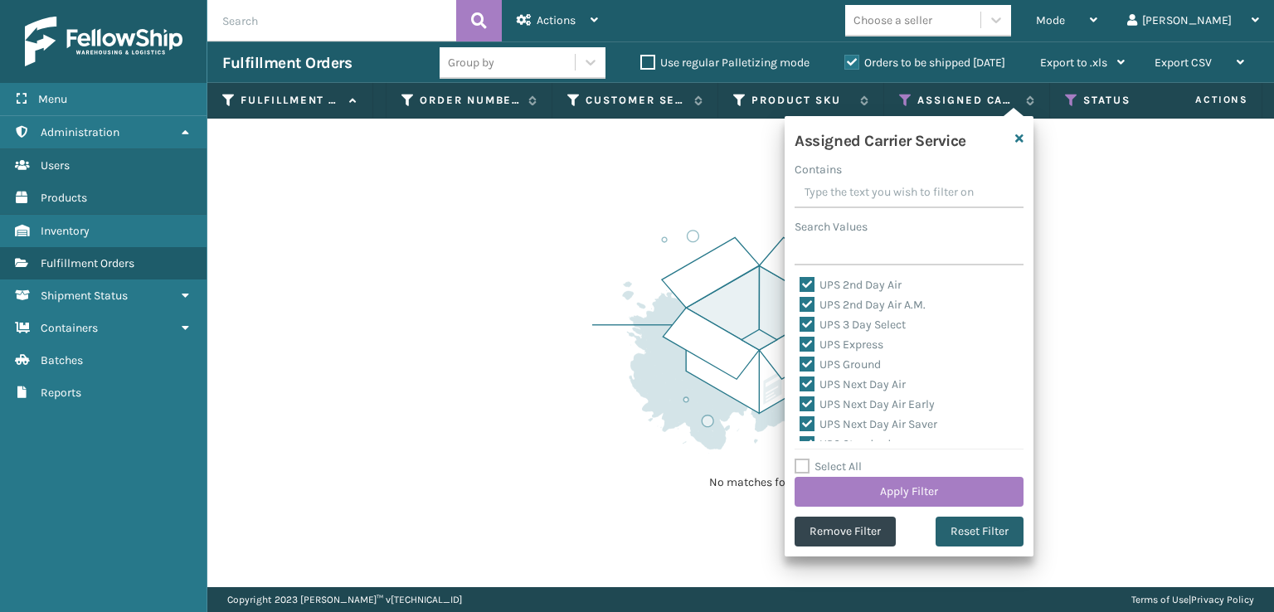
drag, startPoint x: 1000, startPoint y: 539, endPoint x: 996, endPoint y: 523, distance: 16.1
click at [996, 528] on button "Reset Filter" at bounding box center [980, 532] width 88 height 30
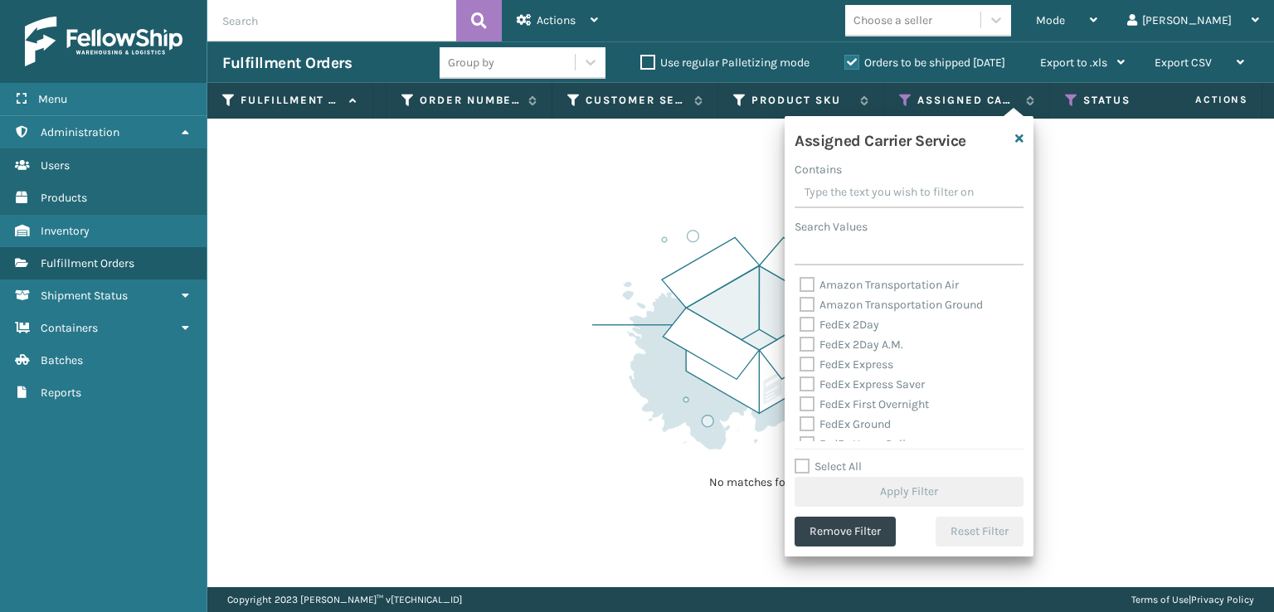
click at [843, 356] on div "FedEx Express" at bounding box center [909, 365] width 219 height 20
click at [817, 321] on label "FedEx 2Day" at bounding box center [840, 325] width 80 height 14
click at [800, 321] on input "FedEx 2Day" at bounding box center [800, 320] width 1 height 11
checkbox input "true"
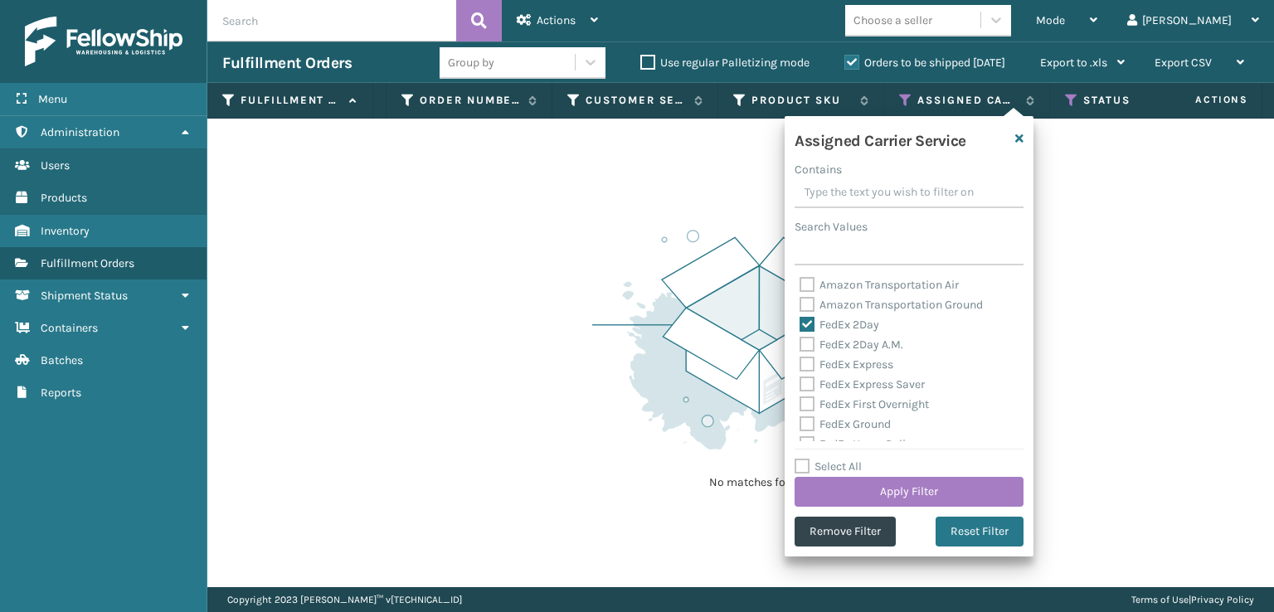
click at [806, 336] on div "FedEx 2Day A.M." at bounding box center [909, 345] width 219 height 20
click at [813, 353] on div "FedEx 2Day A.M." at bounding box center [909, 345] width 219 height 20
drag, startPoint x: 813, startPoint y: 363, endPoint x: 809, endPoint y: 346, distance: 17.1
click at [810, 358] on label "FedEx Express" at bounding box center [847, 365] width 94 height 14
click at [800, 358] on input "FedEx Express" at bounding box center [800, 360] width 1 height 11
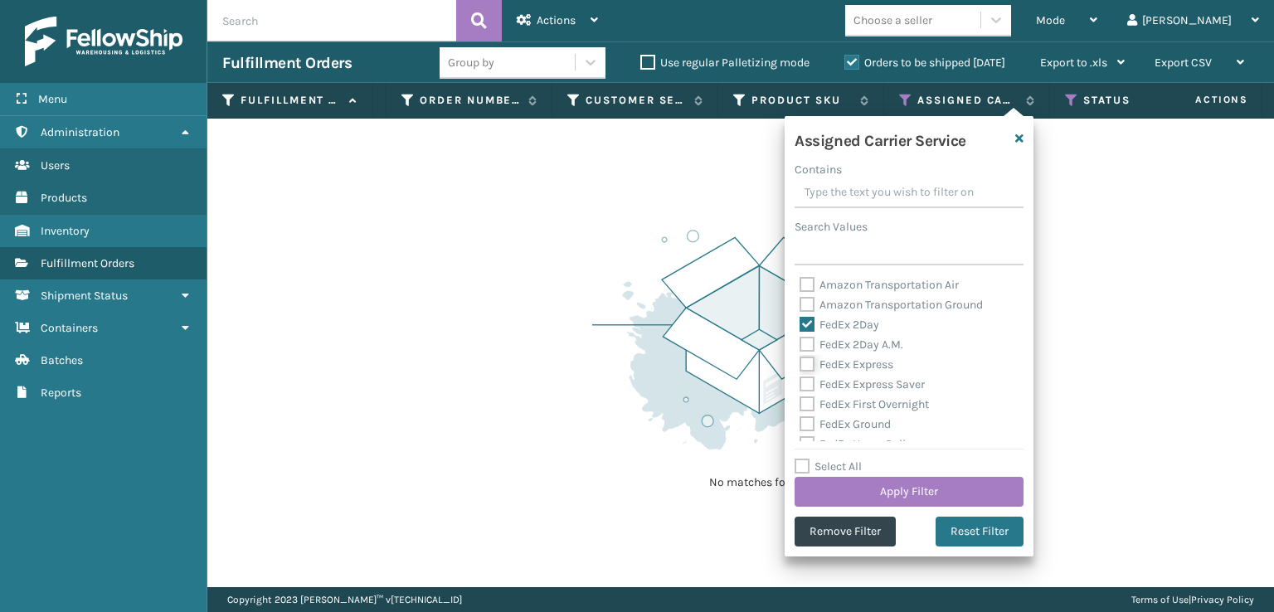
checkbox input "true"
click at [809, 343] on label "FedEx 2Day A.M." at bounding box center [852, 345] width 104 height 14
click at [800, 343] on input "FedEx 2Day A.M." at bounding box center [800, 340] width 1 height 11
checkbox input "true"
click at [806, 380] on label "FedEx Express Saver" at bounding box center [862, 384] width 125 height 14
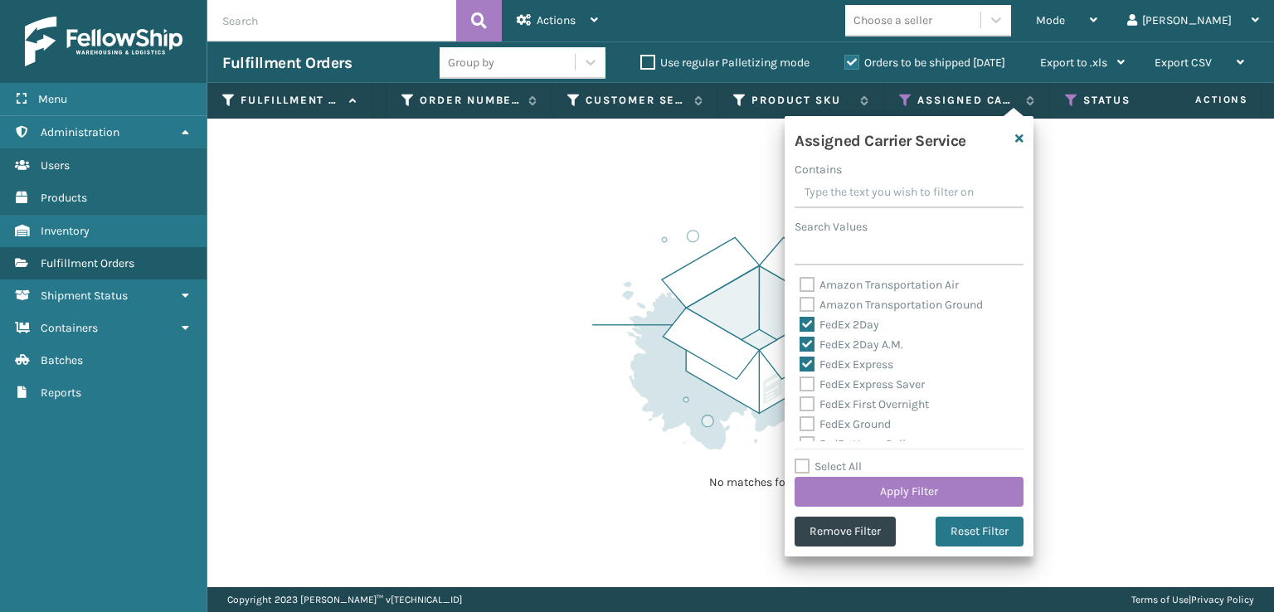
click at [800, 380] on input "FedEx Express Saver" at bounding box center [800, 380] width 1 height 11
checkbox input "true"
click at [799, 416] on div "Amazon Transportation Air Amazon Transportation Ground FedEx 2Day FedEx 2Day A.…" at bounding box center [909, 358] width 229 height 166
click at [803, 401] on label "FedEx First Overnight" at bounding box center [864, 404] width 129 height 14
click at [800, 401] on input "FedEx First Overnight" at bounding box center [800, 400] width 1 height 11
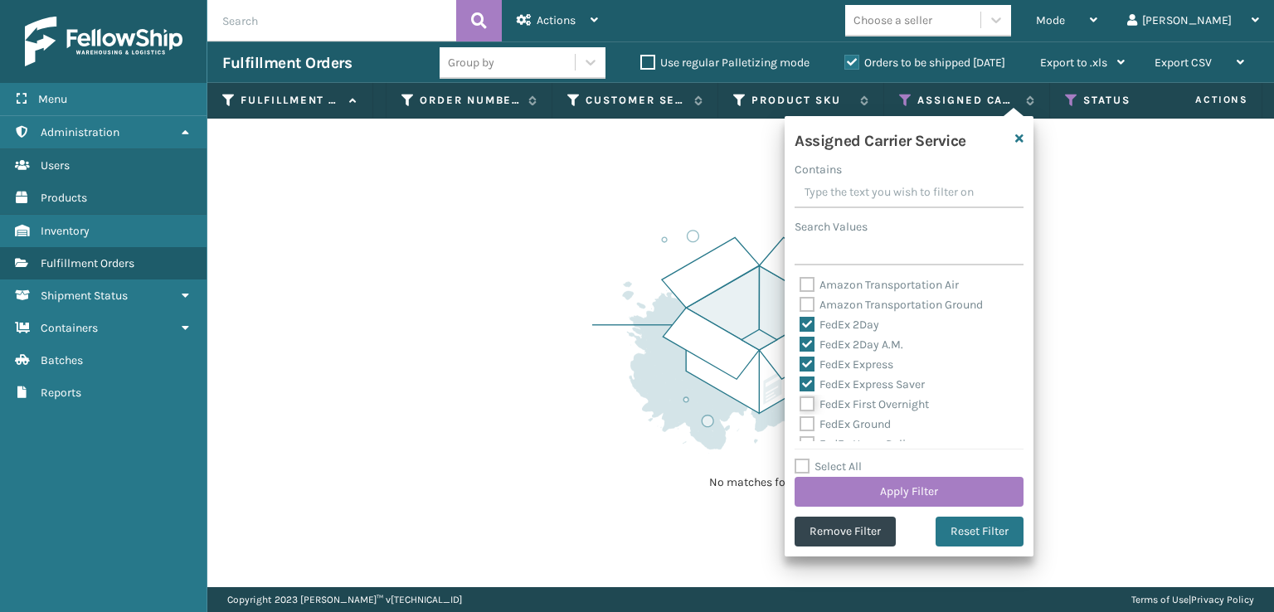
checkbox input "true"
click at [804, 422] on label "FedEx Ground" at bounding box center [845, 424] width 91 height 14
click at [800, 422] on input "FedEx Ground" at bounding box center [800, 420] width 1 height 11
checkbox input "true"
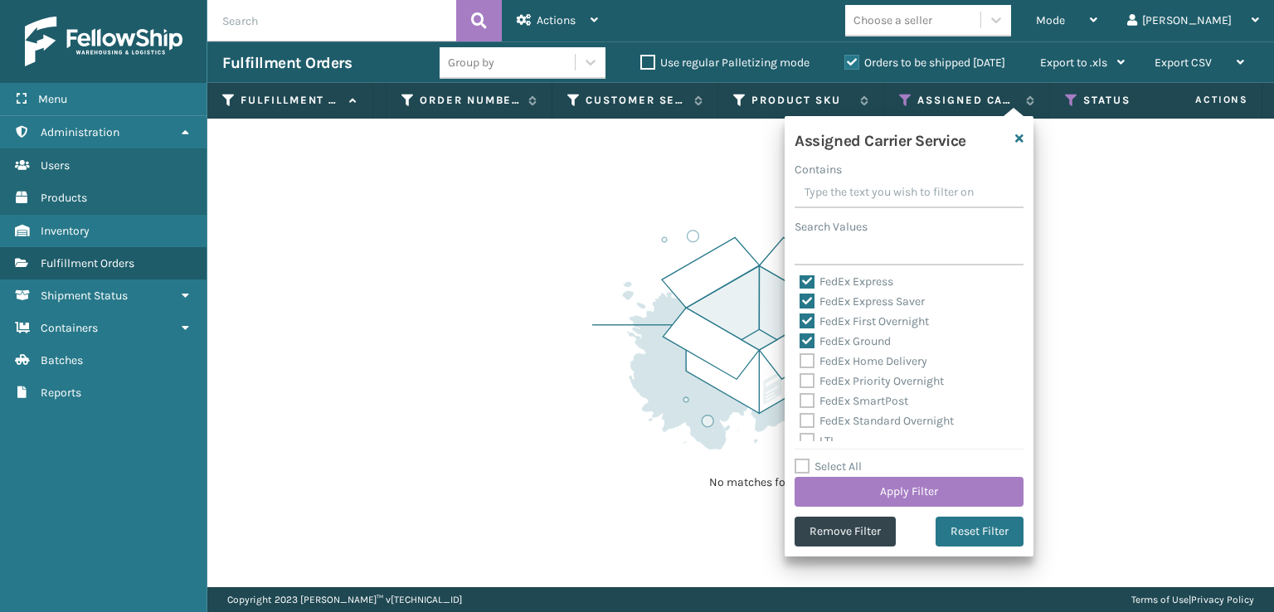
click at [806, 359] on label "FedEx Home Delivery" at bounding box center [864, 361] width 128 height 14
click at [800, 359] on input "FedEx Home Delivery" at bounding box center [800, 357] width 1 height 11
checkbox input "true"
click at [807, 392] on div "FedEx SmartPost" at bounding box center [909, 402] width 219 height 20
click at [805, 378] on label "FedEx Priority Overnight" at bounding box center [872, 381] width 144 height 14
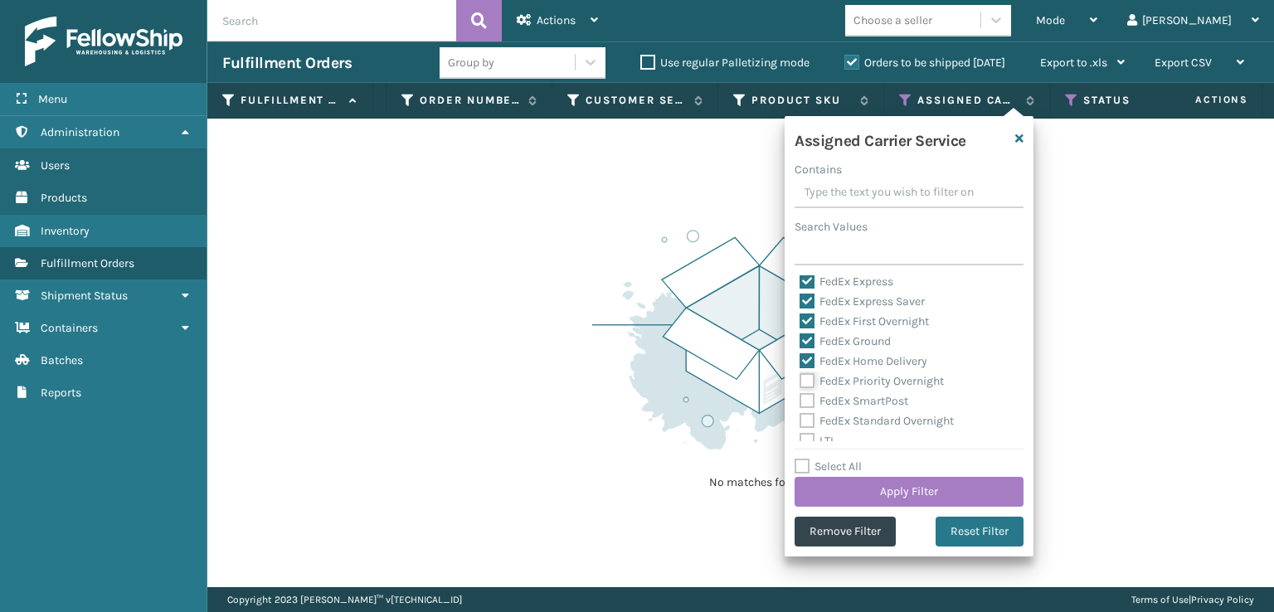
click at [800, 378] on input "FedEx Priority Overnight" at bounding box center [800, 377] width 1 height 11
checkbox input "true"
click at [811, 404] on label "FedEx SmartPost" at bounding box center [854, 401] width 109 height 14
click at [800, 402] on input "FedEx SmartPost" at bounding box center [800, 397] width 1 height 11
checkbox input "true"
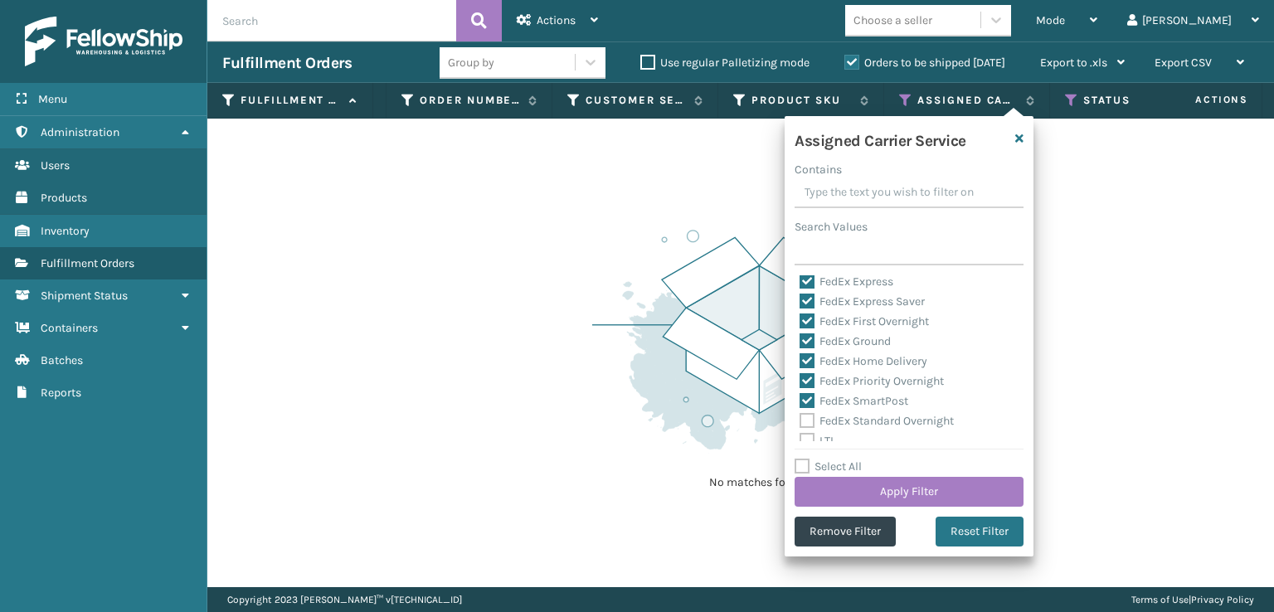
click at [812, 420] on label "FedEx Standard Overnight" at bounding box center [877, 421] width 154 height 14
click at [800, 420] on input "FedEx Standard Overnight" at bounding box center [800, 416] width 1 height 11
checkbox input "true"
click at [912, 479] on button "Apply Filter" at bounding box center [909, 492] width 229 height 30
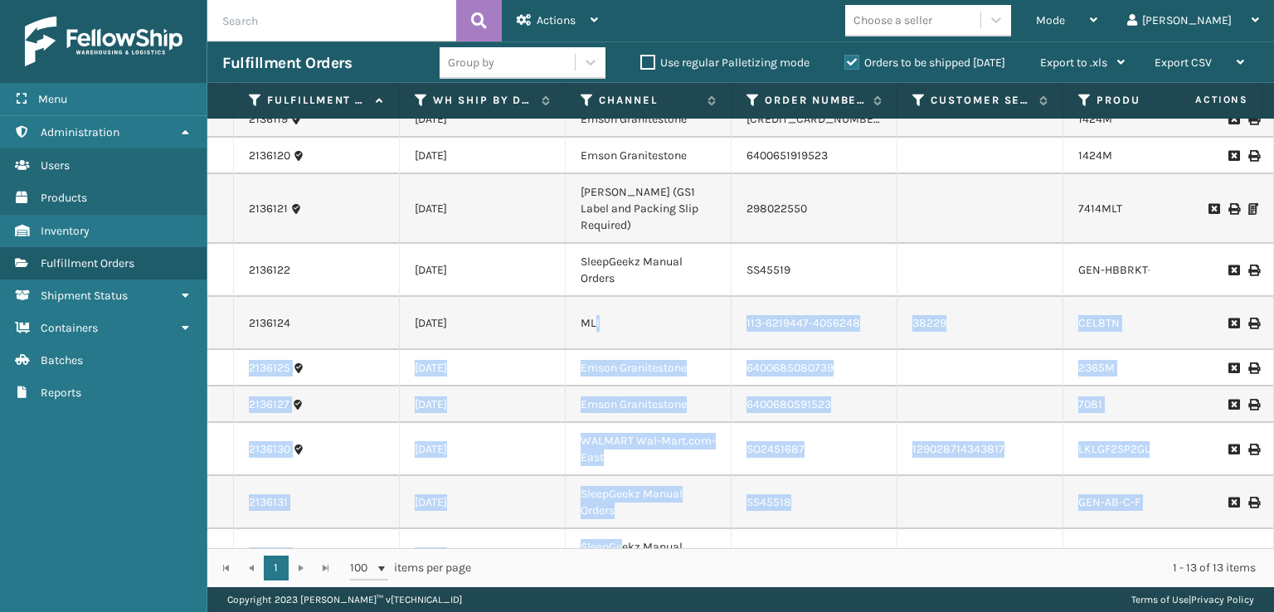
scroll to position [272, 0]
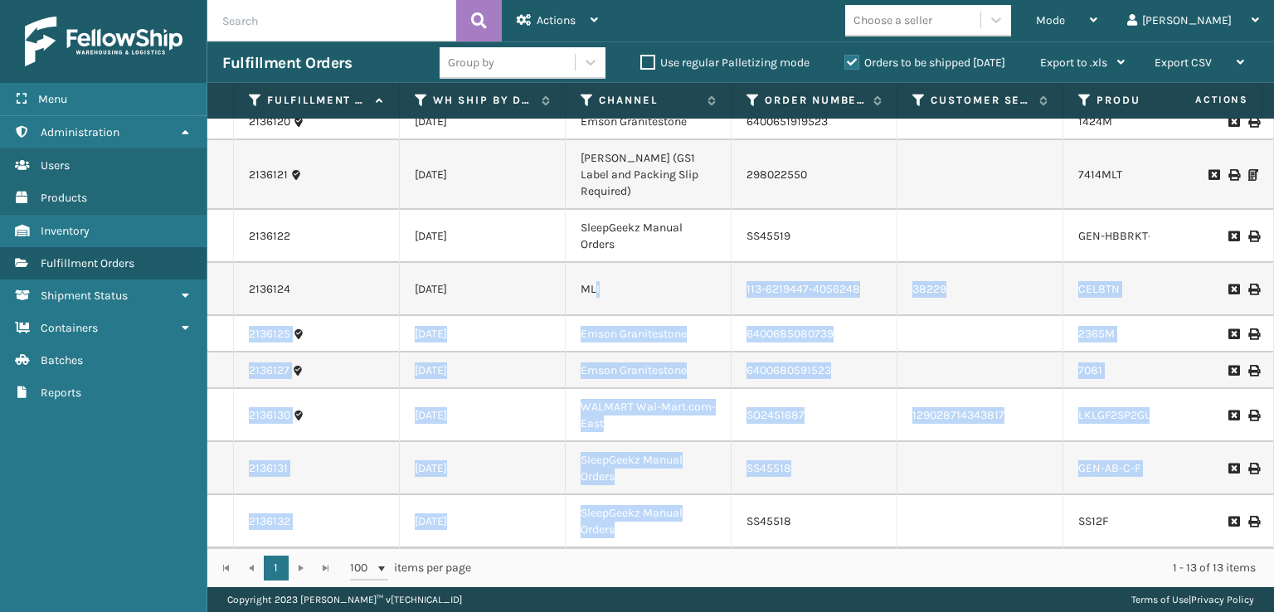
drag, startPoint x: 596, startPoint y: 526, endPoint x: 620, endPoint y: 535, distance: 26.5
click at [620, 535] on div "2135829 [DATE] JoyBerri Sellercloud- Shopify 7272113 200013852204772 JB-UPSRGPN…" at bounding box center [740, 334] width 1067 height 430
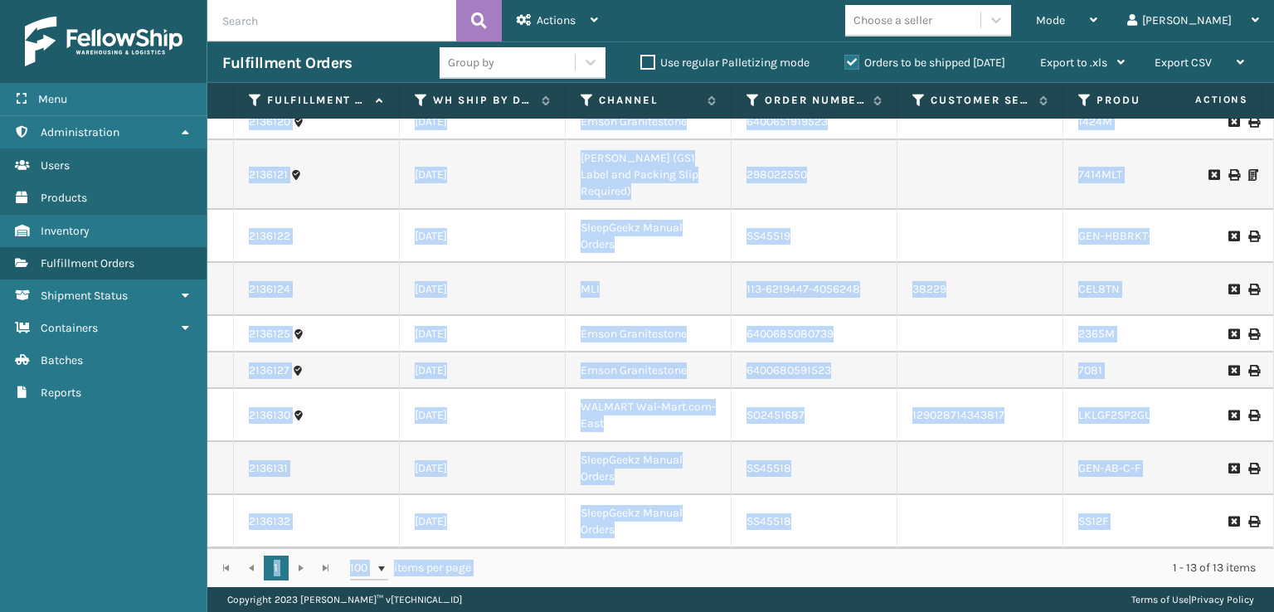
drag, startPoint x: 596, startPoint y: 548, endPoint x: 609, endPoint y: 545, distance: 12.9
click at [609, 545] on div "Fulfillment Order Id WH Ship By Date Channel Order Number Customer Service Orde…" at bounding box center [740, 335] width 1067 height 504
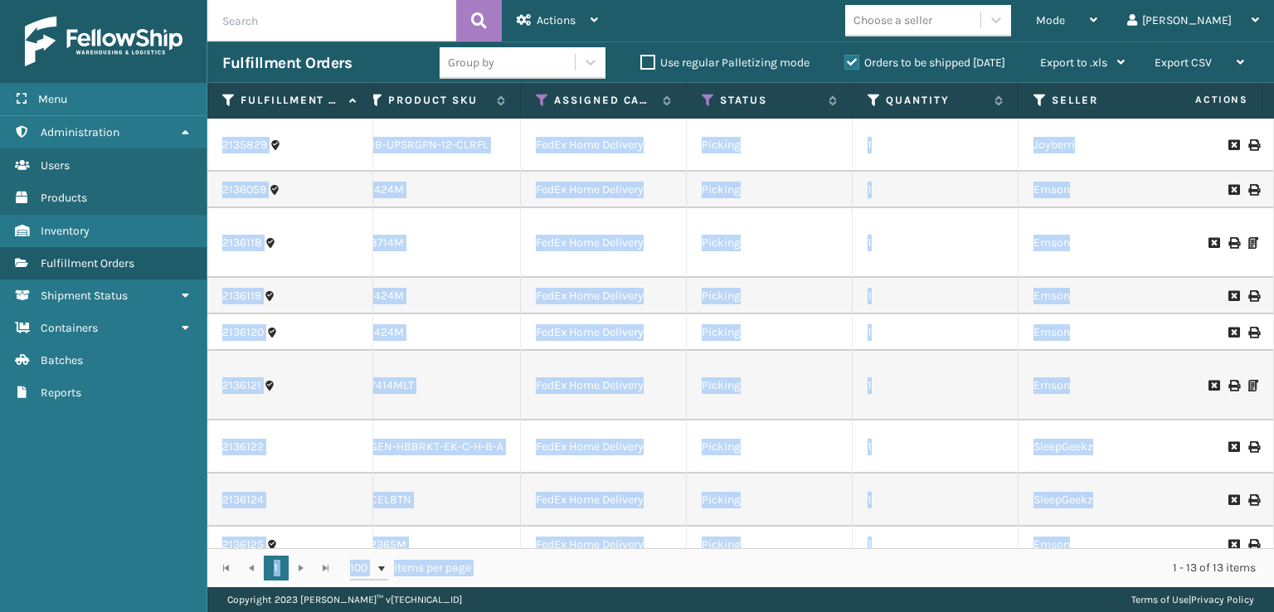
scroll to position [0, 708]
click at [886, 359] on td "1" at bounding box center [936, 386] width 166 height 70
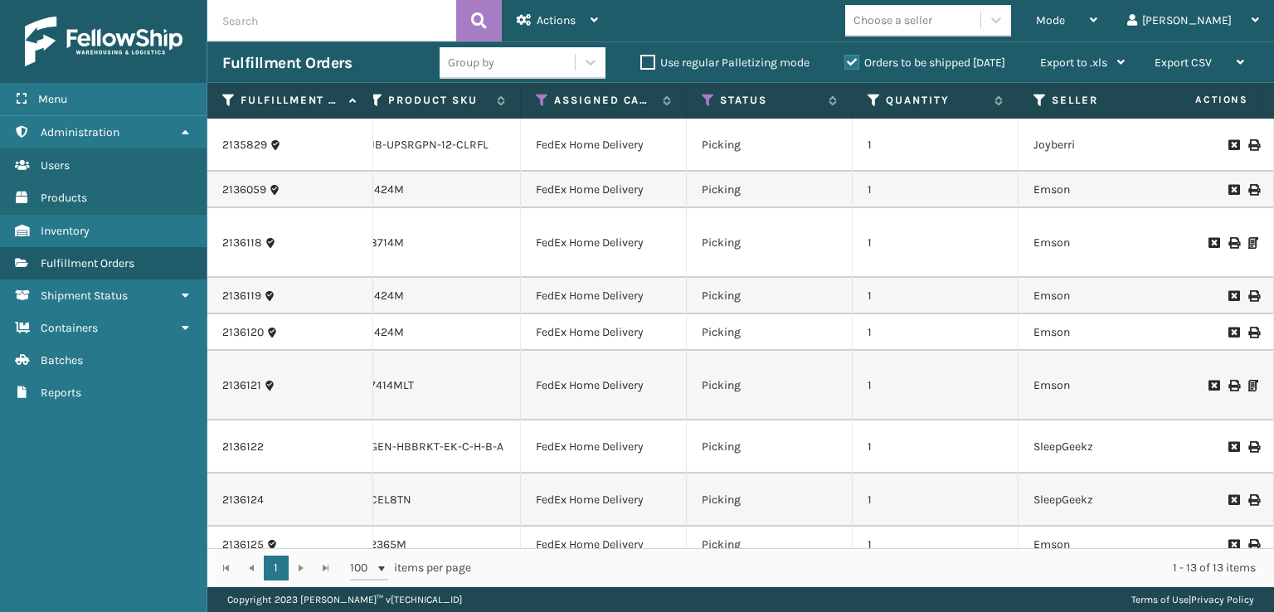
click at [1058, 140] on td "Joyberri" at bounding box center [1102, 145] width 166 height 53
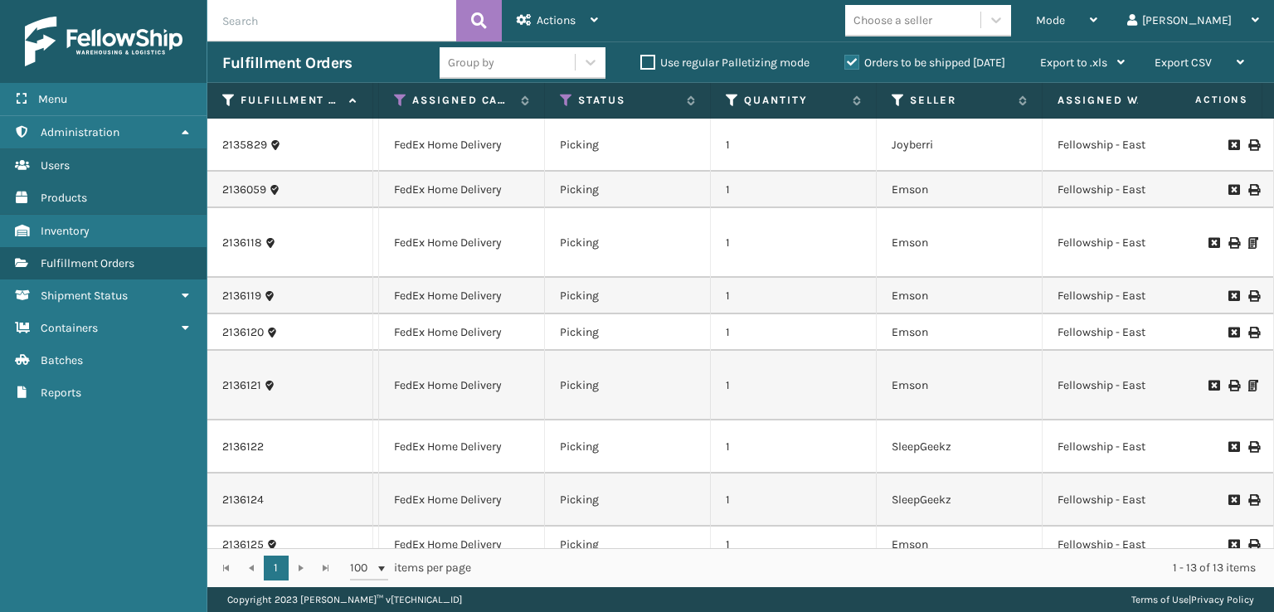
scroll to position [0, 874]
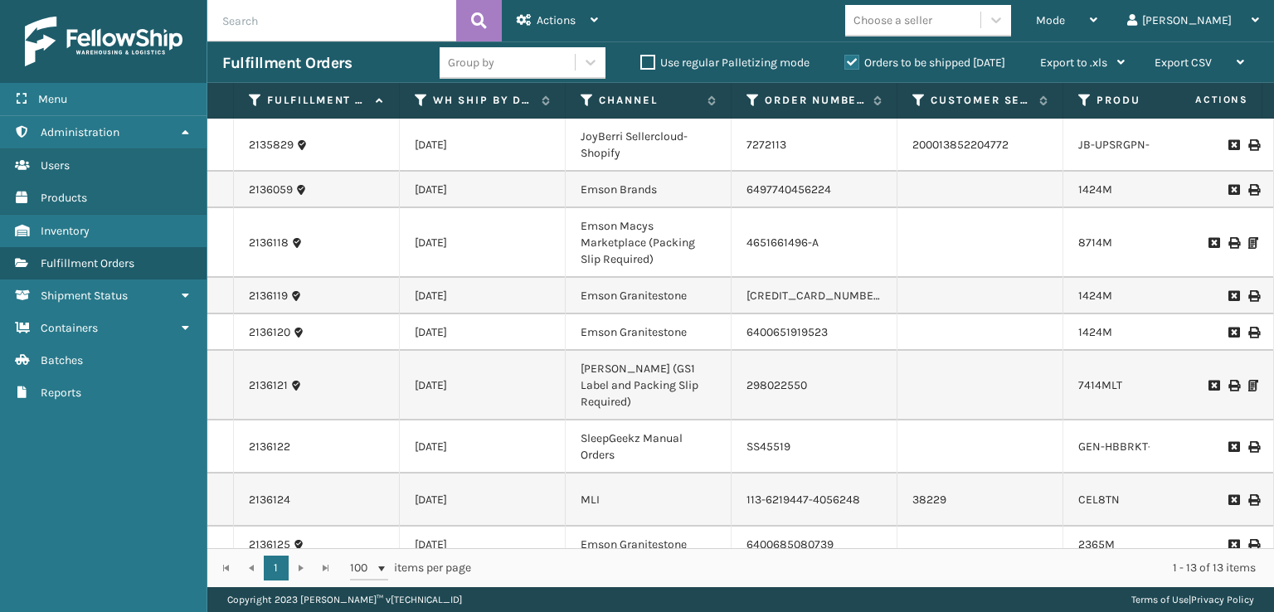
click at [981, 142] on td "200013852204772" at bounding box center [981, 145] width 166 height 53
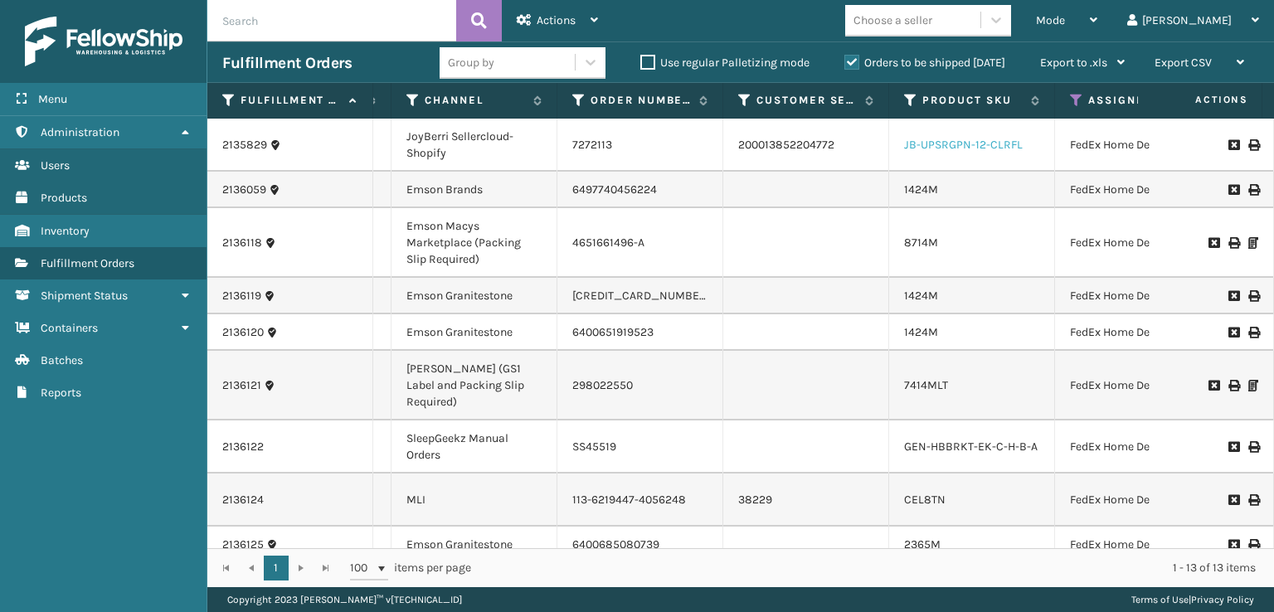
drag, startPoint x: 853, startPoint y: 292, endPoint x: 941, endPoint y: 147, distance: 169.7
click at [941, 147] on link "JB-UPSRGPN-12-CLRFL" at bounding box center [963, 145] width 119 height 14
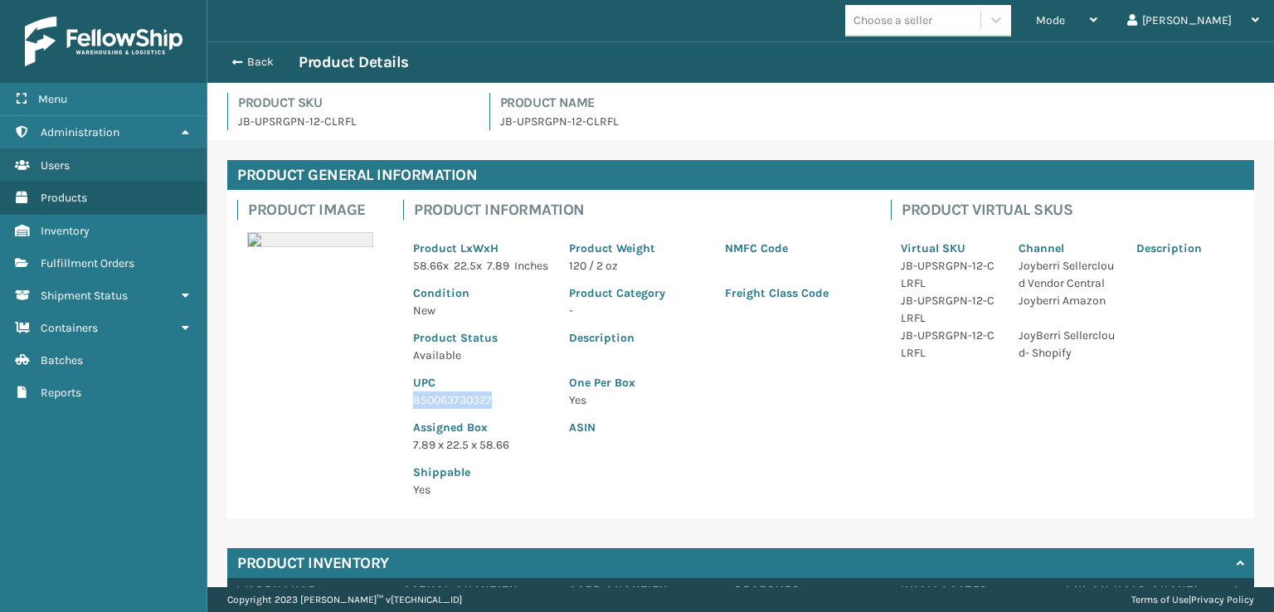
drag, startPoint x: 940, startPoint y: 147, endPoint x: 411, endPoint y: 425, distance: 597.0
click at [409, 409] on div "UPC 850063730327" at bounding box center [481, 386] width 156 height 45
copy p "850063730327"
click at [234, 60] on span "button" at bounding box center [235, 62] width 10 height 12
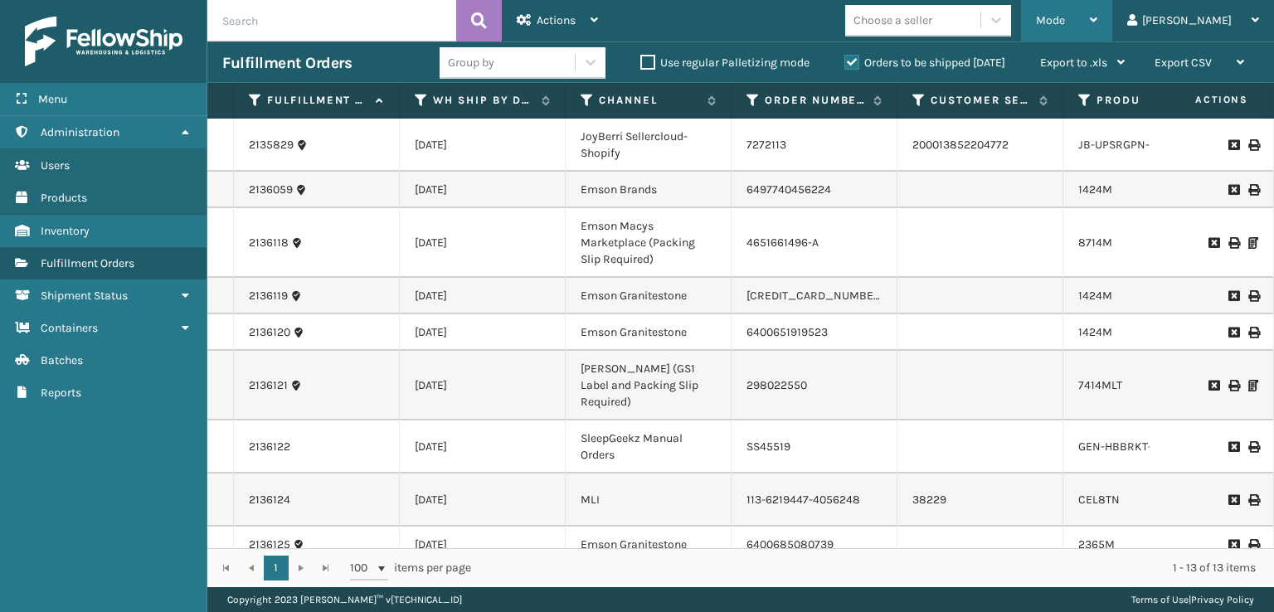
click at [1102, 18] on div "Mode Regular Mode Picking Mode Labeling Mode Exit Scan Mode" at bounding box center [1066, 20] width 91 height 41
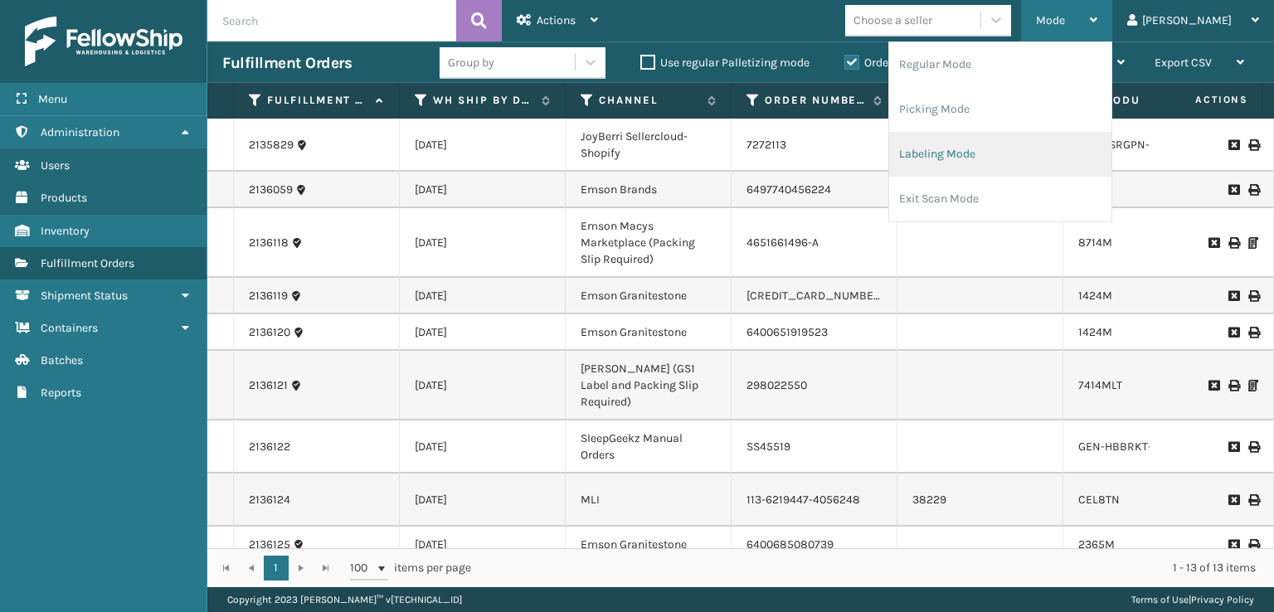
click at [1006, 154] on li "Labeling Mode" at bounding box center [1000, 154] width 222 height 45
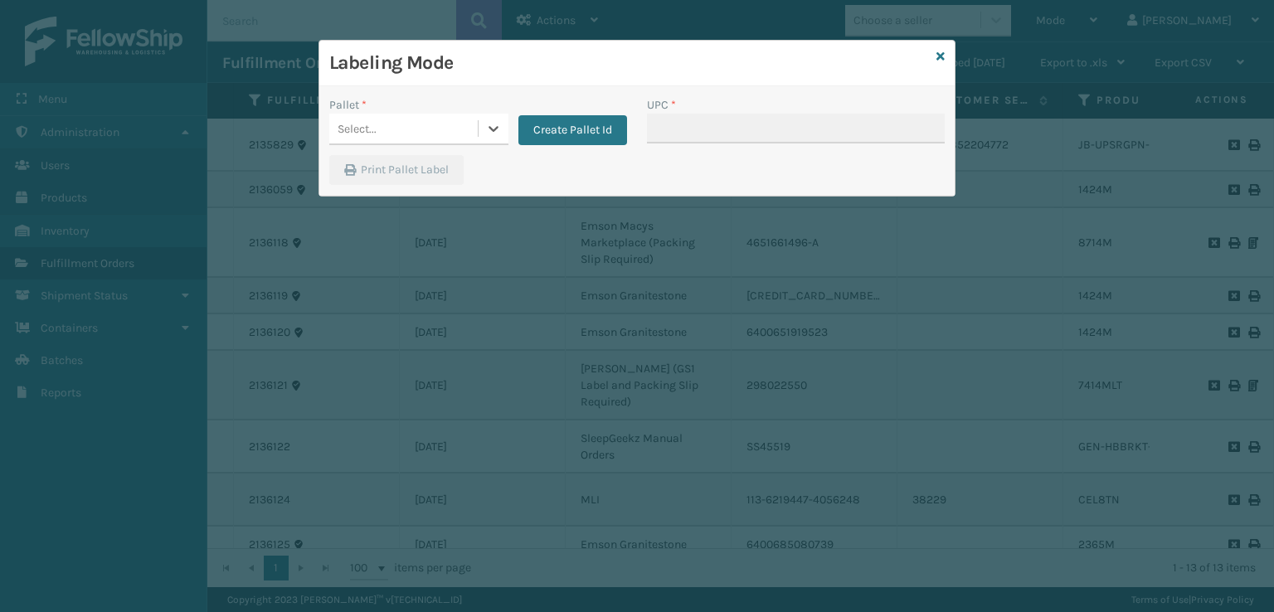
click at [401, 124] on div "Select..." at bounding box center [403, 128] width 148 height 27
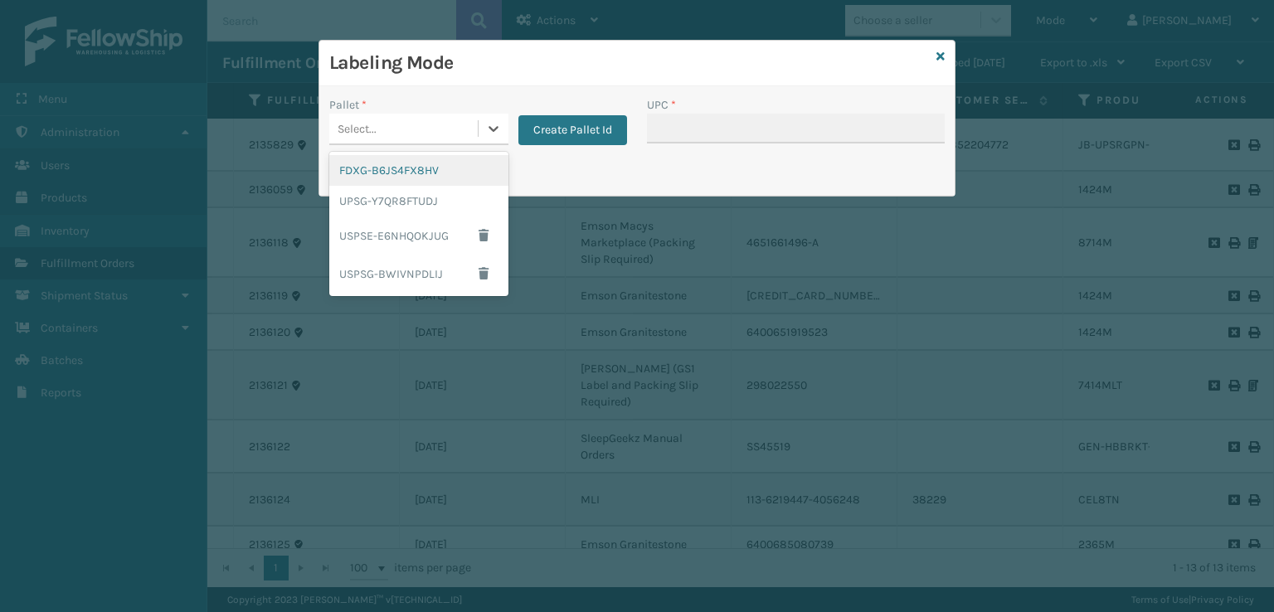
click at [445, 168] on div "FDXG-B6JS4FX8HV" at bounding box center [418, 170] width 179 height 31
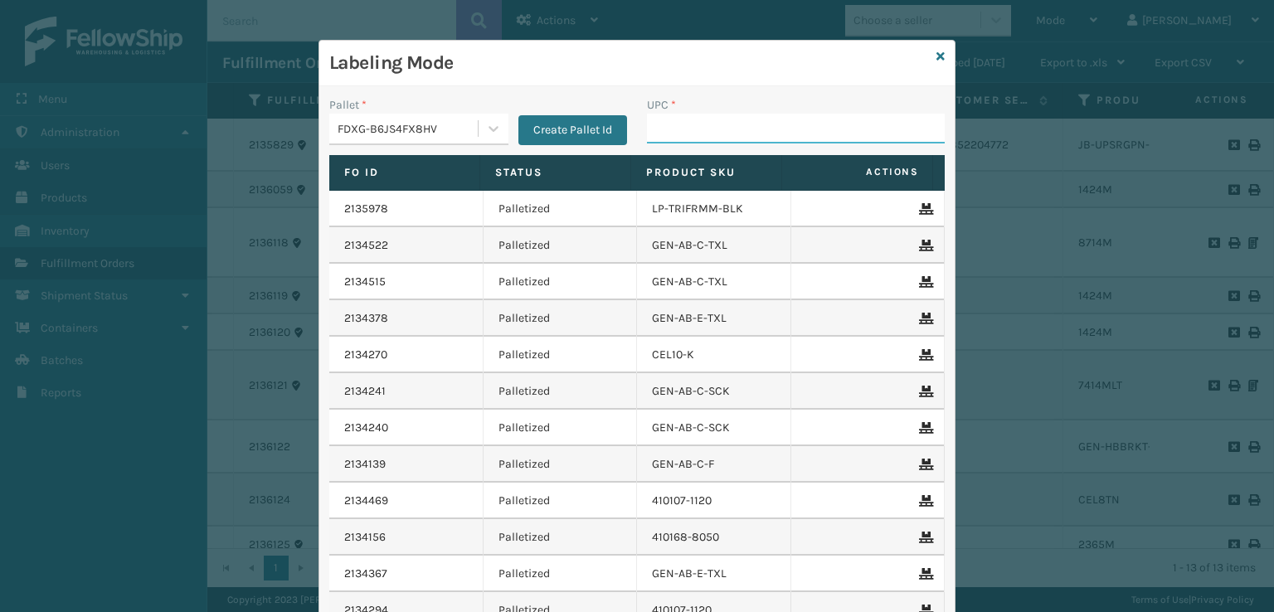
click at [674, 129] on input "UPC *" at bounding box center [796, 129] width 298 height 30
paste input "850063730327"
type input "850063730327"
click at [440, 130] on div "FDXG-B6JS4FX8HV" at bounding box center [409, 128] width 142 height 17
click at [461, 130] on div "FDXG-B6JS4FX8HV" at bounding box center [409, 128] width 142 height 17
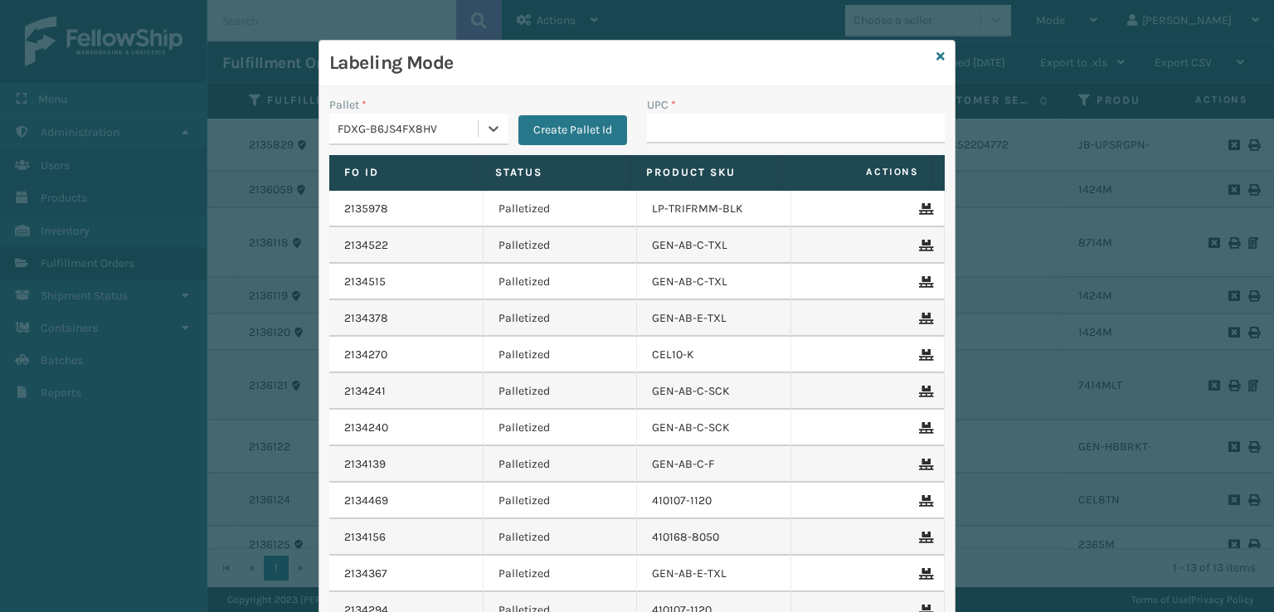
click at [461, 130] on div "FDXG-B6JS4FX8HV" at bounding box center [409, 128] width 142 height 17
click at [454, 128] on div "FDXG-B6JS4FX8HV" at bounding box center [409, 128] width 142 height 17
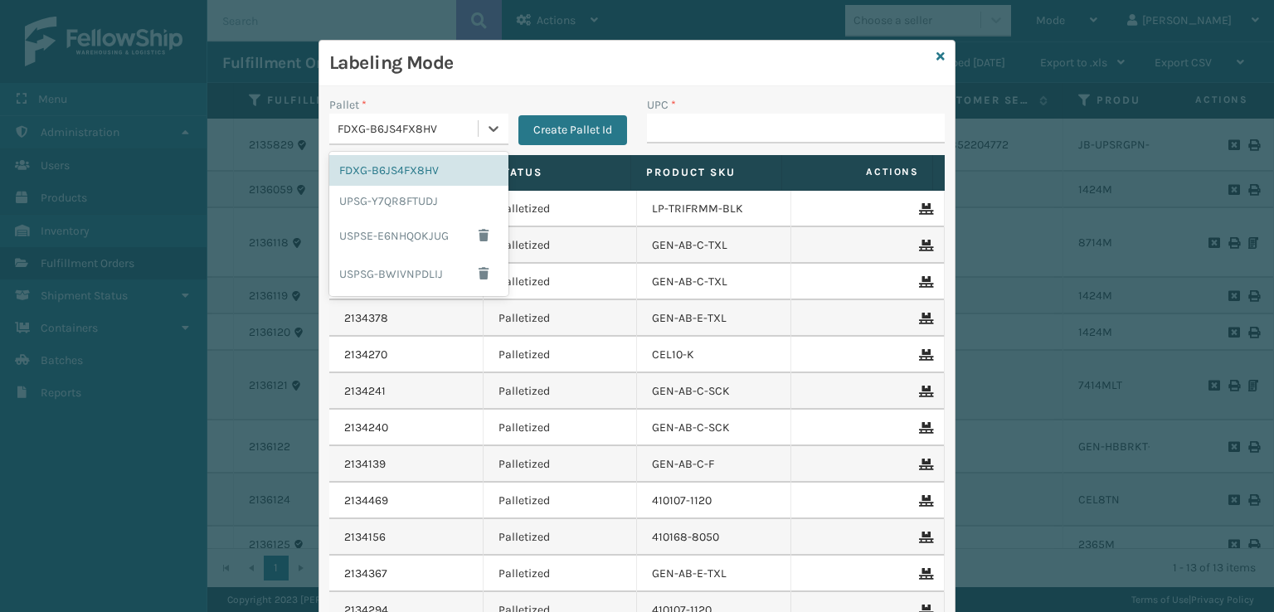
click at [454, 128] on div "FDXG-B6JS4FX8HV" at bounding box center [409, 128] width 142 height 17
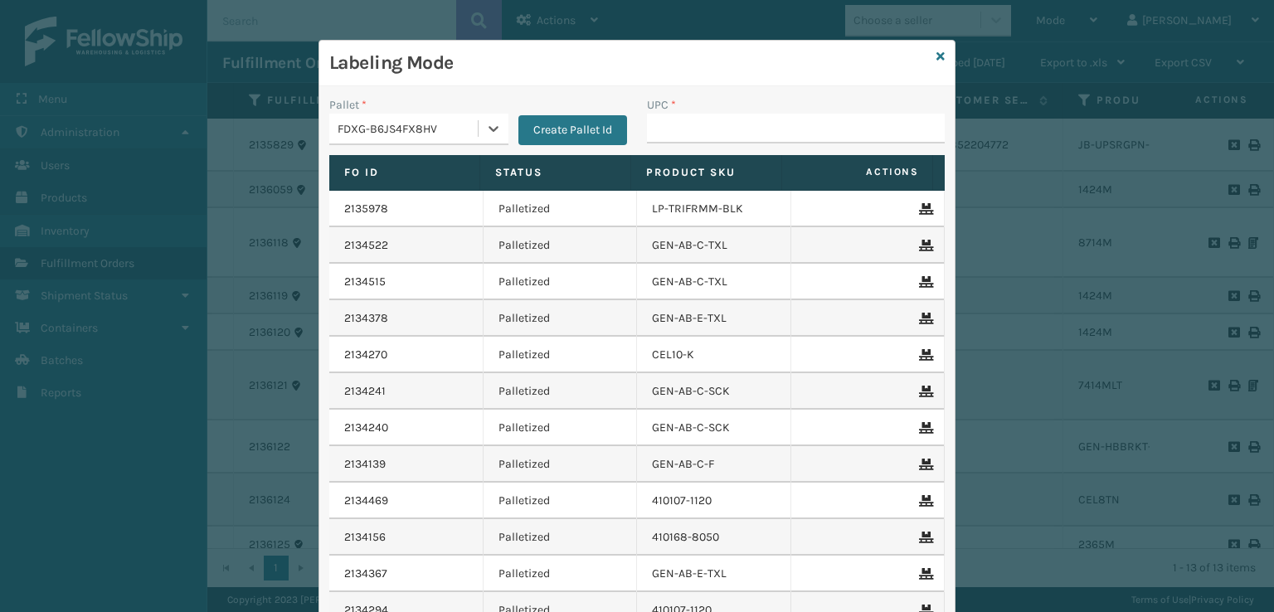
click at [436, 124] on div "FDXG-B6JS4FX8HV" at bounding box center [409, 128] width 142 height 17
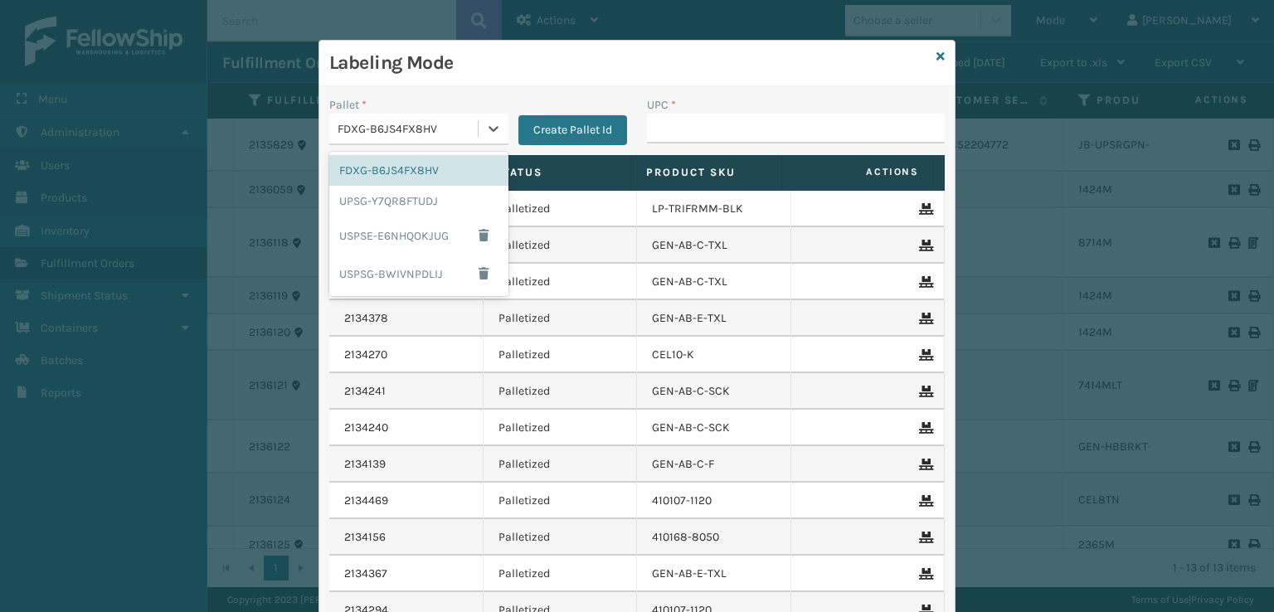
click at [338, 125] on div "FDXG-B6JS4FX8HV" at bounding box center [409, 128] width 142 height 17
click at [435, 239] on div "USPSE-E6NHQOKJUG" at bounding box center [418, 236] width 179 height 38
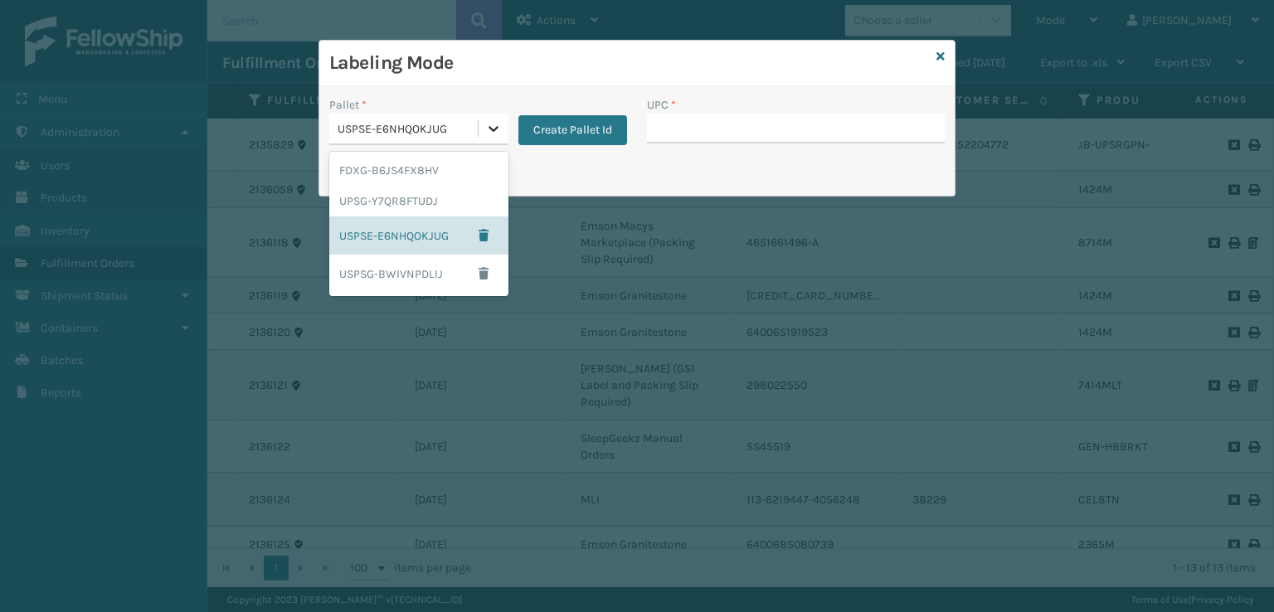
drag, startPoint x: 499, startPoint y: 128, endPoint x: 481, endPoint y: 142, distance: 22.4
click at [498, 128] on icon at bounding box center [493, 128] width 17 height 17
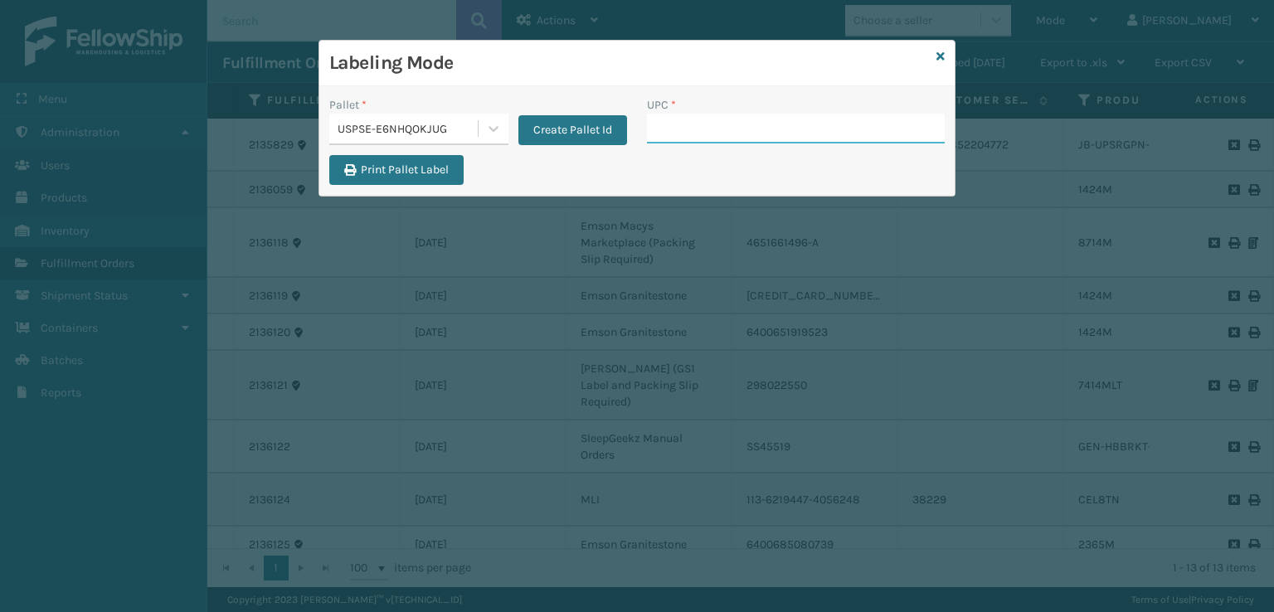
click at [669, 130] on input "UPC *" at bounding box center [796, 129] width 298 height 30
click at [939, 61] on icon at bounding box center [941, 57] width 8 height 12
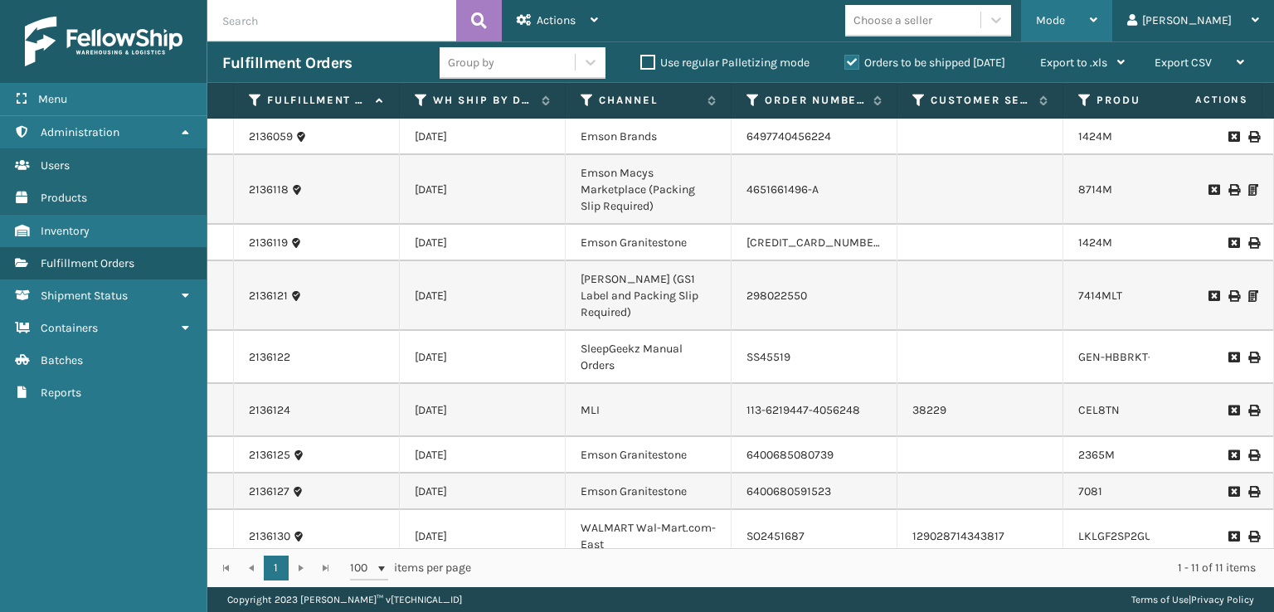
click at [1065, 17] on span "Mode" at bounding box center [1050, 20] width 29 height 14
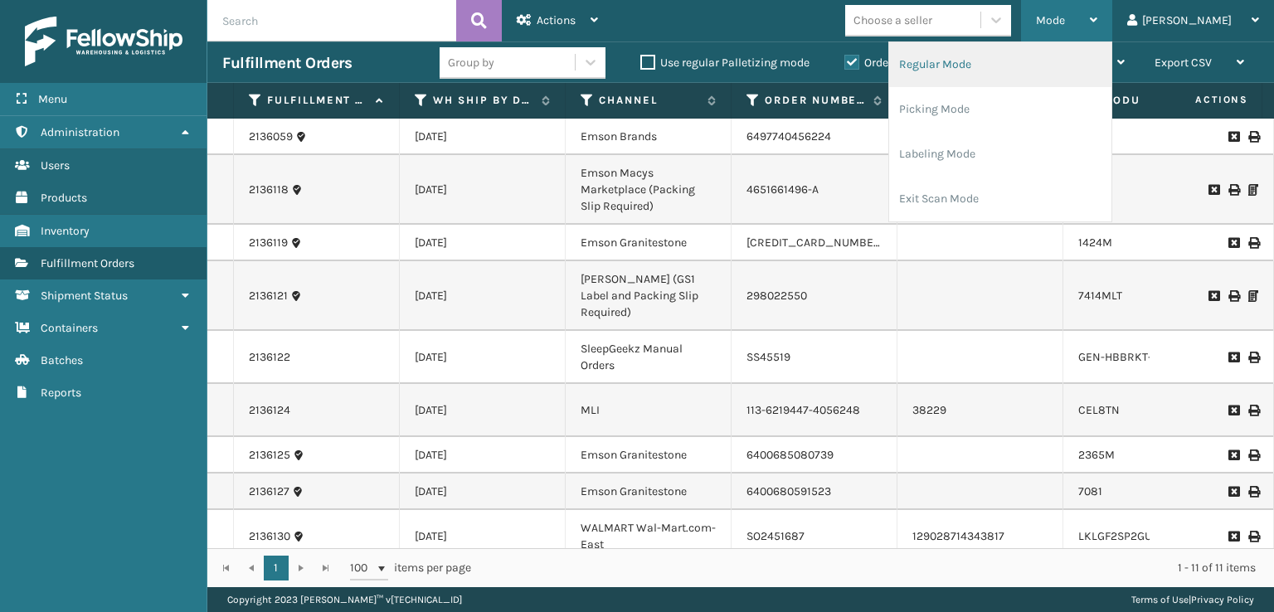
click at [965, 61] on li "Regular Mode" at bounding box center [1000, 64] width 222 height 45
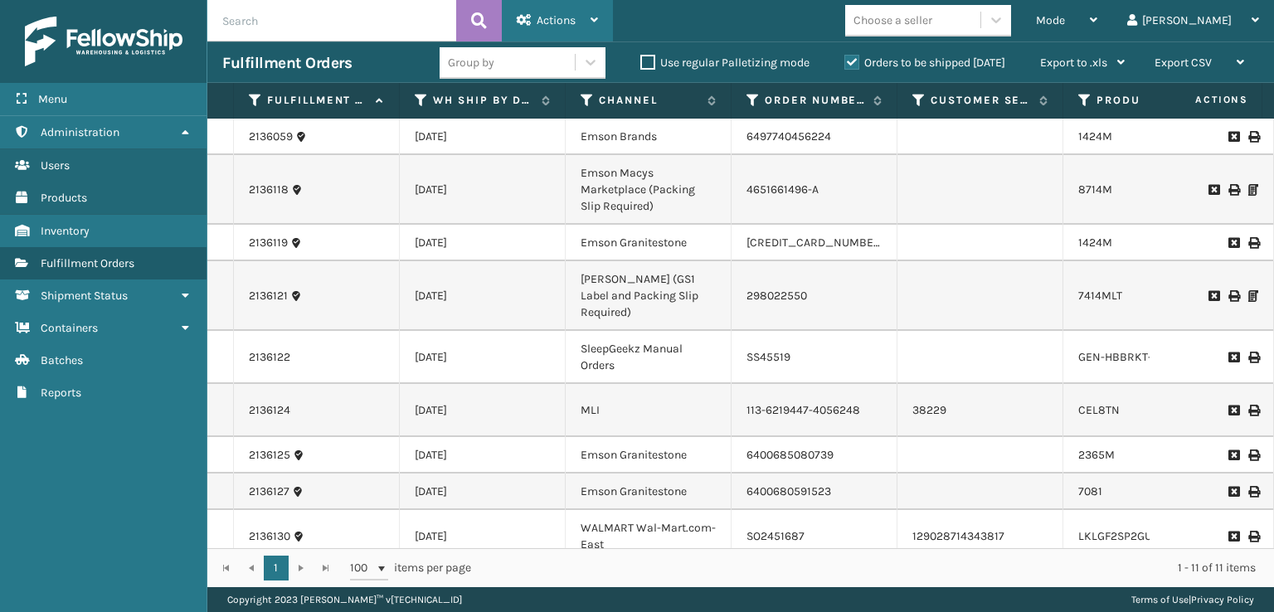
click at [552, 22] on span "Actions" at bounding box center [556, 20] width 39 height 14
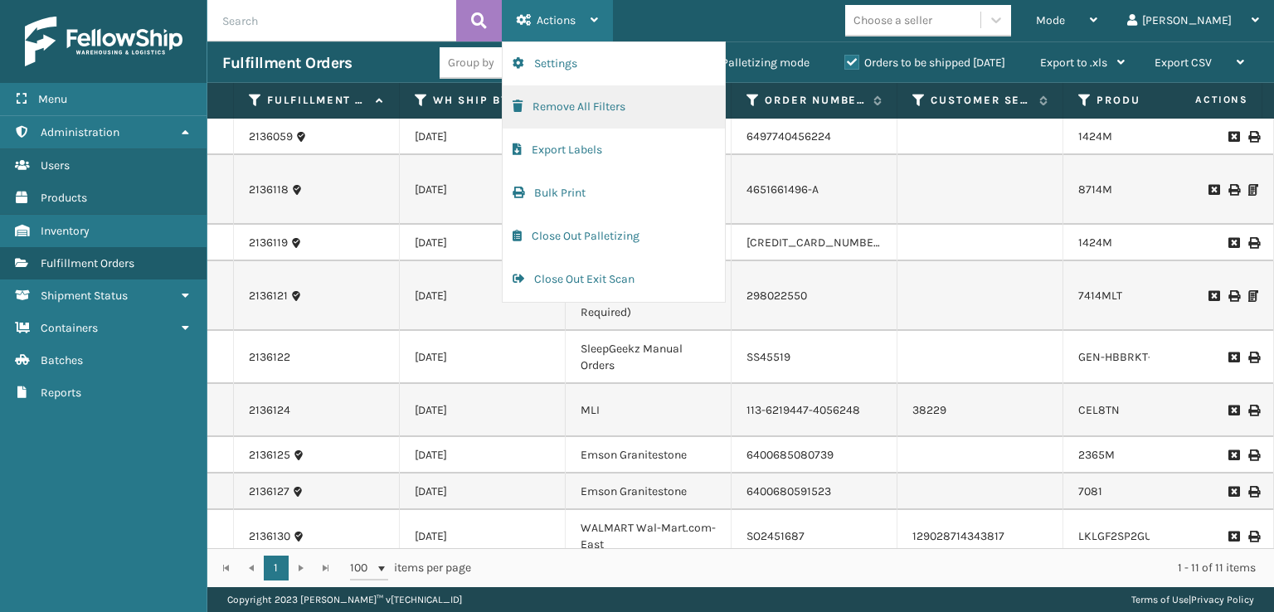
click at [547, 100] on button "Remove All Filters" at bounding box center [614, 106] width 222 height 43
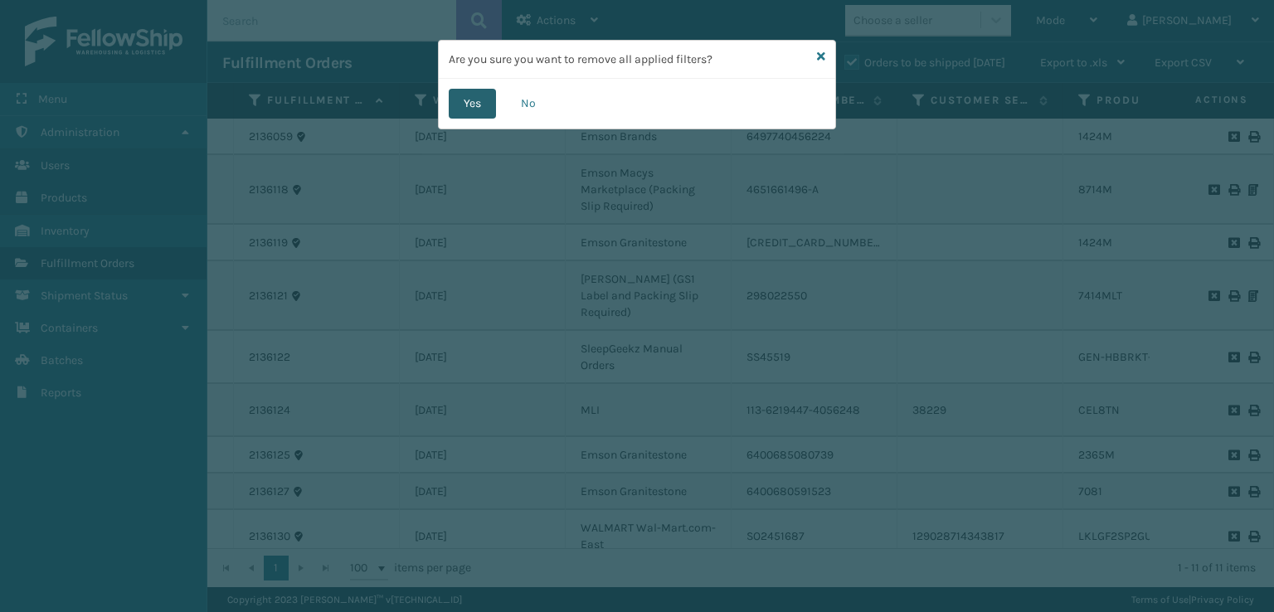
click at [464, 109] on button "Yes" at bounding box center [472, 104] width 47 height 30
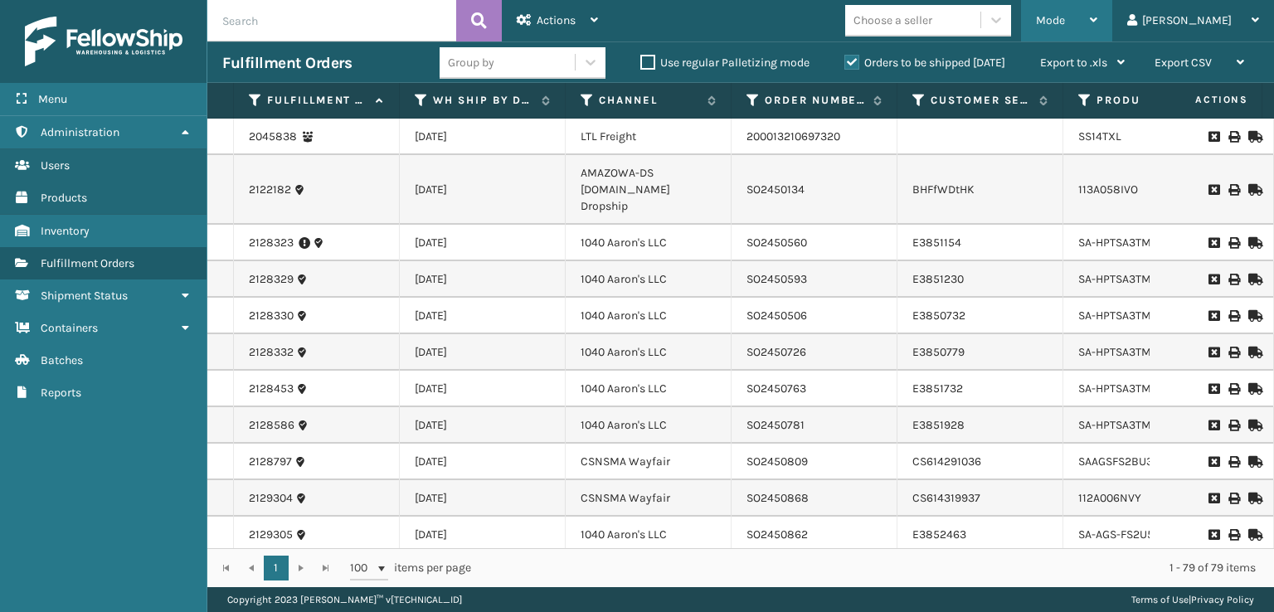
click at [1097, 19] on div "Mode" at bounding box center [1066, 20] width 61 height 41
drag, startPoint x: 877, startPoint y: 346, endPoint x: 869, endPoint y: 340, distance: 9.5
click at [872, 340] on td "SO2450726" at bounding box center [815, 352] width 166 height 36
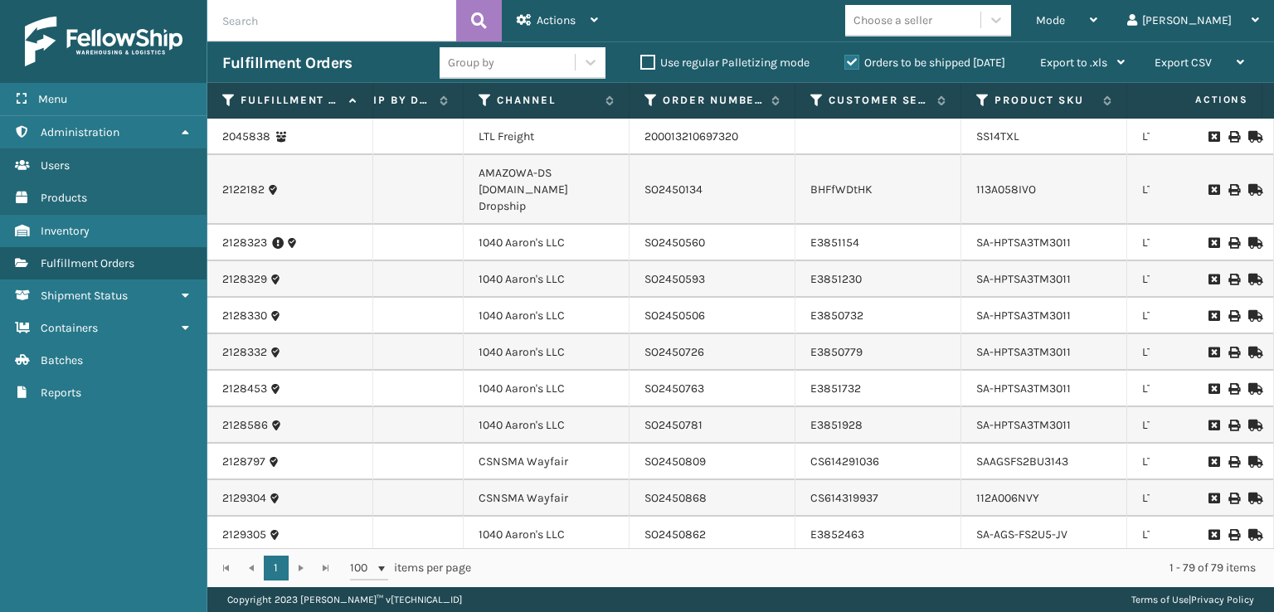
scroll to position [0, 182]
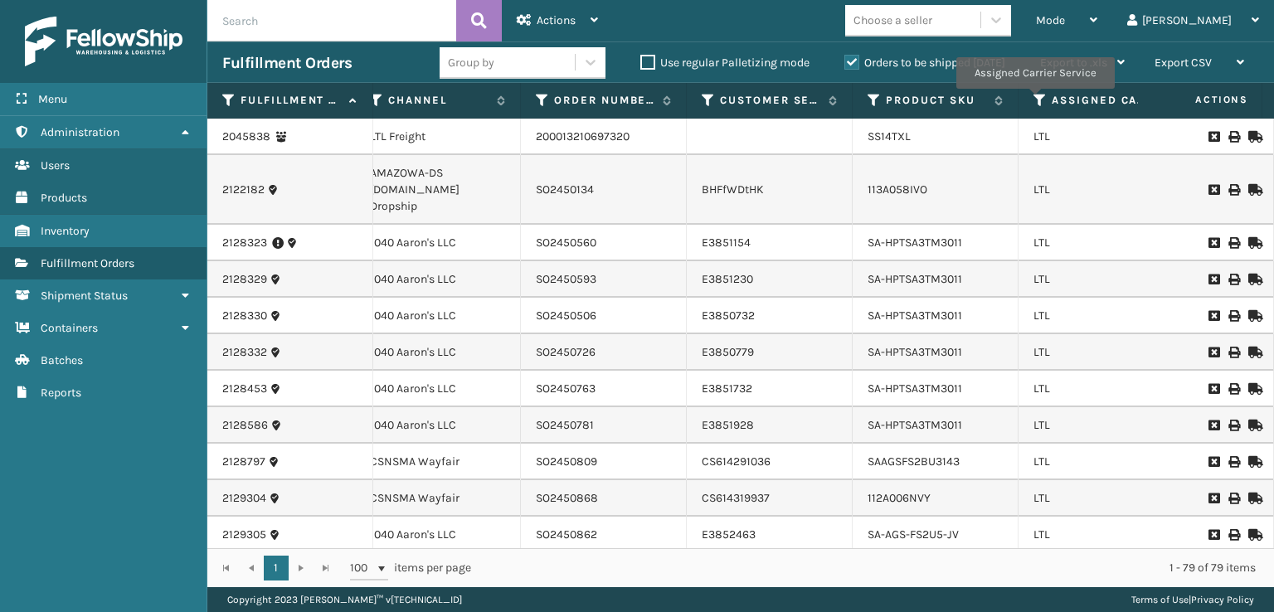
click at [1034, 100] on icon at bounding box center [1040, 100] width 13 height 15
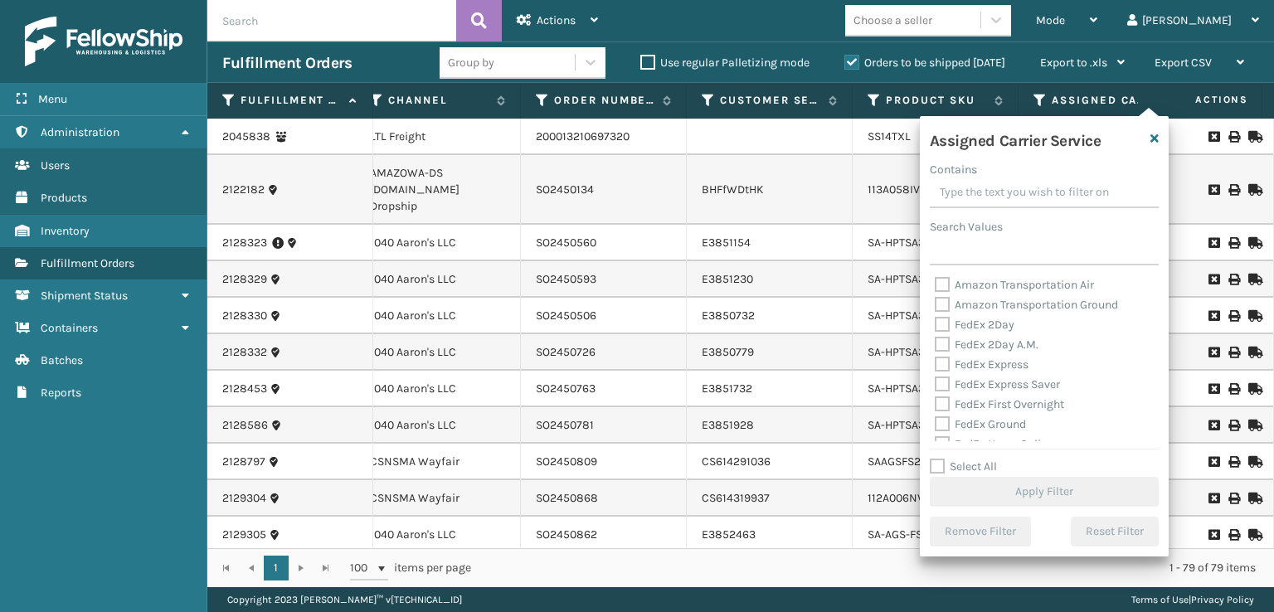
click at [944, 367] on label "FedEx Express" at bounding box center [982, 365] width 94 height 14
click at [936, 366] on input "FedEx Express" at bounding box center [935, 360] width 1 height 11
checkbox input "true"
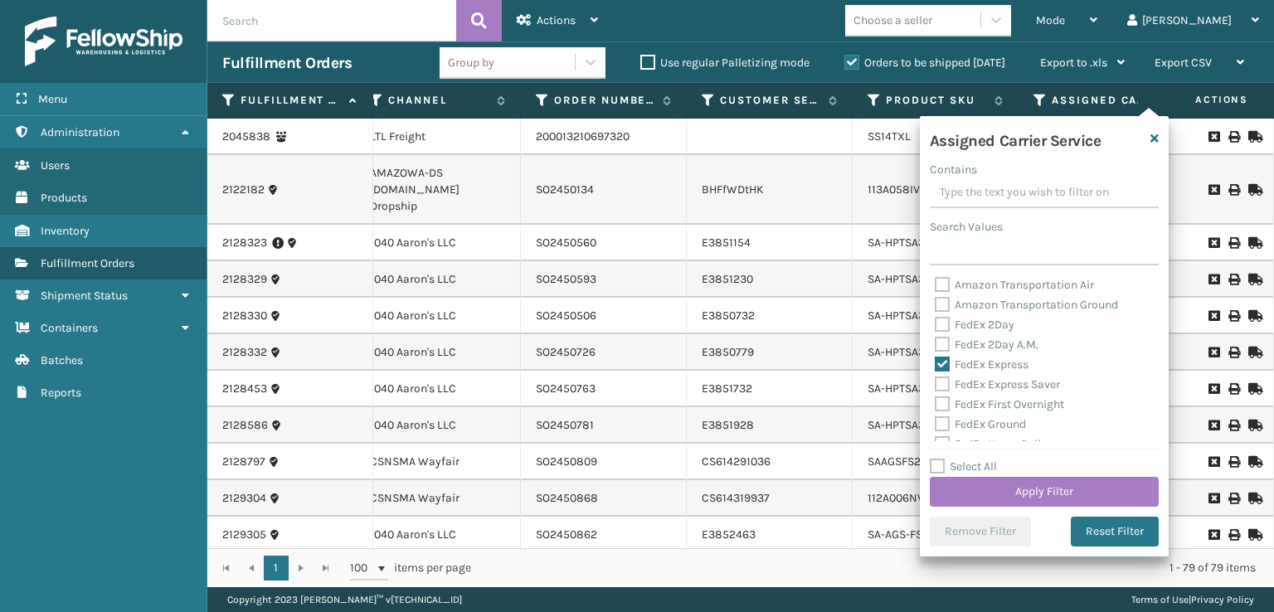
click at [944, 343] on label "FedEx 2Day A.M." at bounding box center [987, 345] width 104 height 14
click at [936, 343] on input "FedEx 2Day A.M." at bounding box center [935, 340] width 1 height 11
checkbox input "true"
click at [943, 326] on label "FedEx 2Day" at bounding box center [975, 325] width 80 height 14
click at [936, 326] on input "FedEx 2Day" at bounding box center [935, 320] width 1 height 11
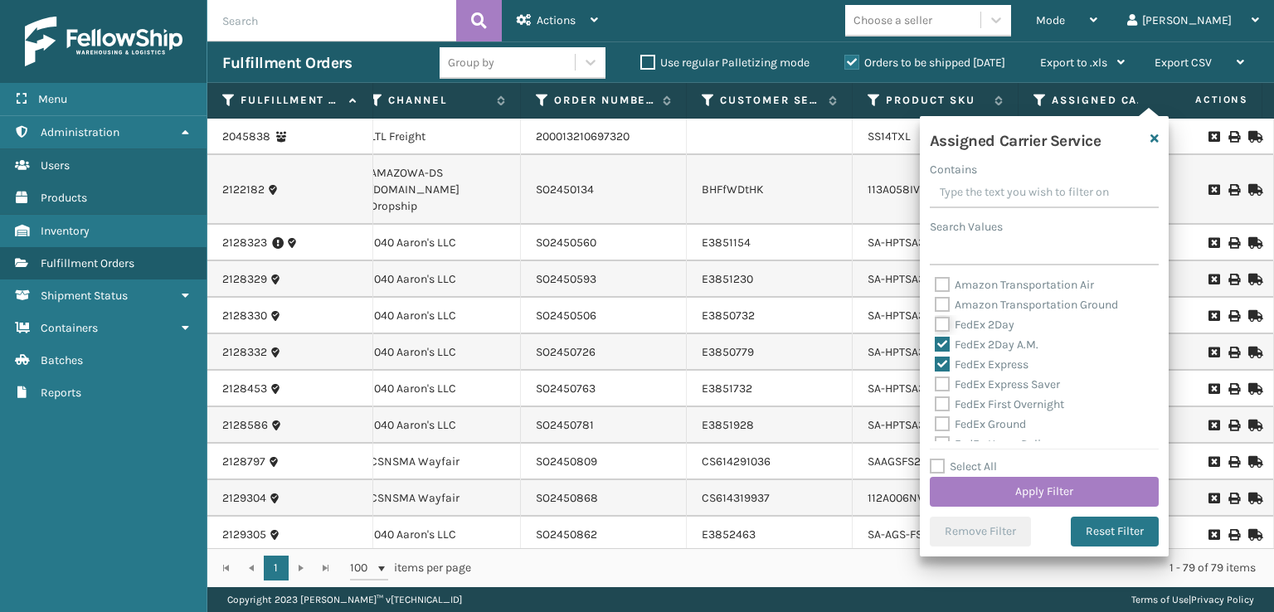
checkbox input "true"
click at [939, 412] on div "FedEx First Overnight" at bounding box center [1044, 405] width 219 height 20
click at [945, 382] on label "FedEx Express Saver" at bounding box center [997, 384] width 125 height 14
click at [936, 382] on input "FedEx Express Saver" at bounding box center [935, 380] width 1 height 11
checkbox input "true"
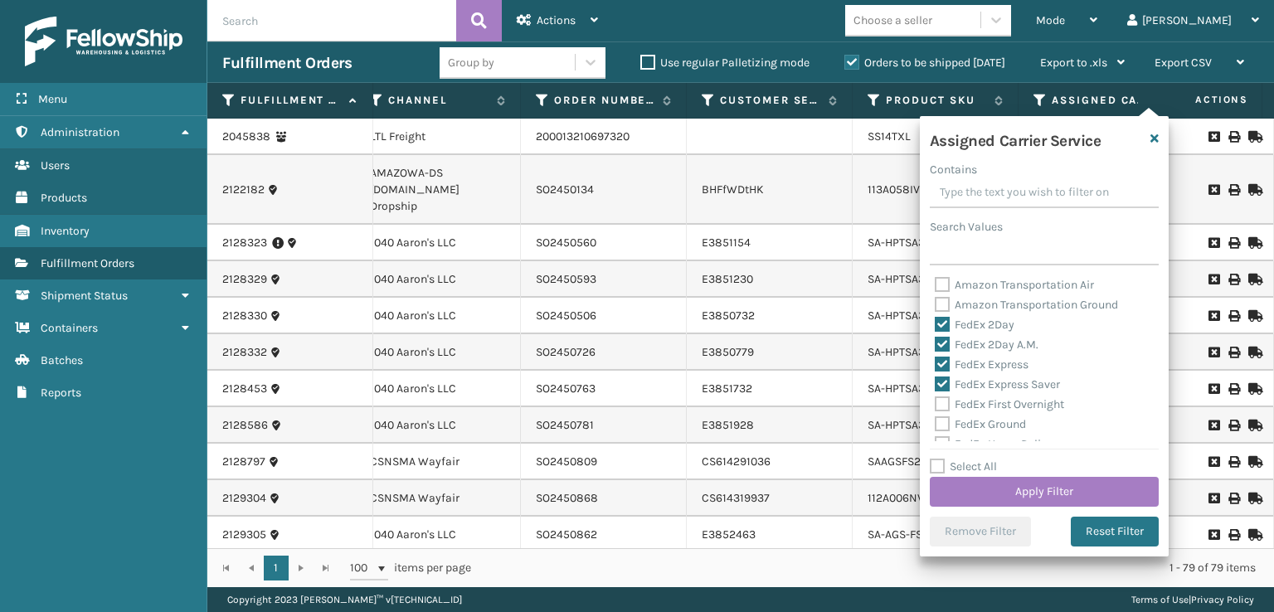
click at [943, 419] on label "FedEx Ground" at bounding box center [980, 424] width 91 height 14
click at [936, 419] on input "FedEx Ground" at bounding box center [935, 420] width 1 height 11
checkbox input "true"
click at [943, 397] on label "FedEx First Overnight" at bounding box center [999, 404] width 129 height 14
click at [936, 397] on input "FedEx First Overnight" at bounding box center [935, 400] width 1 height 11
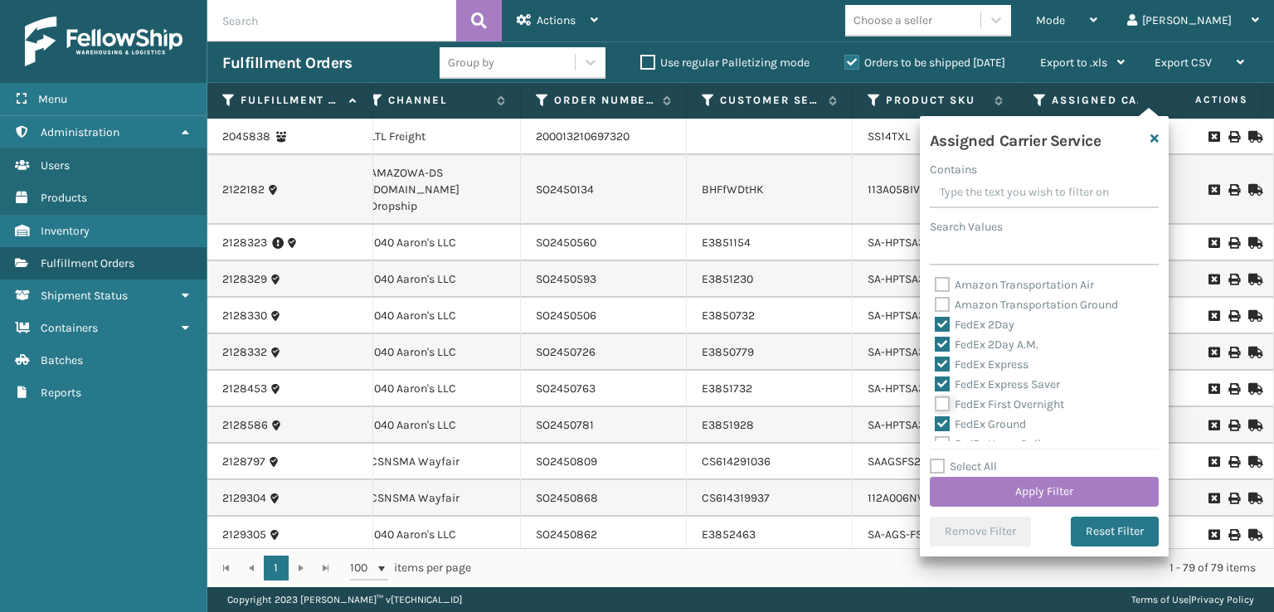
checkbox input "true"
click at [953, 389] on div "FedEx Priority Overnight" at bounding box center [1044, 382] width 219 height 20
click at [947, 365] on label "FedEx Home Delivery" at bounding box center [999, 361] width 128 height 14
click at [936, 363] on input "FedEx Home Delivery" at bounding box center [935, 357] width 1 height 11
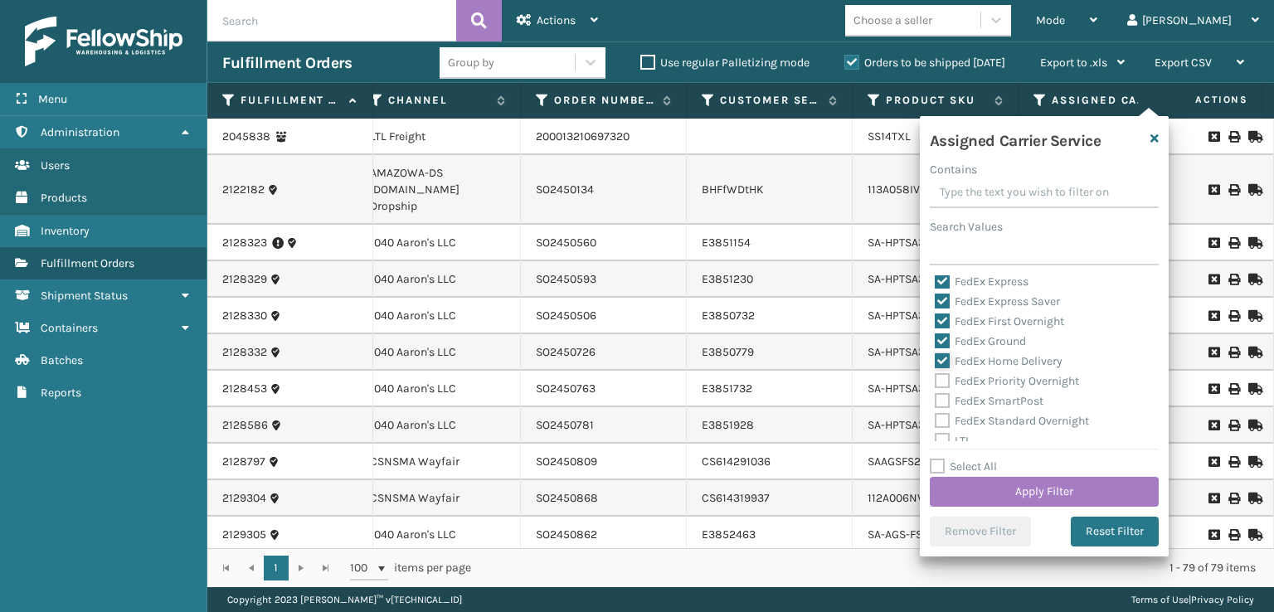
checkbox input "true"
click at [946, 387] on label "FedEx Priority Overnight" at bounding box center [1007, 381] width 144 height 14
click at [936, 382] on input "FedEx Priority Overnight" at bounding box center [935, 377] width 1 height 11
checkbox input "true"
click at [946, 405] on label "FedEx SmartPost" at bounding box center [989, 401] width 109 height 14
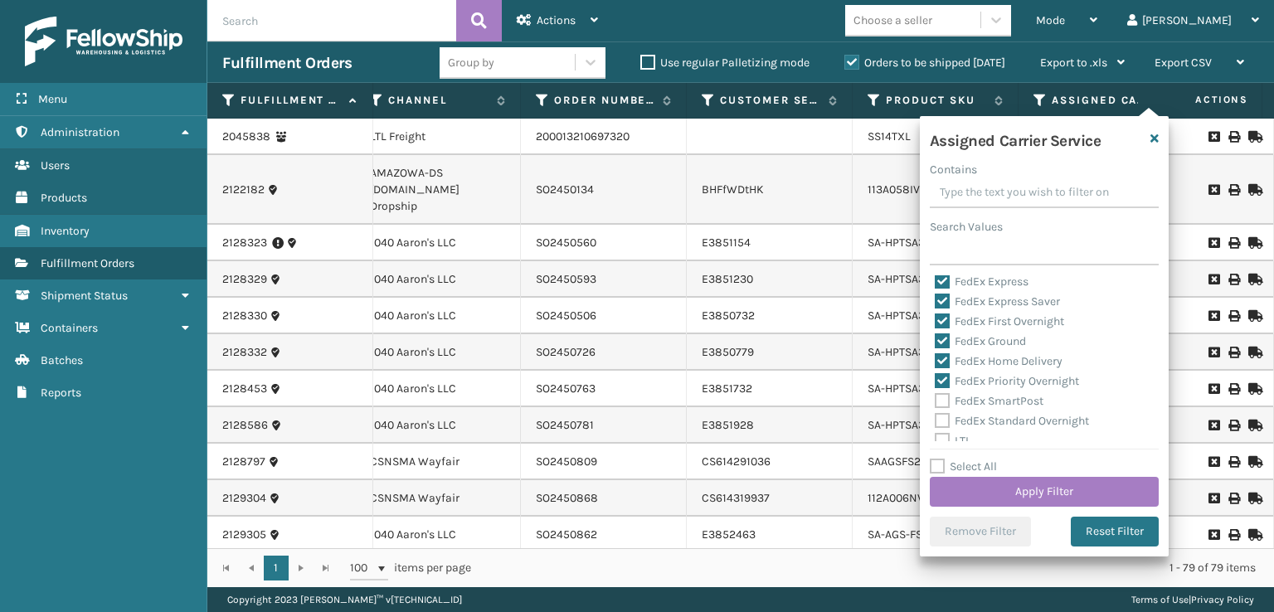
click at [946, 424] on label "FedEx Standard Overnight" at bounding box center [1012, 421] width 154 height 14
click at [936, 422] on input "FedEx Standard Overnight" at bounding box center [935, 416] width 1 height 11
checkbox input "true"
click at [938, 406] on label "FedEx SmartPost" at bounding box center [989, 401] width 109 height 14
click at [936, 402] on input "FedEx SmartPost" at bounding box center [935, 397] width 1 height 11
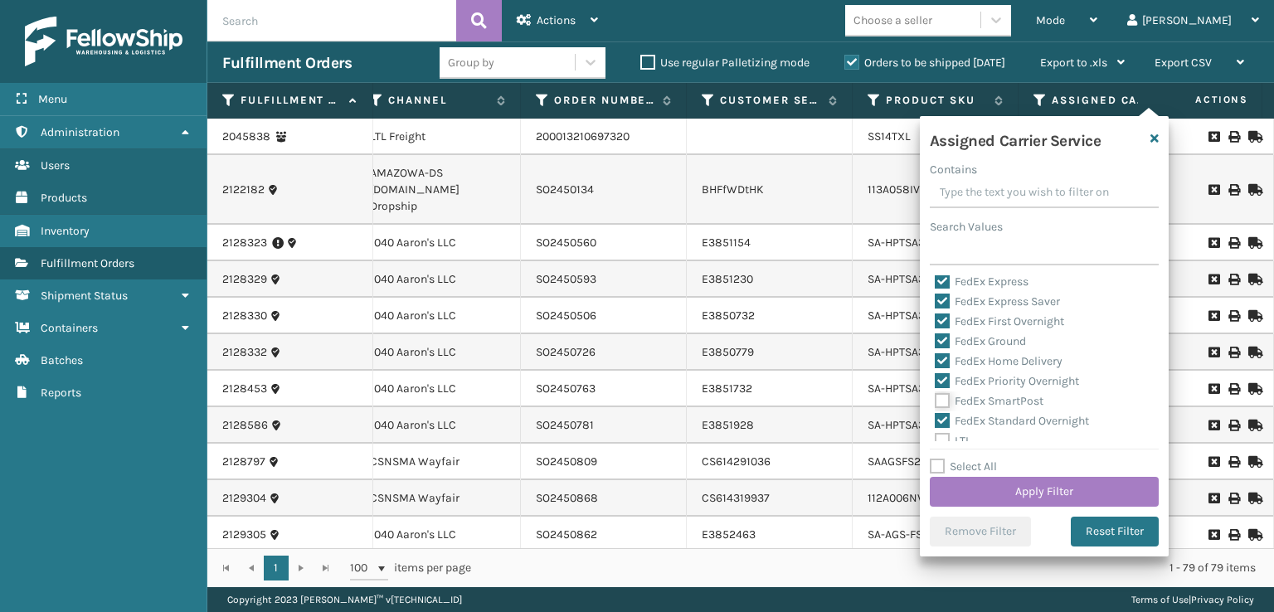
checkbox input "true"
click at [983, 492] on button "Apply Filter" at bounding box center [1044, 492] width 229 height 30
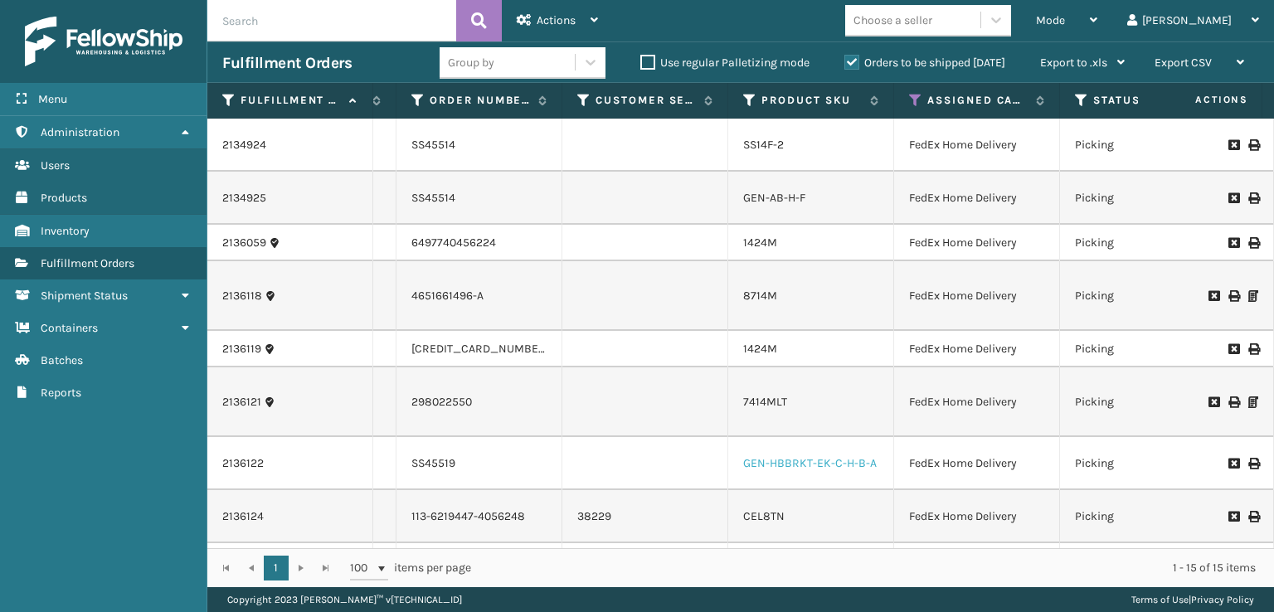
scroll to position [0, 375]
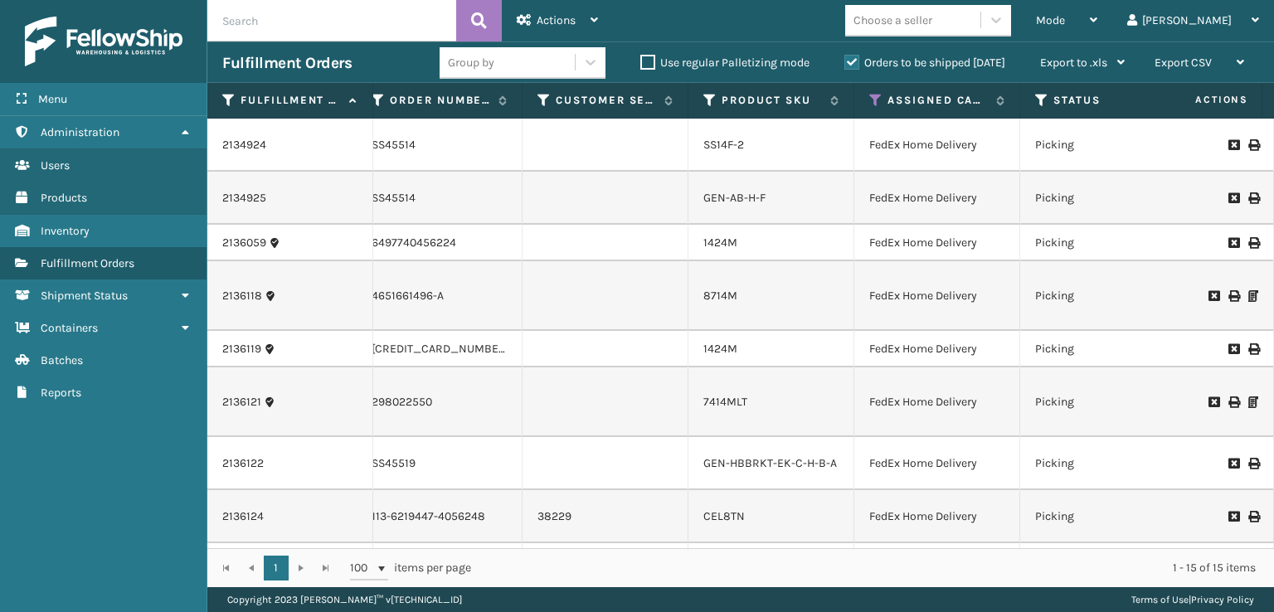
click at [1050, 100] on div "Status" at bounding box center [1102, 100] width 135 height 15
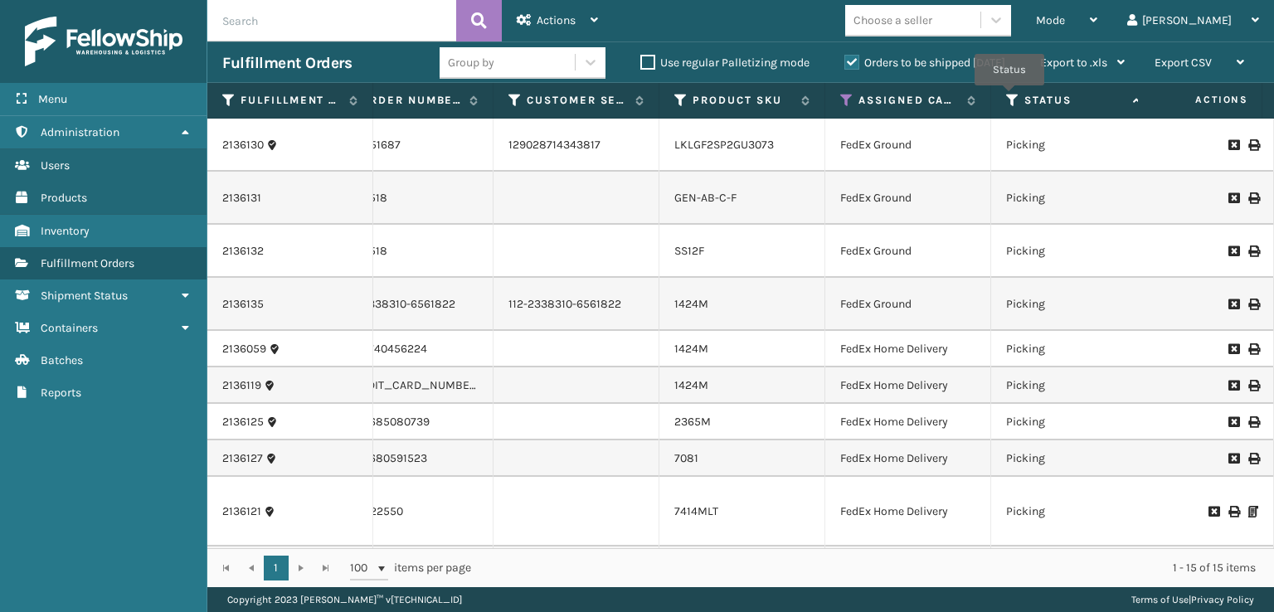
click at [1010, 97] on icon at bounding box center [1012, 100] width 13 height 15
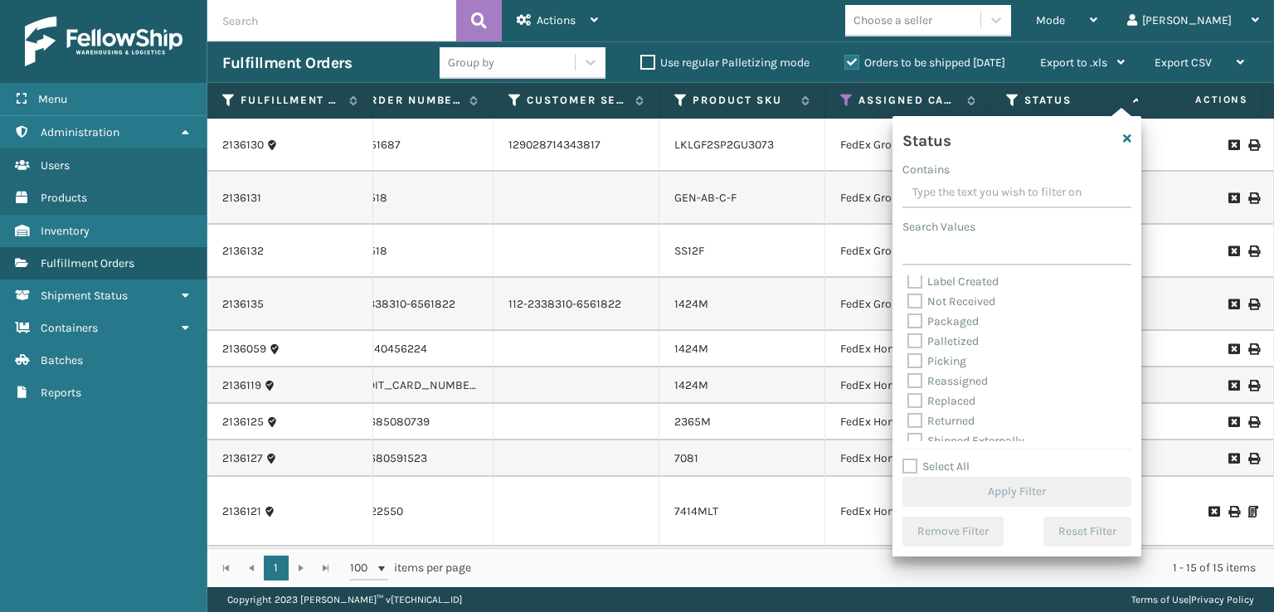
click at [919, 363] on label "Picking" at bounding box center [937, 361] width 59 height 14
click at [908, 363] on input "Picking" at bounding box center [908, 357] width 1 height 11
checkbox input "true"
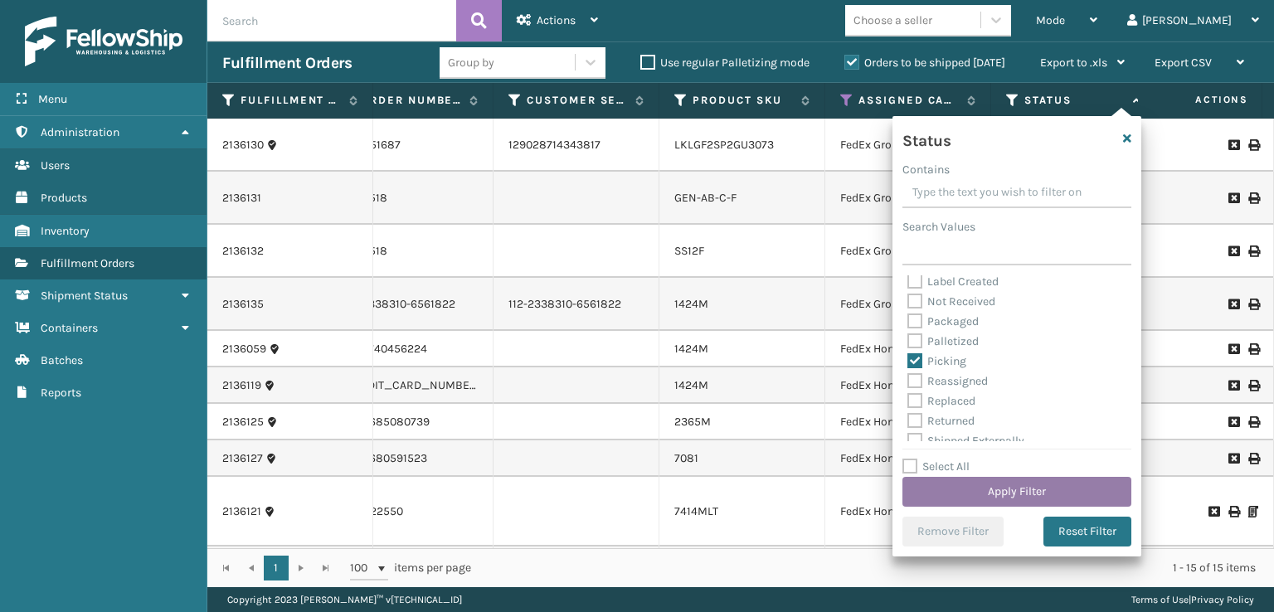
click at [1007, 499] on button "Apply Filter" at bounding box center [1017, 492] width 229 height 30
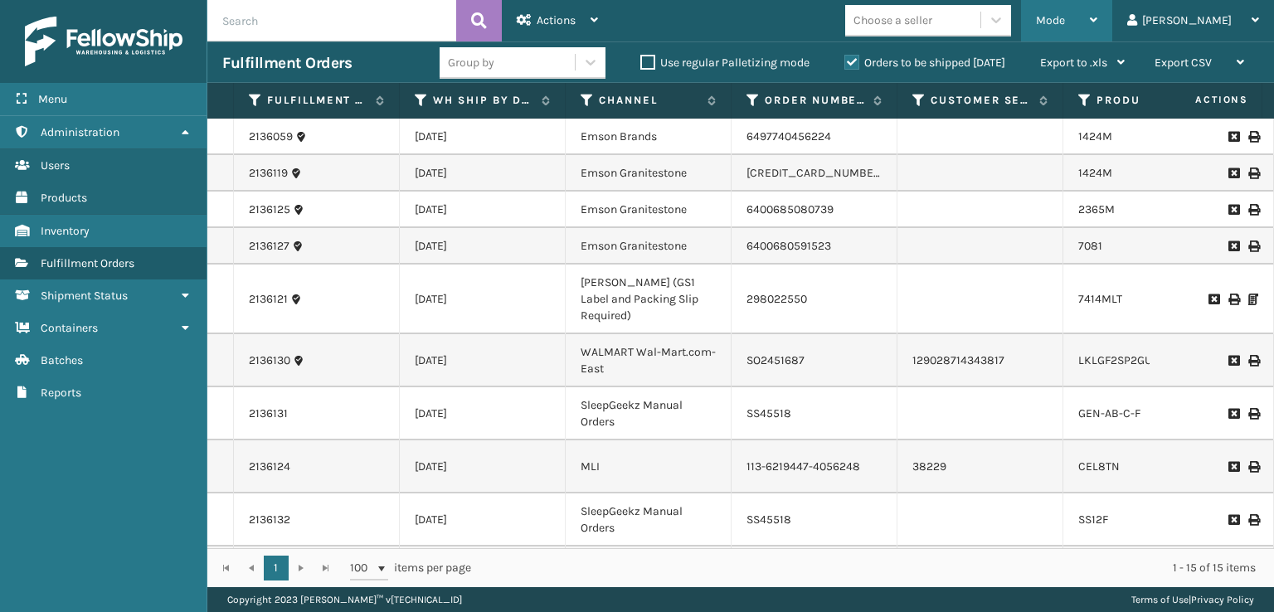
click at [1097, 7] on div "Mode" at bounding box center [1066, 20] width 61 height 41
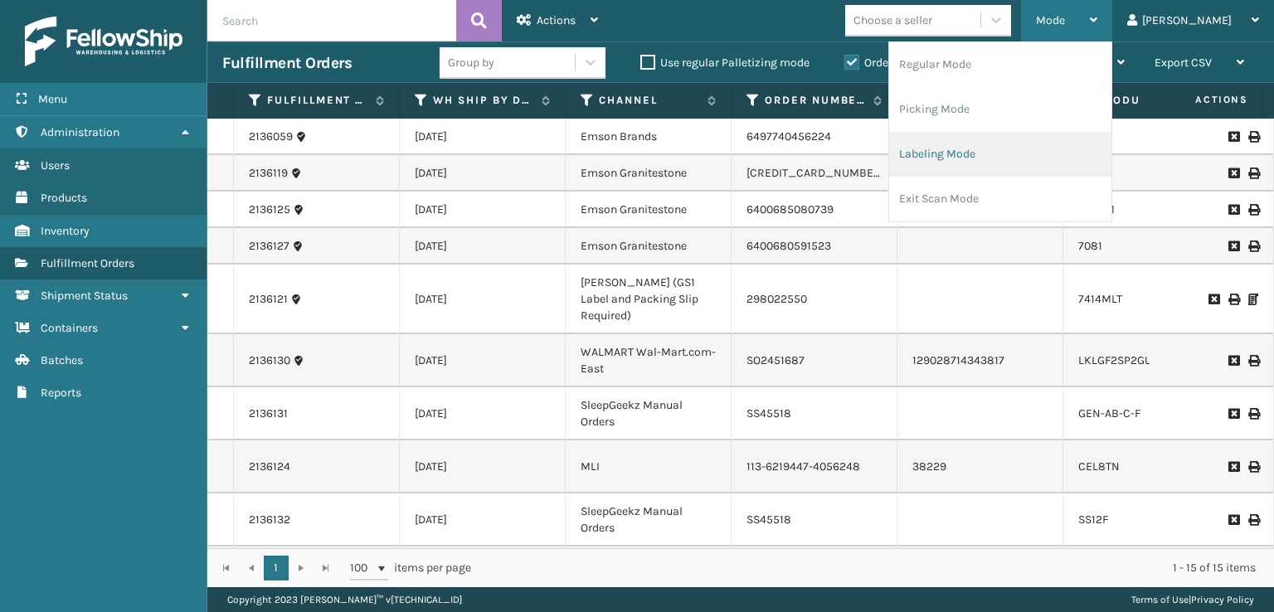
click at [1005, 144] on li "Labeling Mode" at bounding box center [1000, 154] width 222 height 45
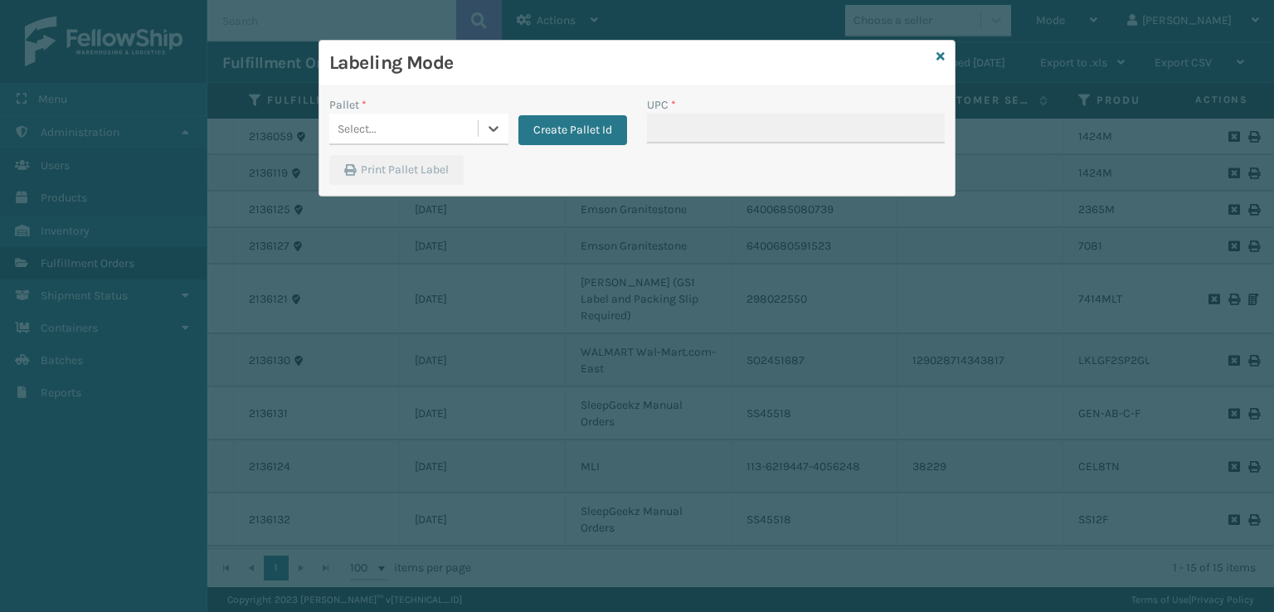
click at [445, 131] on div "Select..." at bounding box center [403, 128] width 148 height 27
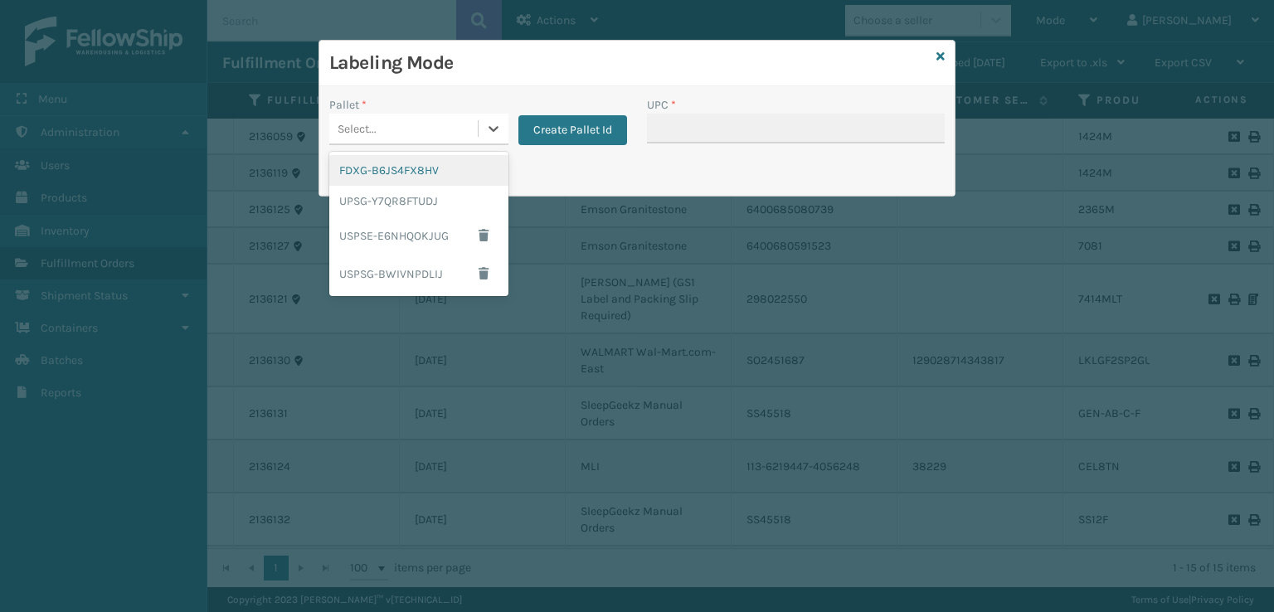
click at [385, 165] on div "FDXG-B6JS4FX8HV" at bounding box center [418, 170] width 179 height 31
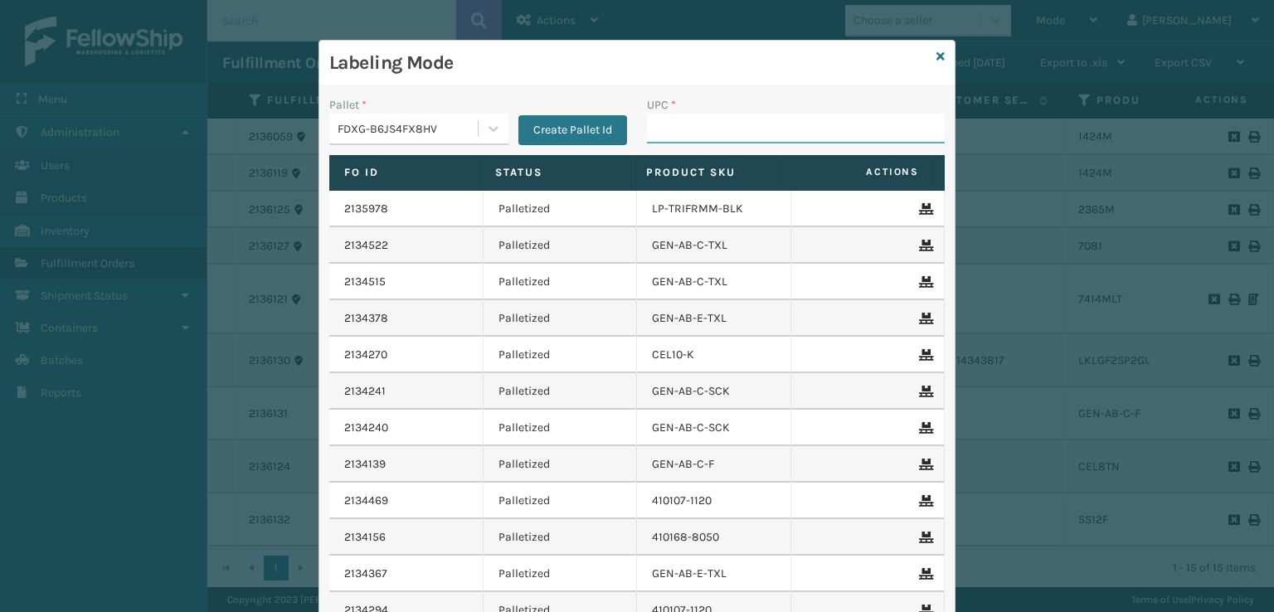
click at [718, 139] on input "UPC *" at bounding box center [796, 129] width 298 height 30
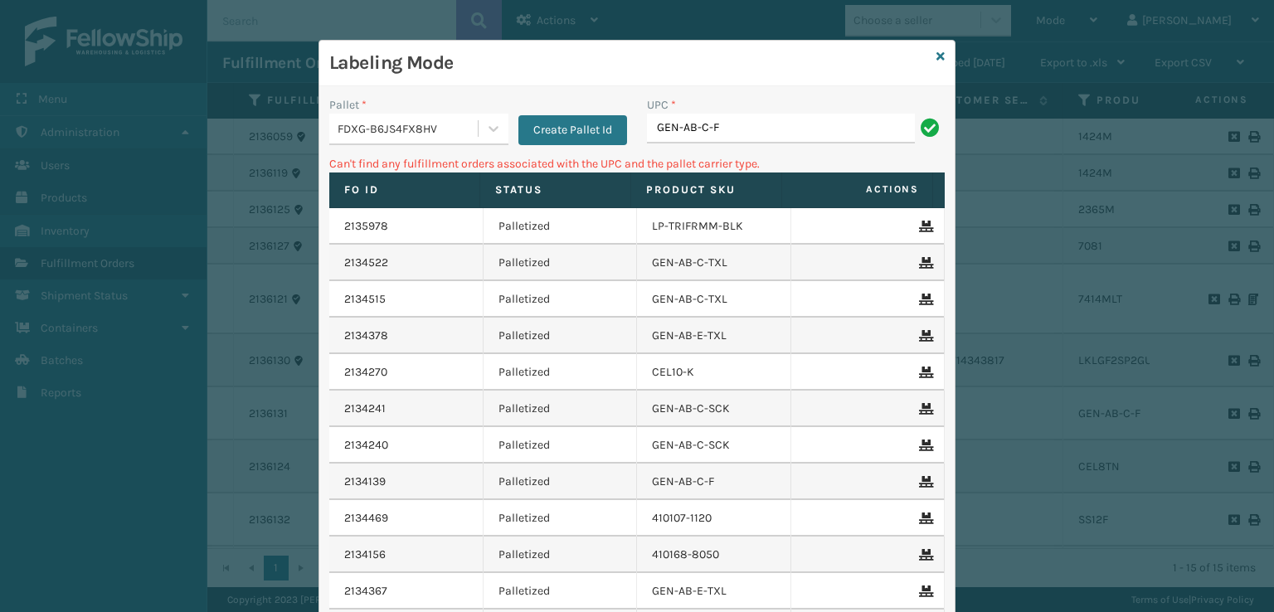
type input "GEN-AB-C-F"
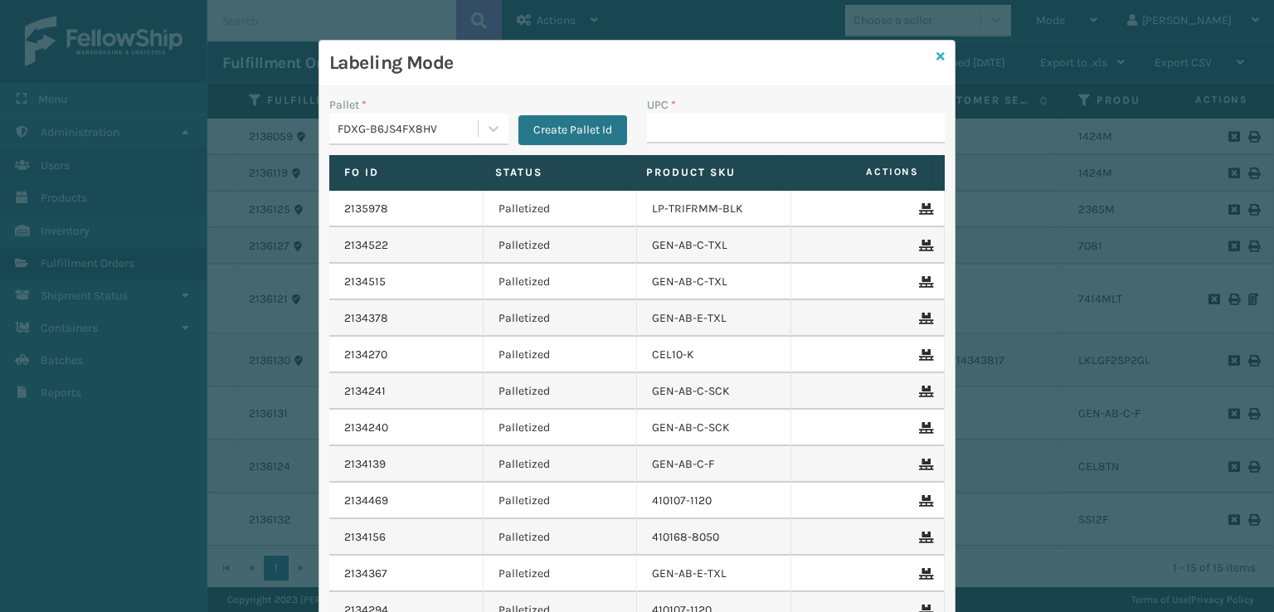
click at [937, 54] on icon at bounding box center [941, 57] width 8 height 12
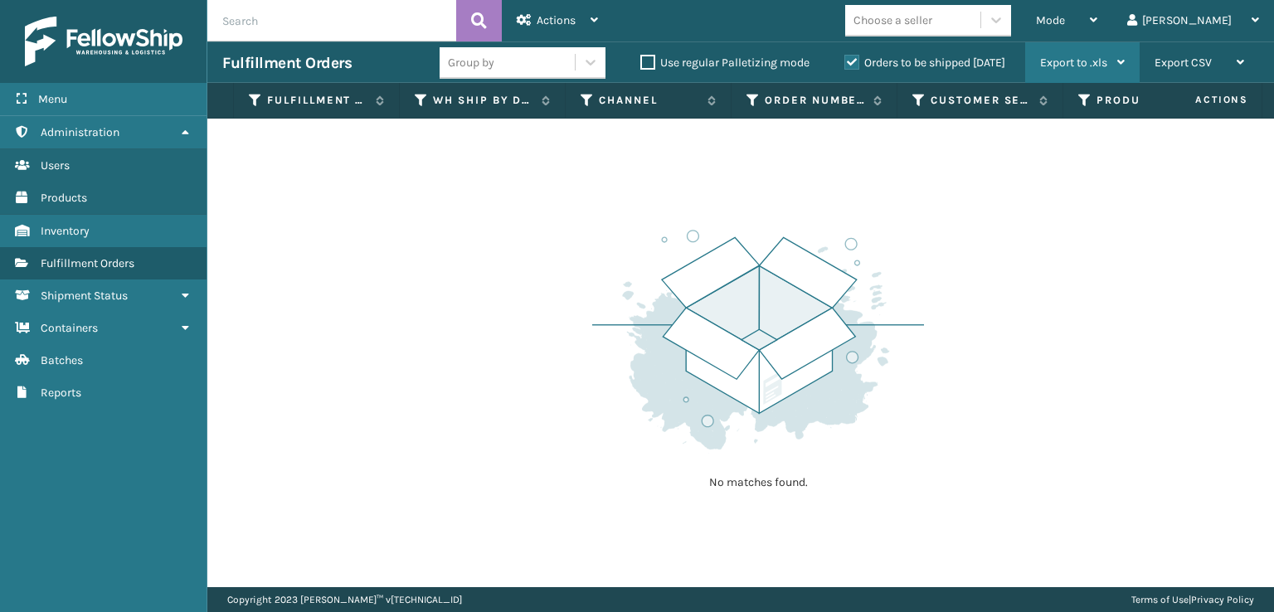
click at [1098, 47] on div "Export to .xls" at bounding box center [1082, 62] width 85 height 41
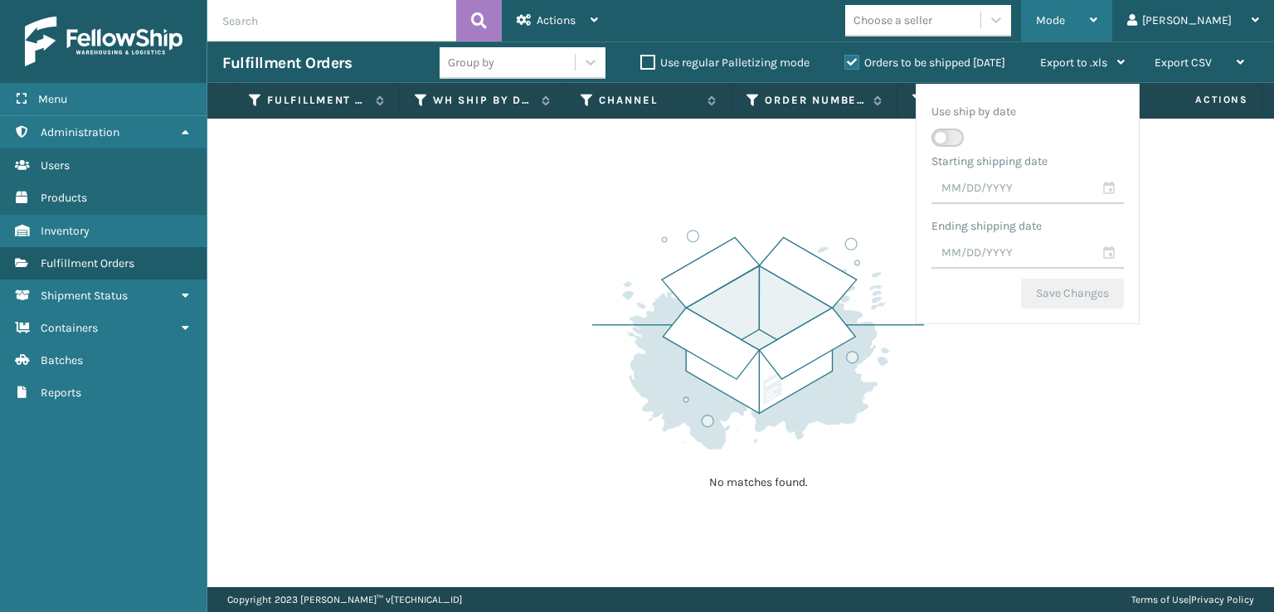
click at [1097, 22] on div "Mode Regular Mode Picking Mode Labeling Mode Exit Scan Mode" at bounding box center [1066, 20] width 91 height 41
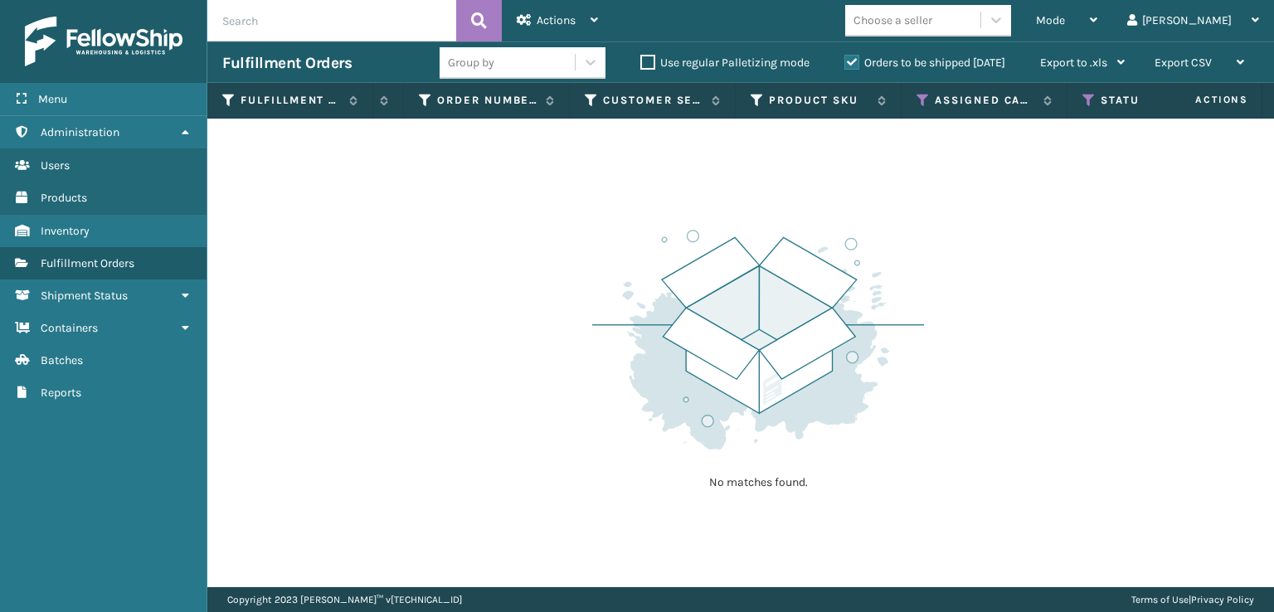
scroll to position [0, 491]
click at [759, 105] on icon at bounding box center [759, 100] width 13 height 15
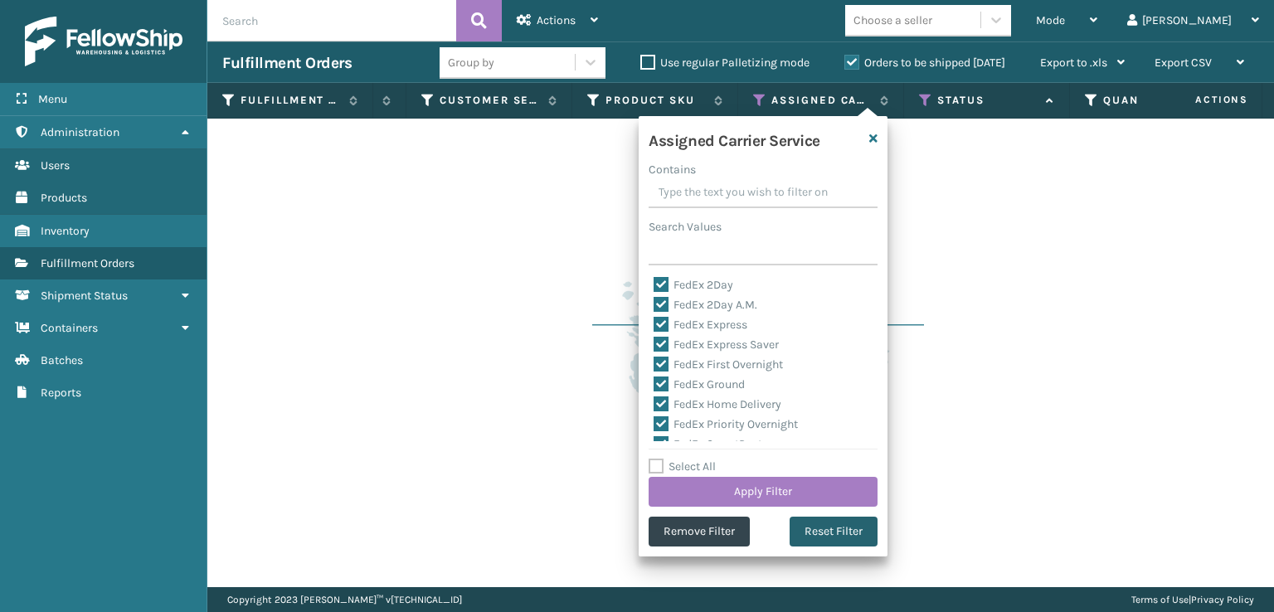
drag, startPoint x: 856, startPoint y: 541, endPoint x: 836, endPoint y: 517, distance: 31.2
click at [847, 531] on button "Reset Filter" at bounding box center [834, 532] width 88 height 30
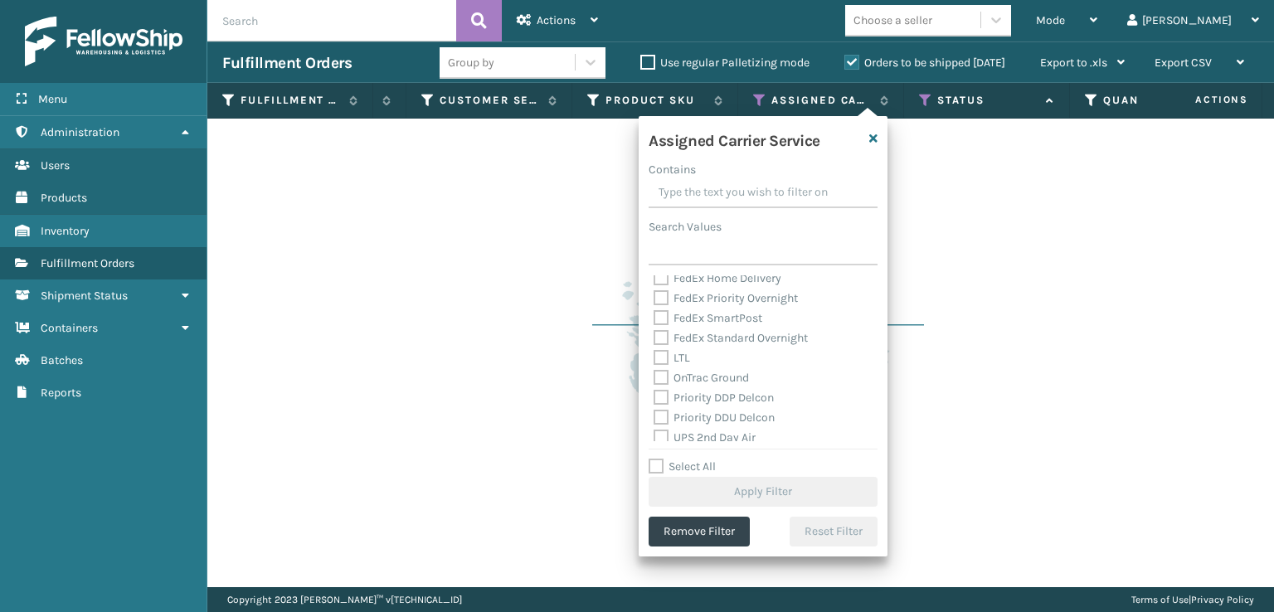
scroll to position [249, 0]
click at [658, 387] on label "UPS 3 Day Select" at bounding box center [707, 394] width 106 height 14
click at [654, 387] on input "UPS 3 Day Select" at bounding box center [654, 390] width 1 height 11
checkbox input "true"
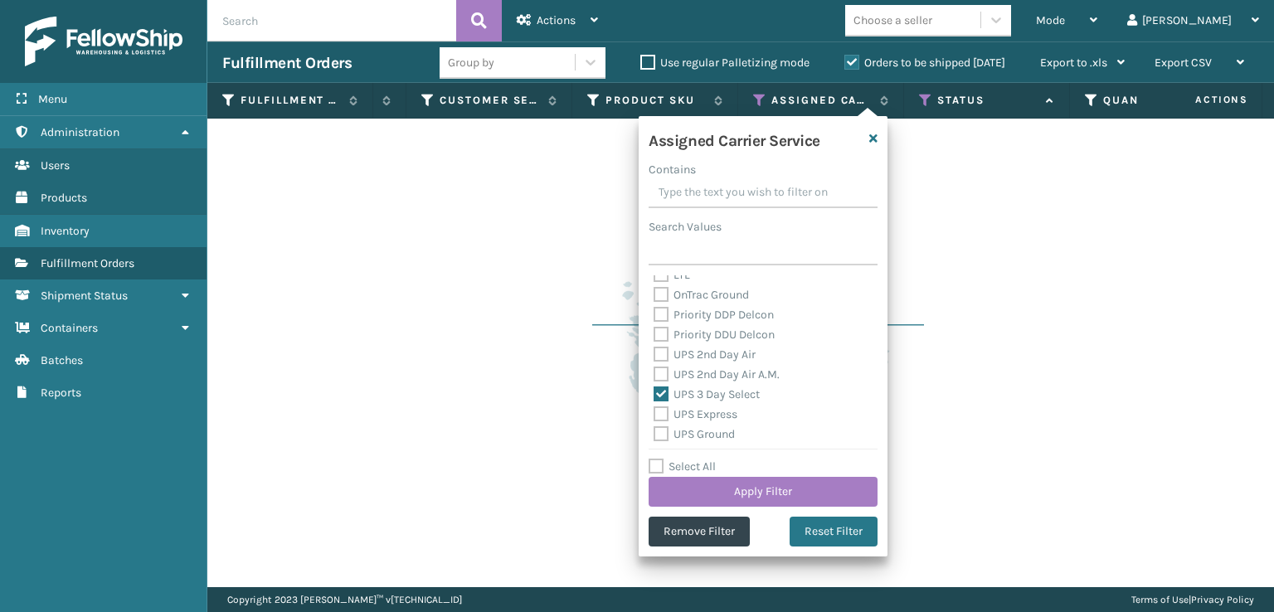
click at [657, 371] on label "UPS 2nd Day Air A.M." at bounding box center [717, 374] width 126 height 14
click at [654, 371] on input "UPS 2nd Day Air A.M." at bounding box center [654, 370] width 1 height 11
checkbox input "true"
click at [659, 358] on label "UPS 2nd Day Air" at bounding box center [705, 355] width 102 height 14
click at [654, 356] on input "UPS 2nd Day Air" at bounding box center [654, 350] width 1 height 11
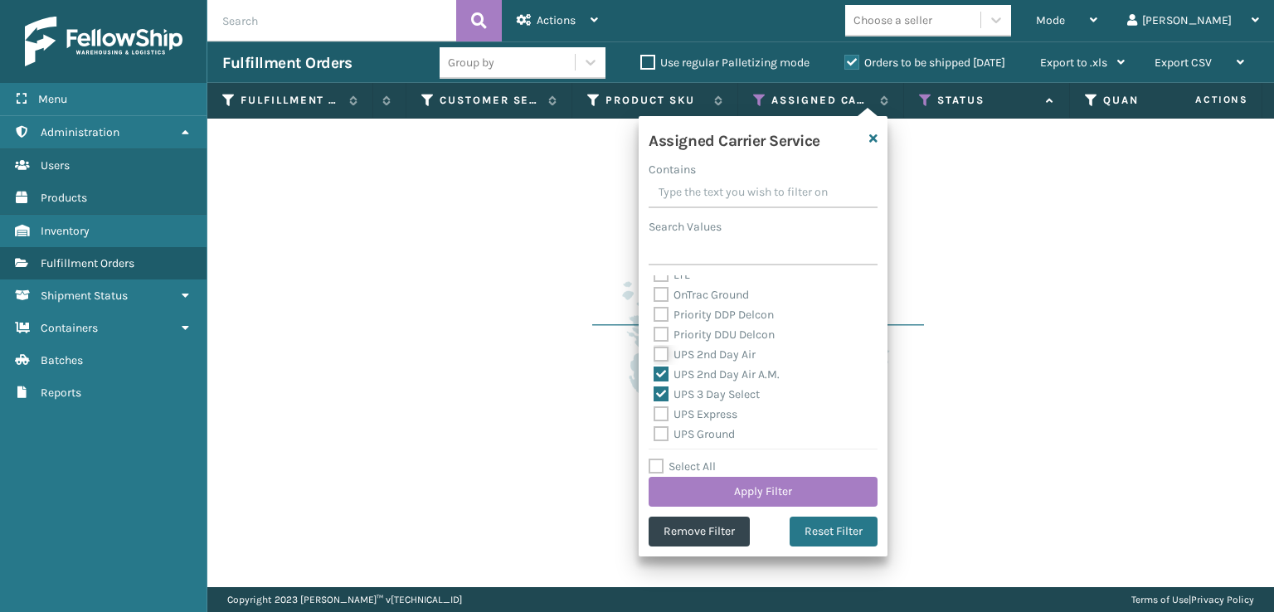
checkbox input "true"
click at [647, 427] on div "Assigned Carrier Service Contains Search Values Amazon Transportation Air Amazo…" at bounding box center [763, 336] width 249 height 440
drag, startPoint x: 659, startPoint y: 435, endPoint x: 659, endPoint y: 406, distance: 29.0
click at [660, 431] on label "UPS Ground" at bounding box center [694, 434] width 81 height 14
click at [654, 431] on input "UPS Ground" at bounding box center [654, 430] width 1 height 11
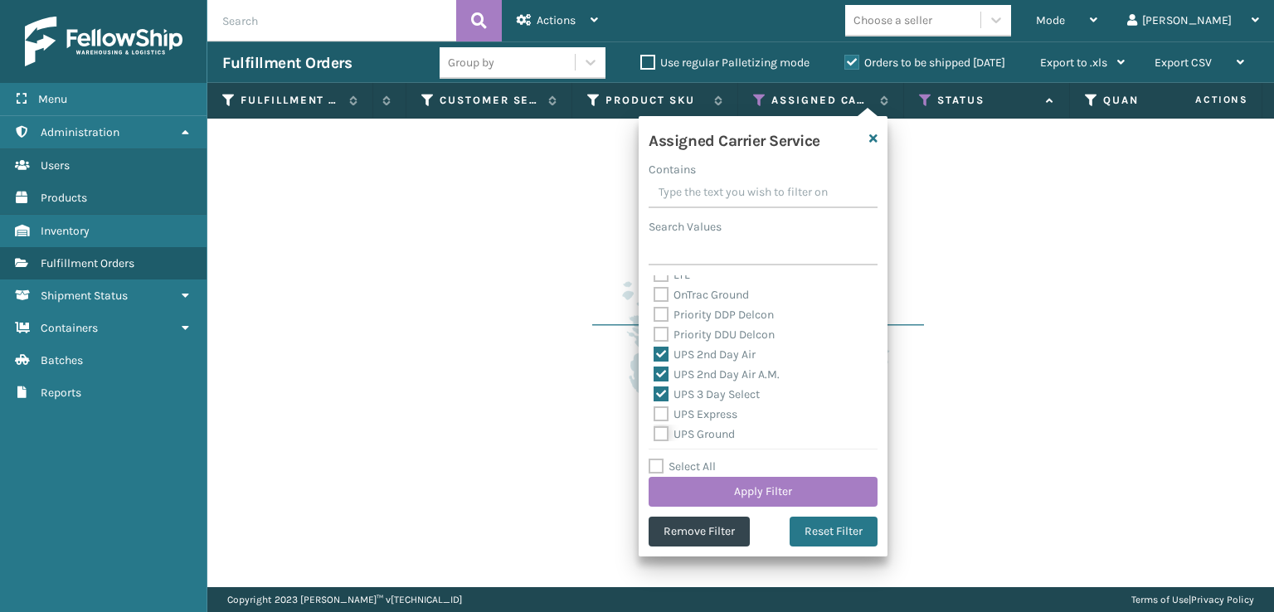
checkbox input "true"
click at [659, 403] on div "UPS 3 Day Select" at bounding box center [763, 395] width 219 height 20
click at [659, 413] on label "UPS Express" at bounding box center [696, 414] width 84 height 14
click at [654, 413] on input "UPS Express" at bounding box center [654, 410] width 1 height 11
checkbox input "true"
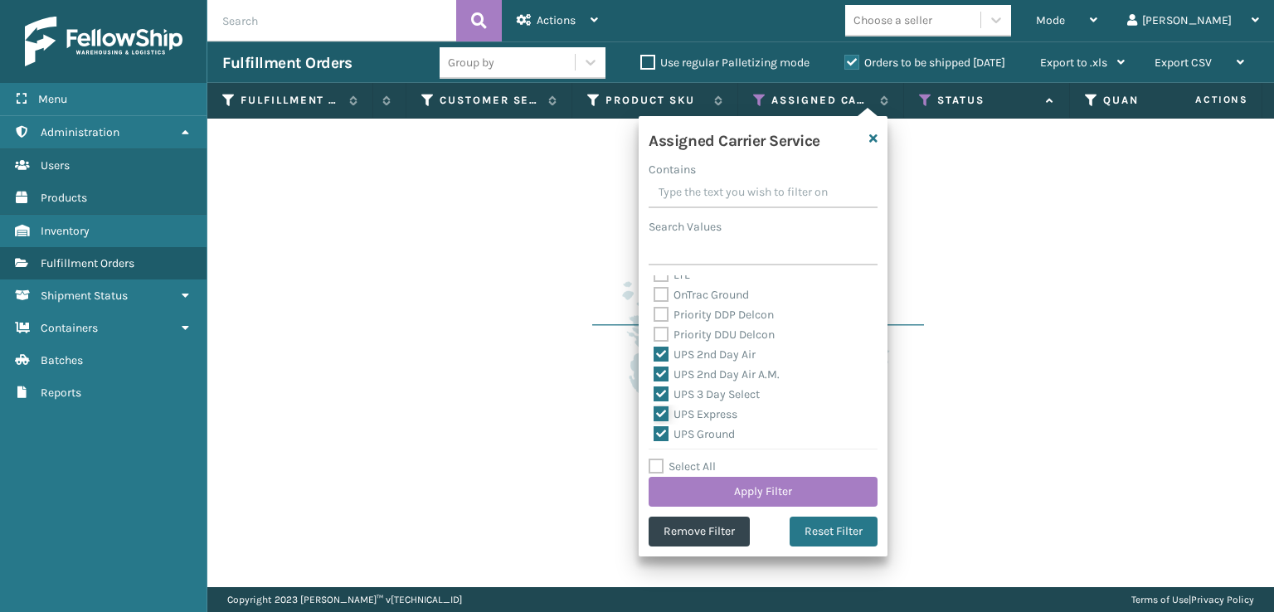
scroll to position [332, 0]
drag, startPoint x: 659, startPoint y: 391, endPoint x: 648, endPoint y: 402, distance: 15.8
click at [652, 400] on div "Amazon Transportation Air Amazon Transportation Ground FedEx 2Day FedEx 2Day A.…" at bounding box center [763, 358] width 229 height 166
click at [659, 421] on div "UPS Standard" at bounding box center [763, 431] width 219 height 20
click at [659, 431] on label "UPS Standard" at bounding box center [699, 431] width 91 height 14
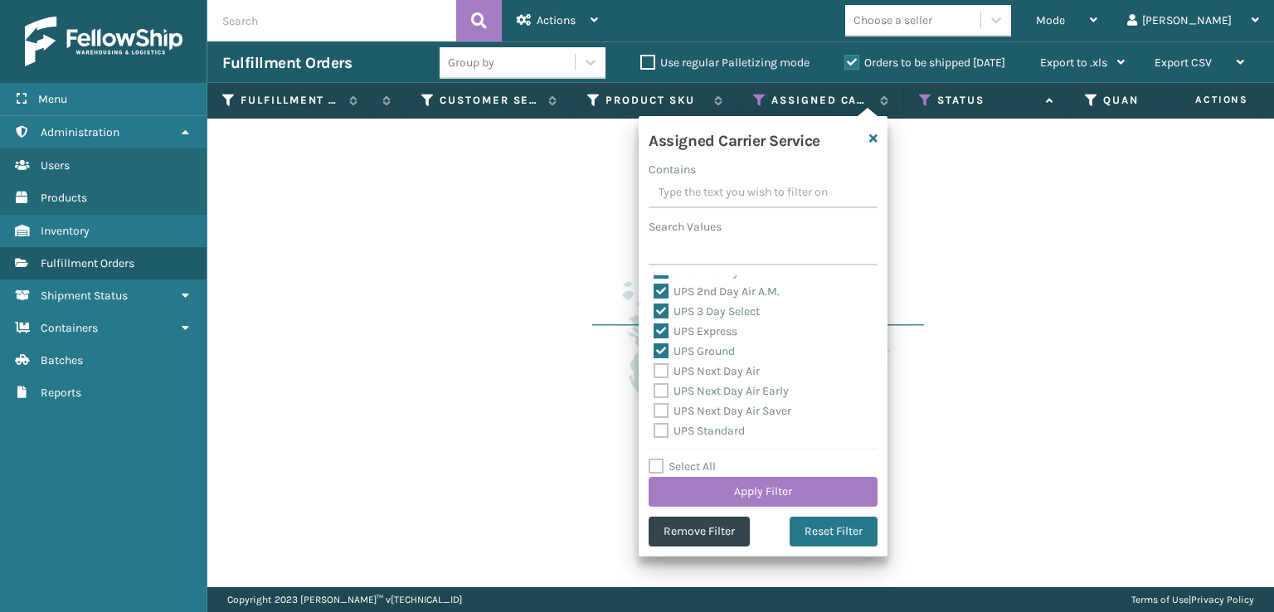
click at [654, 431] on input "UPS Standard" at bounding box center [654, 426] width 1 height 11
checkbox input "true"
drag, startPoint x: 657, startPoint y: 414, endPoint x: 660, endPoint y: 406, distance: 8.9
click at [658, 412] on label "UPS Next Day Air Saver" at bounding box center [723, 411] width 138 height 14
click at [654, 412] on input "UPS Next Day Air Saver" at bounding box center [654, 406] width 1 height 11
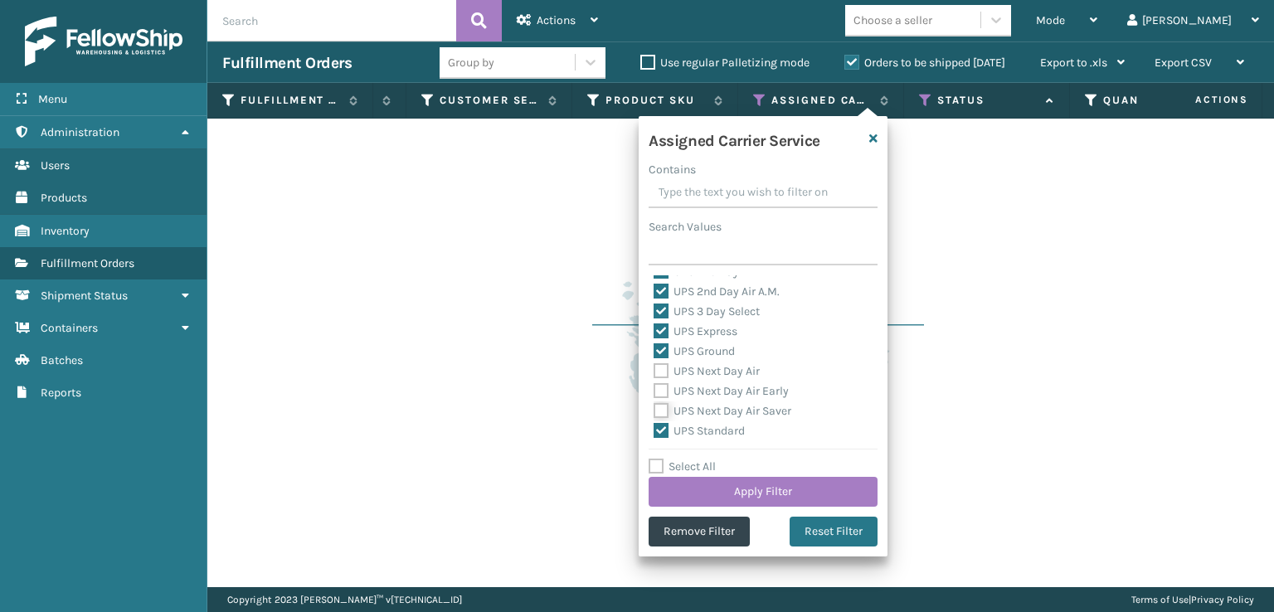
checkbox input "true"
click at [660, 392] on label "UPS Next Day Air Early" at bounding box center [721, 391] width 135 height 14
click at [654, 392] on input "UPS Next Day Air Early" at bounding box center [654, 387] width 1 height 11
checkbox input "true"
click at [659, 372] on label "UPS Next Day Air" at bounding box center [707, 371] width 106 height 14
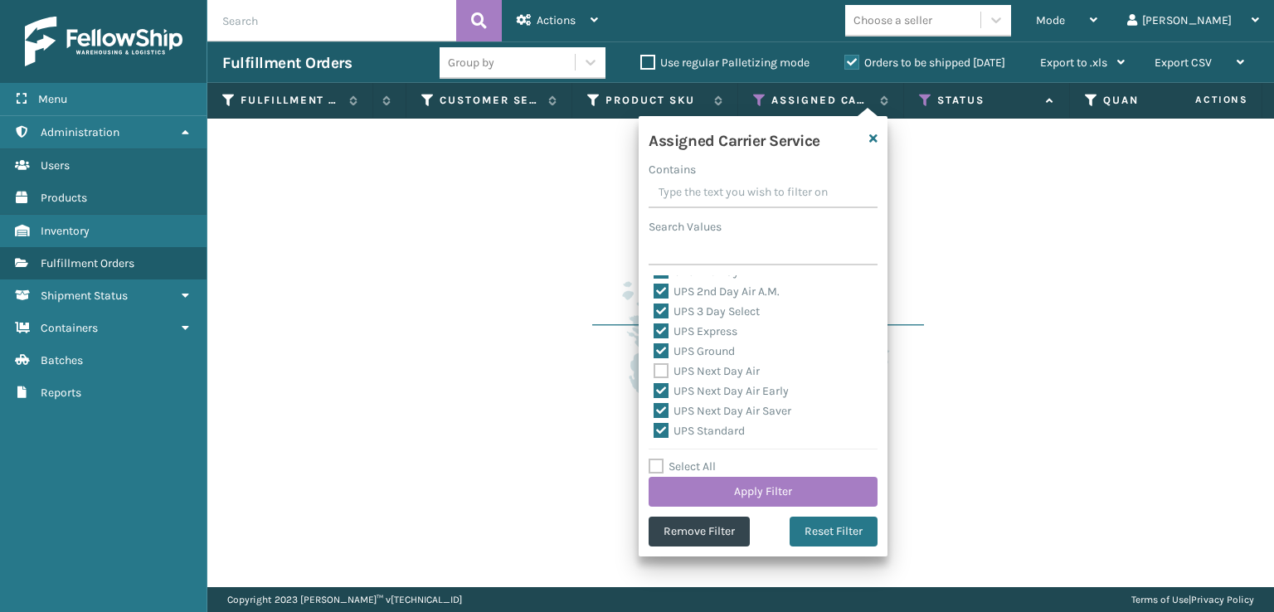
click at [654, 372] on input "UPS Next Day Air" at bounding box center [654, 367] width 1 height 11
checkbox input "true"
click at [656, 366] on label "UPS SurePost 1LB or Greater" at bounding box center [735, 368] width 163 height 14
click at [654, 366] on input "UPS SurePost 1LB or Greater" at bounding box center [654, 363] width 1 height 11
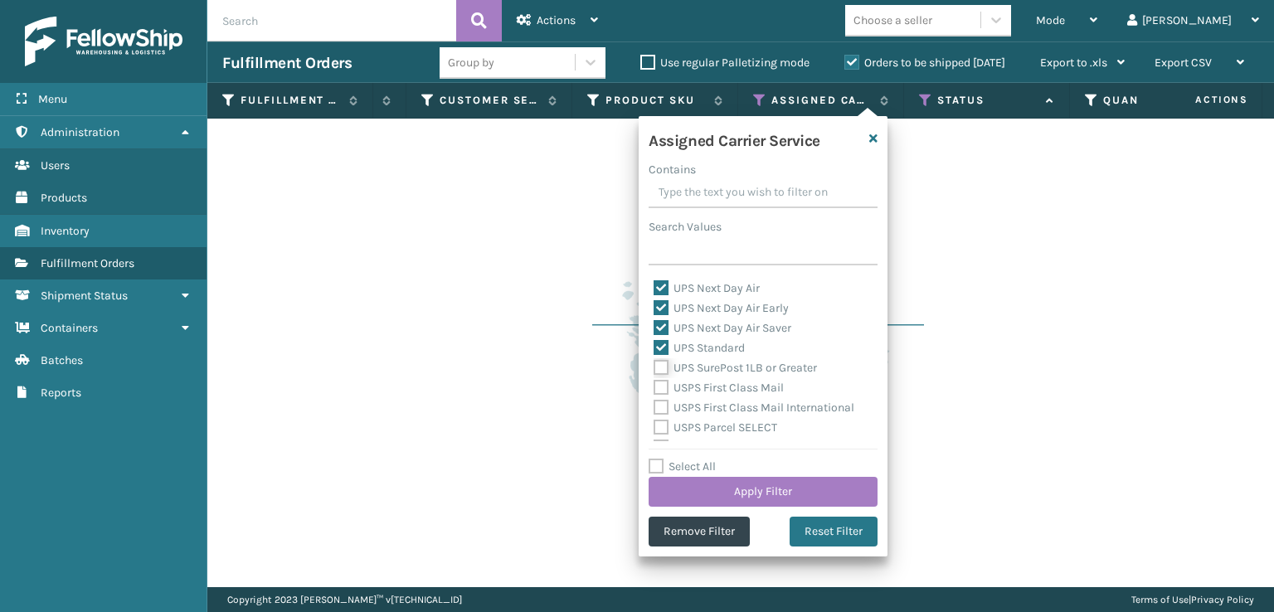
checkbox input "true"
click at [718, 483] on button "Apply Filter" at bounding box center [763, 492] width 229 height 30
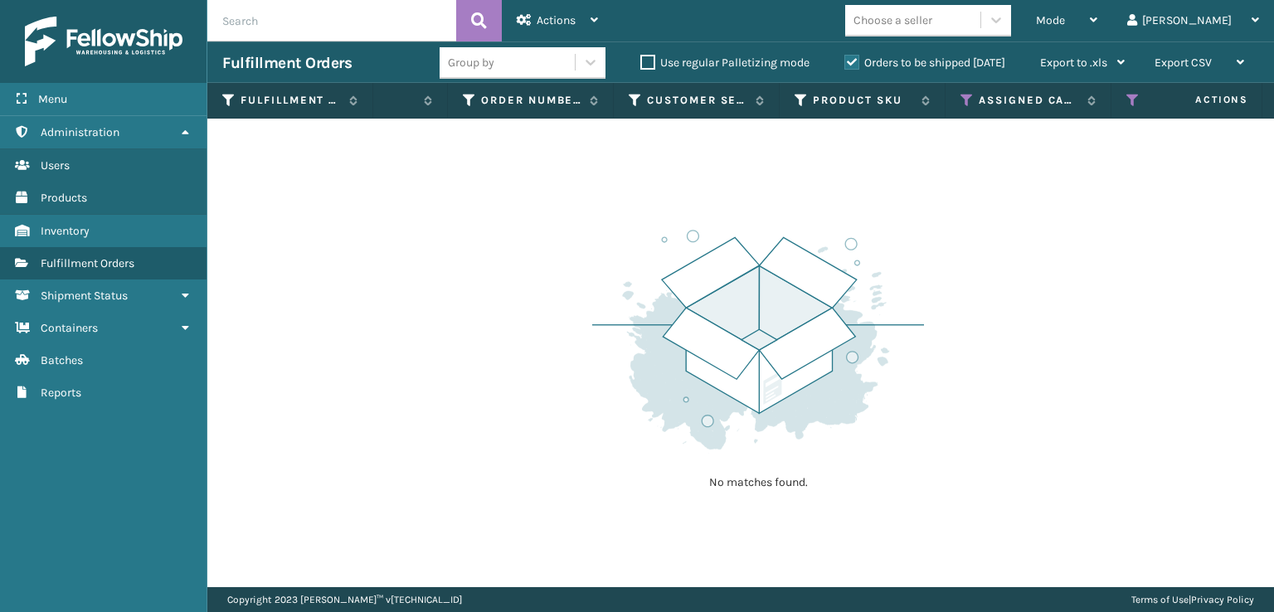
scroll to position [0, 304]
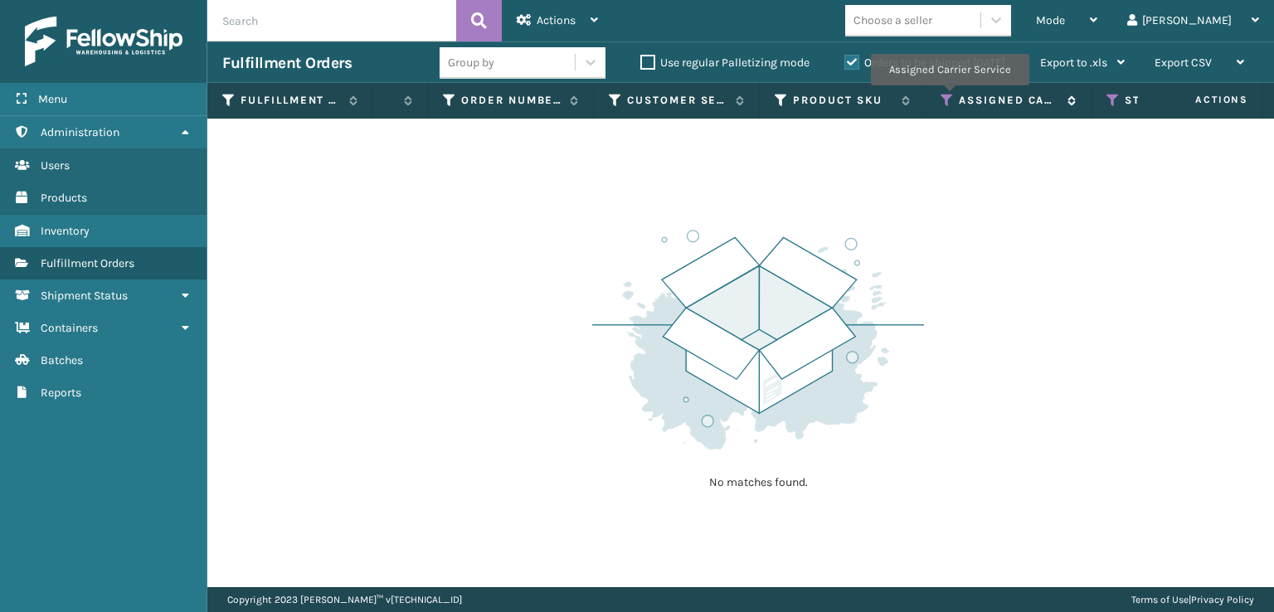
click at [949, 97] on icon at bounding box center [947, 100] width 13 height 15
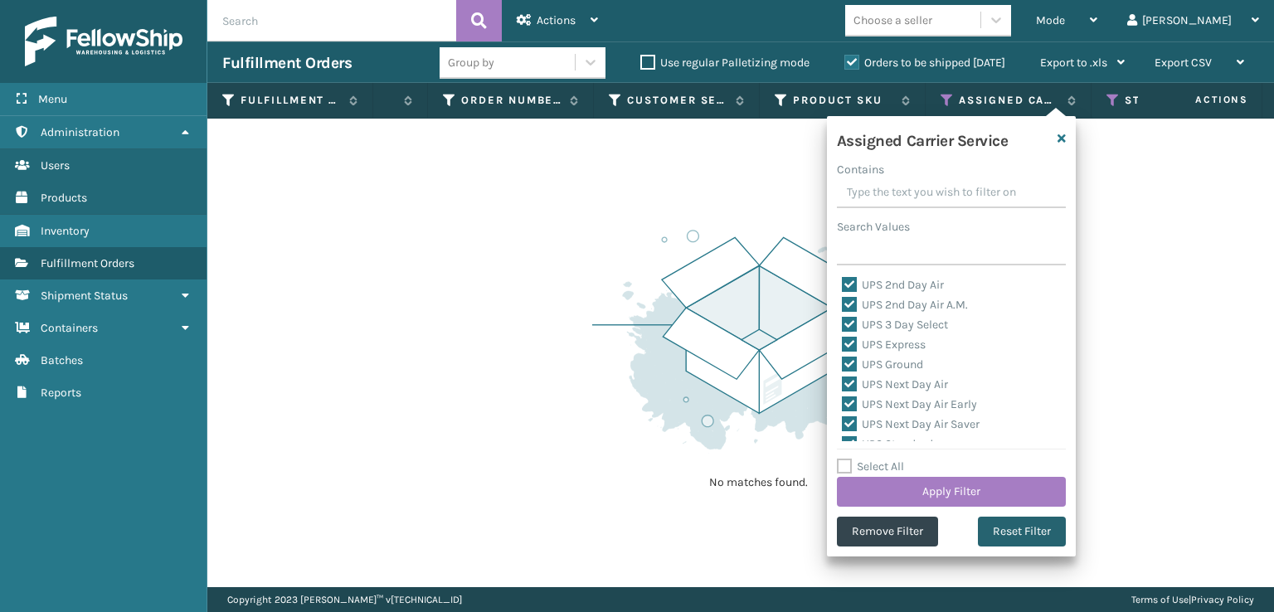
click at [1029, 534] on button "Reset Filter" at bounding box center [1022, 532] width 88 height 30
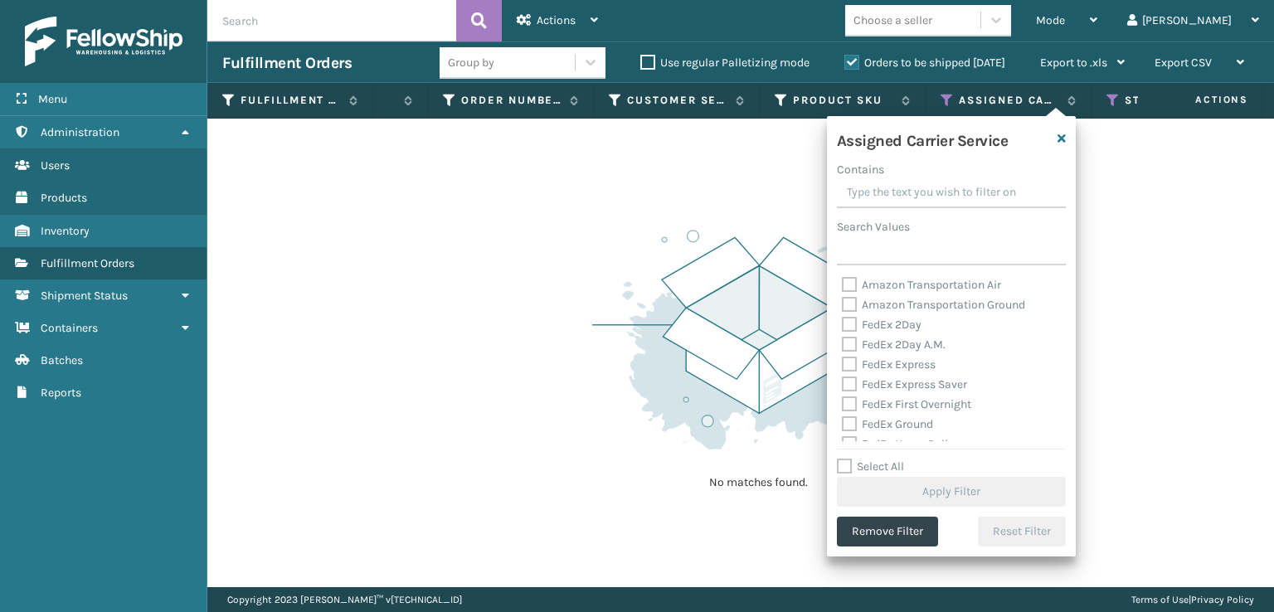
click at [850, 332] on label "FedEx 2Day" at bounding box center [882, 325] width 80 height 14
click at [843, 326] on input "FedEx 2Day" at bounding box center [842, 320] width 1 height 11
checkbox input "true"
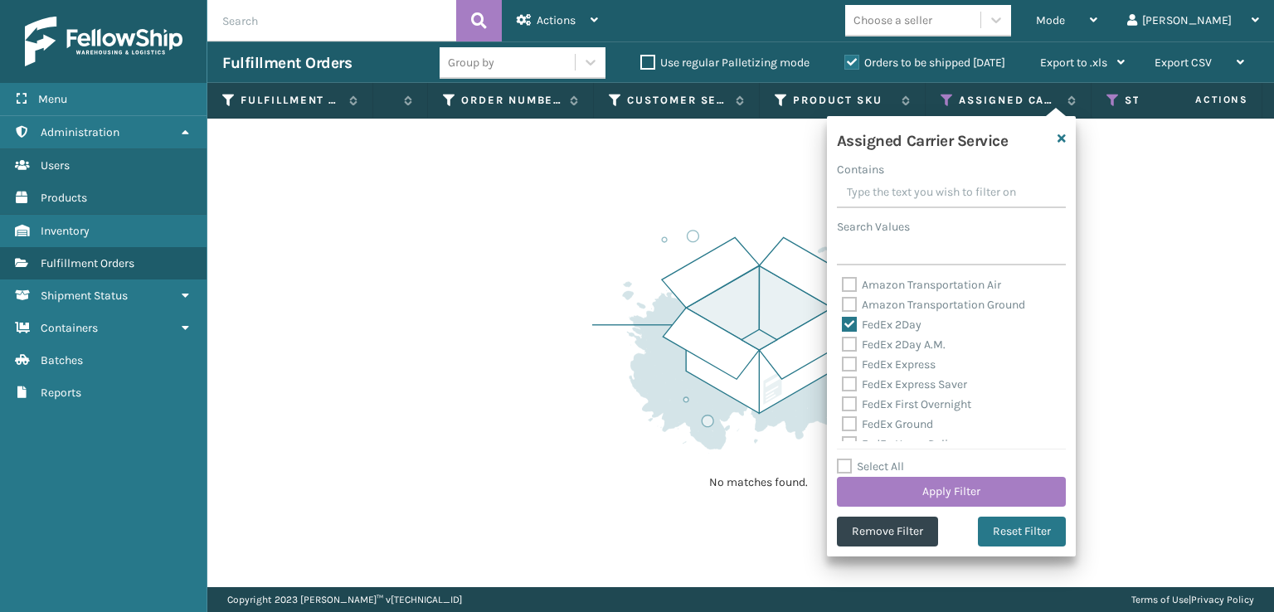
click at [850, 343] on label "FedEx 2Day A.M." at bounding box center [894, 345] width 104 height 14
click at [843, 343] on input "FedEx 2Day A.M." at bounding box center [842, 340] width 1 height 11
checkbox input "true"
click at [845, 377] on div "FedEx Express Saver" at bounding box center [951, 385] width 219 height 20
click at [848, 366] on label "FedEx Express" at bounding box center [889, 365] width 94 height 14
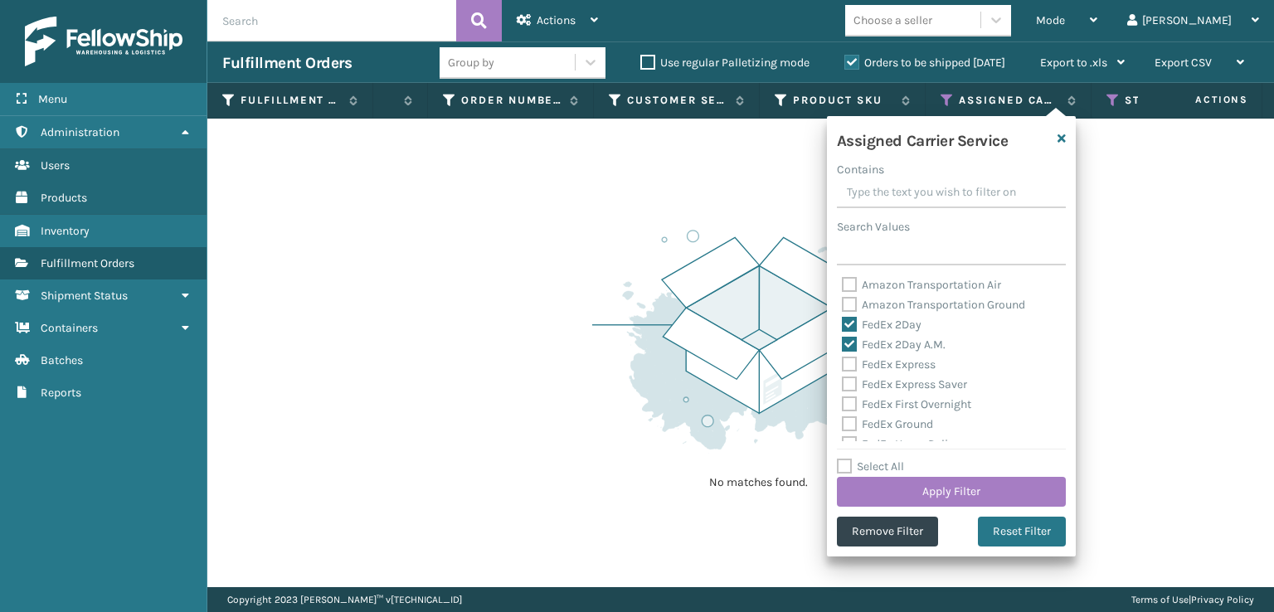
click at [843, 366] on input "FedEx Express" at bounding box center [842, 360] width 1 height 11
checkbox input "true"
click at [850, 383] on label "FedEx Express Saver" at bounding box center [904, 384] width 125 height 14
click at [843, 383] on input "FedEx Express Saver" at bounding box center [842, 380] width 1 height 11
checkbox input "true"
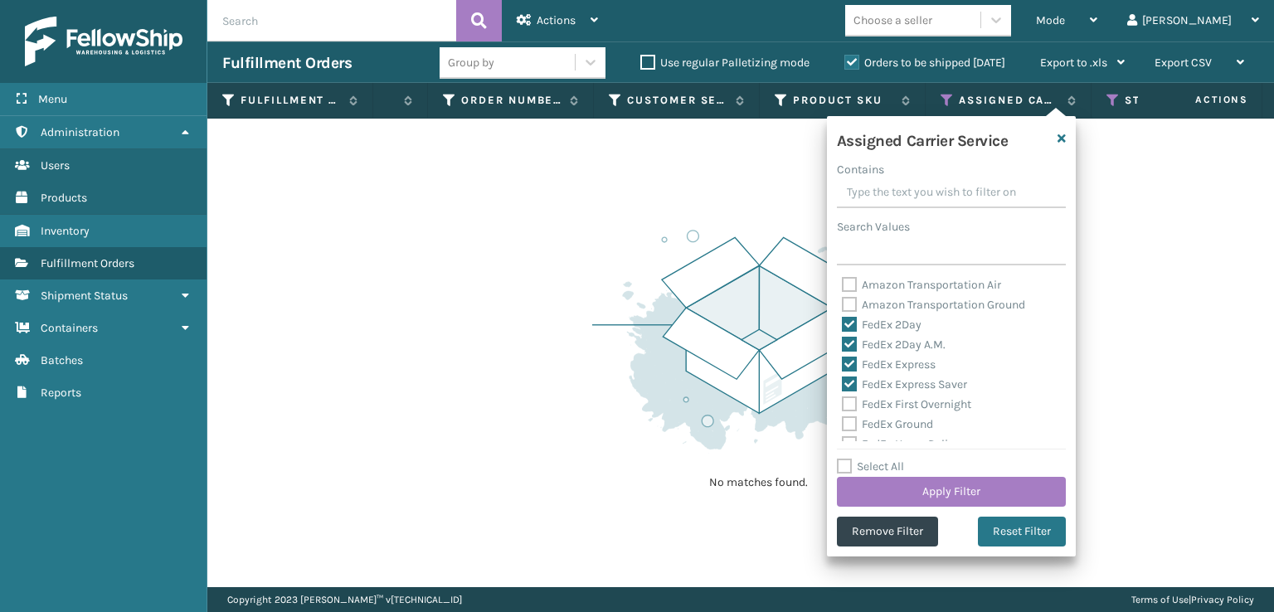
click at [847, 406] on label "FedEx First Overnight" at bounding box center [906, 404] width 129 height 14
click at [843, 406] on input "FedEx First Overnight" at bounding box center [842, 400] width 1 height 11
checkbox input "true"
click at [853, 431] on div "FedEx Ground" at bounding box center [951, 425] width 219 height 20
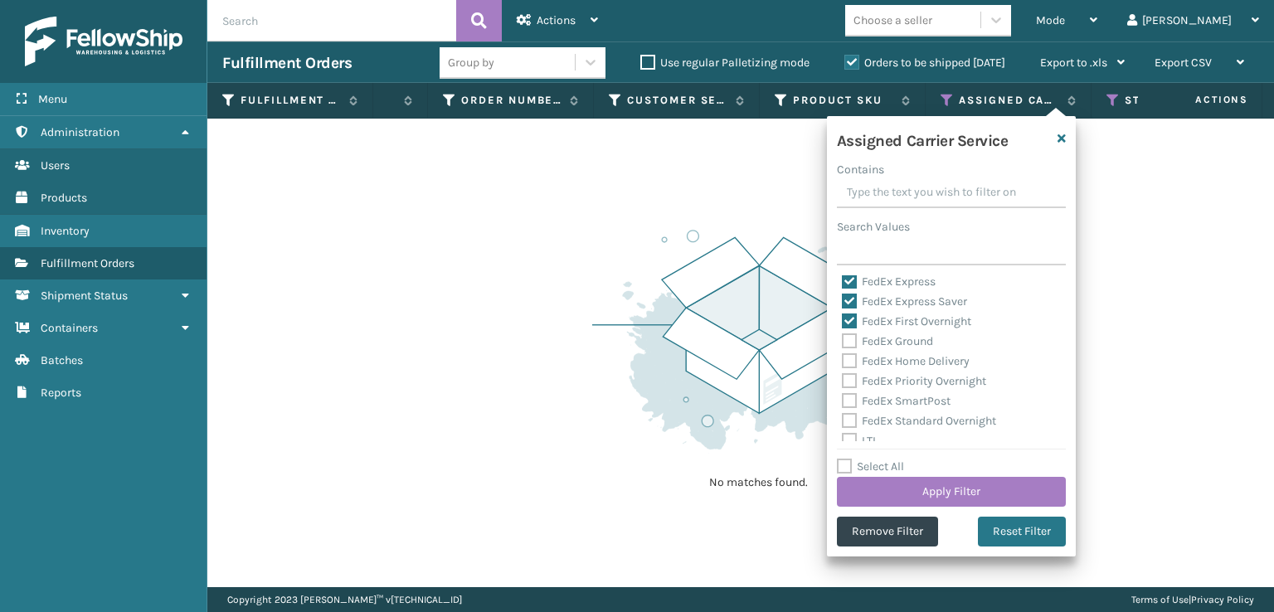
click at [844, 354] on label "FedEx Home Delivery" at bounding box center [906, 361] width 128 height 14
click at [843, 354] on input "FedEx Home Delivery" at bounding box center [842, 357] width 1 height 11
checkbox input "true"
click at [844, 337] on label "FedEx Ground" at bounding box center [887, 341] width 91 height 14
click at [843, 337] on input "FedEx Ground" at bounding box center [842, 337] width 1 height 11
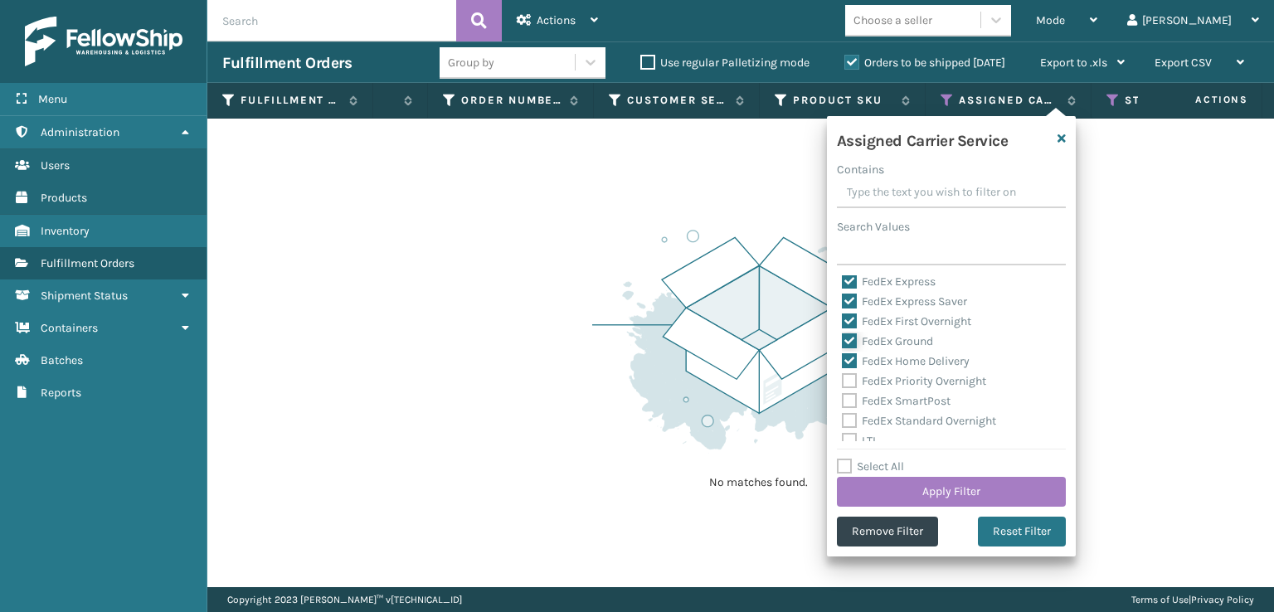
checkbox input "true"
drag, startPoint x: 849, startPoint y: 381, endPoint x: 849, endPoint y: 399, distance: 18.3
click at [849, 382] on label "FedEx Priority Overnight" at bounding box center [914, 381] width 144 height 14
click at [843, 382] on input "FedEx Priority Overnight" at bounding box center [842, 377] width 1 height 11
checkbox input "true"
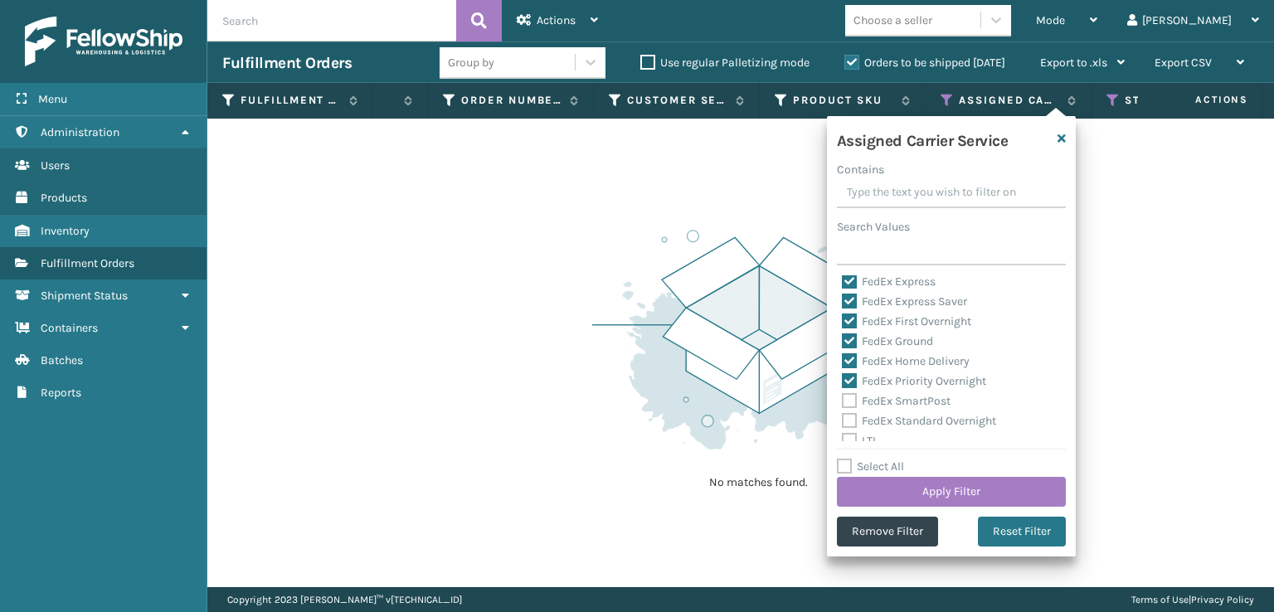
click at [850, 406] on label "FedEx SmartPost" at bounding box center [896, 401] width 109 height 14
click at [843, 402] on input "FedEx SmartPost" at bounding box center [842, 397] width 1 height 11
checkbox input "true"
click at [843, 416] on label "FedEx Standard Overnight" at bounding box center [919, 421] width 154 height 14
click at [843, 416] on input "FedEx Standard Overnight" at bounding box center [842, 416] width 1 height 11
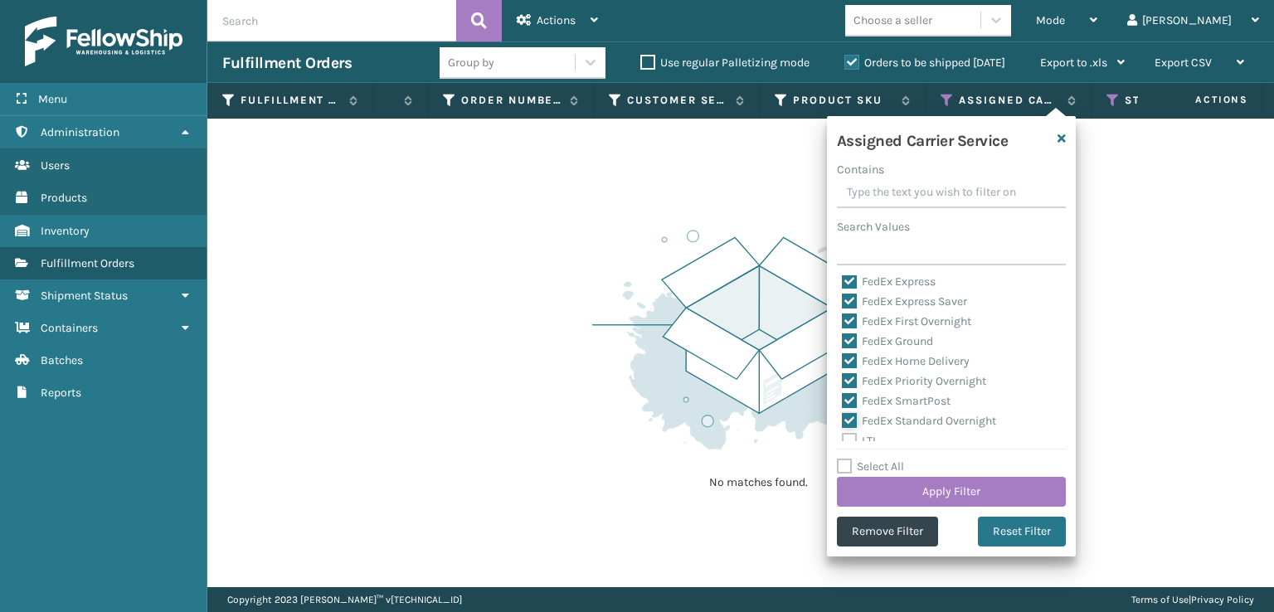
checkbox input "true"
click at [893, 491] on button "Apply Filter" at bounding box center [951, 492] width 229 height 30
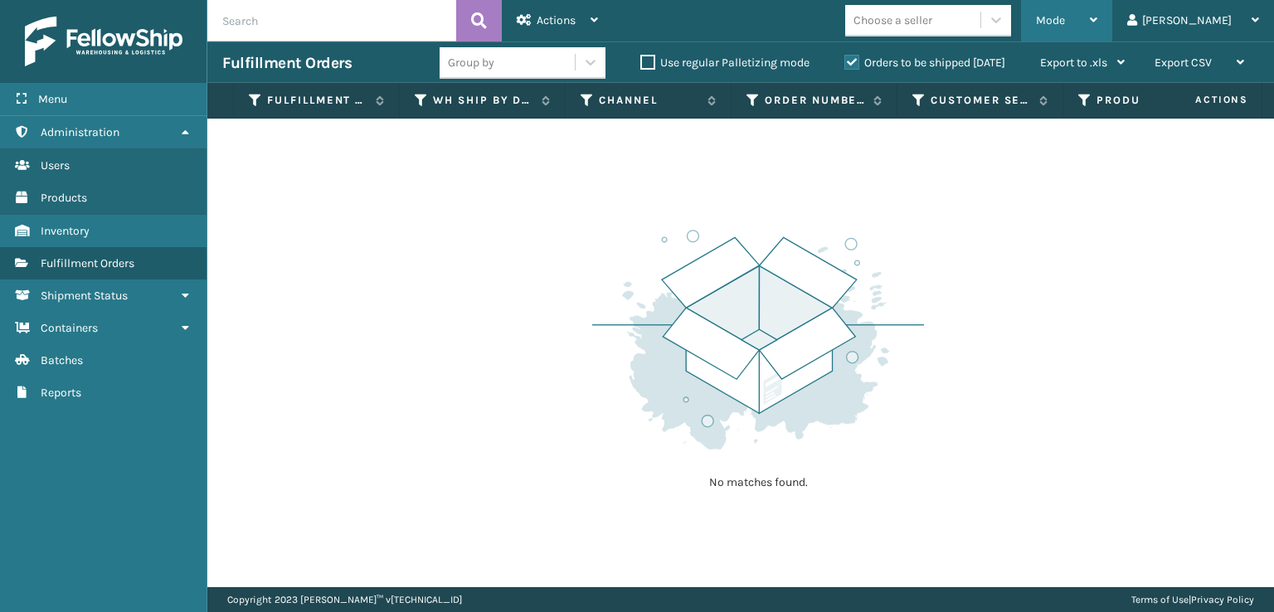
click at [1097, 8] on div "Mode" at bounding box center [1066, 20] width 61 height 41
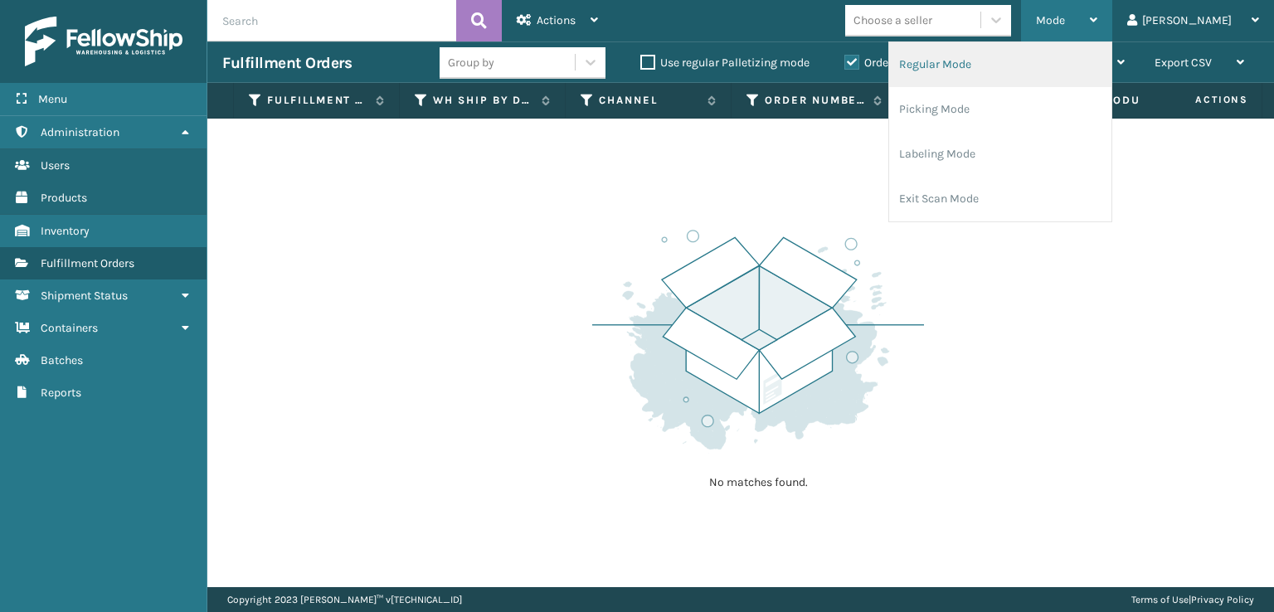
click at [1051, 71] on li "Regular Mode" at bounding box center [1000, 64] width 222 height 45
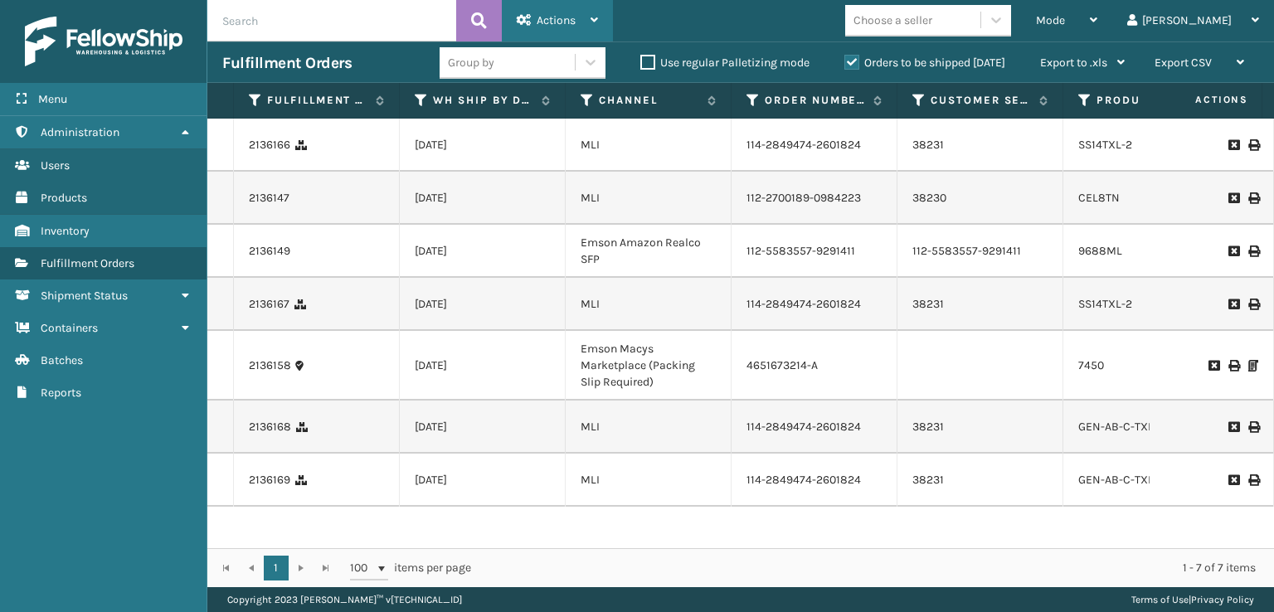
click at [554, 19] on span "Actions" at bounding box center [556, 20] width 39 height 14
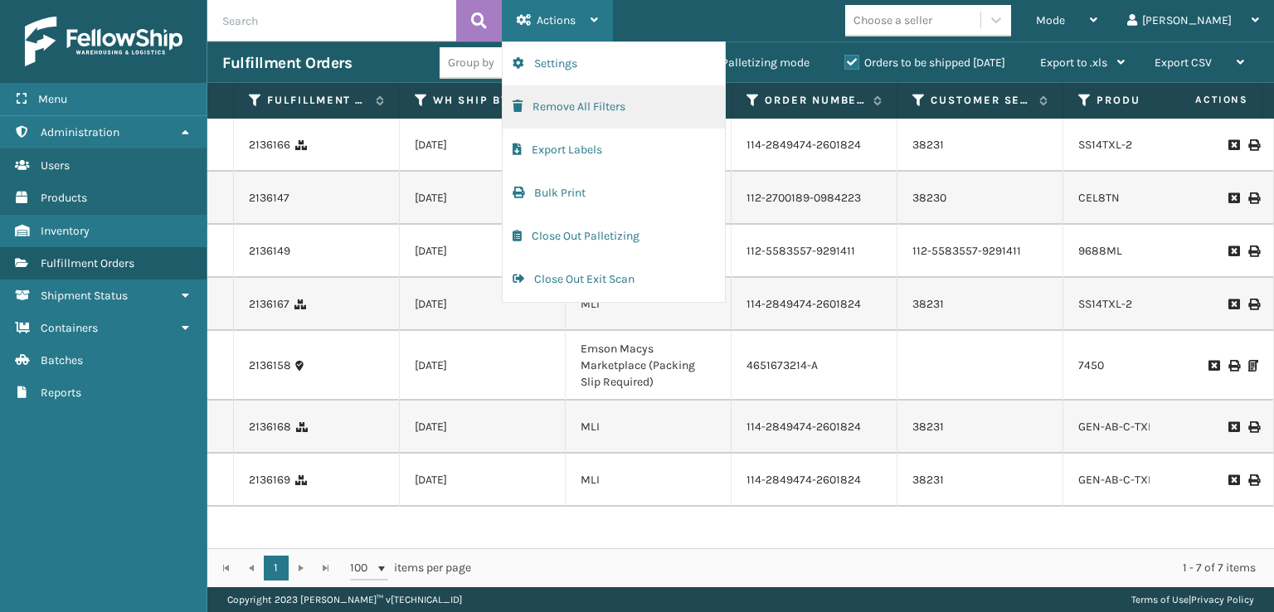
click at [530, 99] on button "Remove All Filters" at bounding box center [614, 106] width 222 height 43
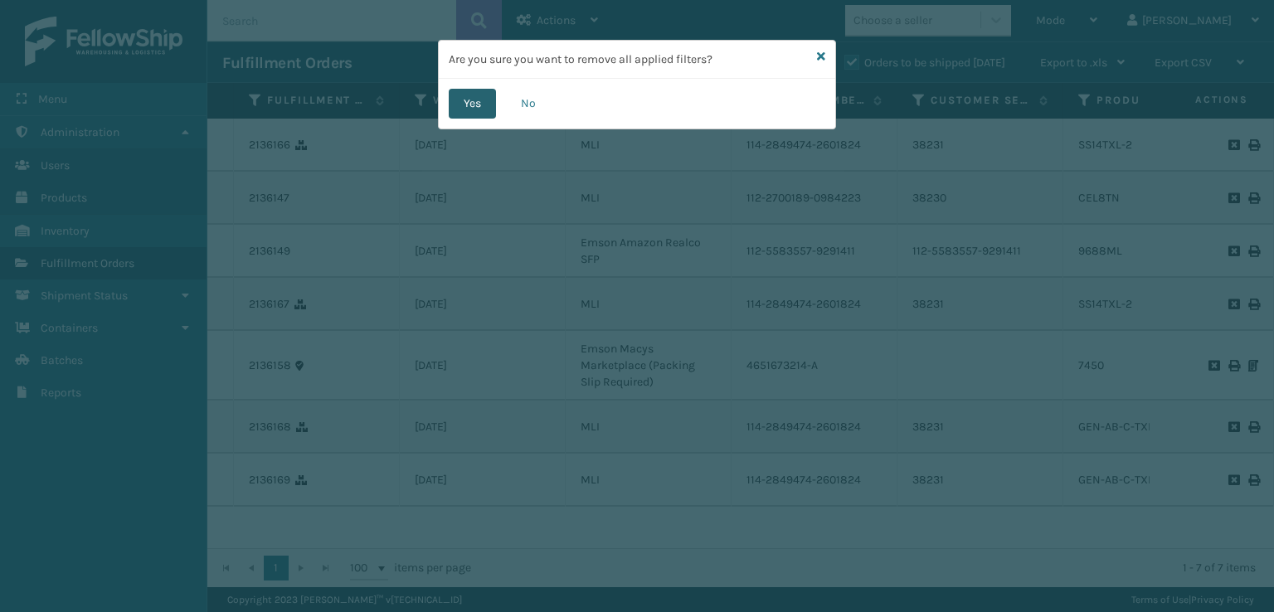
click at [475, 107] on button "Yes" at bounding box center [472, 104] width 47 height 30
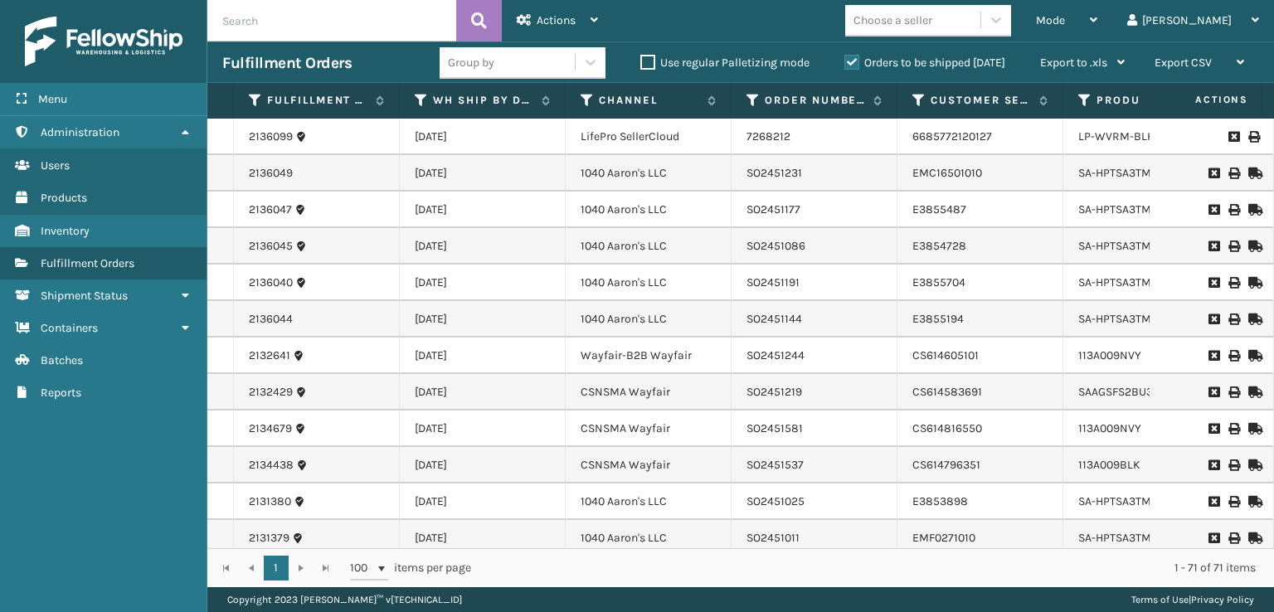
drag, startPoint x: 482, startPoint y: 552, endPoint x: 483, endPoint y: 542, distance: 10.0
click at [484, 546] on div "Fulfillment Order Id WH Ship By Date Channel Order Number Customer Service Orde…" at bounding box center [740, 335] width 1067 height 504
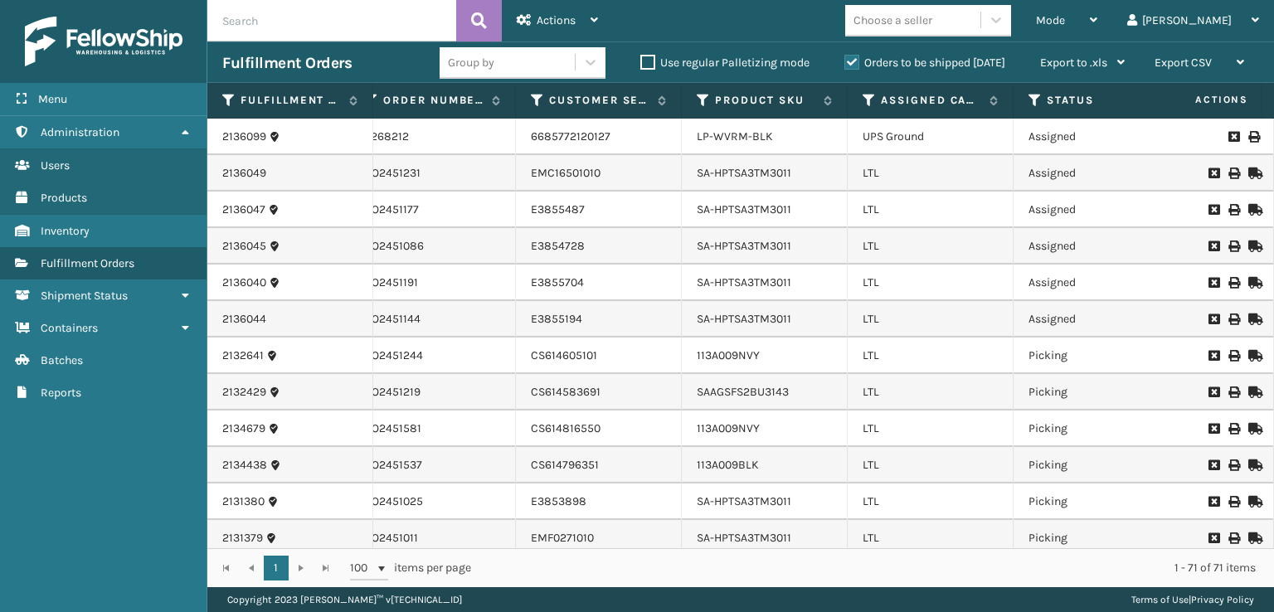
scroll to position [0, 433]
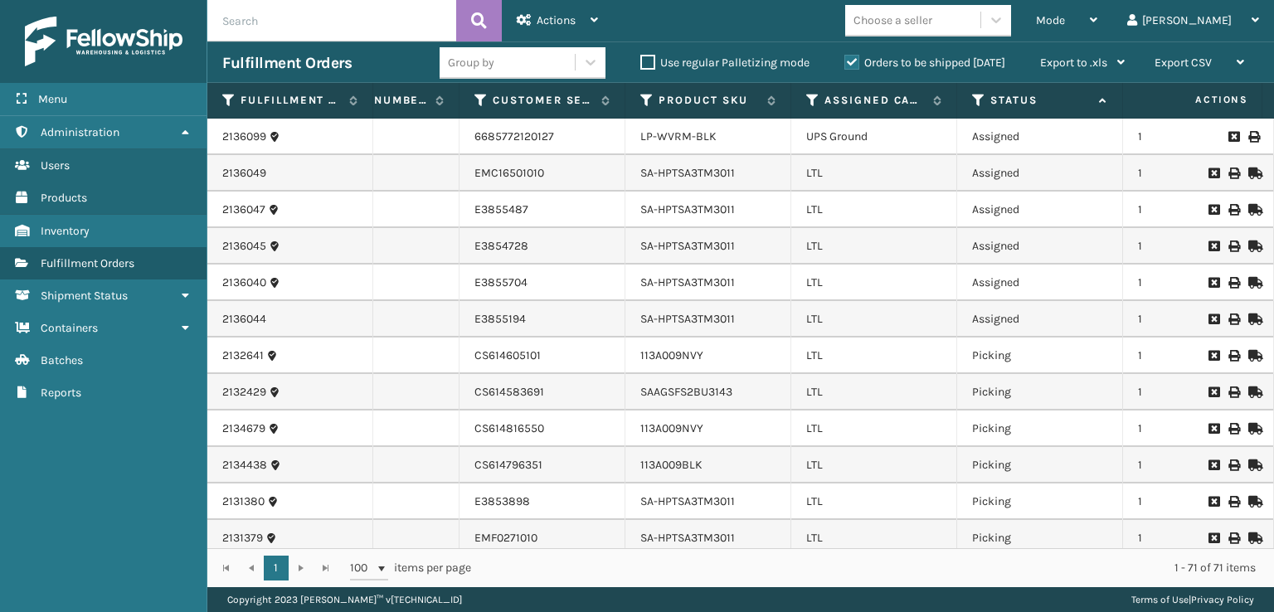
click at [814, 85] on th "Assigned Carrier Service" at bounding box center [874, 101] width 166 height 36
click at [806, 104] on icon at bounding box center [812, 100] width 13 height 15
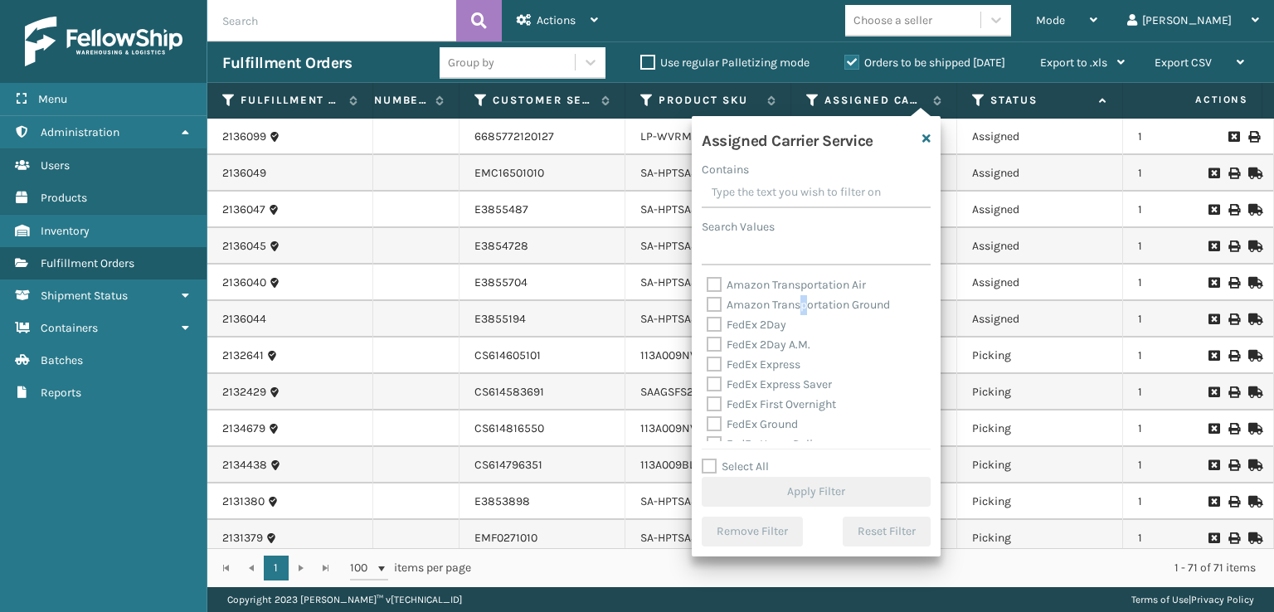
click at [805, 313] on div "Amazon Transportation Ground" at bounding box center [816, 305] width 219 height 20
click at [737, 346] on label "FedEx 2Day A.M." at bounding box center [759, 345] width 104 height 14
click at [708, 346] on input "FedEx 2Day A.M." at bounding box center [707, 340] width 1 height 11
checkbox input "true"
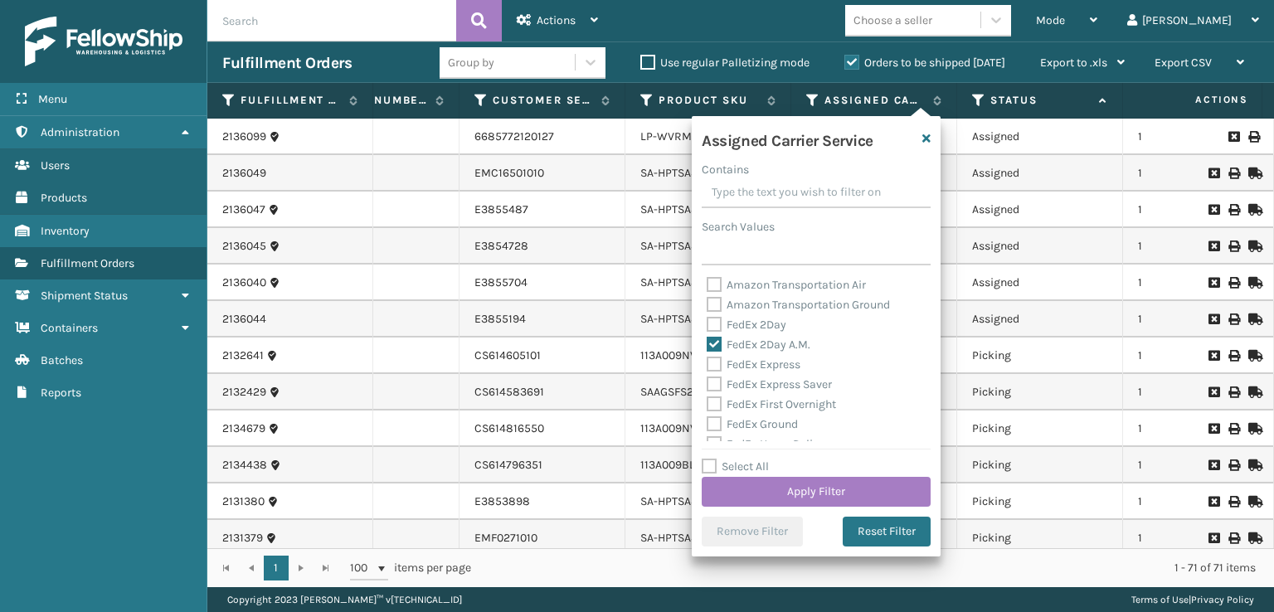
click at [746, 329] on label "FedEx 2Day" at bounding box center [747, 325] width 80 height 14
click at [708, 326] on input "FedEx 2Day" at bounding box center [707, 320] width 1 height 11
checkbox input "true"
drag, startPoint x: 737, startPoint y: 359, endPoint x: 730, endPoint y: 366, distance: 10.0
click at [737, 359] on label "FedEx Express" at bounding box center [754, 365] width 94 height 14
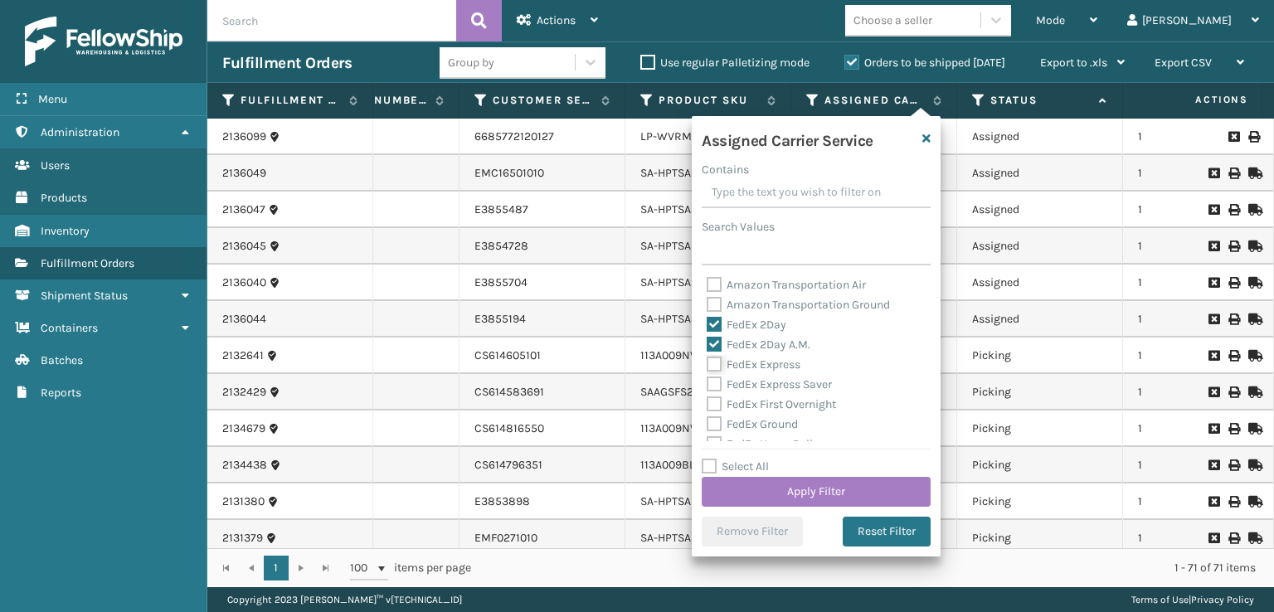
click at [708, 359] on input "FedEx Express" at bounding box center [707, 360] width 1 height 11
checkbox input "true"
click at [720, 386] on label "FedEx Express Saver" at bounding box center [769, 384] width 125 height 14
click at [708, 386] on input "FedEx Express Saver" at bounding box center [707, 380] width 1 height 11
checkbox input "true"
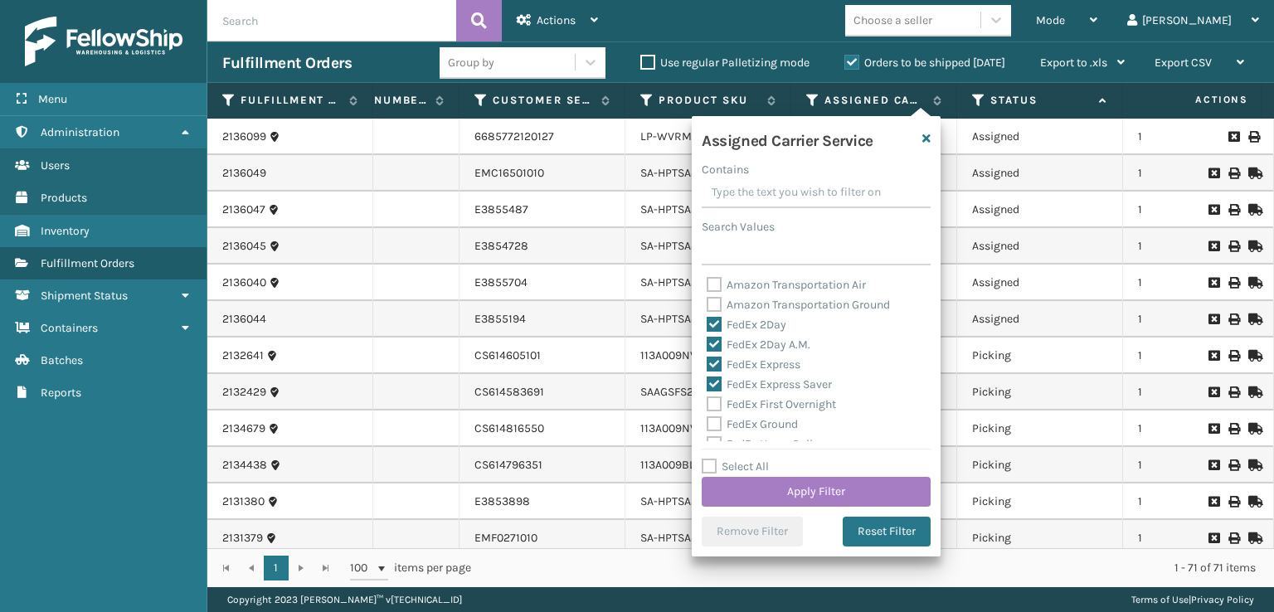
click at [713, 409] on label "FedEx First Overnight" at bounding box center [771, 404] width 129 height 14
click at [708, 406] on input "FedEx First Overnight" at bounding box center [707, 400] width 1 height 11
checkbox input "true"
click at [715, 425] on label "FedEx Ground" at bounding box center [752, 424] width 91 height 14
click at [708, 425] on input "FedEx Ground" at bounding box center [707, 420] width 1 height 11
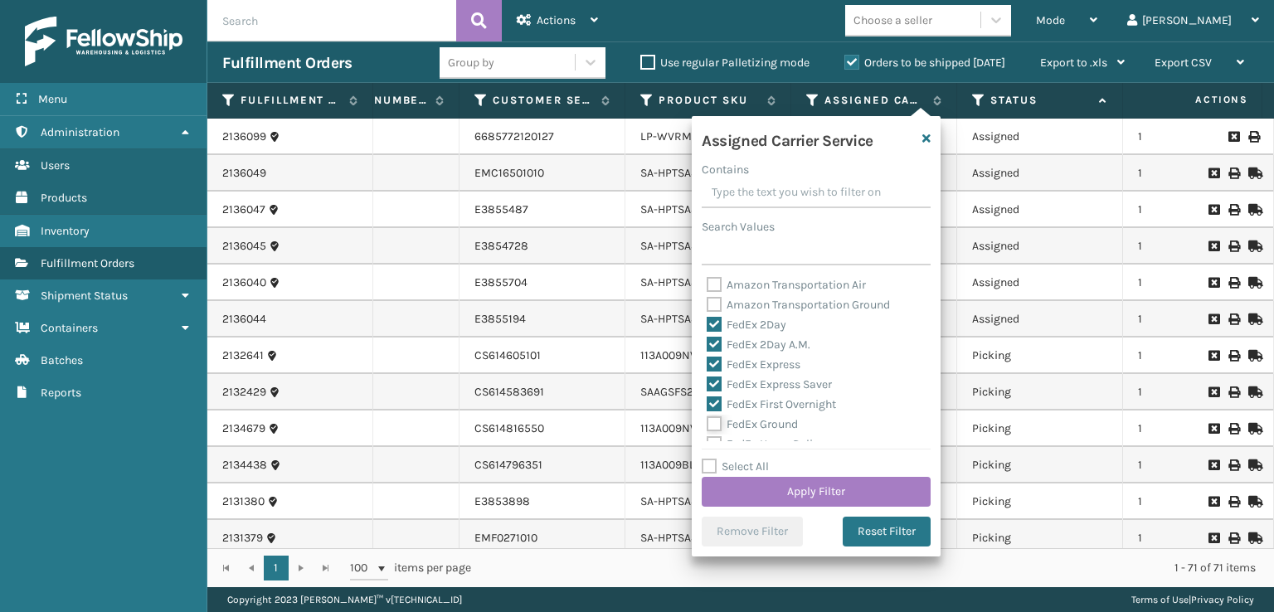
checkbox input "true"
drag, startPoint x: 713, startPoint y: 384, endPoint x: 716, endPoint y: 371, distance: 13.5
click at [713, 382] on label "FedEx Priority Overnight" at bounding box center [779, 381] width 144 height 14
click at [708, 382] on input "FedEx Priority Overnight" at bounding box center [707, 377] width 1 height 11
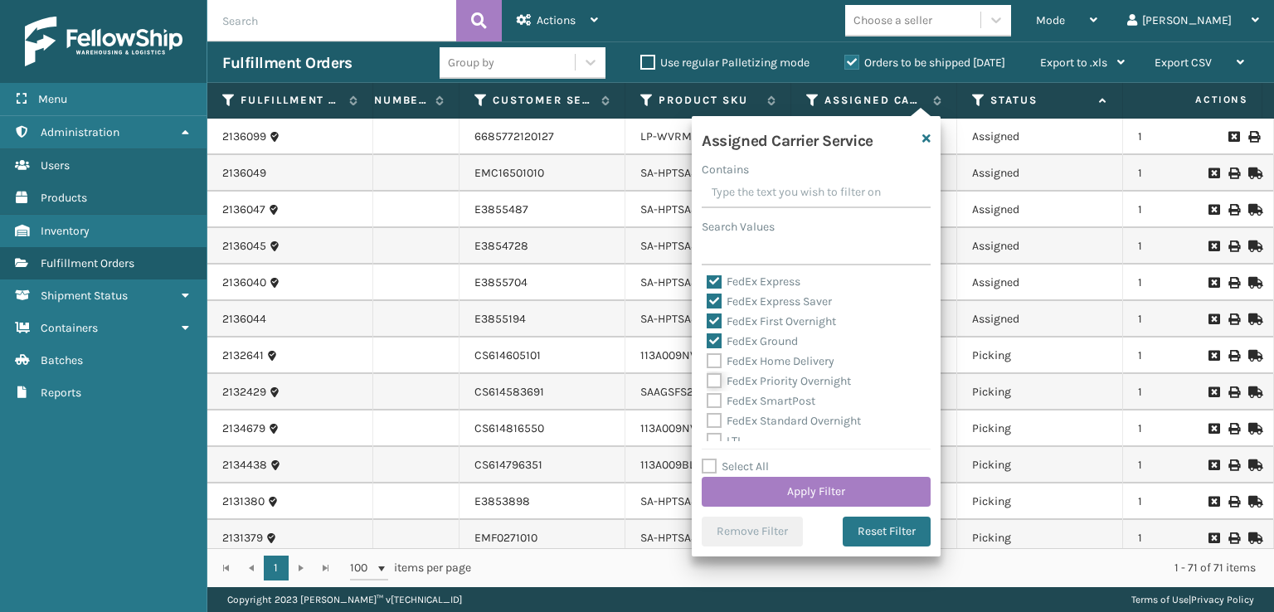
checkbox input "true"
click at [713, 357] on label "FedEx Home Delivery" at bounding box center [771, 361] width 128 height 14
click at [708, 357] on input "FedEx Home Delivery" at bounding box center [707, 357] width 1 height 11
checkbox input "true"
click at [715, 404] on label "FedEx SmartPost" at bounding box center [761, 401] width 109 height 14
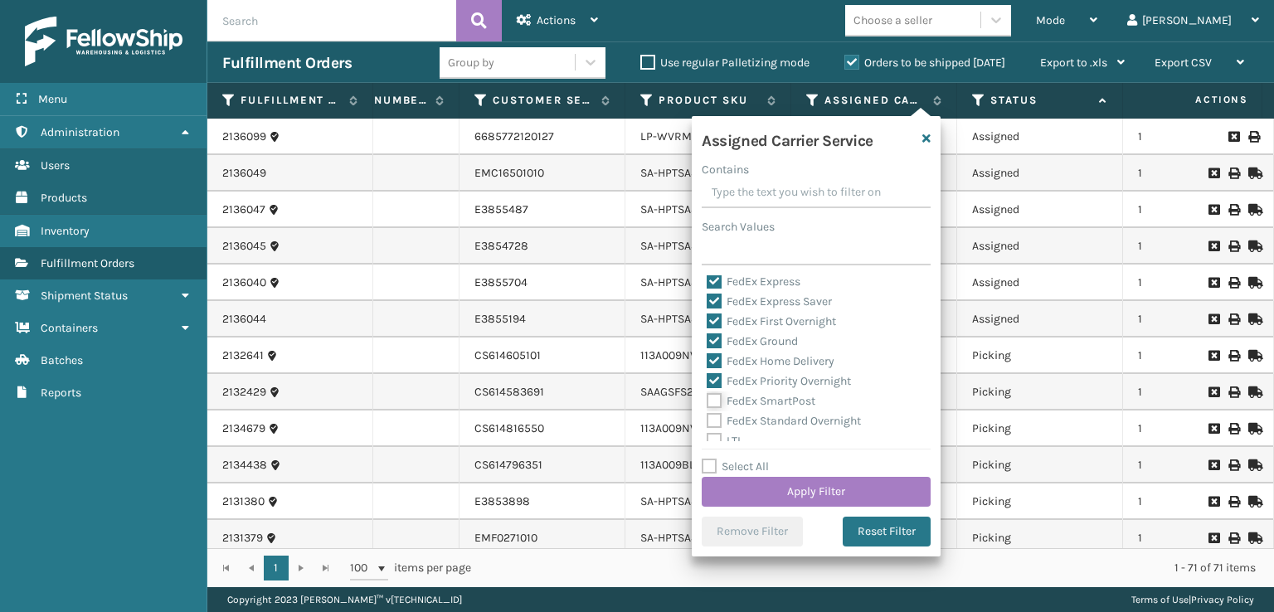
click at [708, 402] on input "FedEx SmartPost" at bounding box center [707, 397] width 1 height 11
checkbox input "true"
click at [720, 422] on label "FedEx Standard Overnight" at bounding box center [784, 421] width 154 height 14
click at [718, 419] on label "FedEx Standard Overnight" at bounding box center [784, 421] width 154 height 14
click at [708, 419] on input "FedEx Standard Overnight" at bounding box center [707, 416] width 1 height 11
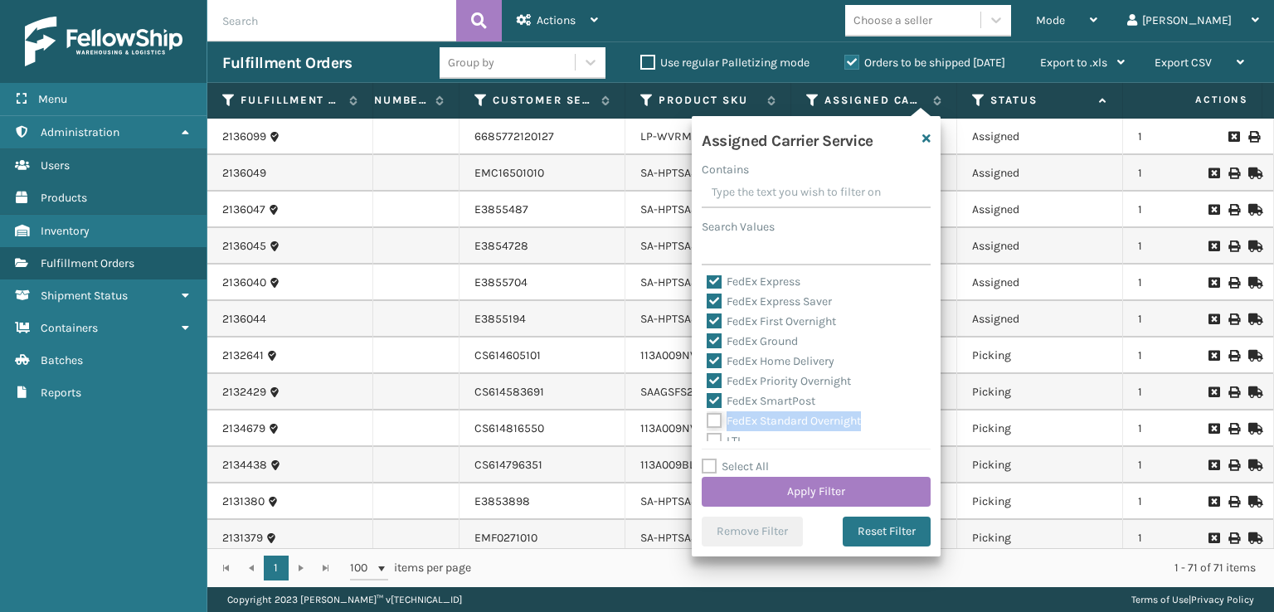
checkbox input "true"
click at [757, 489] on button "Apply Filter" at bounding box center [816, 492] width 229 height 30
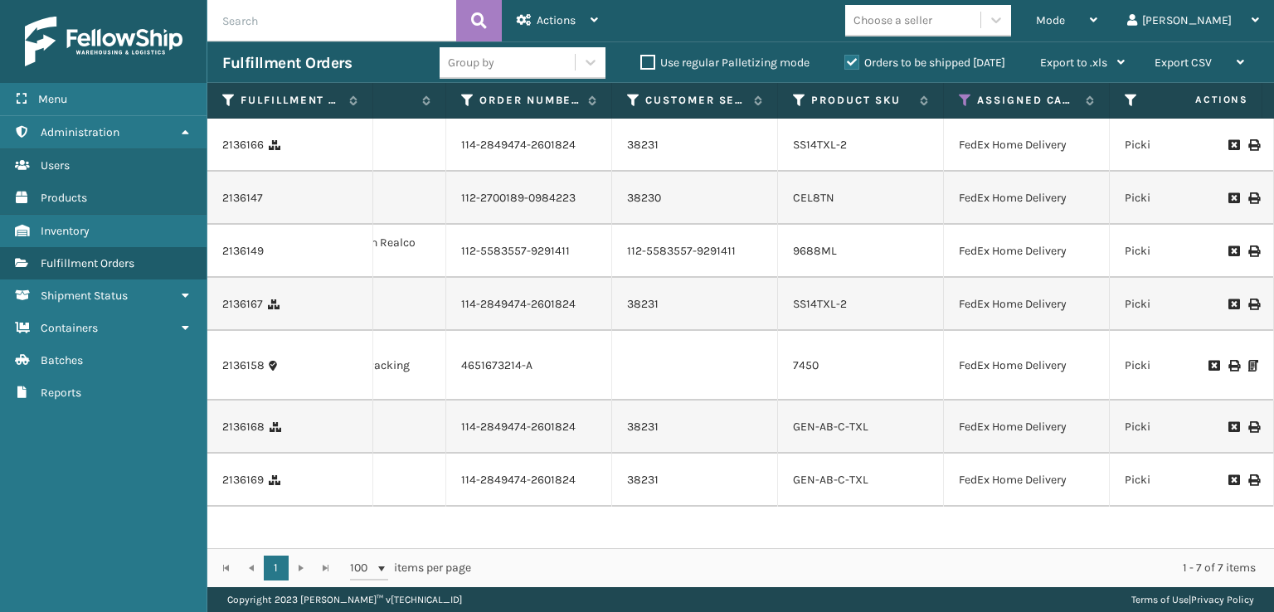
scroll to position [0, 300]
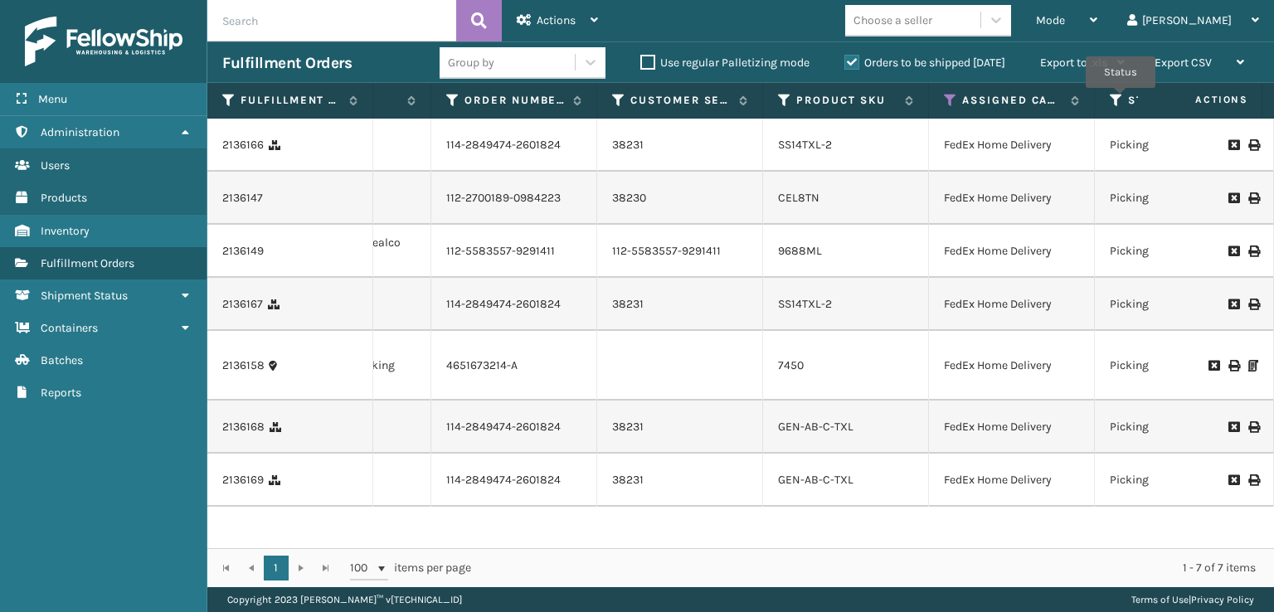
click at [1121, 100] on icon at bounding box center [1116, 100] width 13 height 15
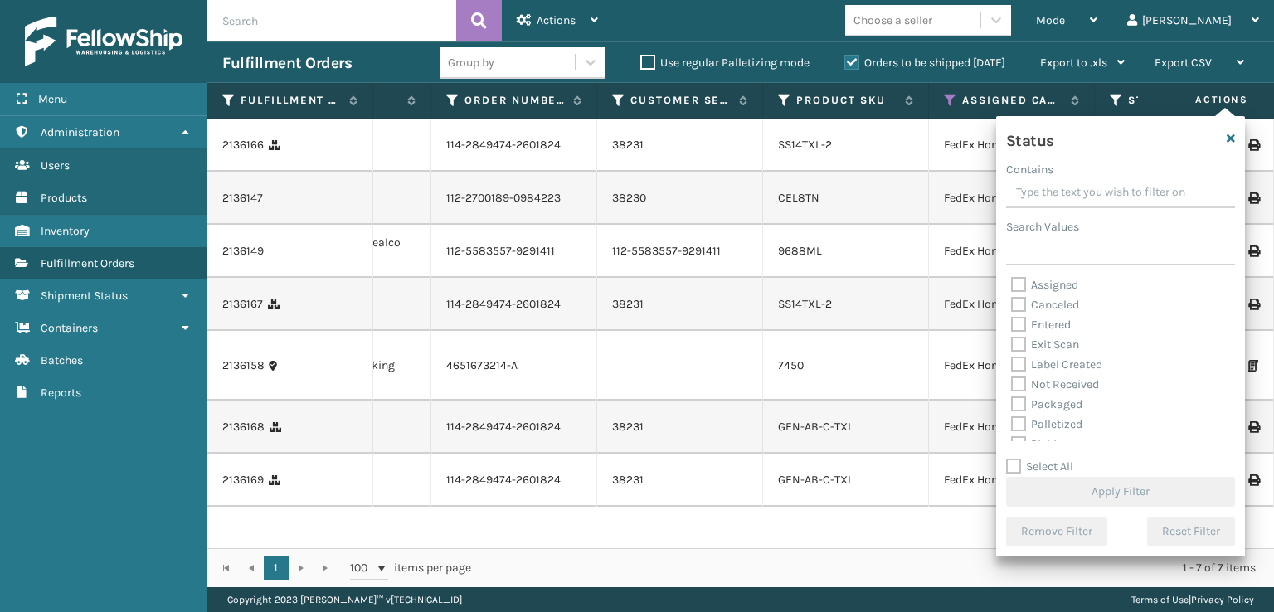
scroll to position [83, 0]
click at [1017, 365] on label "Picking" at bounding box center [1040, 361] width 59 height 14
click at [1012, 363] on input "Picking" at bounding box center [1011, 357] width 1 height 11
checkbox input "true"
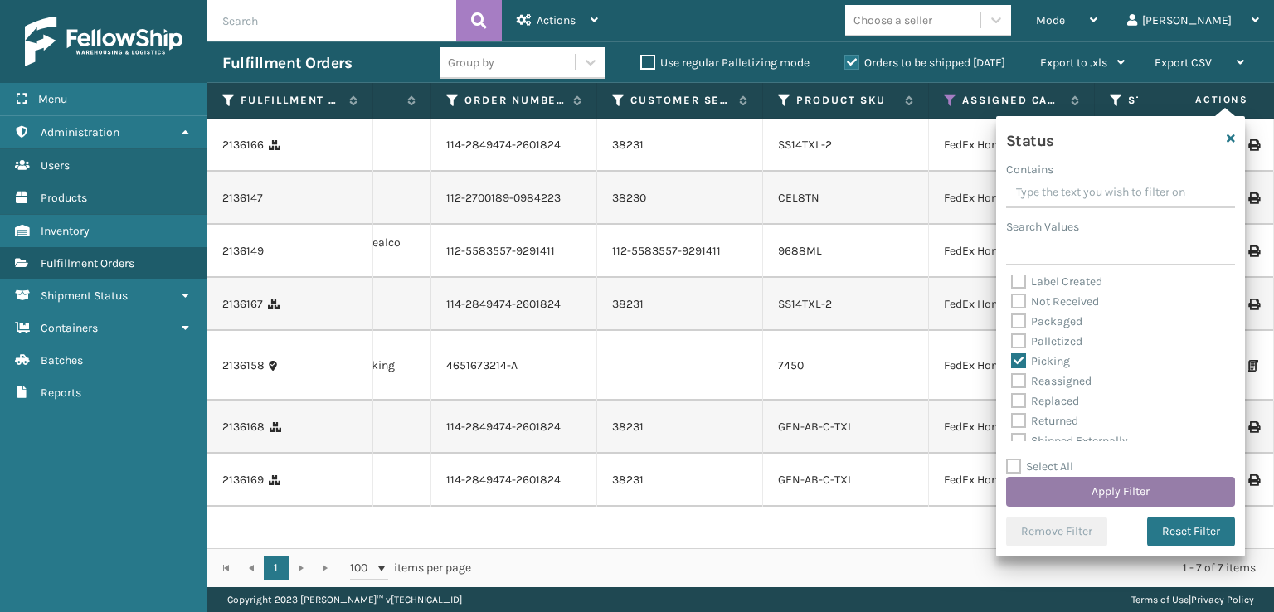
click at [1115, 491] on button "Apply Filter" at bounding box center [1120, 492] width 229 height 30
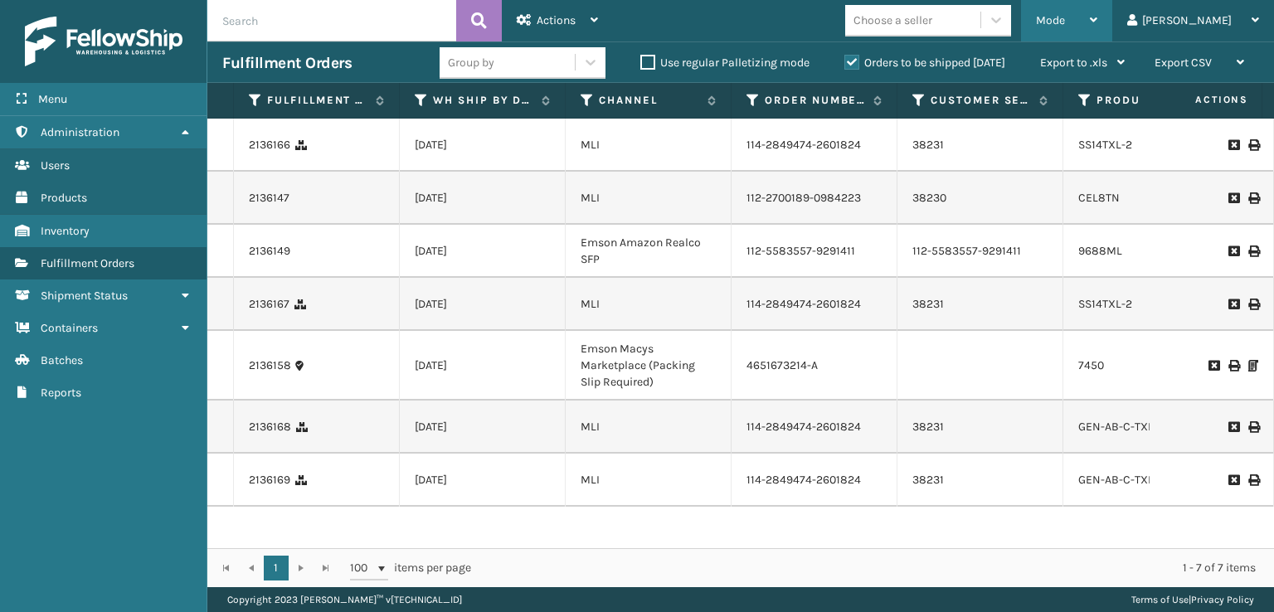
drag, startPoint x: 1151, startPoint y: 15, endPoint x: 1122, endPoint y: 44, distance: 41.7
click at [1097, 15] on div "Mode" at bounding box center [1066, 20] width 61 height 41
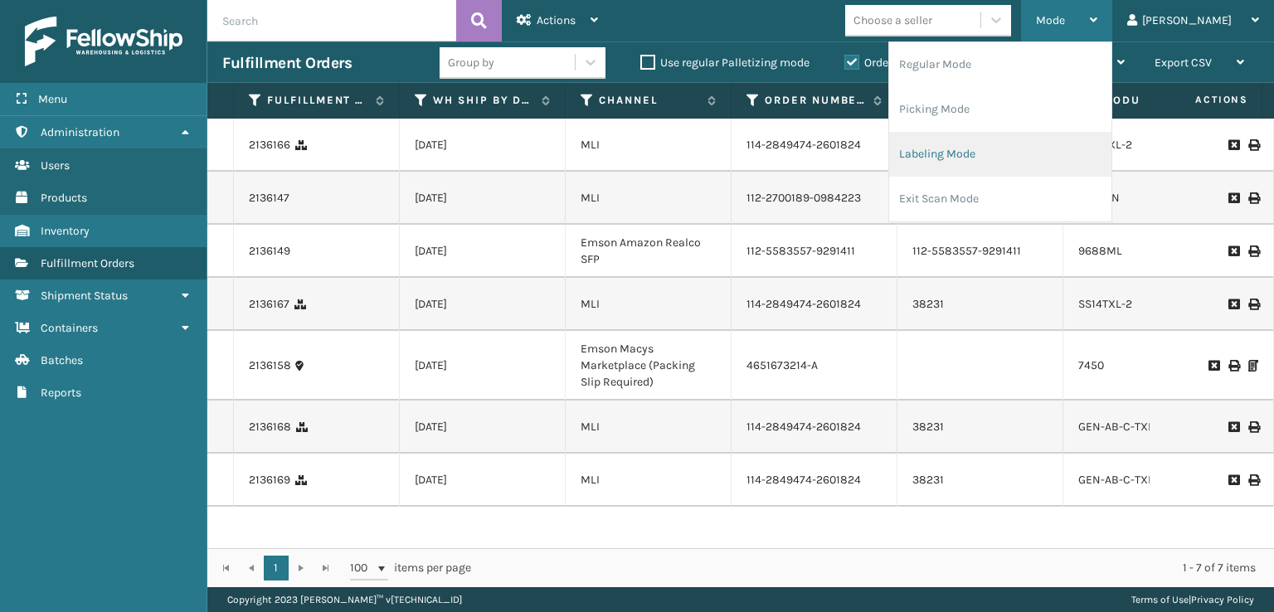
click at [996, 159] on li "Labeling Mode" at bounding box center [1000, 154] width 222 height 45
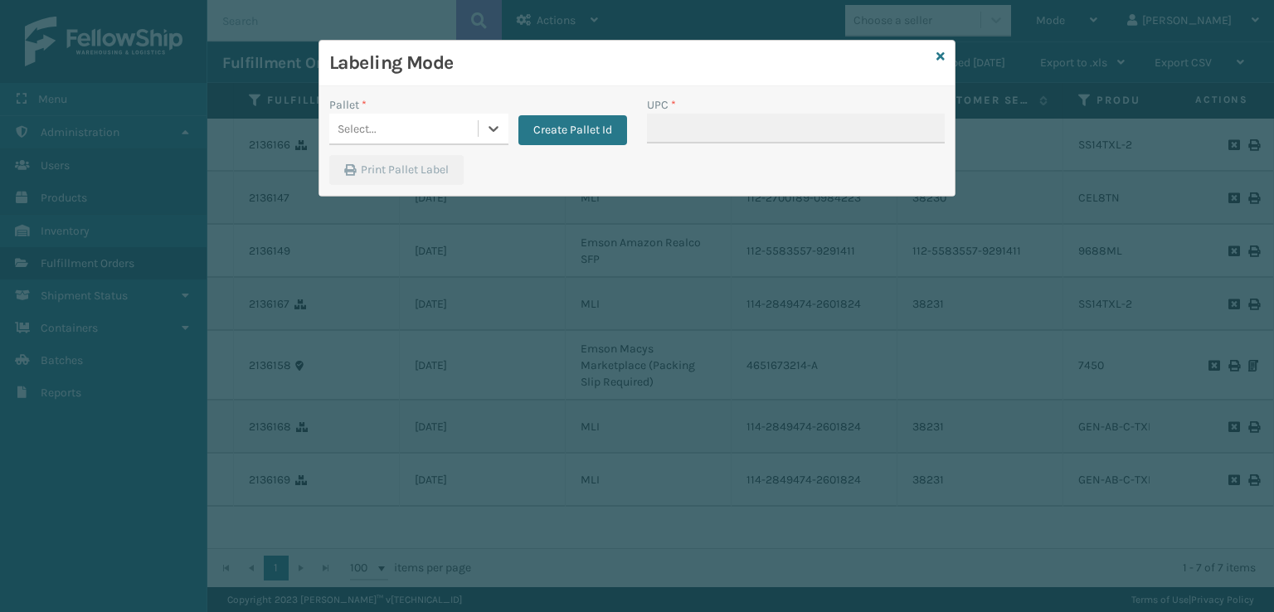
click at [419, 136] on div "Select..." at bounding box center [403, 128] width 148 height 27
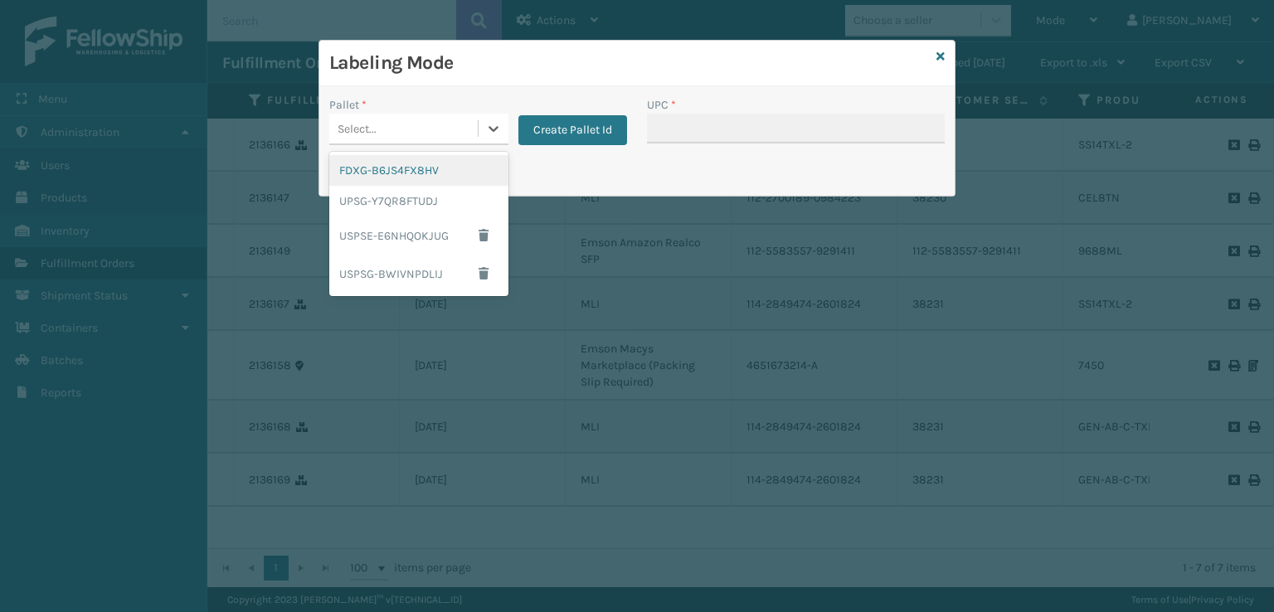
click at [389, 166] on div "FDXG-B6JS4FX8HV" at bounding box center [418, 170] width 179 height 31
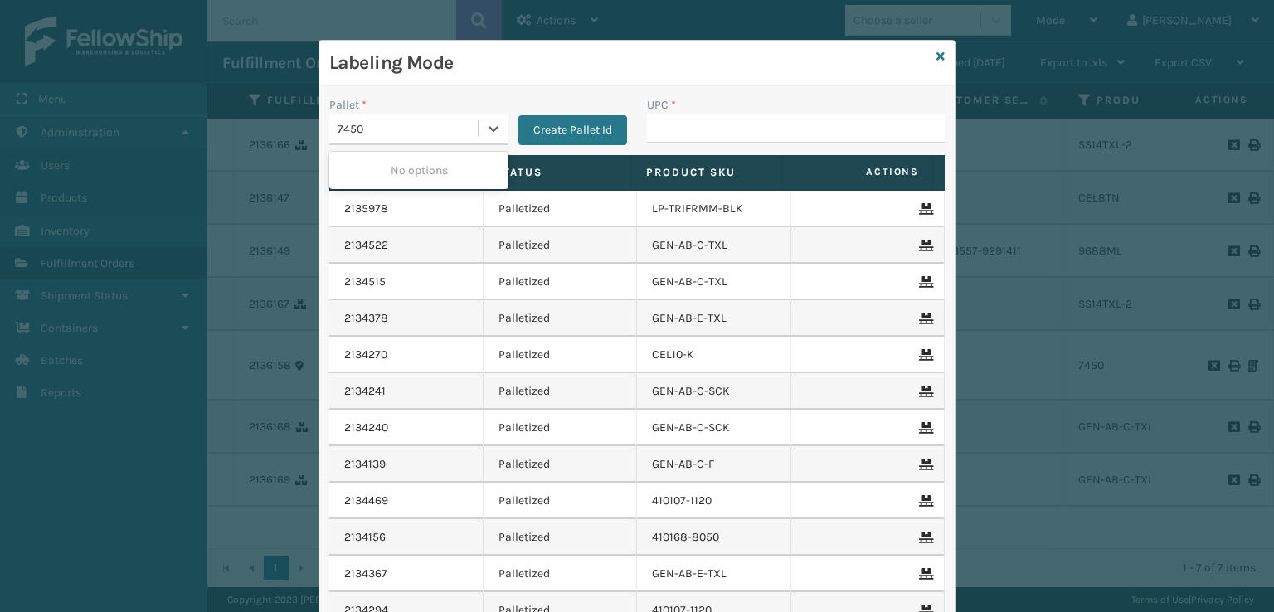
type input "7450"
click at [723, 141] on input "UPC *" at bounding box center [796, 129] width 298 height 30
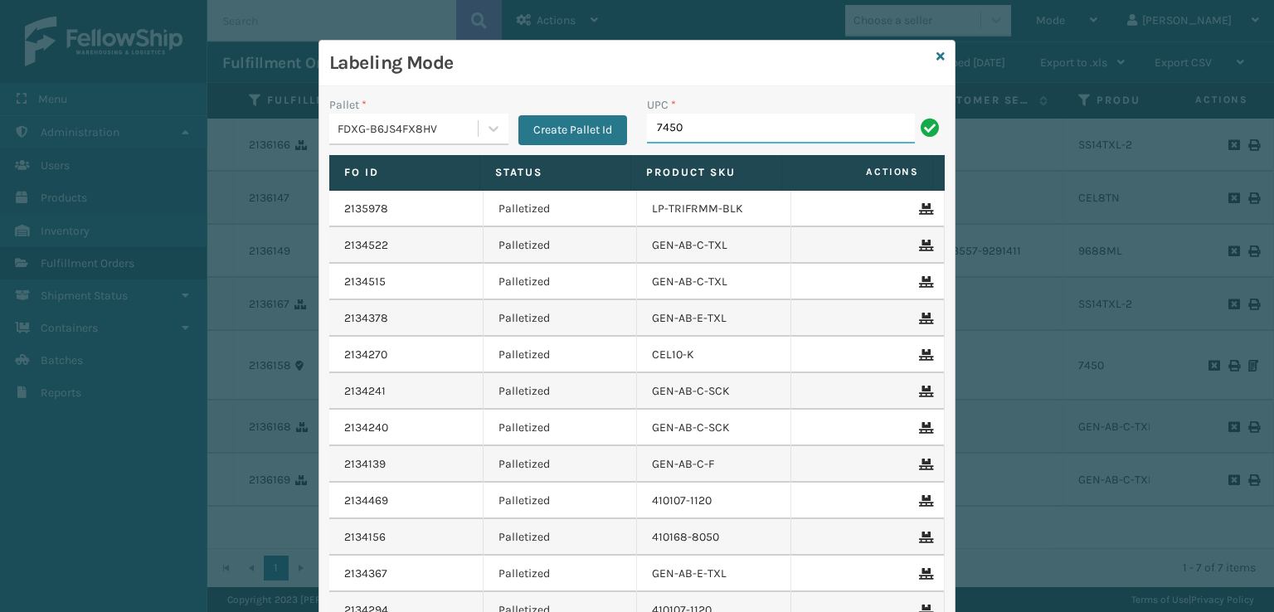
type input "7450"
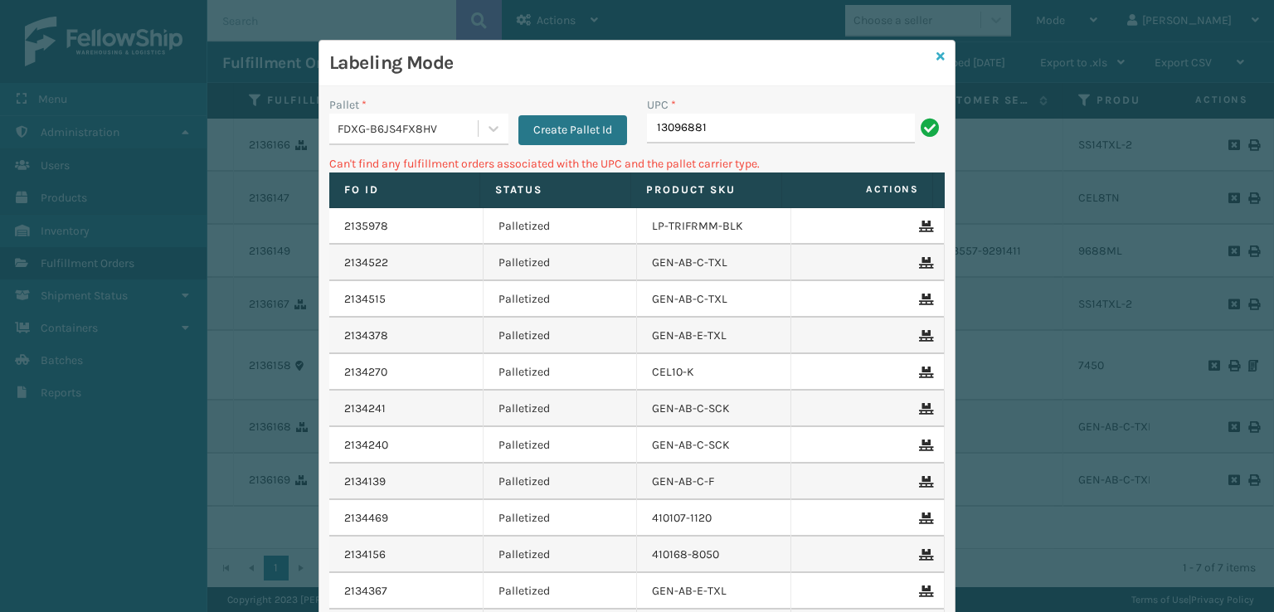
click at [938, 51] on icon at bounding box center [941, 57] width 8 height 12
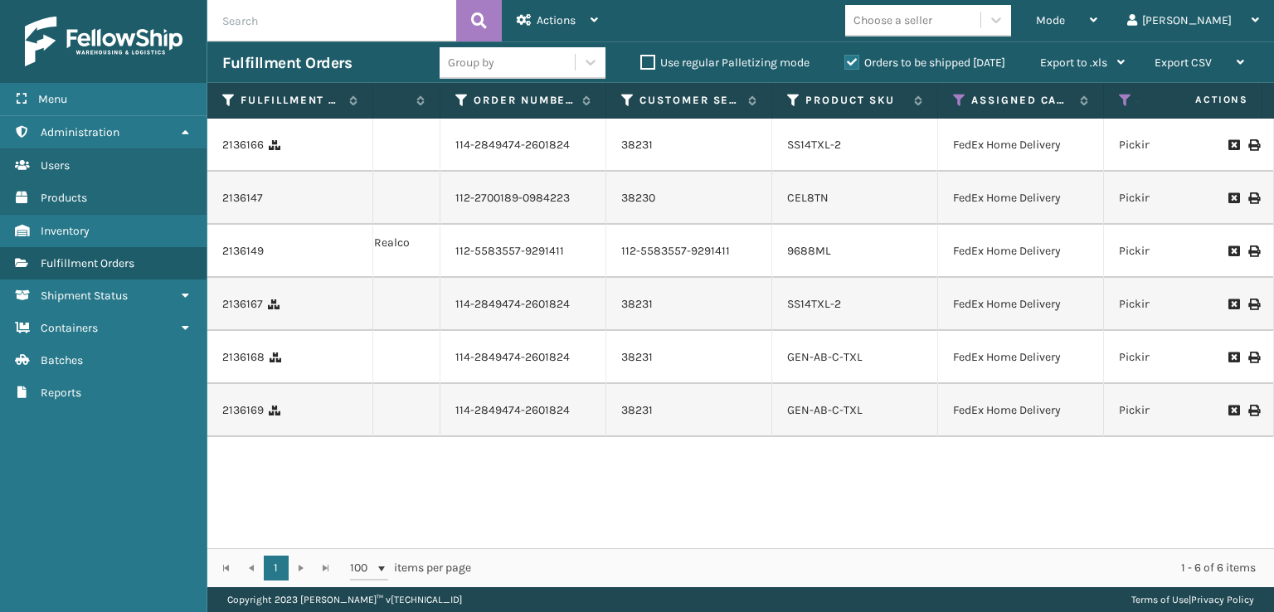
scroll to position [0, 296]
click at [794, 258] on link "9688ML" at bounding box center [804, 251] width 44 height 14
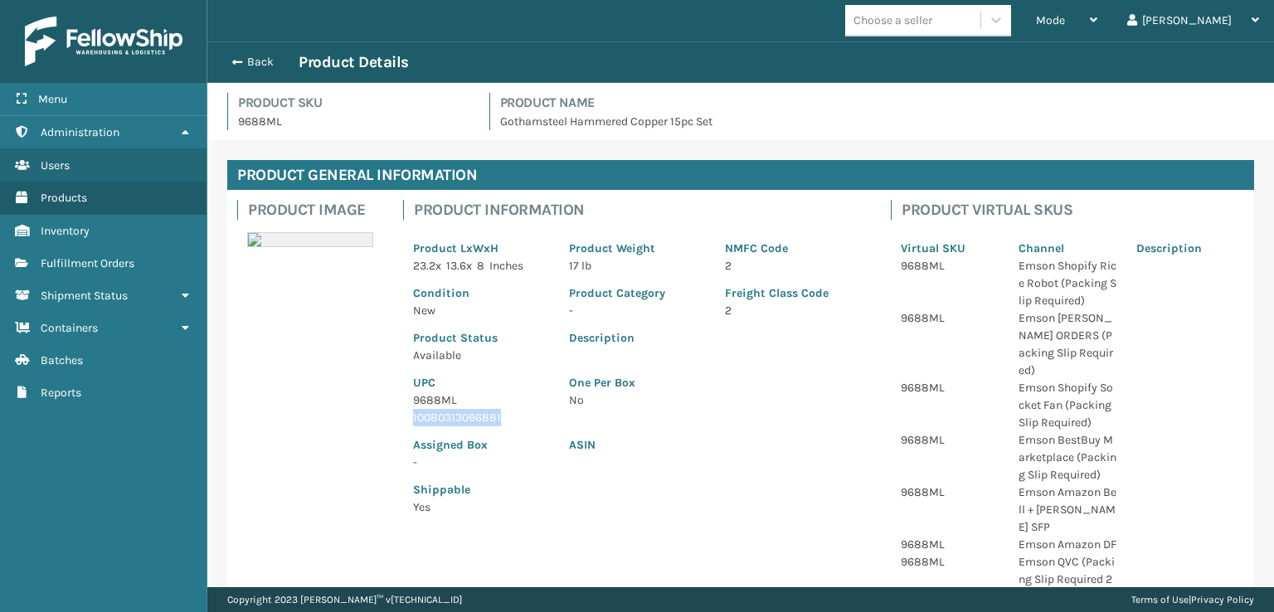
drag, startPoint x: 503, startPoint y: 417, endPoint x: 406, endPoint y: 415, distance: 97.1
click at [406, 415] on div "UPC 9688ML 10080313096881" at bounding box center [481, 395] width 156 height 62
copy p "10080313096881"
click at [230, 61] on span "button" at bounding box center [235, 62] width 10 height 12
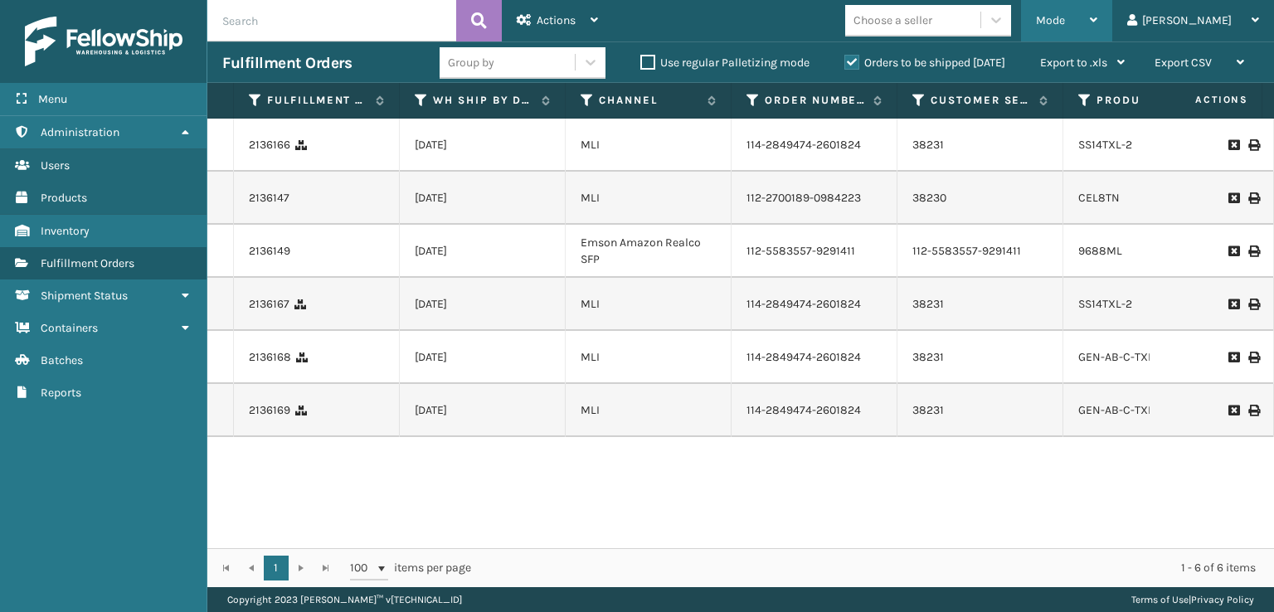
click at [1065, 22] on span "Mode" at bounding box center [1050, 20] width 29 height 14
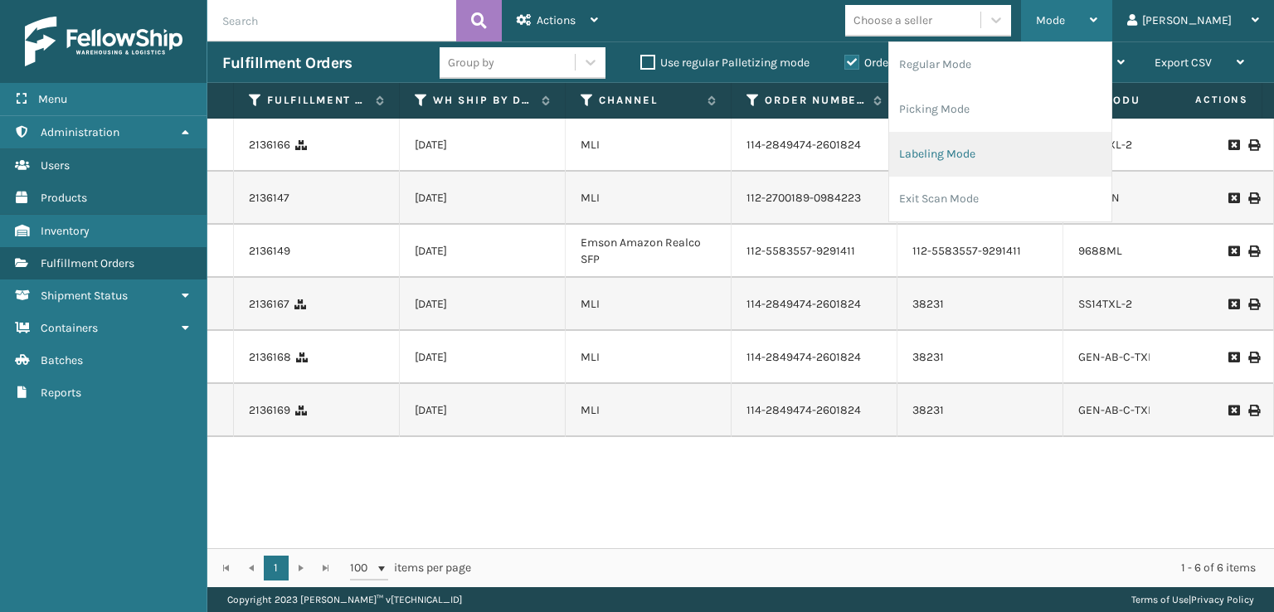
click at [997, 147] on li "Labeling Mode" at bounding box center [1000, 154] width 222 height 45
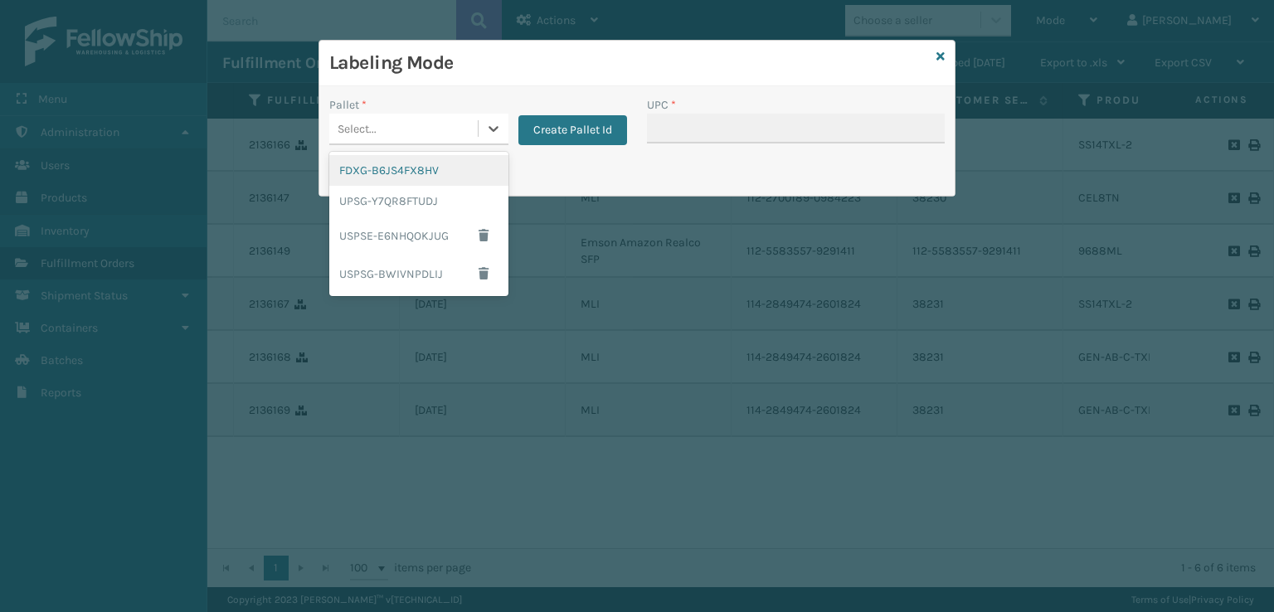
click at [426, 119] on div "Select..." at bounding box center [403, 128] width 148 height 27
drag, startPoint x: 401, startPoint y: 177, endPoint x: 414, endPoint y: 178, distance: 13.3
click at [414, 178] on div "FDXG-B6JS4FX8HV" at bounding box center [418, 170] width 179 height 31
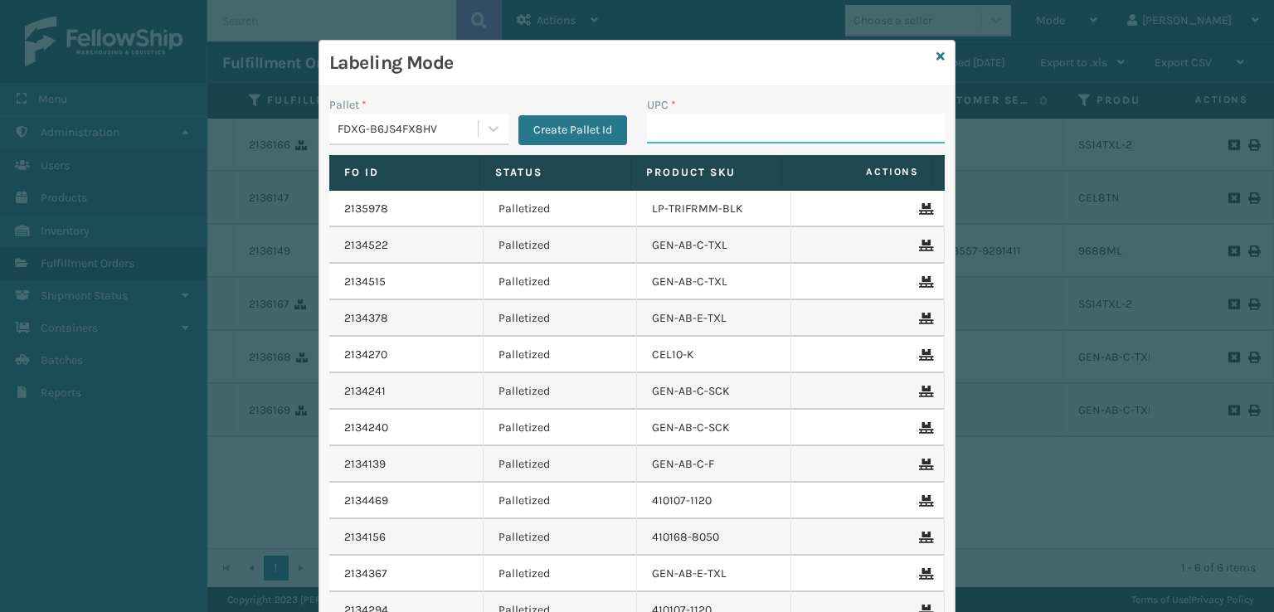
click at [683, 138] on input "UPC *" at bounding box center [796, 129] width 298 height 30
paste input "10080313096881"
type input "10080313096881"
click at [939, 59] on div "Labeling Mode" at bounding box center [636, 64] width 635 height 46
click at [937, 59] on icon at bounding box center [941, 57] width 8 height 12
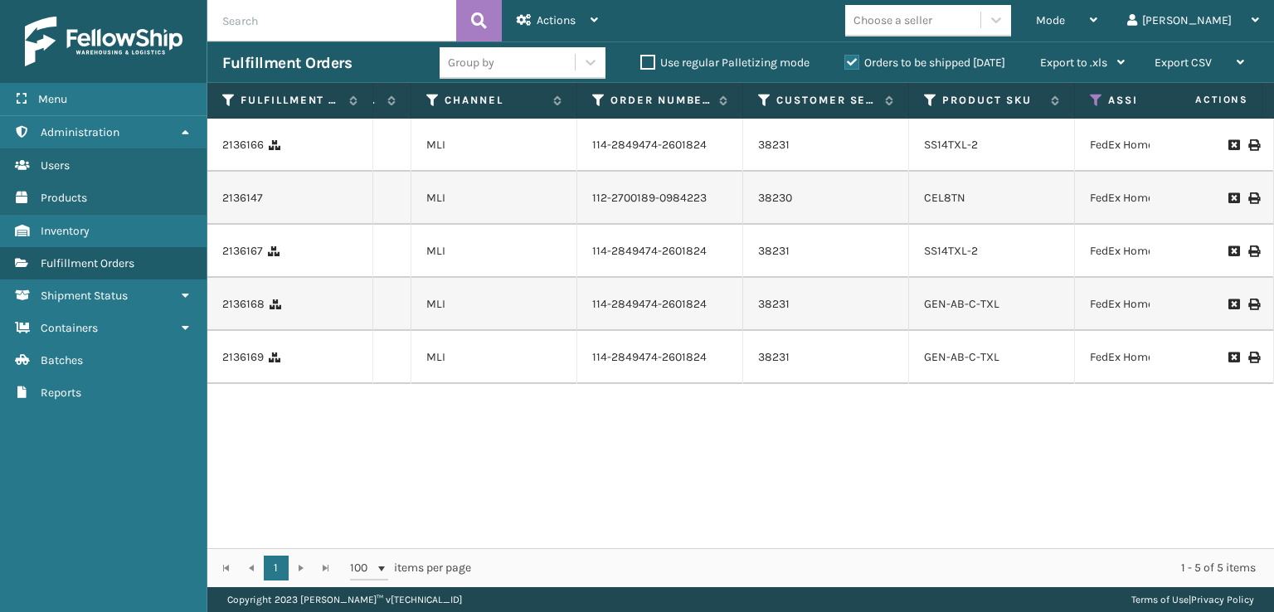
scroll to position [0, 162]
click at [946, 364] on link "GEN-AB-C-TXL" at bounding box center [954, 357] width 75 height 14
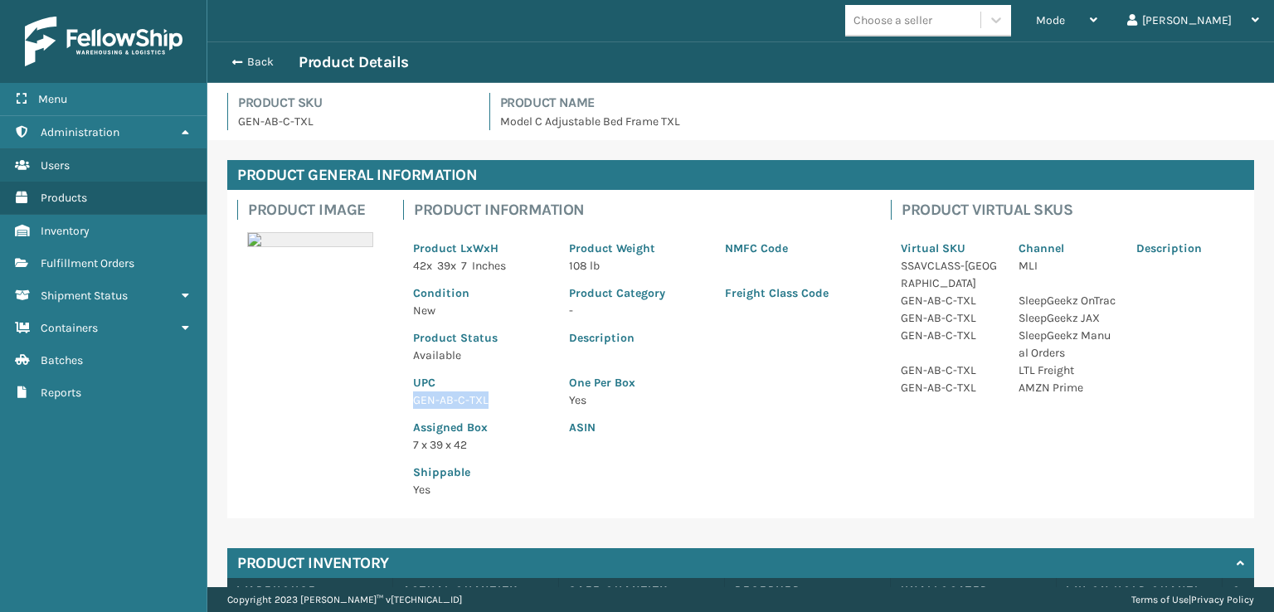
drag, startPoint x: 511, startPoint y: 402, endPoint x: 411, endPoint y: 406, distance: 99.6
click at [411, 406] on div "UPC GEN-AB-C-TXL" at bounding box center [481, 386] width 156 height 45
copy p "GEN-AB-C-TXL"
click at [242, 58] on button "Back" at bounding box center [260, 62] width 76 height 15
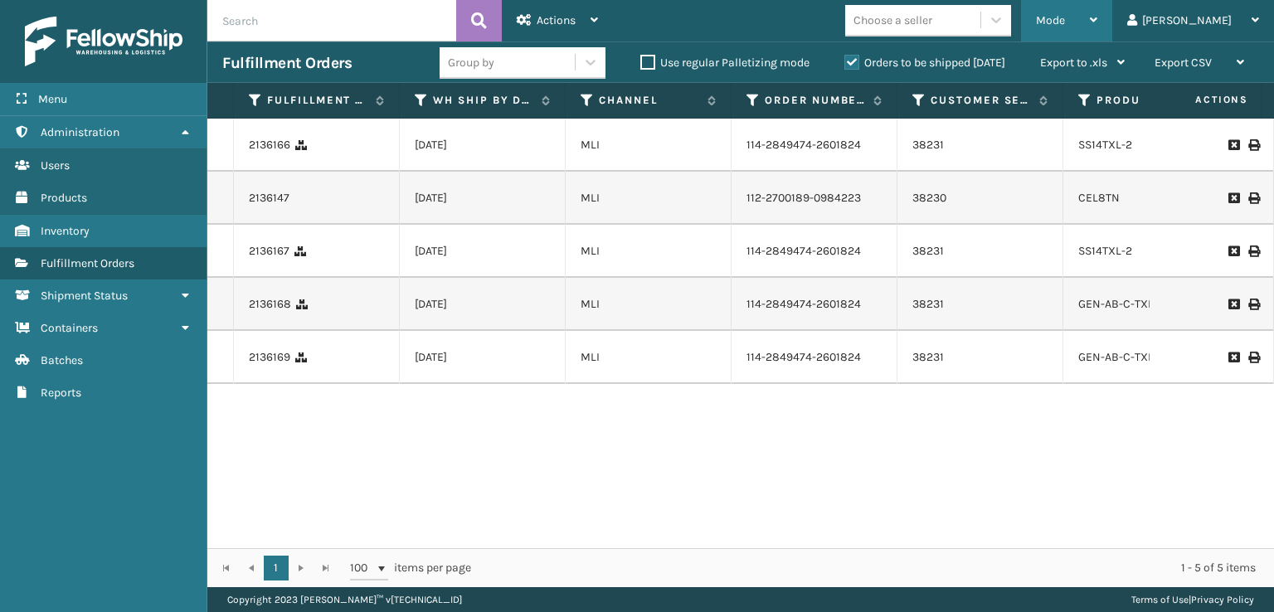
click at [1065, 20] on span "Mode" at bounding box center [1050, 20] width 29 height 14
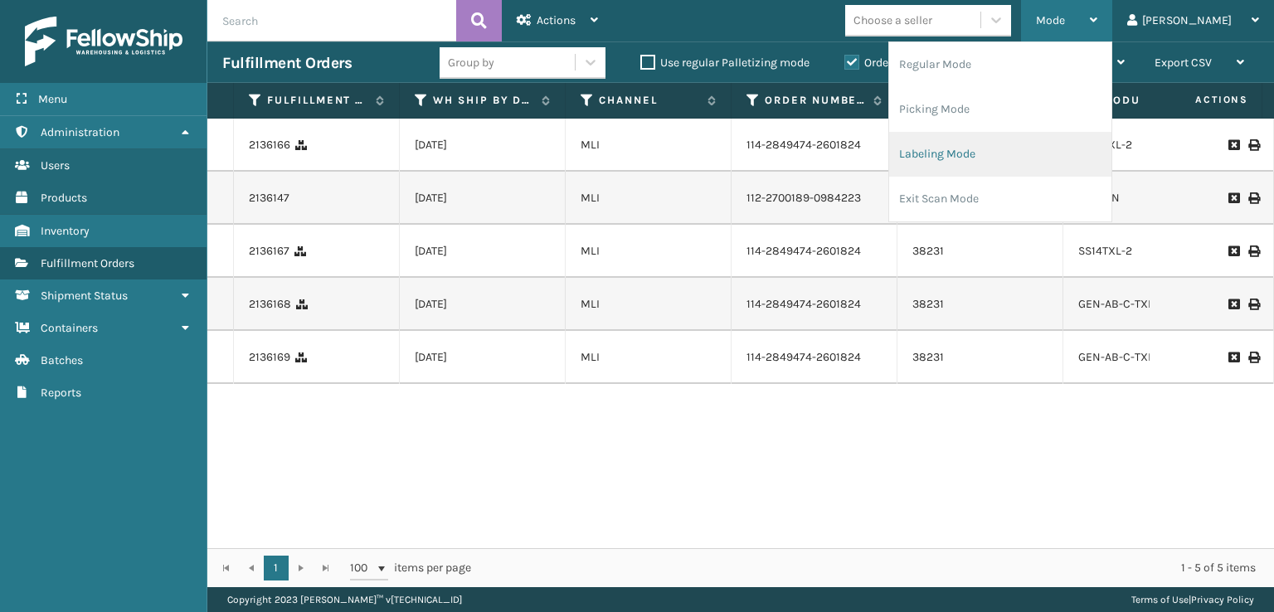
click at [981, 158] on li "Labeling Mode" at bounding box center [1000, 154] width 222 height 45
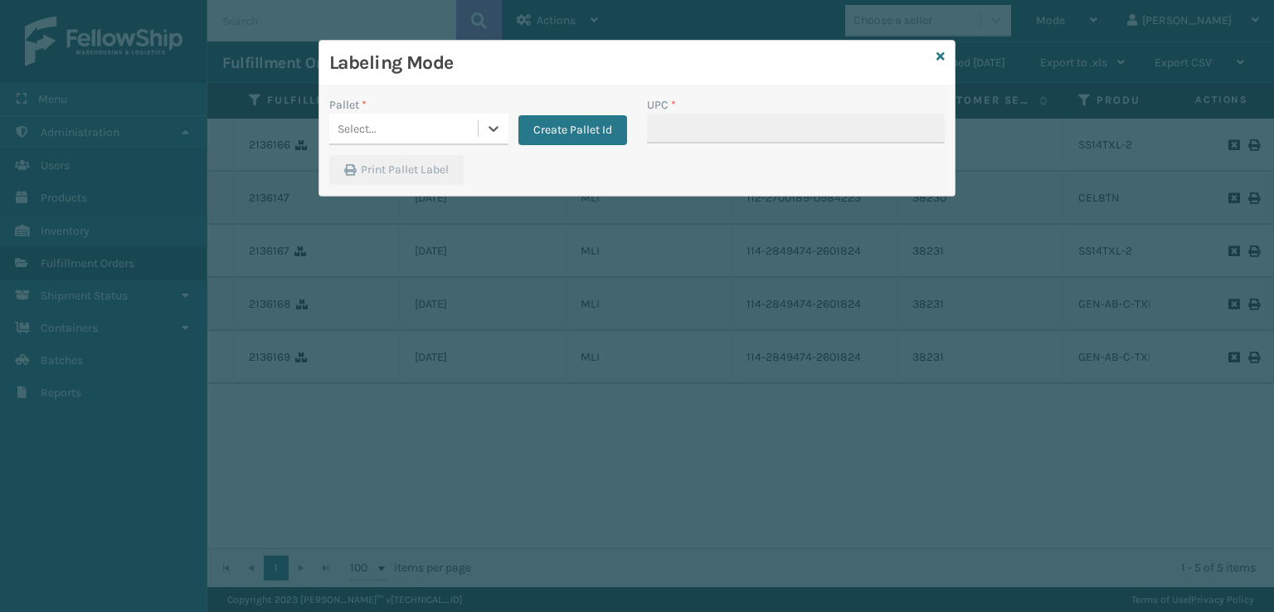
click at [426, 130] on div "Select..." at bounding box center [403, 128] width 148 height 27
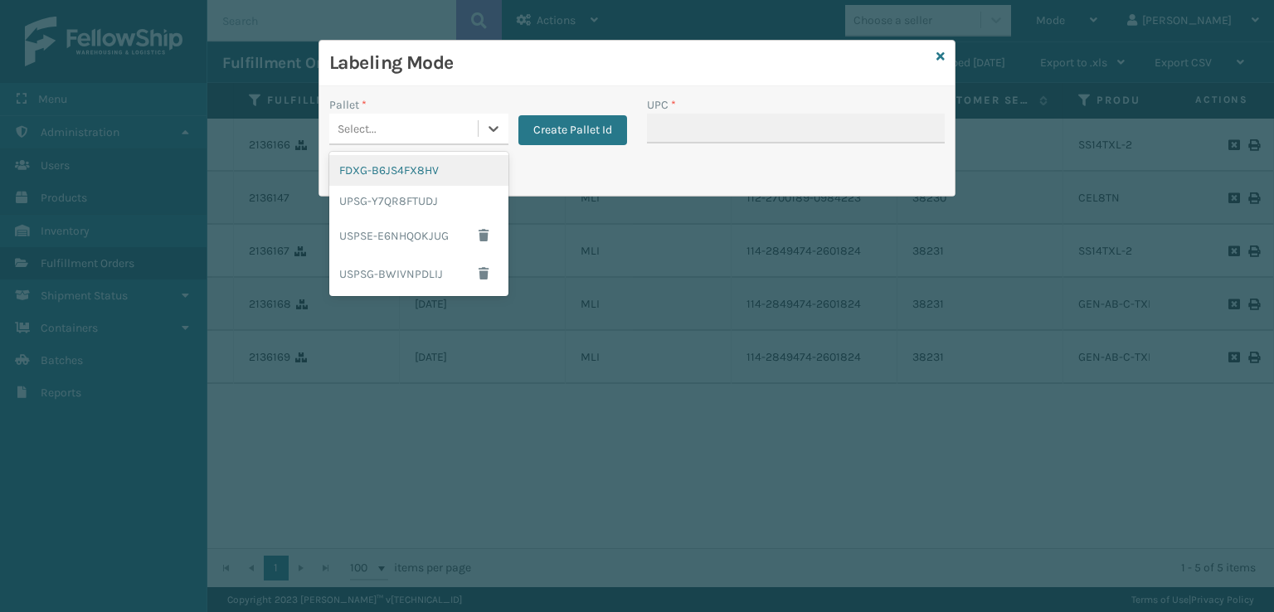
click at [425, 175] on div "FDXG-B6JS4FX8HV" at bounding box center [418, 170] width 179 height 31
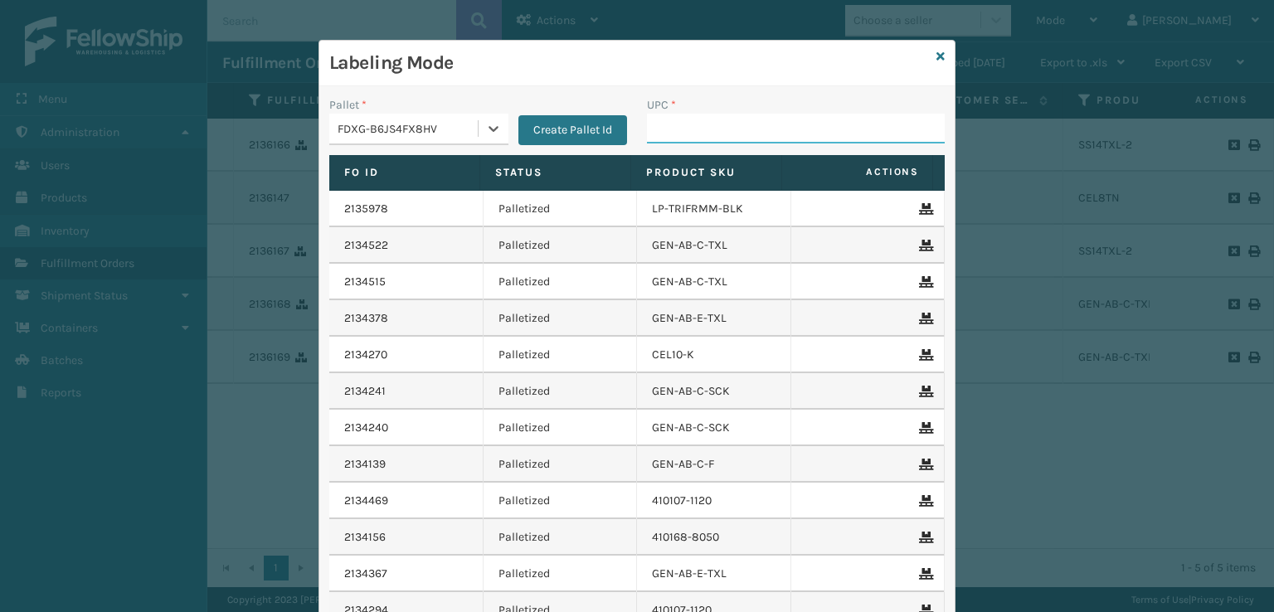
click at [653, 132] on input "UPC *" at bounding box center [796, 129] width 298 height 30
click at [664, 127] on input "UPC *" at bounding box center [796, 129] width 298 height 30
paste input "GEN-AB-C-TXL"
click at [798, 133] on input "GEN-AB-C-TXL" at bounding box center [781, 129] width 268 height 30
type input "GEN-AB-C-TXL"
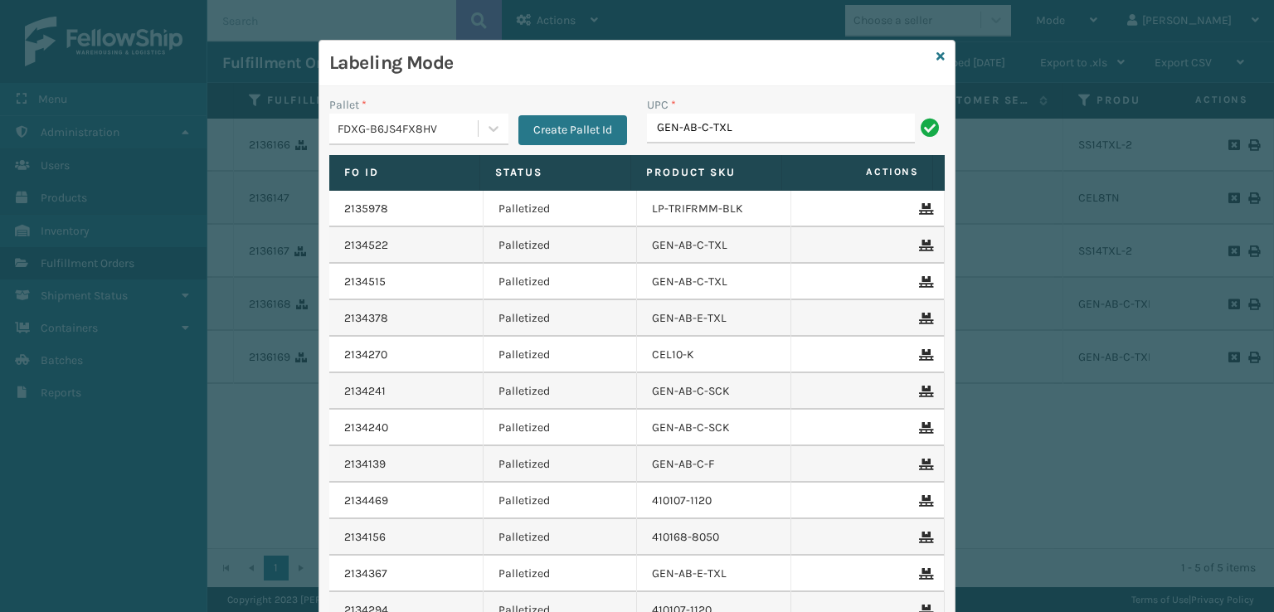
type input "GEN-AB-C-TXL"
click at [940, 61] on div "Labeling Mode" at bounding box center [636, 64] width 635 height 46
click at [937, 59] on icon at bounding box center [941, 57] width 8 height 12
